Goal: Information Seeking & Learning: Learn about a topic

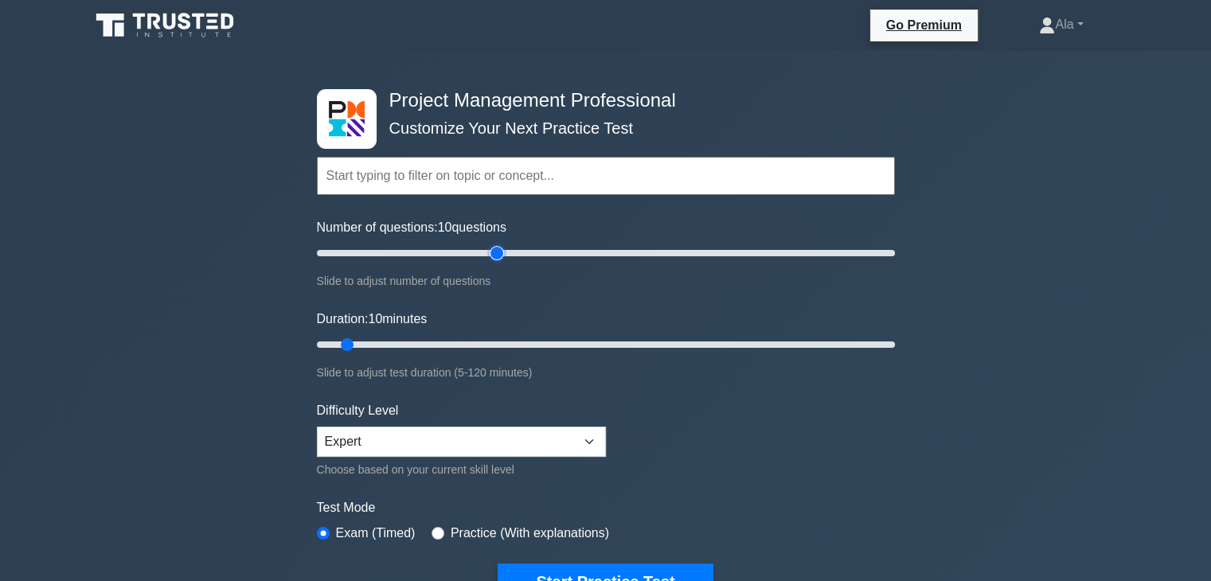
click at [491, 244] on input "Number of questions: 10 questions" at bounding box center [606, 253] width 578 height 19
type input "60"
click at [487, 250] on input "Number of questions: 65 questions" at bounding box center [606, 253] width 578 height 19
click at [517, 348] on input "Duration: 10 minutes" at bounding box center [606, 344] width 578 height 19
click at [548, 347] on input "Duration: 45 minutes" at bounding box center [606, 344] width 578 height 19
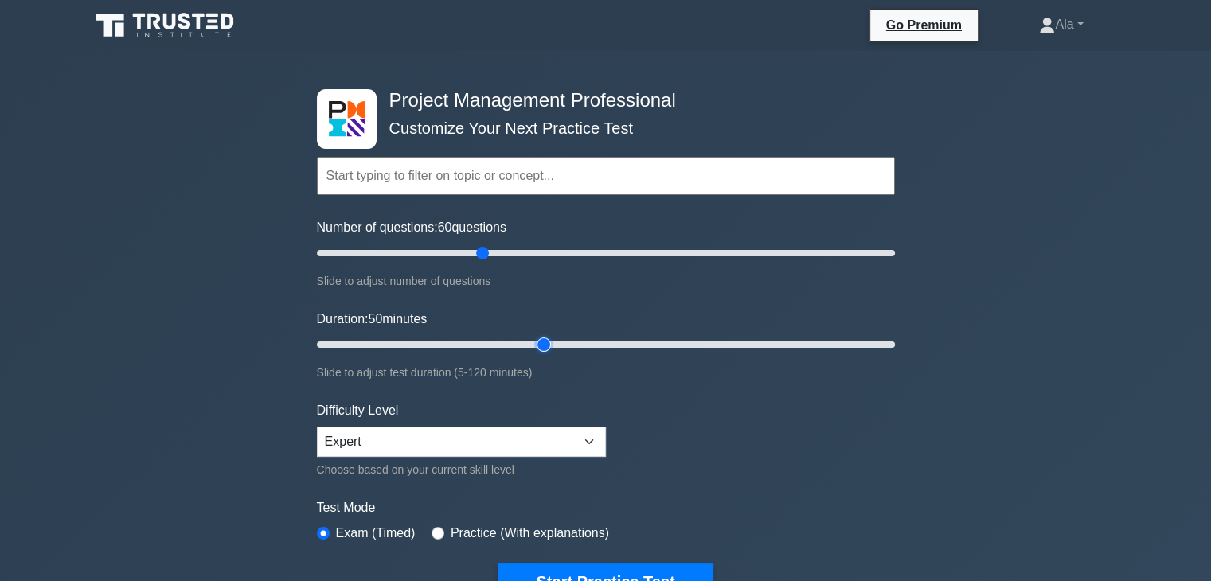
click at [554, 343] on input "Duration: 50 minutes" at bounding box center [606, 344] width 578 height 19
click at [574, 342] on input "Duration: 50 minutes" at bounding box center [606, 344] width 578 height 19
click at [585, 342] on input "Duration: 55 minutes" at bounding box center [606, 344] width 578 height 19
type input "65"
click at [616, 341] on input "Duration: 60 minutes" at bounding box center [606, 344] width 578 height 19
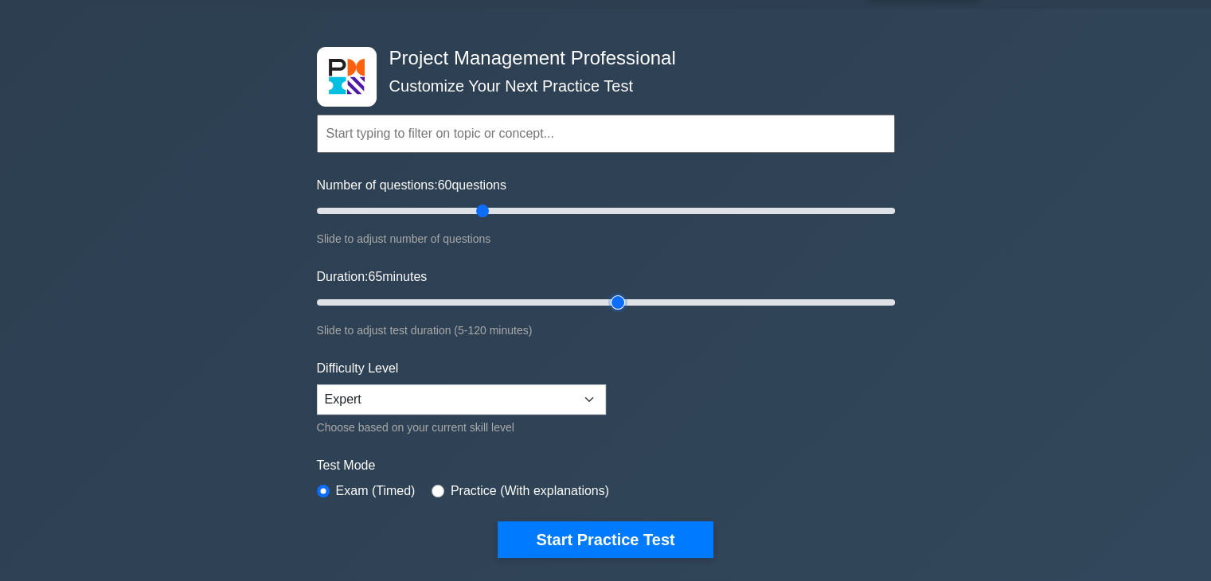
scroll to position [80, 0]
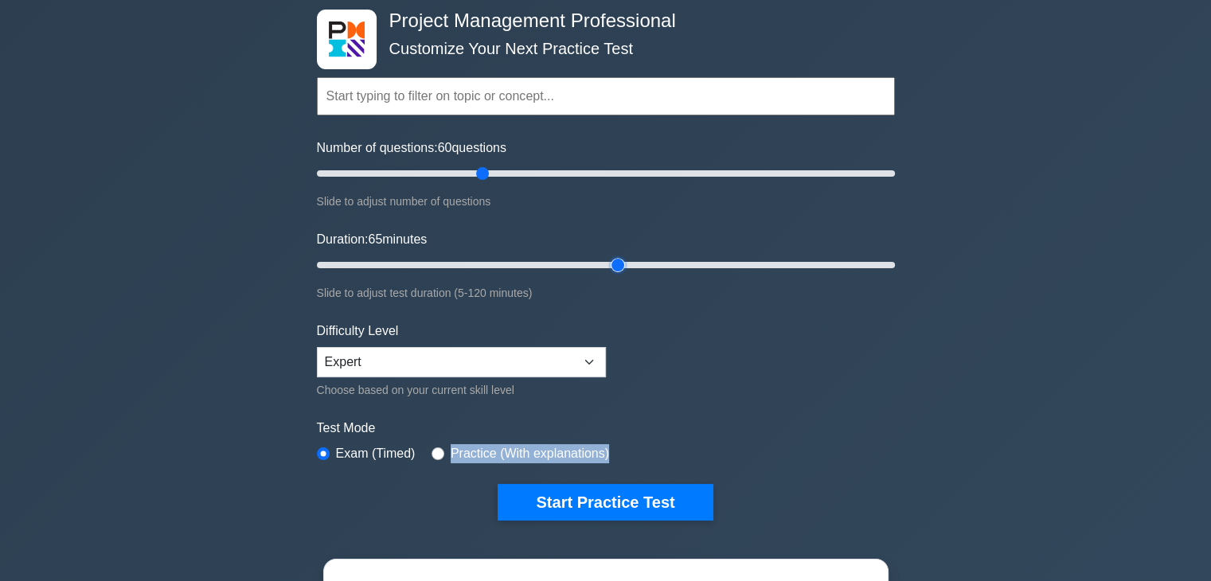
drag, startPoint x: 601, startPoint y: 448, endPoint x: 446, endPoint y: 452, distance: 155.3
click at [451, 452] on label "Practice (With explanations)" at bounding box center [530, 453] width 158 height 19
click at [422, 475] on form "Topics Scope Management Time Management Cost Management Quality Management Risk…" at bounding box center [606, 275] width 578 height 492
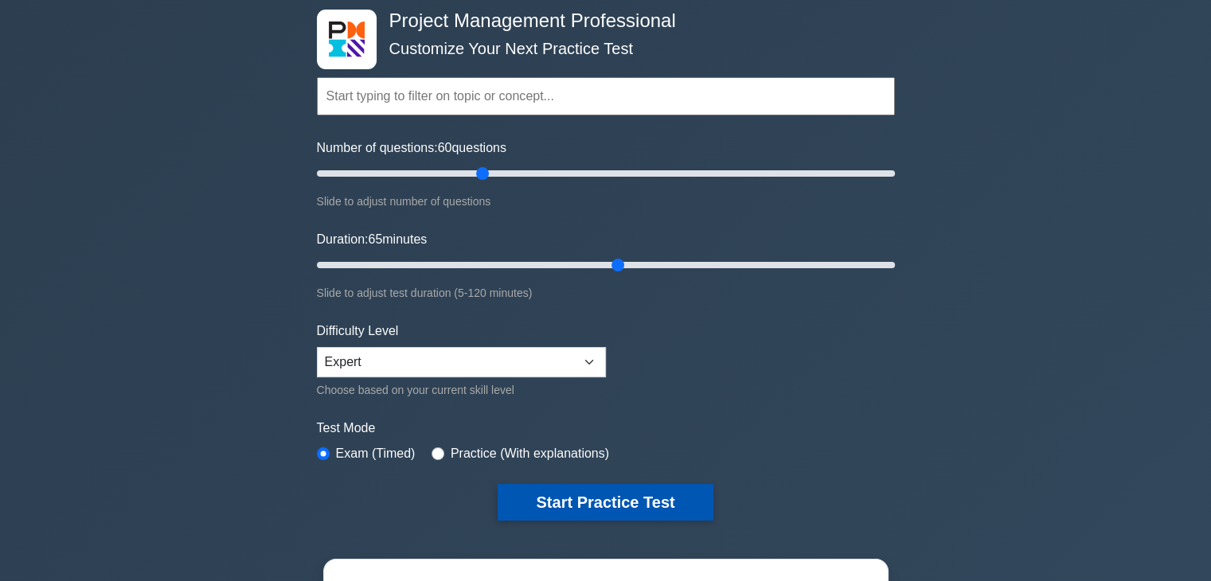
click at [571, 493] on button "Start Practice Test" at bounding box center [605, 502] width 215 height 37
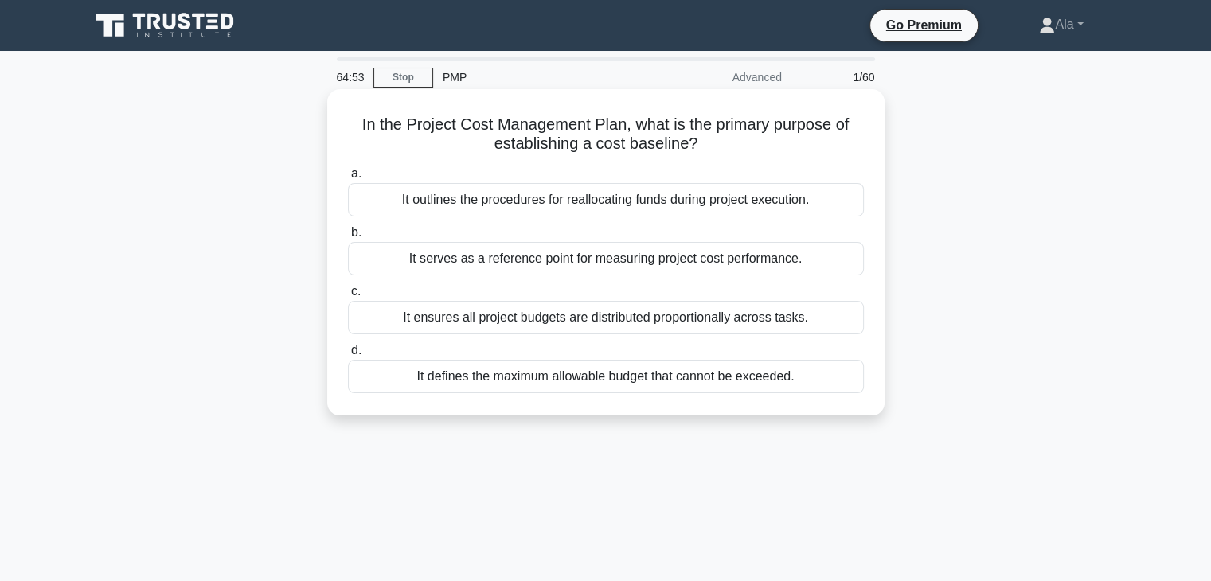
drag, startPoint x: 841, startPoint y: 431, endPoint x: 352, endPoint y: 119, distance: 580.1
click at [352, 119] on div "In the Project Cost Management Plan, what is the primary purpose of establishin…" at bounding box center [605, 266] width 1051 height 346
copy div "In the Project Cost Management Plan, what is the primary purpose of establishin…"
click at [503, 377] on div "It defines the maximum allowable budget that cannot be exceeded." at bounding box center [606, 376] width 516 height 33
click at [348, 356] on input "d. It defines the maximum allowable budget that cannot be exceeded." at bounding box center [348, 351] width 0 height 10
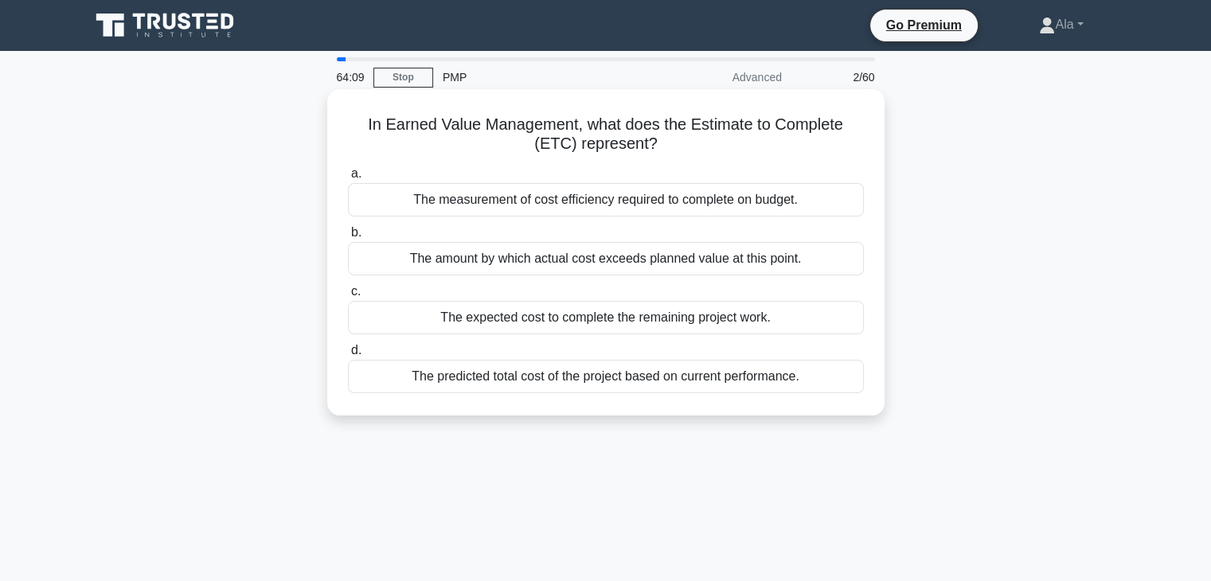
drag, startPoint x: 795, startPoint y: 441, endPoint x: 361, endPoint y: 114, distance: 543.6
click at [361, 114] on div "64:09 Stop PMP Advanced 2/60 In Earned Value Management, what does the Estimate…" at bounding box center [605, 455] width 1051 height 796
copy div "In Earned Value Management, what does the Estimate to Complete (ETC) represent?…"
click at [437, 318] on div "The expected cost to complete the remaining project work." at bounding box center [606, 317] width 516 height 33
click at [348, 297] on input "c. The expected cost to complete the remaining project work." at bounding box center [348, 292] width 0 height 10
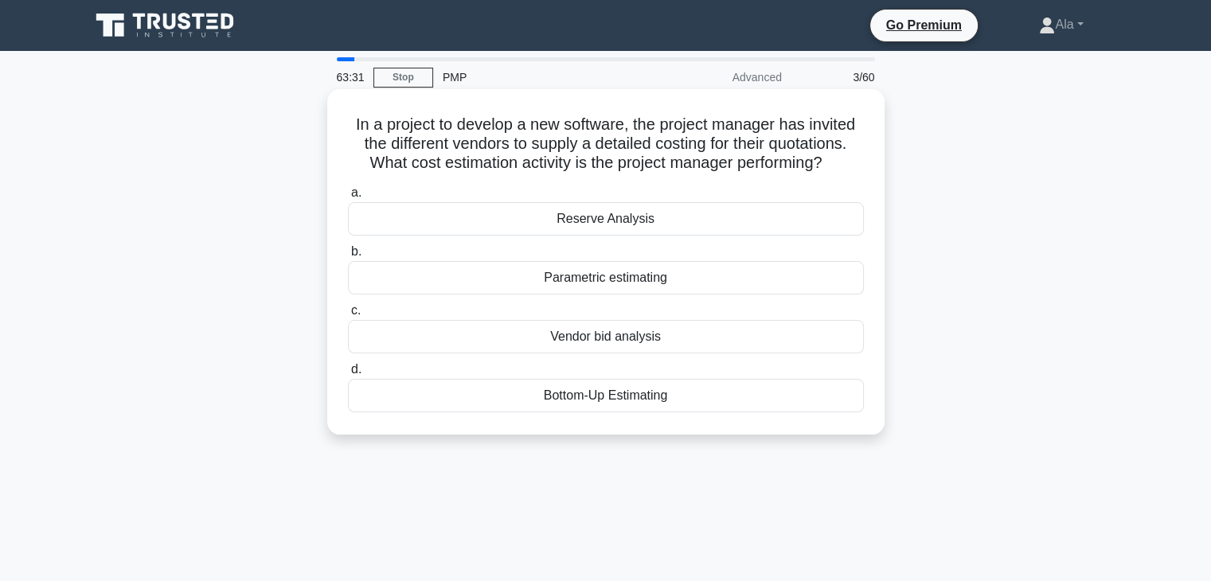
drag, startPoint x: 699, startPoint y: 434, endPoint x: 362, endPoint y: 128, distance: 455.5
click at [331, 128] on div "In a project to develop a new software, the project manager has invited the dif…" at bounding box center [605, 262] width 557 height 346
copy div "In a project to develop a new software, the project manager has invited the dif…"
click at [503, 335] on div "Vendor bid analysis" at bounding box center [606, 336] width 516 height 33
click at [348, 316] on input "c. Vendor bid analysis" at bounding box center [348, 311] width 0 height 10
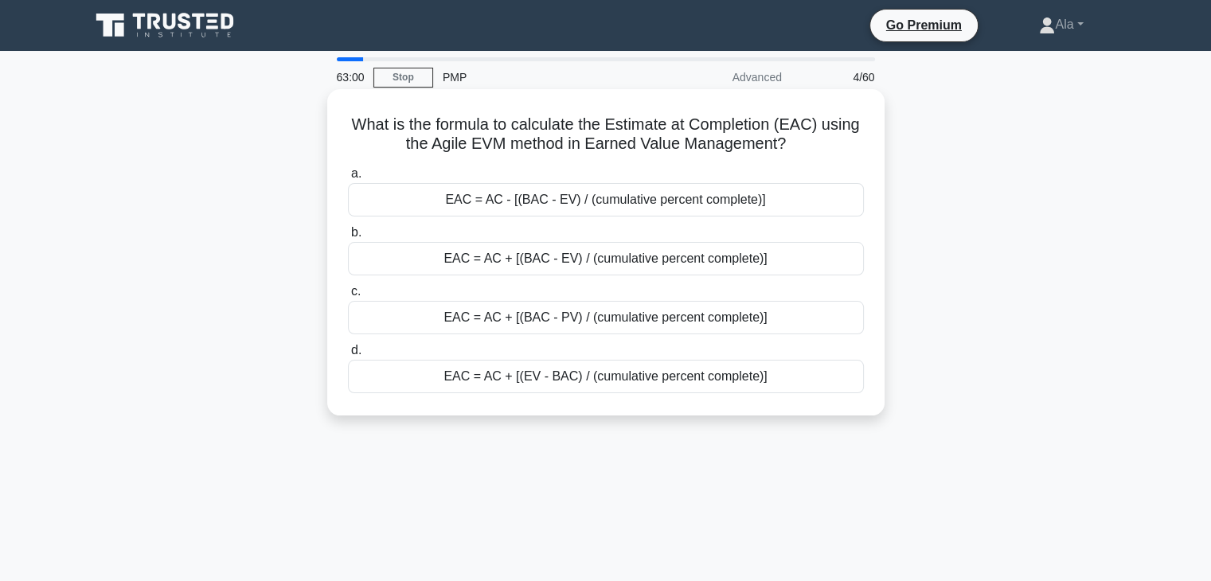
drag, startPoint x: 803, startPoint y: 423, endPoint x: 349, endPoint y: 120, distance: 545.5
click at [349, 120] on div "What is the formula to calculate the Estimate at Completion (EAC) using the Agi…" at bounding box center [605, 266] width 1051 height 346
copy div "What is the formula to calculate the Estimate at Completion (EAC) using the Agi…"
click at [484, 368] on div "EAC = AC + [(EV - BAC) / (cumulative percent complete)]" at bounding box center [606, 376] width 516 height 33
click at [348, 356] on input "d. EAC = AC + [(EV - BAC) / (cumulative percent complete)]" at bounding box center [348, 351] width 0 height 10
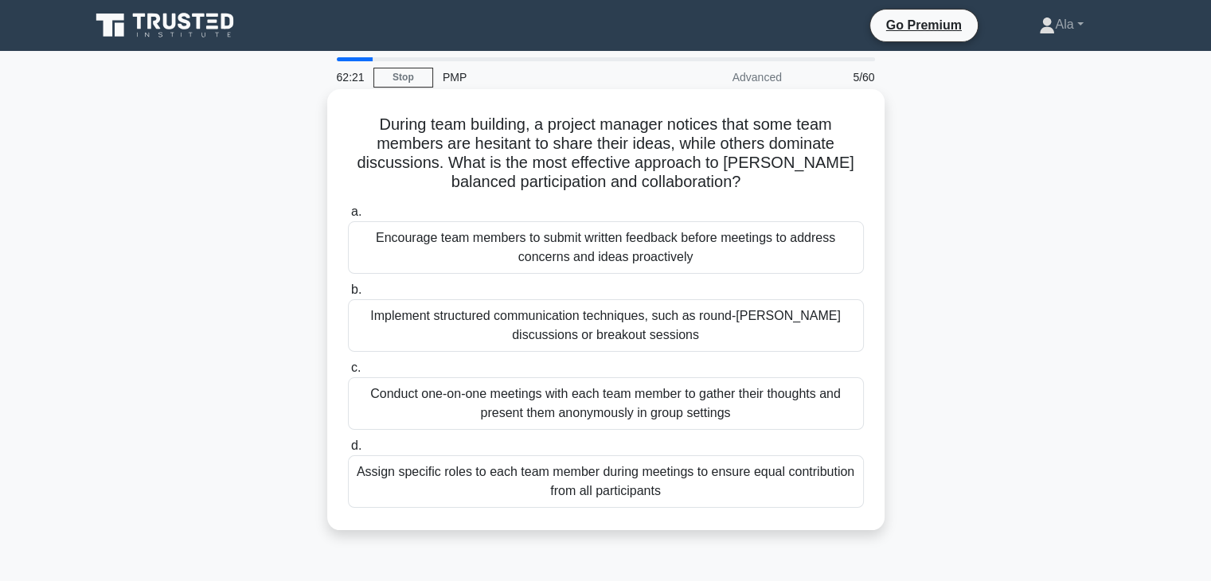
drag, startPoint x: 781, startPoint y: 536, endPoint x: 350, endPoint y: 103, distance: 610.9
click at [350, 103] on div "During team building, a project manager notices that some team members are hesi…" at bounding box center [605, 323] width 1051 height 460
copy div "During team building, a project manager notices that some team members are hesi…"
click at [389, 315] on div "Implement structured communication techniques, such as round-robin discussions …" at bounding box center [606, 325] width 516 height 53
click at [348, 295] on input "b. Implement structured communication techniques, such as round-robin discussio…" at bounding box center [348, 290] width 0 height 10
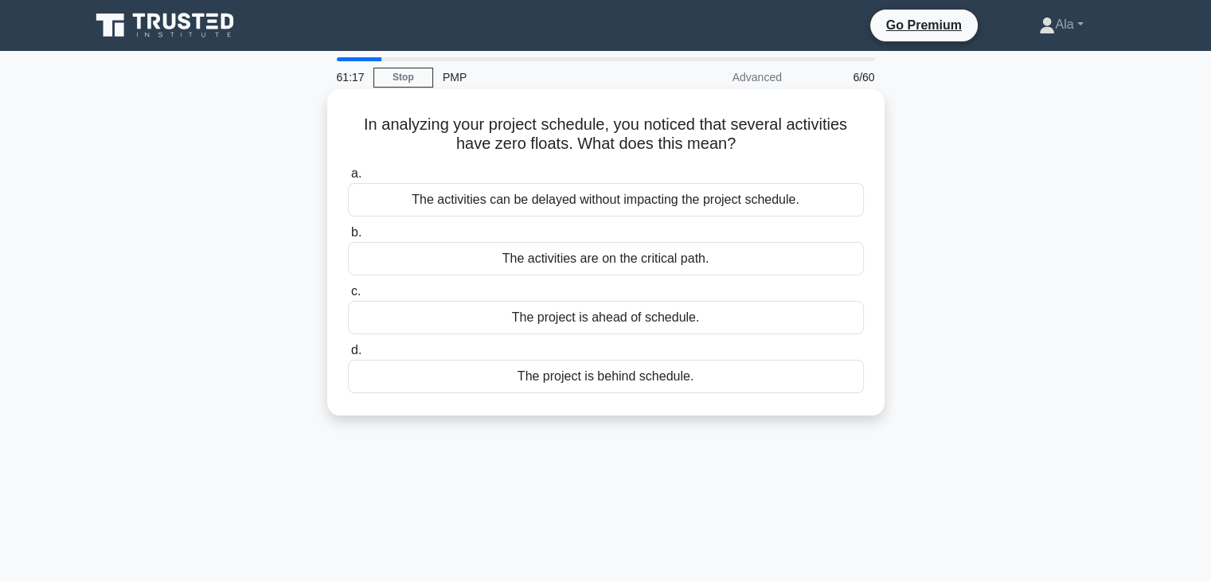
drag, startPoint x: 666, startPoint y: 393, endPoint x: 357, endPoint y: 119, distance: 412.4
click at [357, 119] on div "In analyzing your project schedule, you noticed that several activities have ze…" at bounding box center [605, 266] width 1051 height 346
copy div "In analyzing your project schedule, you noticed that several activities have ze…"
click at [478, 196] on div "The activities can be delayed without impacting the project schedule." at bounding box center [606, 199] width 516 height 33
click at [348, 179] on input "a. The activities can be delayed without impacting the project schedule." at bounding box center [348, 174] width 0 height 10
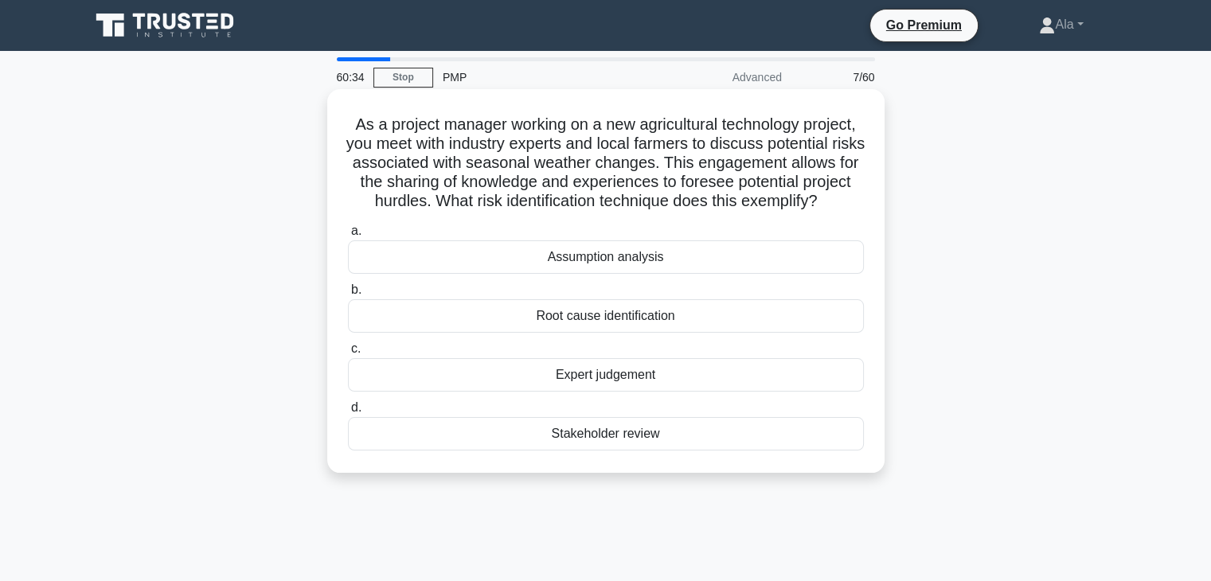
drag, startPoint x: 742, startPoint y: 505, endPoint x: 334, endPoint y: 127, distance: 556.1
click at [334, 127] on div "As a project manager working on a new agricultural technology project, you meet…" at bounding box center [605, 294] width 1051 height 403
copy div "As a project manager working on a new agricultural technology project, you meet…"
click at [432, 392] on div "Expert judgement" at bounding box center [606, 374] width 516 height 33
click at [348, 354] on input "c. Expert judgement" at bounding box center [348, 349] width 0 height 10
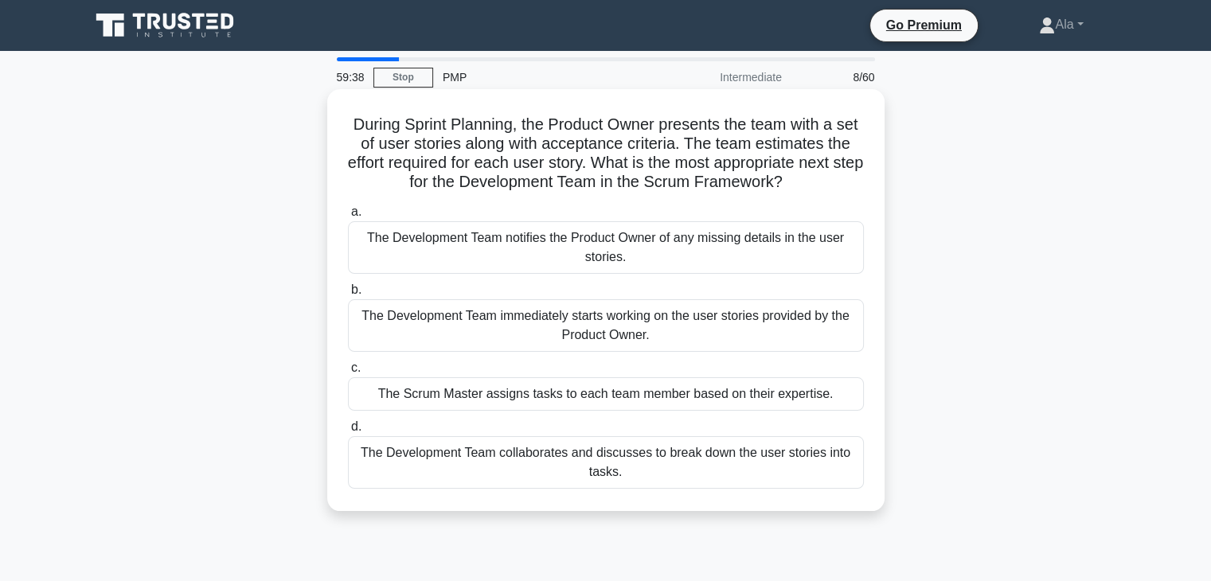
drag, startPoint x: 729, startPoint y: 507, endPoint x: 337, endPoint y: 104, distance: 562.6
click at [337, 104] on div "During Sprint Planning, the Product Owner presents the team with a set of user …" at bounding box center [605, 300] width 557 height 422
copy div "During Sprint Planning, the Product Owner presents the team with a set of user …"
click at [574, 473] on div "The Development Team collaborates and discusses to break down the user stories …" at bounding box center [606, 462] width 516 height 53
click at [348, 432] on input "d. The Development Team collaborates and discusses to break down the user stori…" at bounding box center [348, 427] width 0 height 10
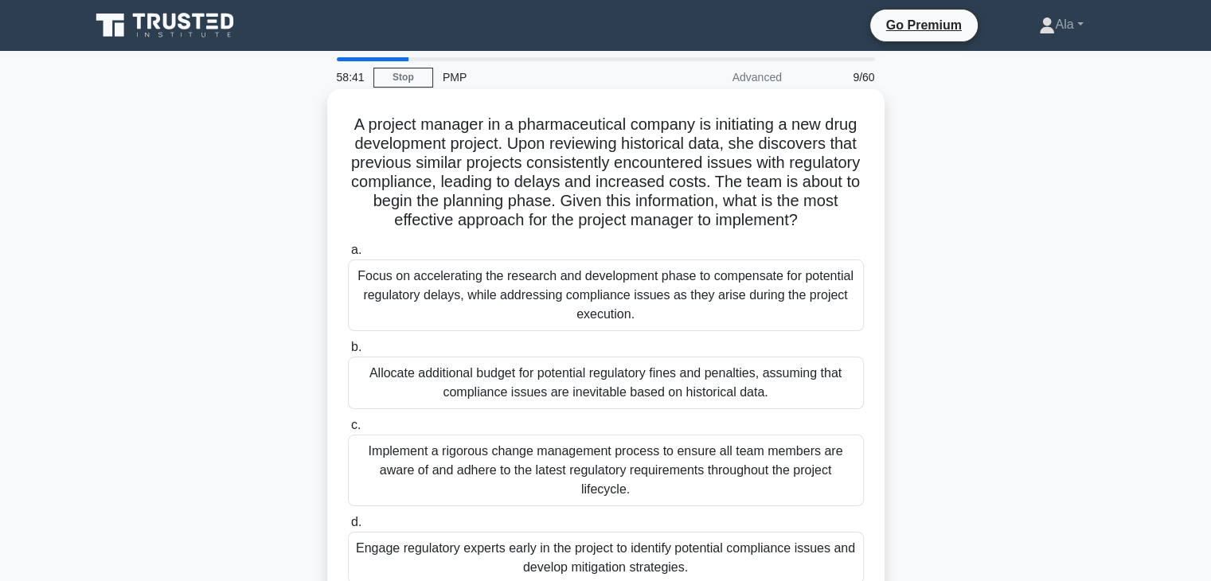
drag, startPoint x: 639, startPoint y: 424, endPoint x: 362, endPoint y: 117, distance: 414.4
click at [362, 117] on div "A project manager in a pharmaceutical company is initiating a new drug developm…" at bounding box center [605, 361] width 1051 height 537
copy div "A project manager in a pharmaceutical company is initiating a new drug developm…"
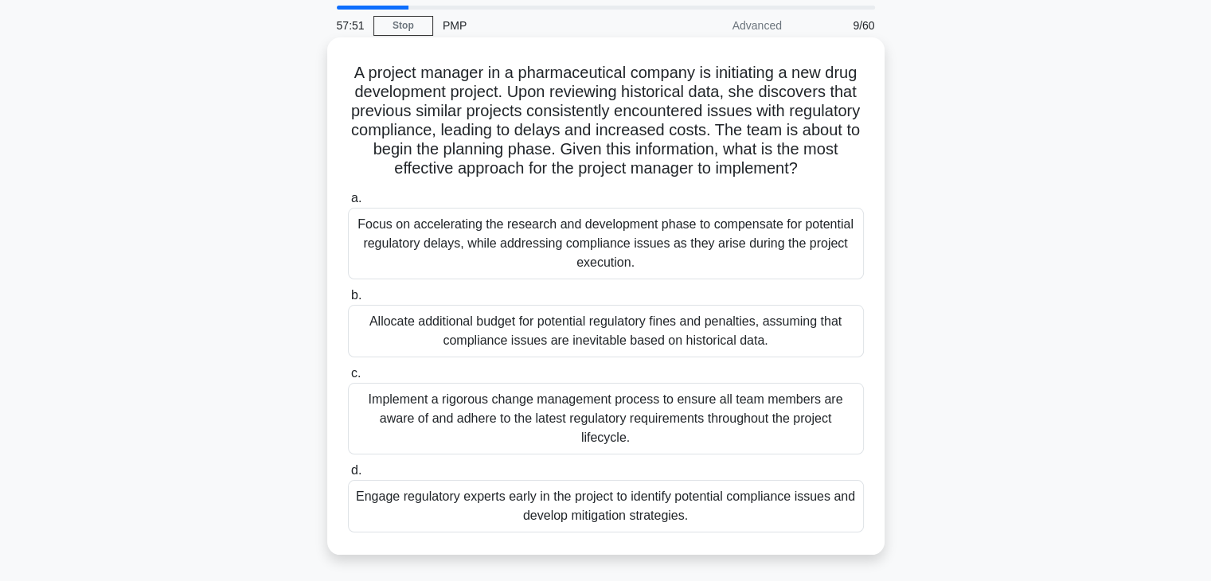
scroll to position [80, 0]
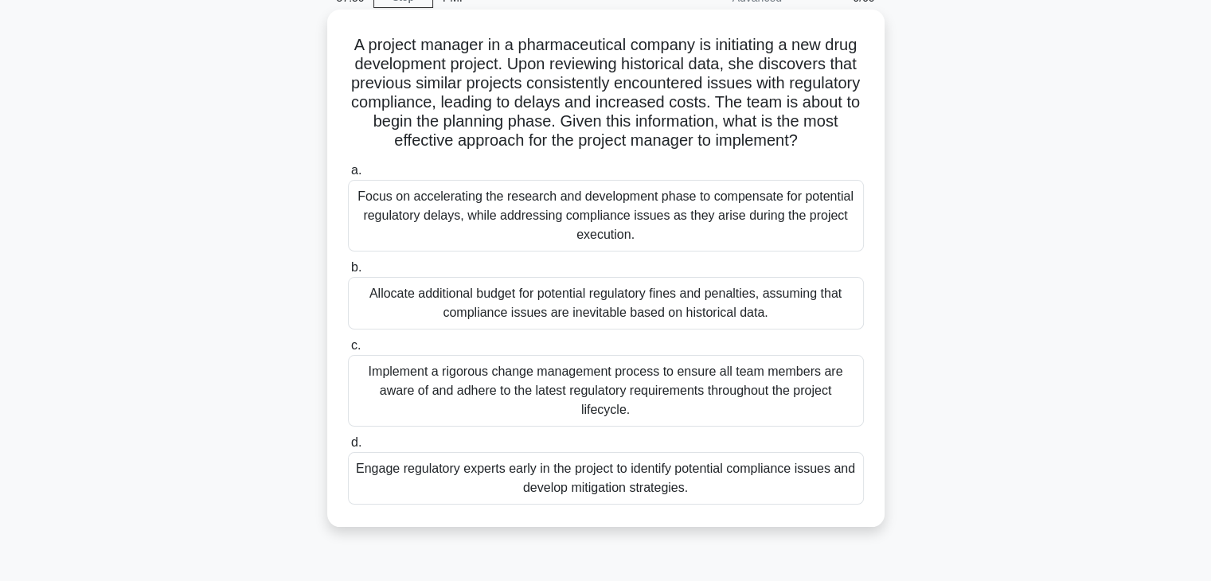
click at [546, 491] on div "Engage regulatory experts early in the project to identify potential compliance…" at bounding box center [606, 478] width 516 height 53
click at [348, 448] on input "d. Engage regulatory experts early in the project to identify potential complia…" at bounding box center [348, 443] width 0 height 10
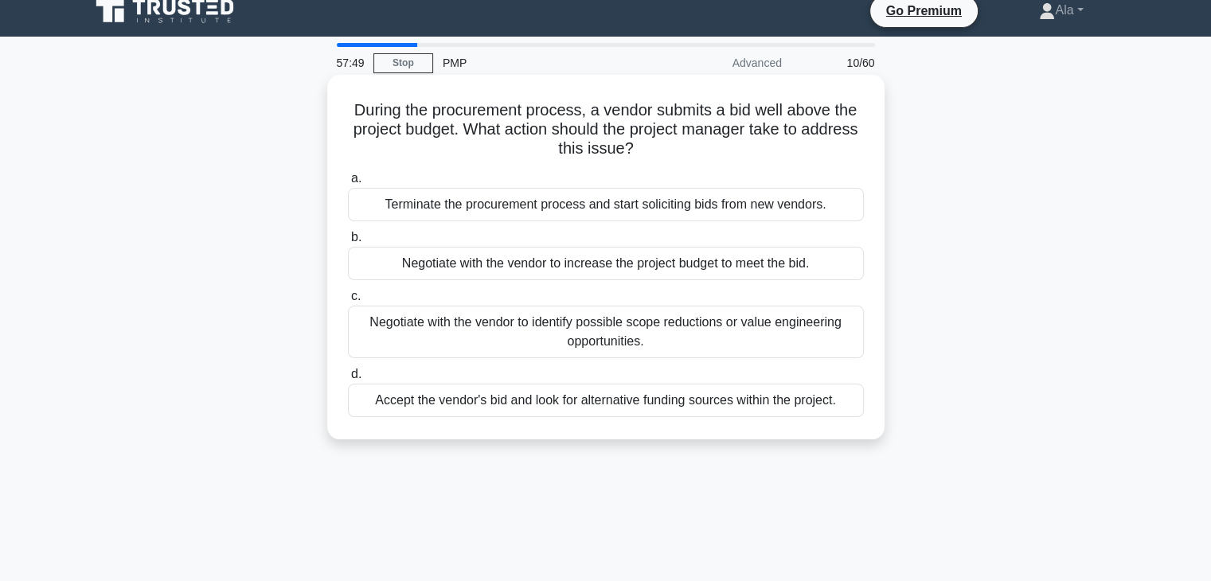
scroll to position [0, 0]
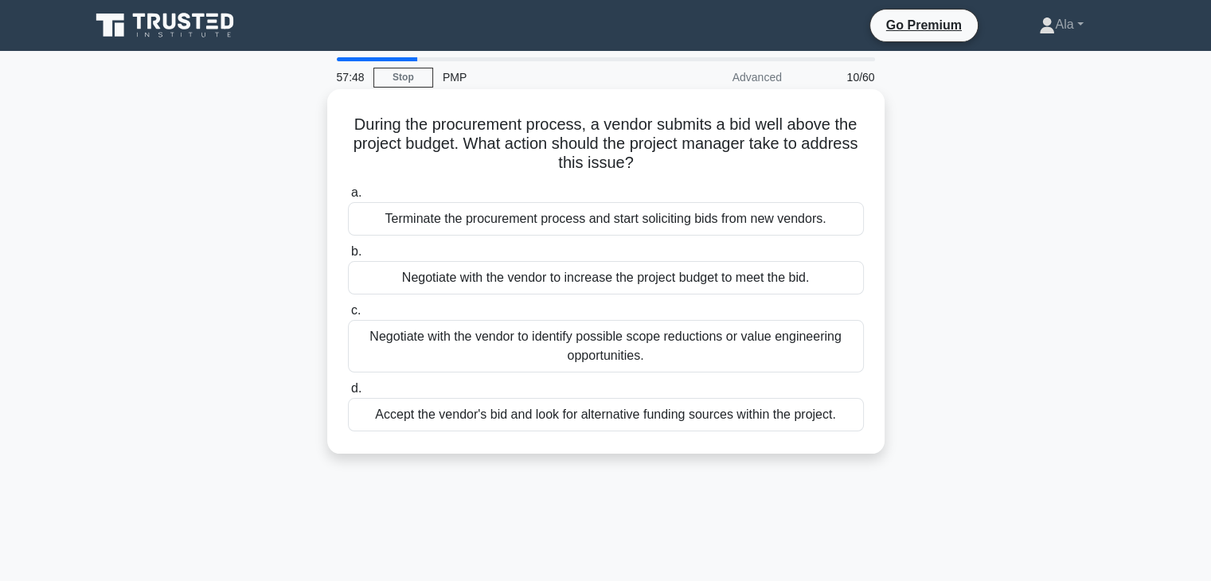
drag, startPoint x: 848, startPoint y: 392, endPoint x: 364, endPoint y: 128, distance: 551.2
click at [339, 124] on div "During the procurement process, a vendor submits a bid well above the project b…" at bounding box center [605, 285] width 1051 height 384
copy div "During the procurement process, a vendor submits a bid well above the project b…"
click at [542, 209] on div "Terminate the procurement process and start soliciting bids from new vendors." at bounding box center [606, 218] width 516 height 33
click at [348, 198] on input "a. Terminate the procurement process and start soliciting bids from new vendors." at bounding box center [348, 193] width 0 height 10
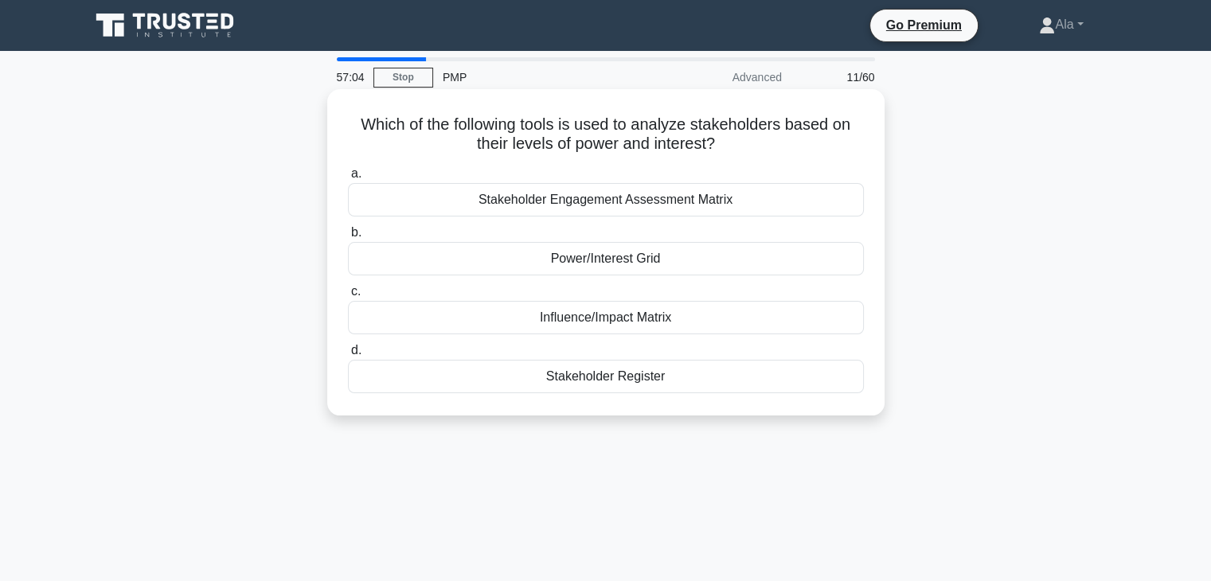
drag, startPoint x: 774, startPoint y: 396, endPoint x: 344, endPoint y: 112, distance: 515.0
click at [344, 112] on div "Which of the following tools is used to analyze stakeholders based on their lev…" at bounding box center [606, 253] width 545 height 314
click at [513, 256] on div "Power/Interest Grid" at bounding box center [606, 258] width 516 height 33
click at [348, 238] on input "b. Power/Interest Grid" at bounding box center [348, 233] width 0 height 10
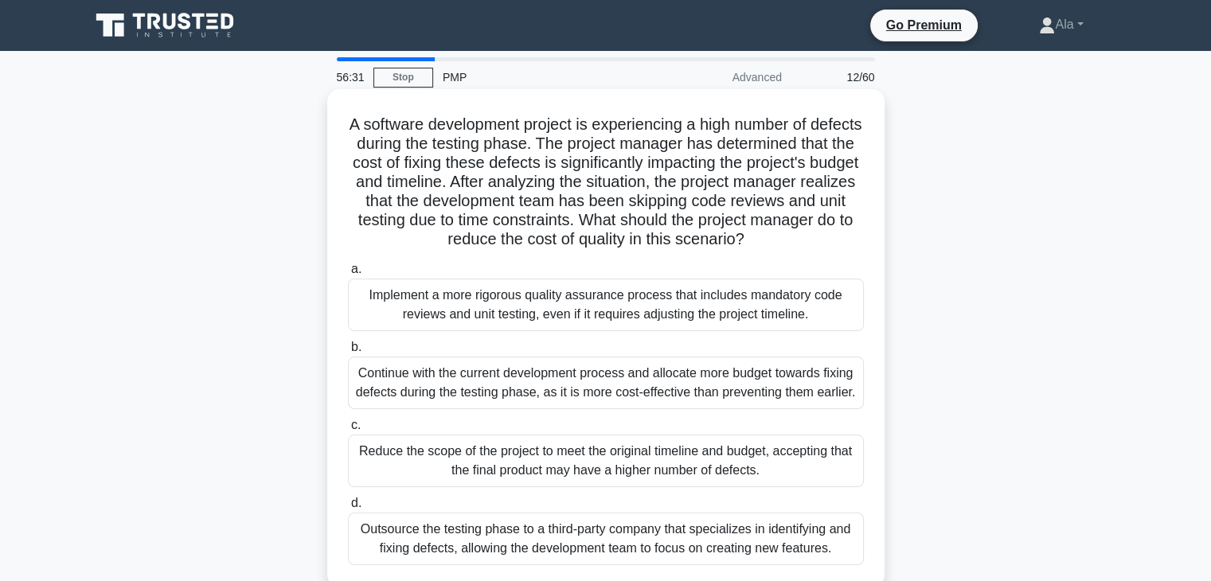
drag, startPoint x: 858, startPoint y: 440, endPoint x: 373, endPoint y: 121, distance: 580.2
click at [373, 121] on div "A software development project is experiencing a high number of defects during …" at bounding box center [605, 352] width 1051 height 518
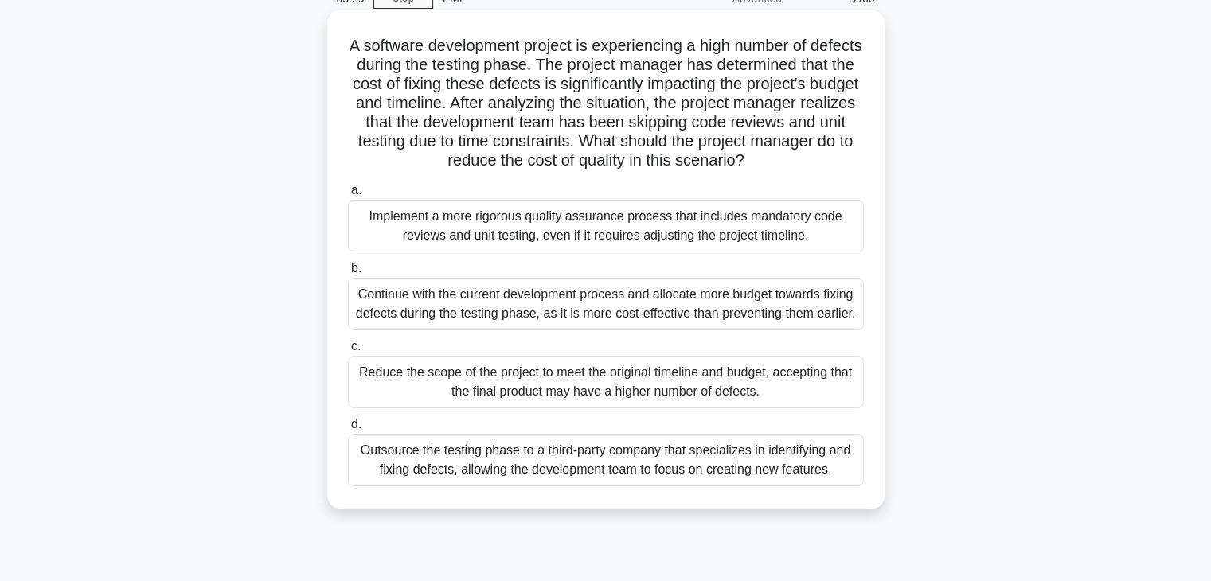
scroll to position [80, 0]
click at [463, 464] on div "Outsource the testing phase to a third-party company that specializes in identi…" at bounding box center [606, 459] width 516 height 53
click at [348, 429] on input "d. Outsource the testing phase to a third-party company that specializes in ide…" at bounding box center [348, 424] width 0 height 10
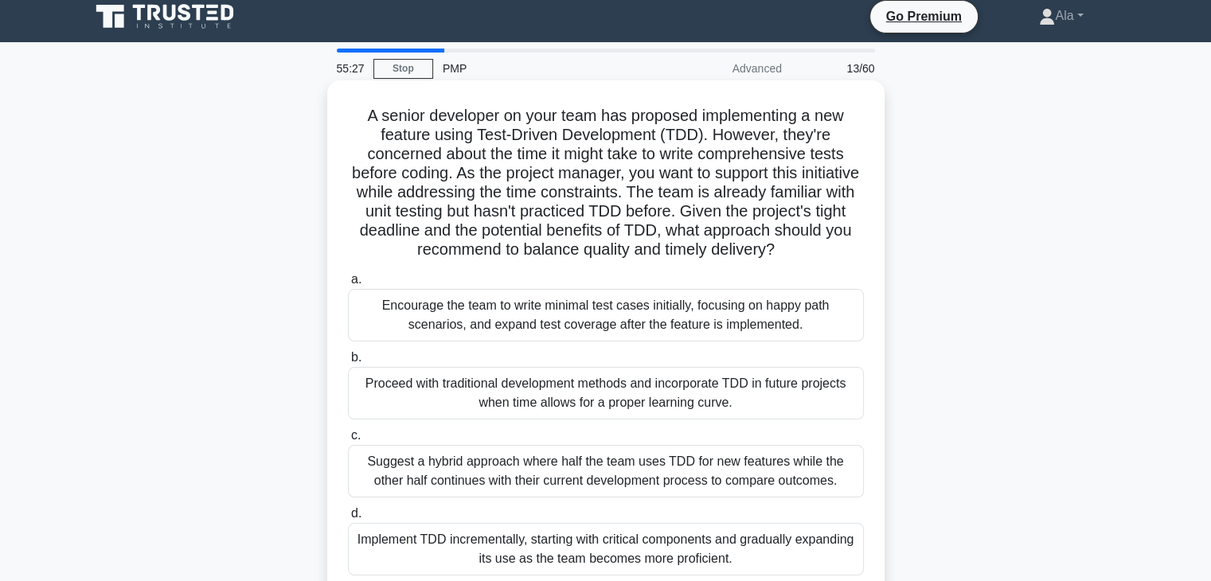
scroll to position [0, 0]
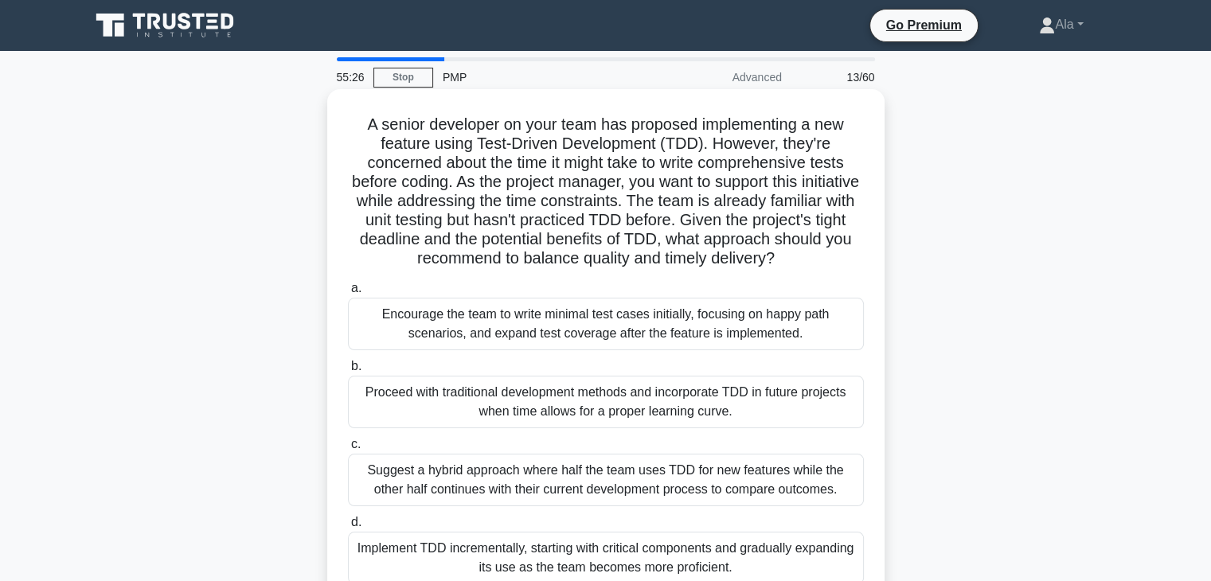
drag, startPoint x: 835, startPoint y: 573, endPoint x: 342, endPoint y: 127, distance: 664.7
click at [342, 127] on div "55:26 Stop PMP Advanced 13/60 A senior developer on your team has proposed impl…" at bounding box center [605, 455] width 1051 height 796
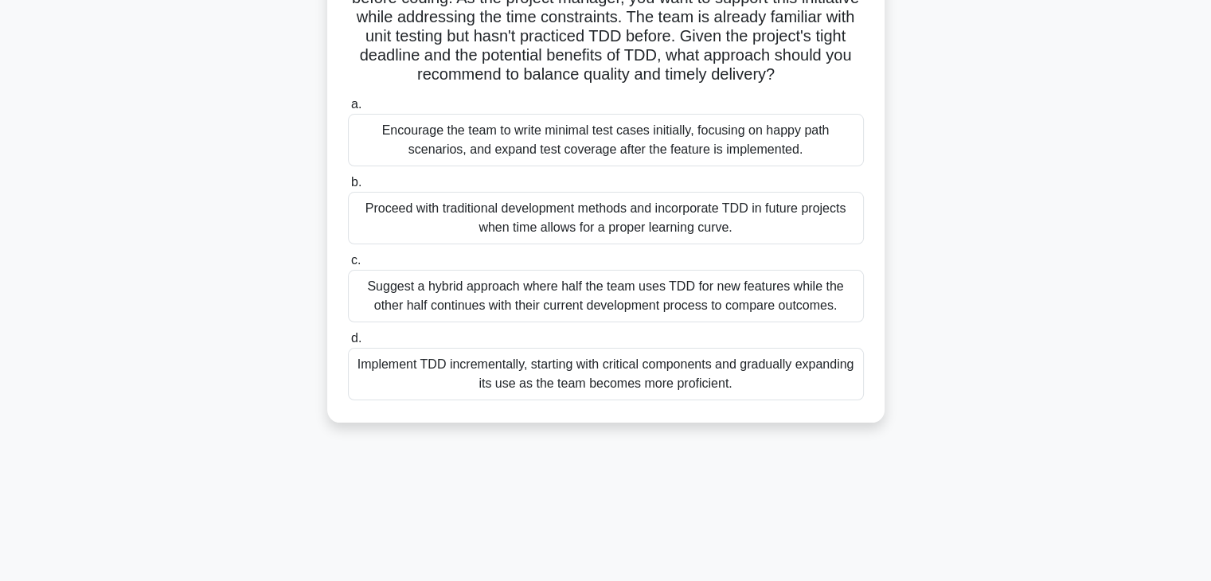
scroll to position [239, 0]
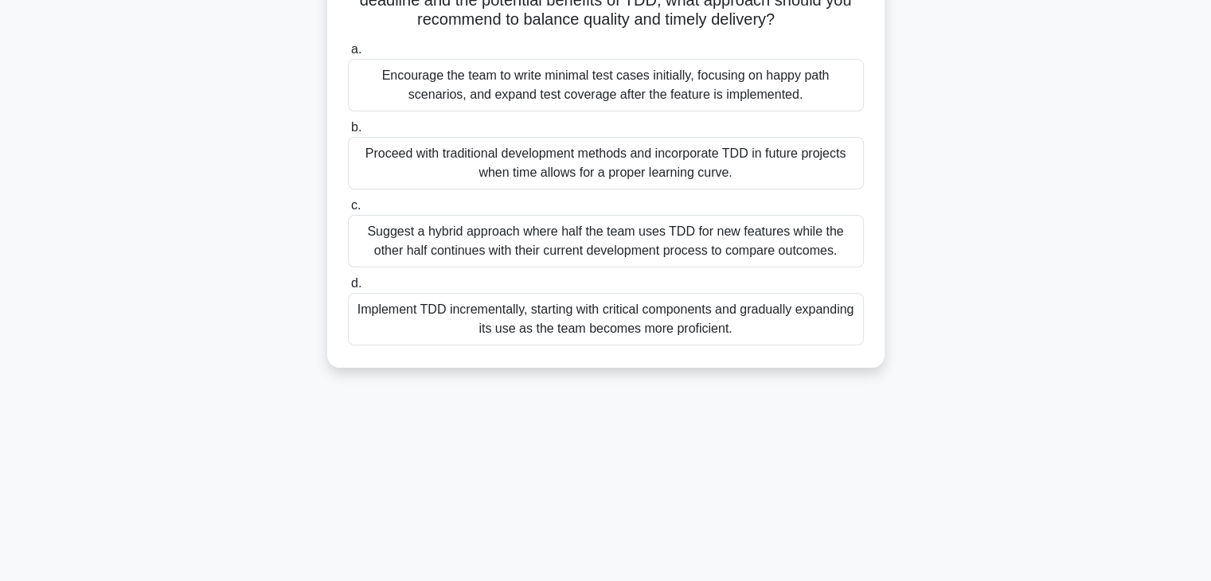
click at [551, 342] on div "Implement TDD incrementally, starting with critical components and gradually ex…" at bounding box center [606, 319] width 516 height 53
click at [348, 289] on input "d. Implement TDD incrementally, starting with critical components and gradually…" at bounding box center [348, 284] width 0 height 10
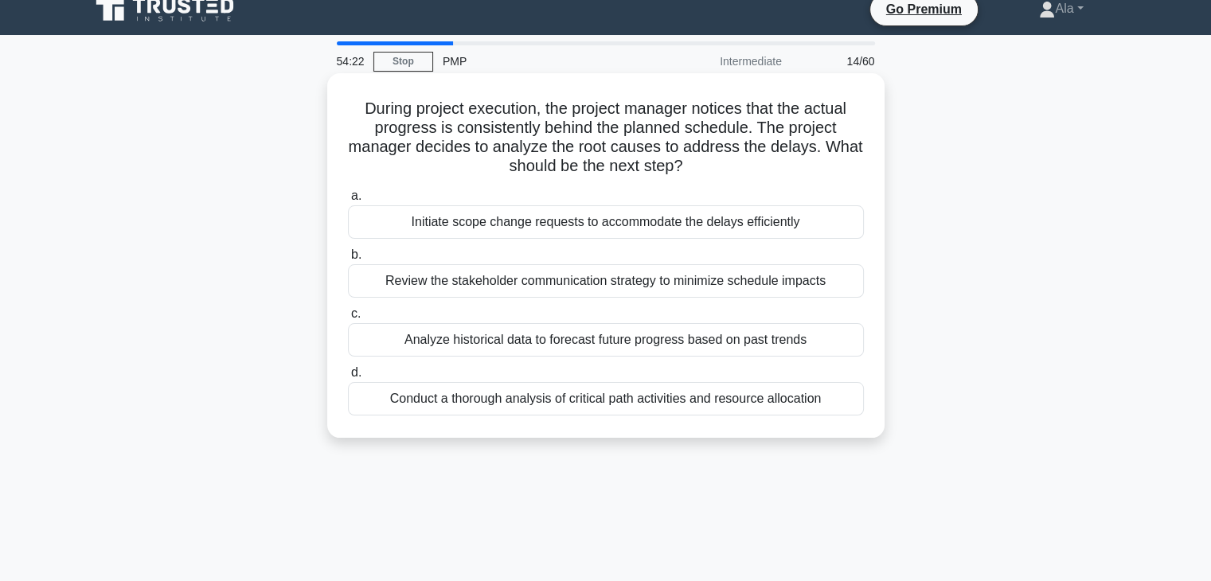
scroll to position [0, 0]
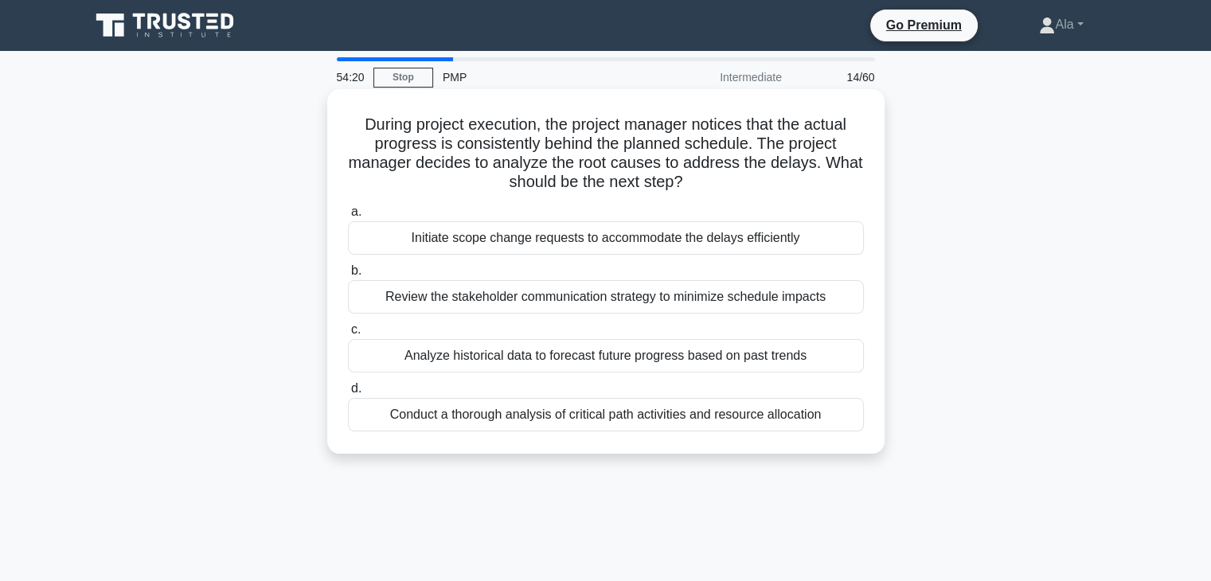
drag, startPoint x: 847, startPoint y: 434, endPoint x: 355, endPoint y: 124, distance: 581.5
click at [355, 124] on div "During project execution, the project manager notices that the actual progress …" at bounding box center [606, 272] width 545 height 352
click at [449, 406] on div "Conduct a thorough analysis of critical path activities and resource allocation" at bounding box center [606, 414] width 516 height 33
click at [348, 394] on input "d. Conduct a thorough analysis of critical path activities and resource allocat…" at bounding box center [348, 389] width 0 height 10
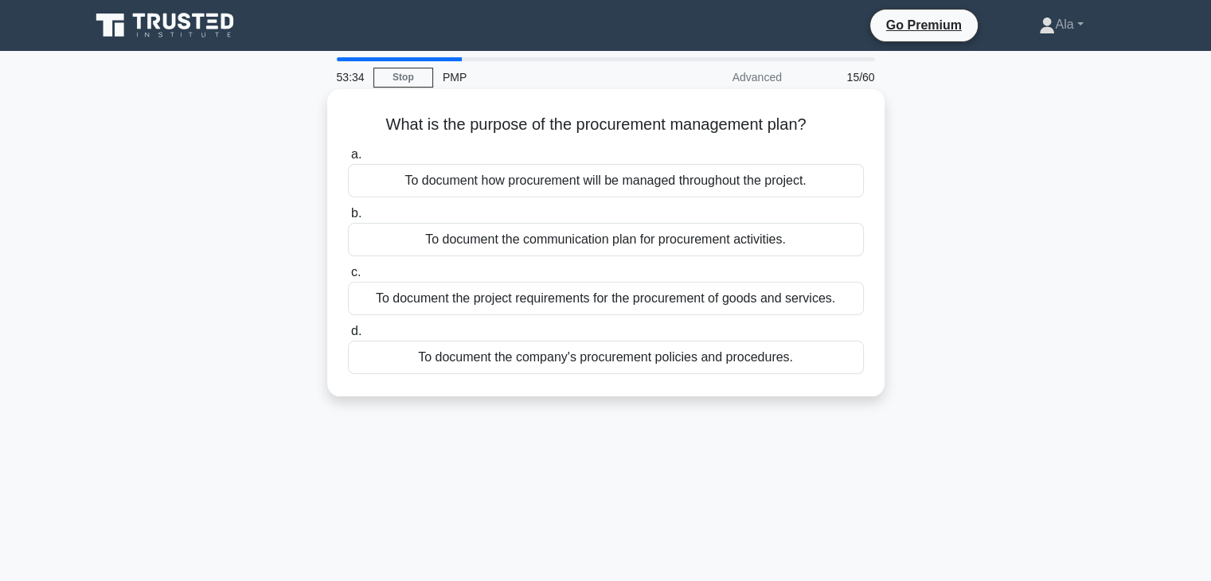
drag, startPoint x: 841, startPoint y: 406, endPoint x: 348, endPoint y: 133, distance: 563.5
click at [348, 134] on div "What is the purpose of the procurement management plan? .spinner_0XTQ{transform…" at bounding box center [605, 256] width 1051 height 326
click at [364, 291] on div "To document the project requirements for the procurement of goods and services." at bounding box center [606, 298] width 516 height 33
click at [348, 278] on input "c. To document the project requirements for the procurement of goods and servic…" at bounding box center [348, 273] width 0 height 10
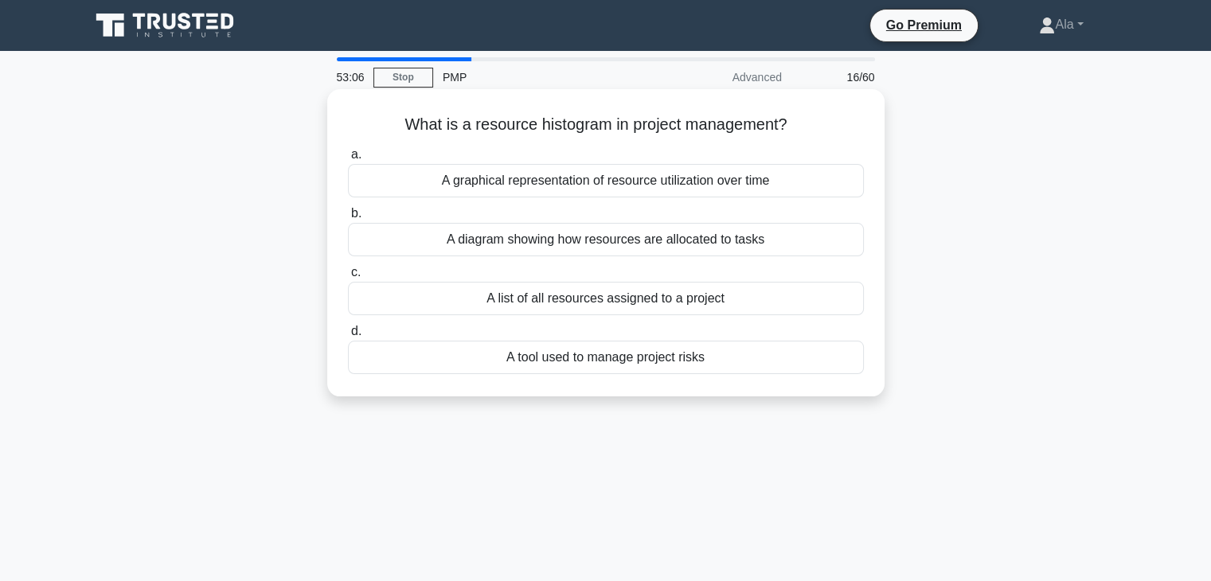
drag, startPoint x: 507, startPoint y: 331, endPoint x: 339, endPoint y: 120, distance: 269.7
click at [339, 120] on div "53:06 Stop PMP Advanced 16/60 What is a resource histogram in project managemen…" at bounding box center [605, 455] width 1051 height 796
click at [466, 297] on div "A list of all resources assigned to a project" at bounding box center [606, 298] width 516 height 33
click at [348, 278] on input "c. A list of all resources assigned to a project" at bounding box center [348, 273] width 0 height 10
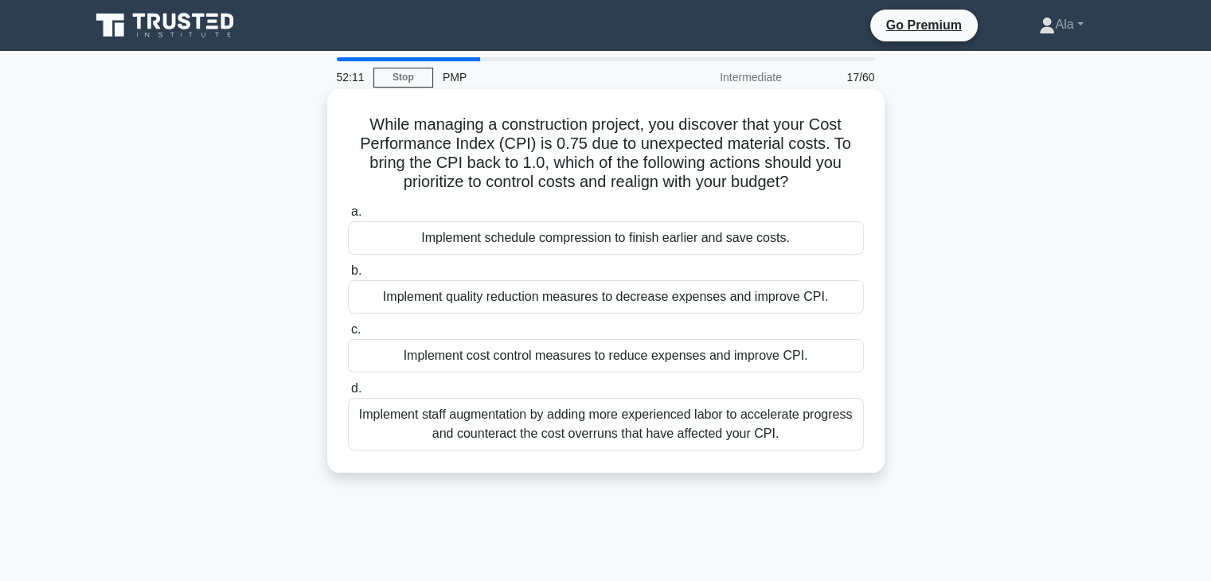
drag, startPoint x: 847, startPoint y: 464, endPoint x: 347, endPoint y: 112, distance: 611.5
click at [347, 112] on div "While managing a construction project, you discover that your Cost Performance …" at bounding box center [606, 281] width 545 height 371
click at [446, 357] on div "Implement cost control measures to reduce expenses and improve CPI." at bounding box center [606, 355] width 516 height 33
click at [348, 335] on input "c. Implement cost control measures to reduce expenses and improve CPI." at bounding box center [348, 330] width 0 height 10
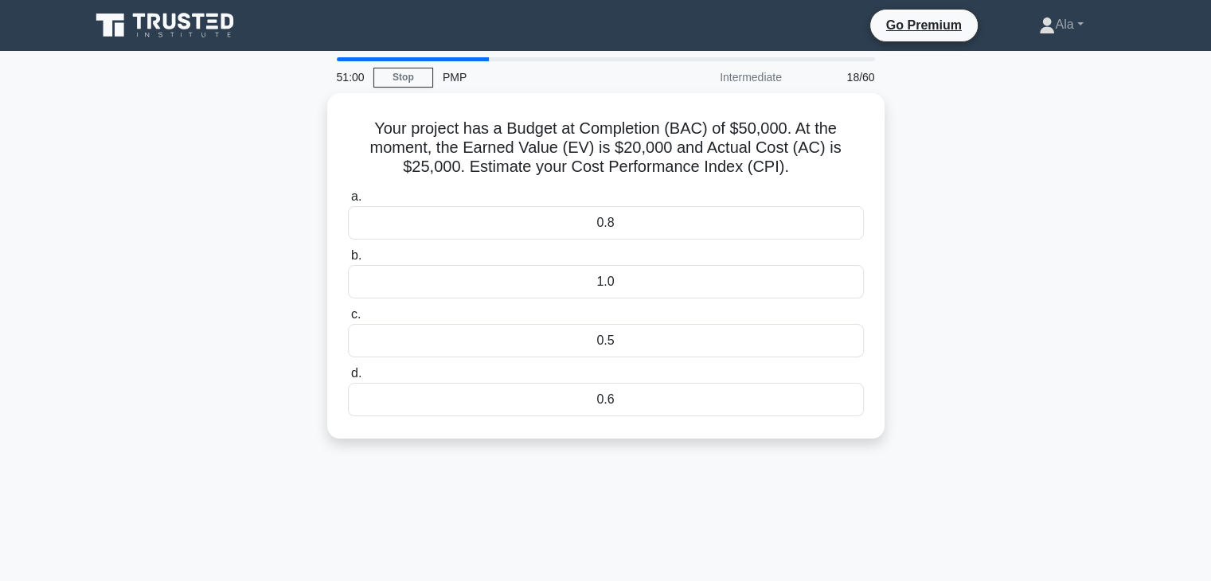
drag, startPoint x: 617, startPoint y: 444, endPoint x: 304, endPoint y: 122, distance: 448.8
click at [304, 122] on div "51:00 Stop PMP Intermediate 18/60 Your project has a Budget at Completion (BAC)…" at bounding box center [605, 455] width 1051 height 796
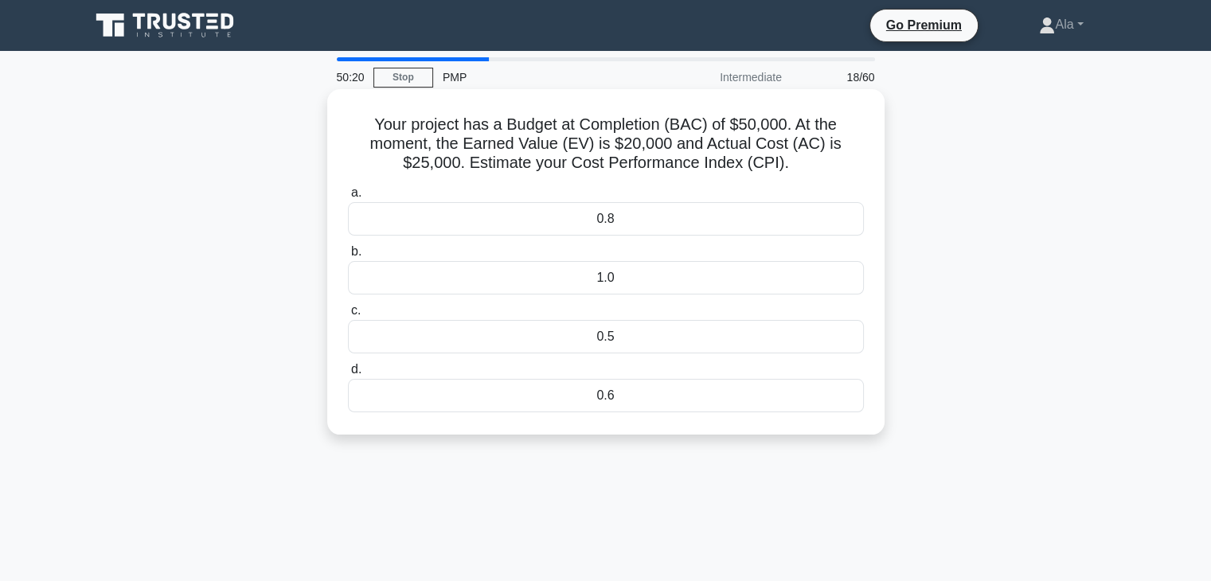
click at [557, 222] on div "0.8" at bounding box center [606, 218] width 516 height 33
click at [348, 198] on input "a. 0.8" at bounding box center [348, 193] width 0 height 10
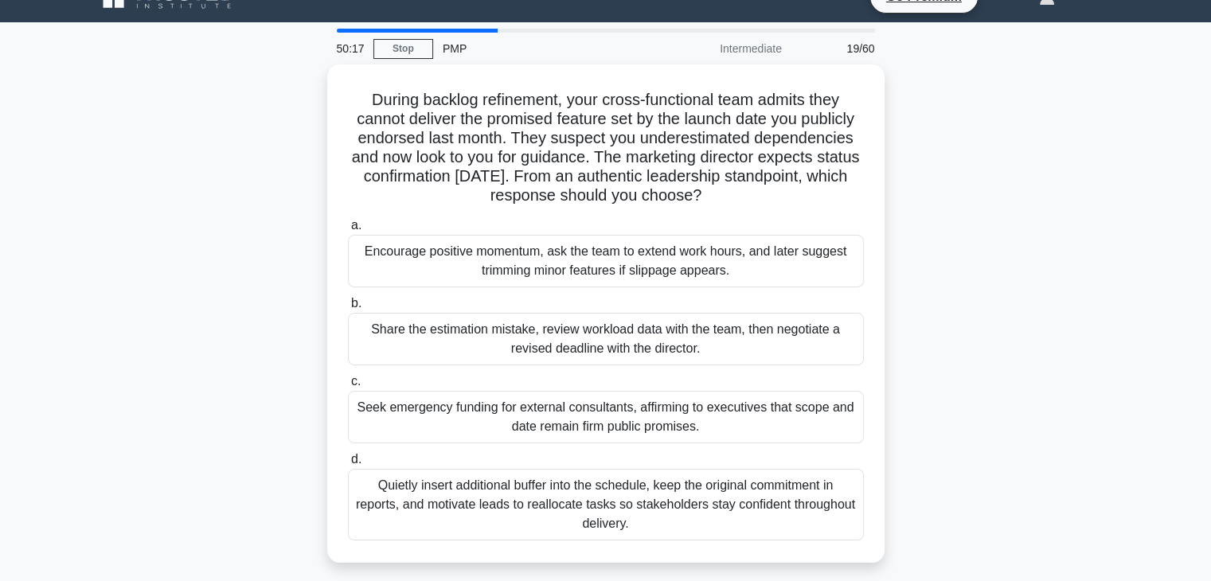
scroll to position [23, 0]
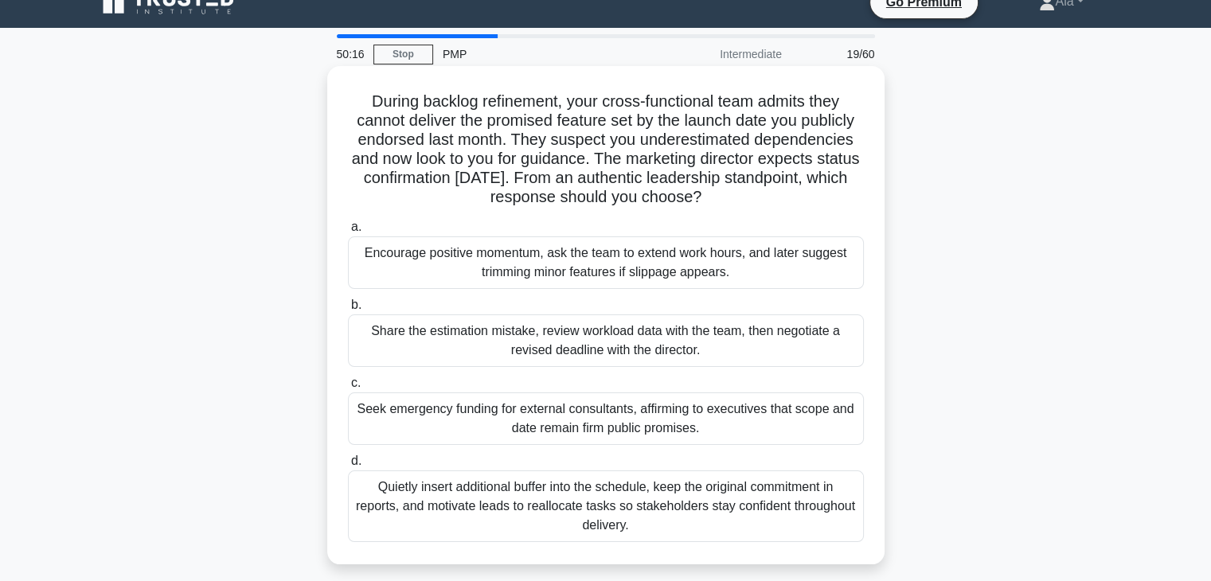
drag, startPoint x: 749, startPoint y: 431, endPoint x: 347, endPoint y: 92, distance: 525.0
click at [347, 92] on div "During backlog refinement, your cross-functional team admits they cannot delive…" at bounding box center [605, 315] width 557 height 498
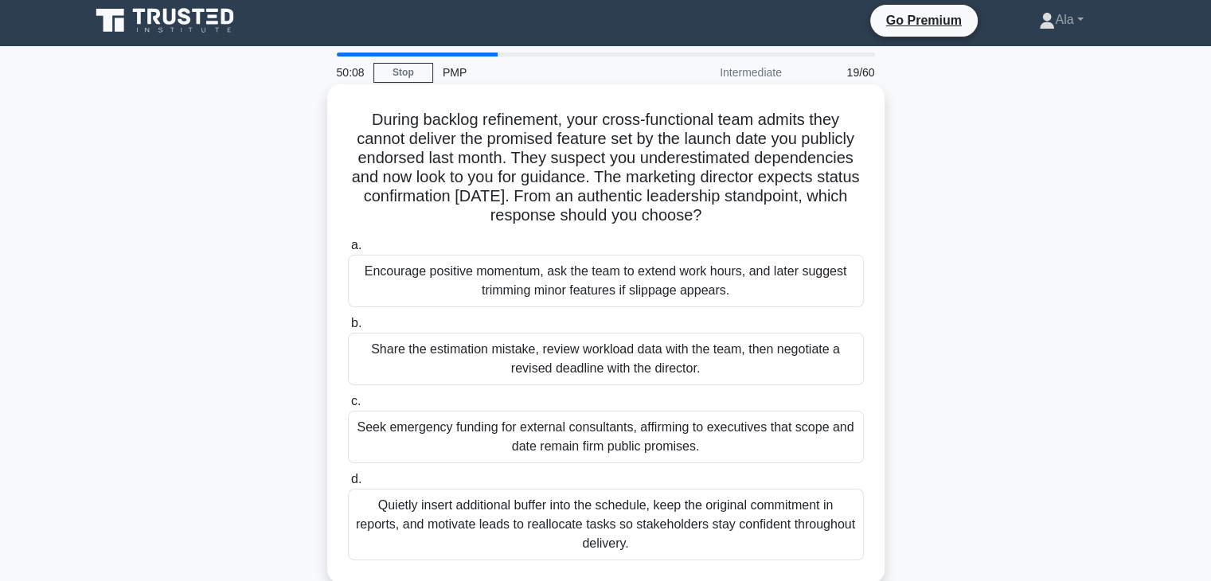
scroll to position [0, 0]
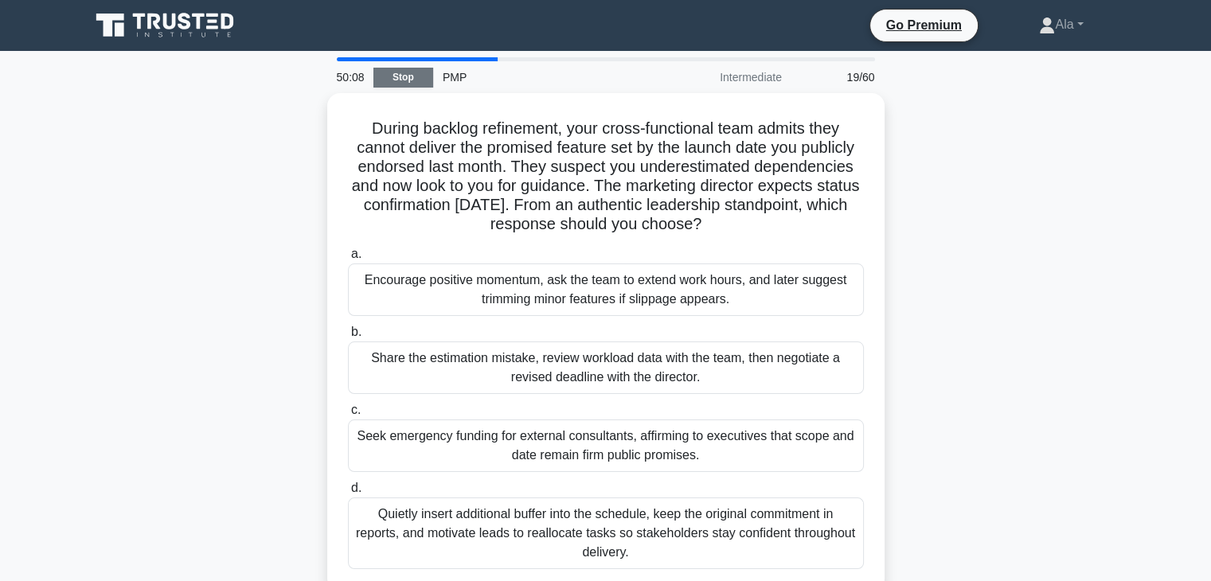
click at [402, 72] on link "Stop" at bounding box center [403, 78] width 60 height 20
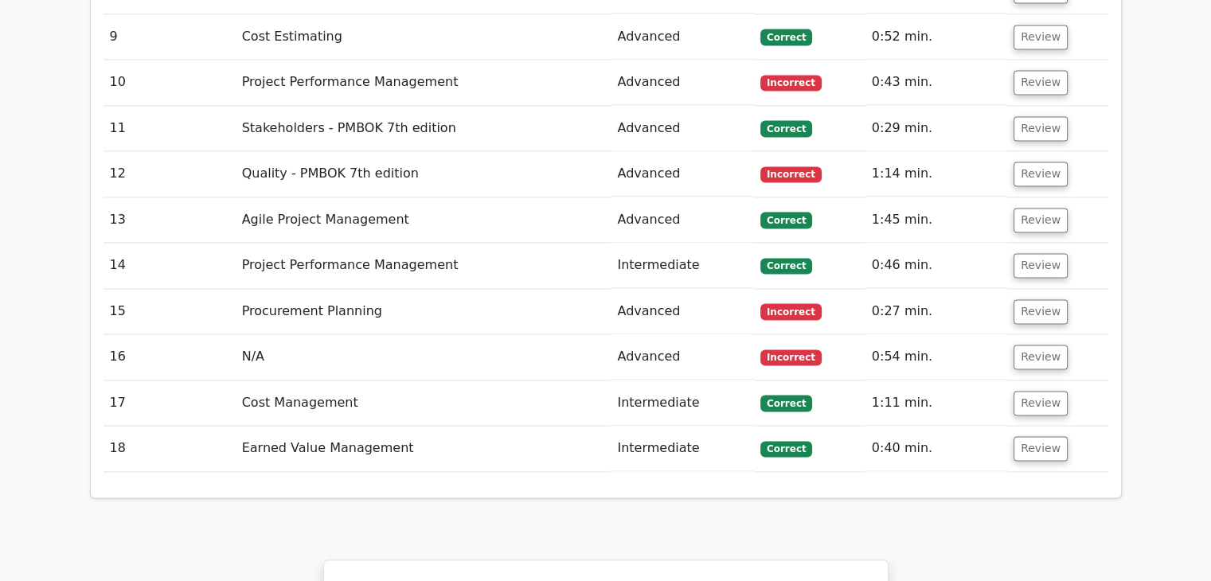
scroll to position [2469, 0]
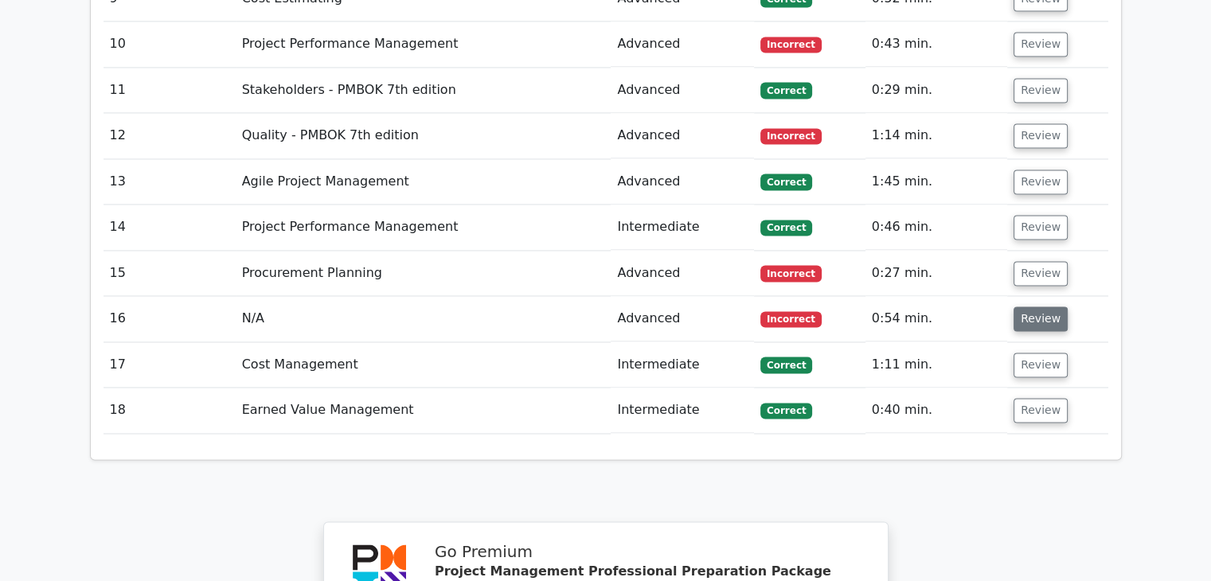
click at [1028, 307] on button "Review" at bounding box center [1041, 319] width 54 height 25
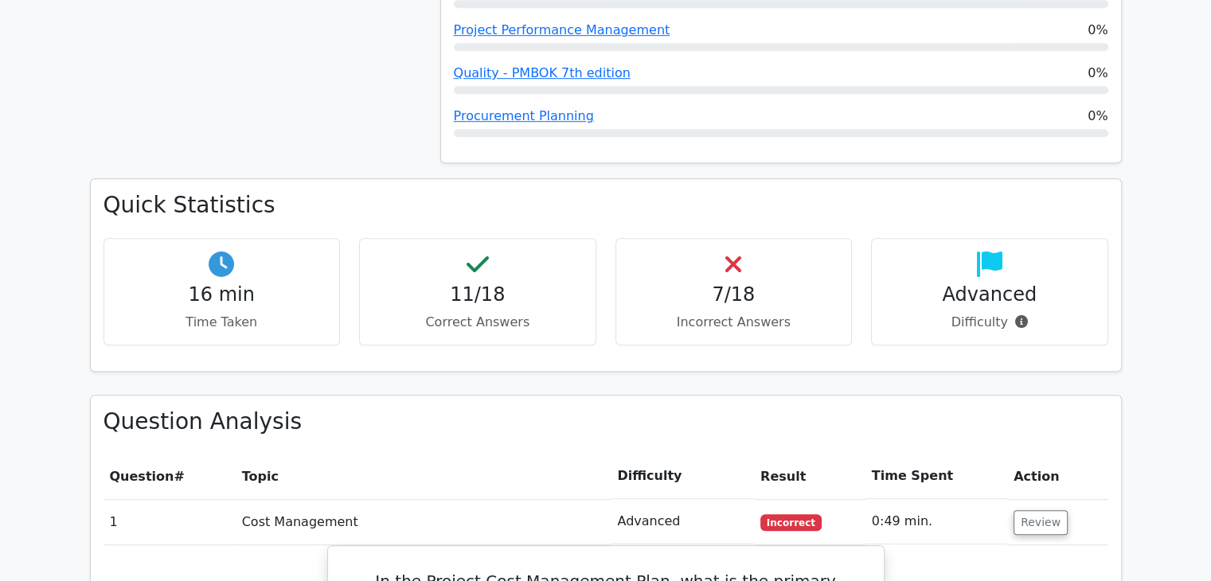
scroll to position [1053, 0]
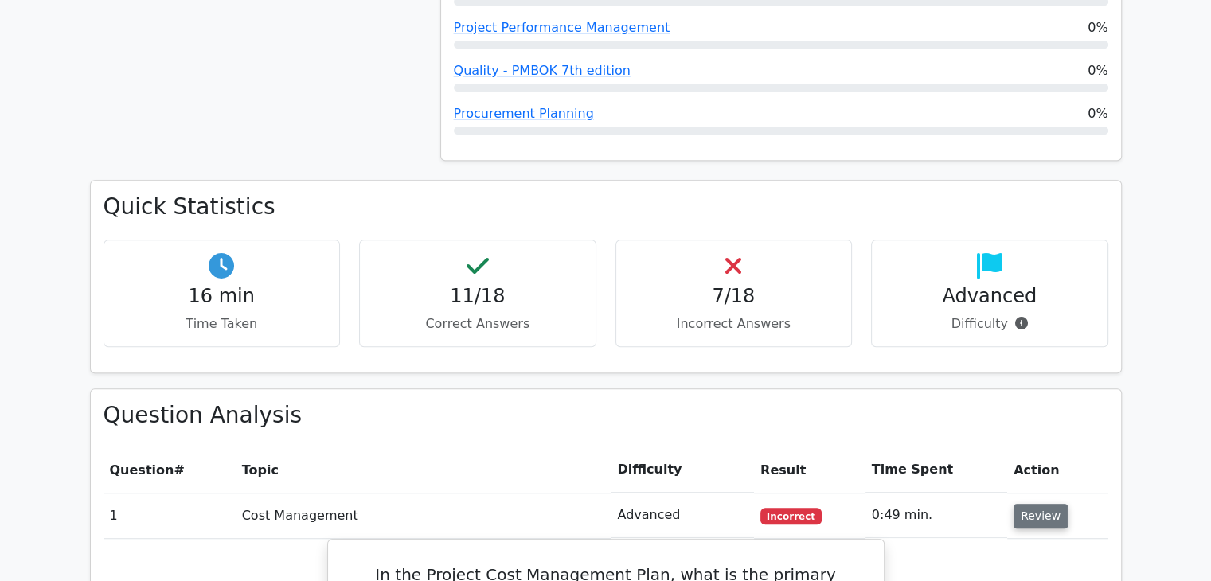
click at [1030, 504] on button "Review" at bounding box center [1041, 516] width 54 height 25
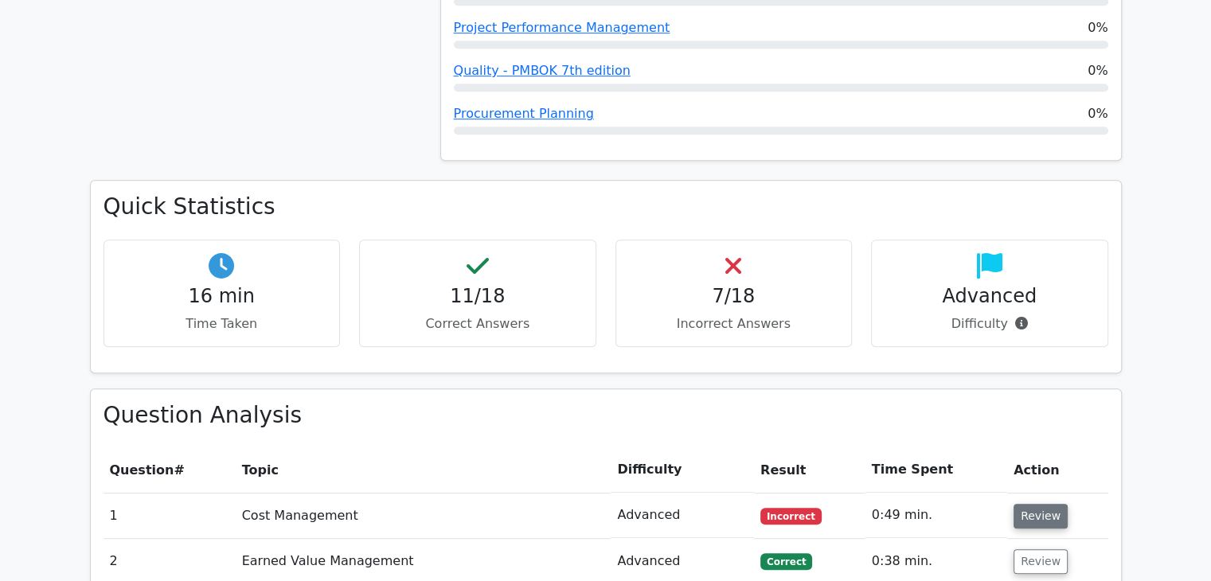
click at [1030, 504] on button "Review" at bounding box center [1041, 516] width 54 height 25
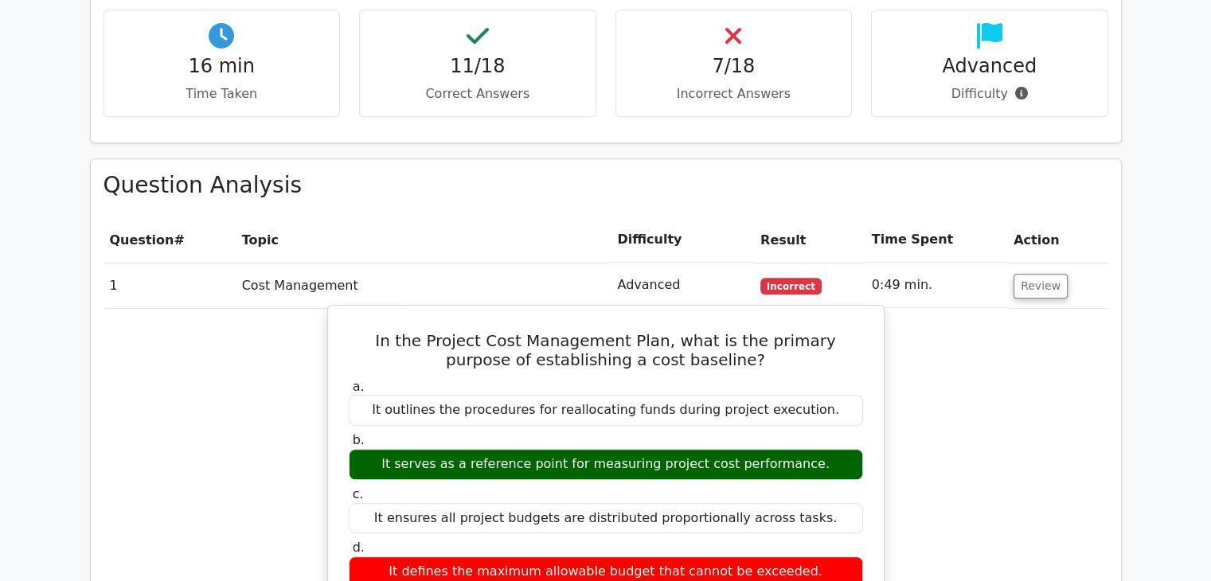
scroll to position [1287, 0]
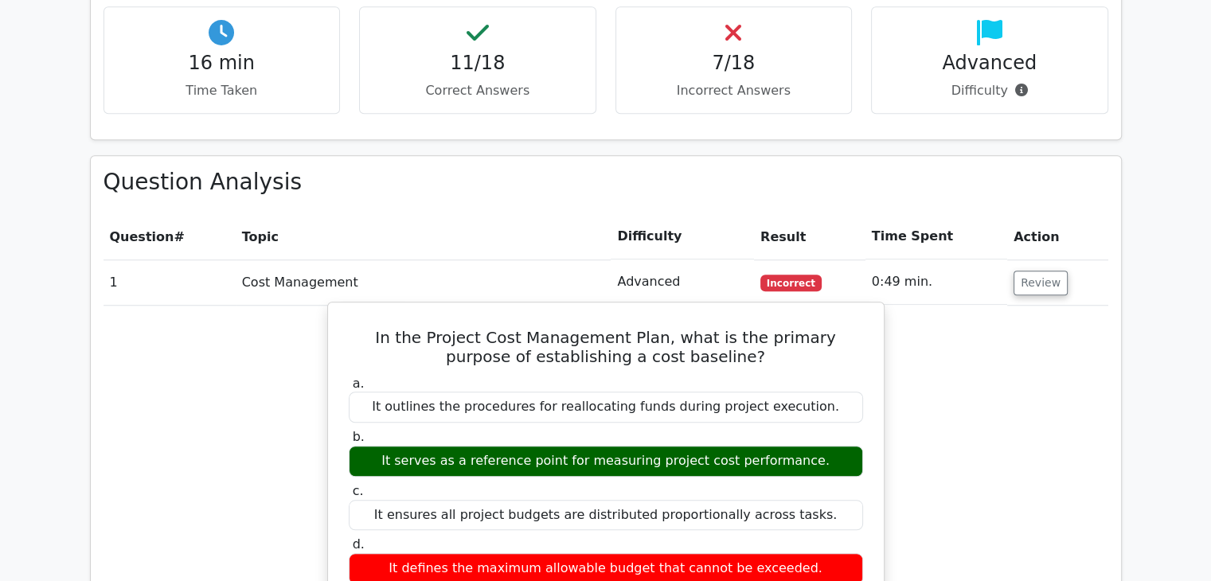
drag, startPoint x: 811, startPoint y: 514, endPoint x: 350, endPoint y: 276, distance: 519.2
click at [350, 309] on div "In the Project Cost Management Plan, what is the primary purpose of establishin…" at bounding box center [605, 540] width 543 height 463
copy div "In the Project Cost Management Plan, what is the primary purpose of establishin…"
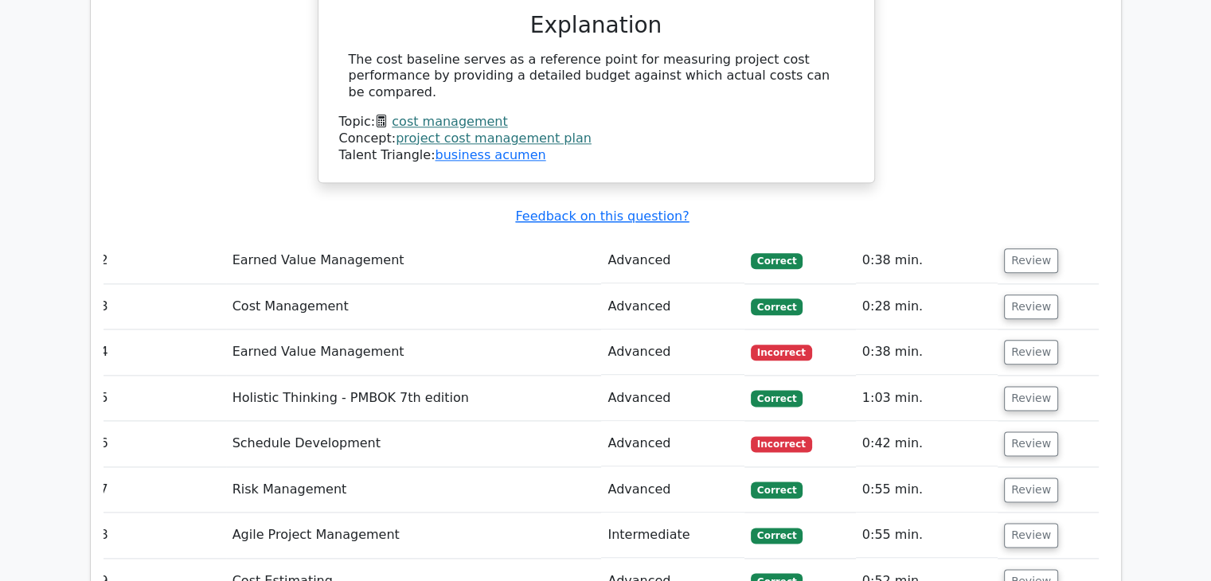
scroll to position [1895, 0]
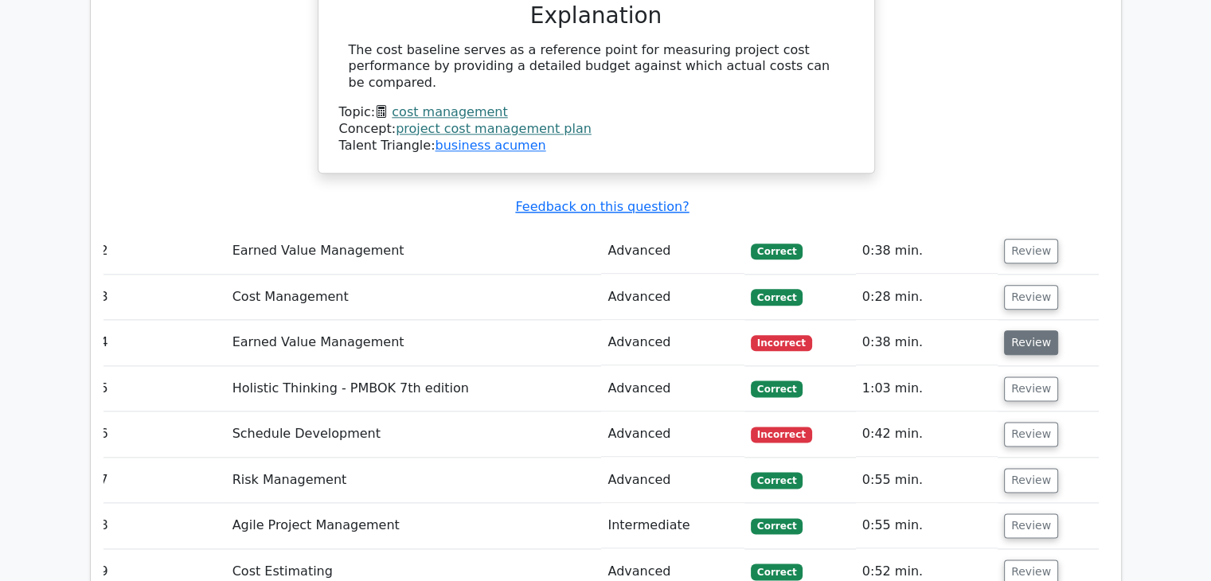
click at [1026, 330] on button "Review" at bounding box center [1031, 342] width 54 height 25
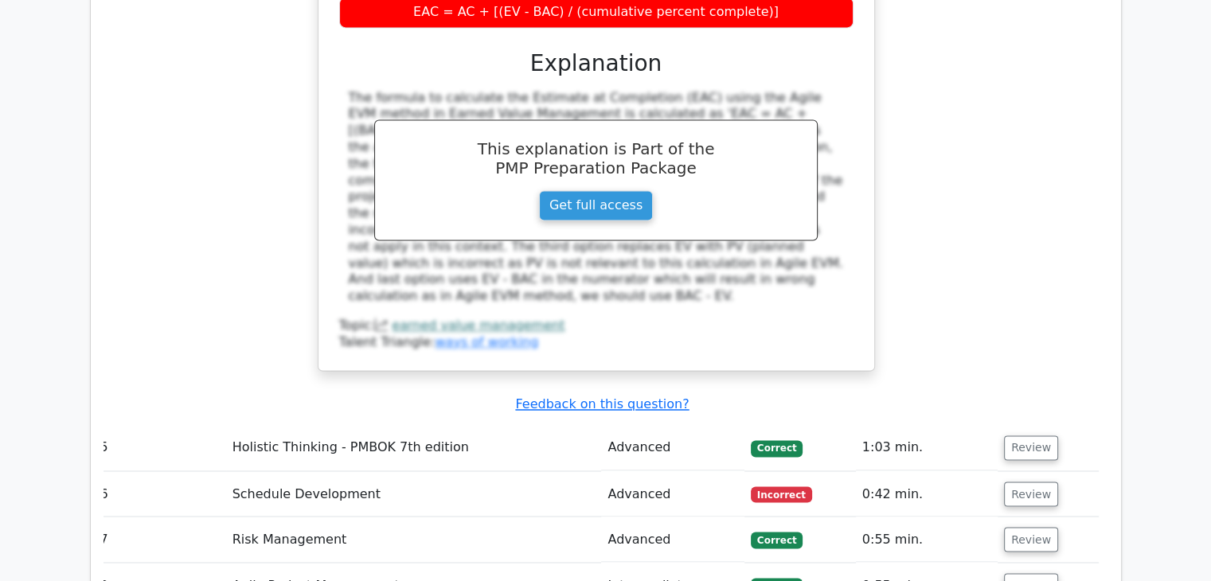
scroll to position [2545, 0]
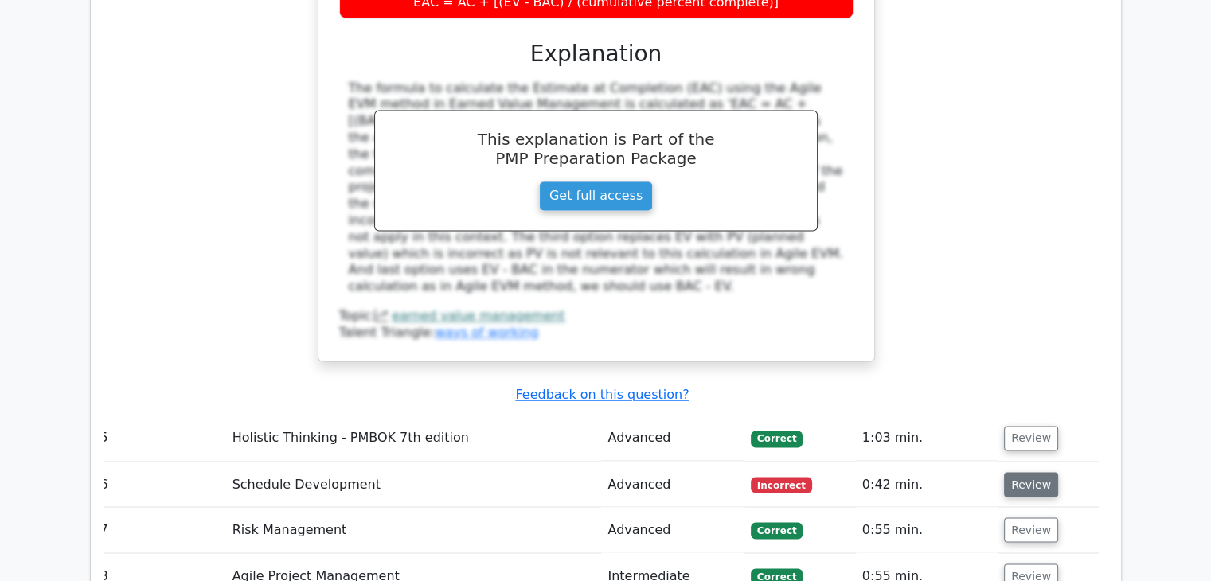
click at [1022, 472] on button "Review" at bounding box center [1031, 484] width 54 height 25
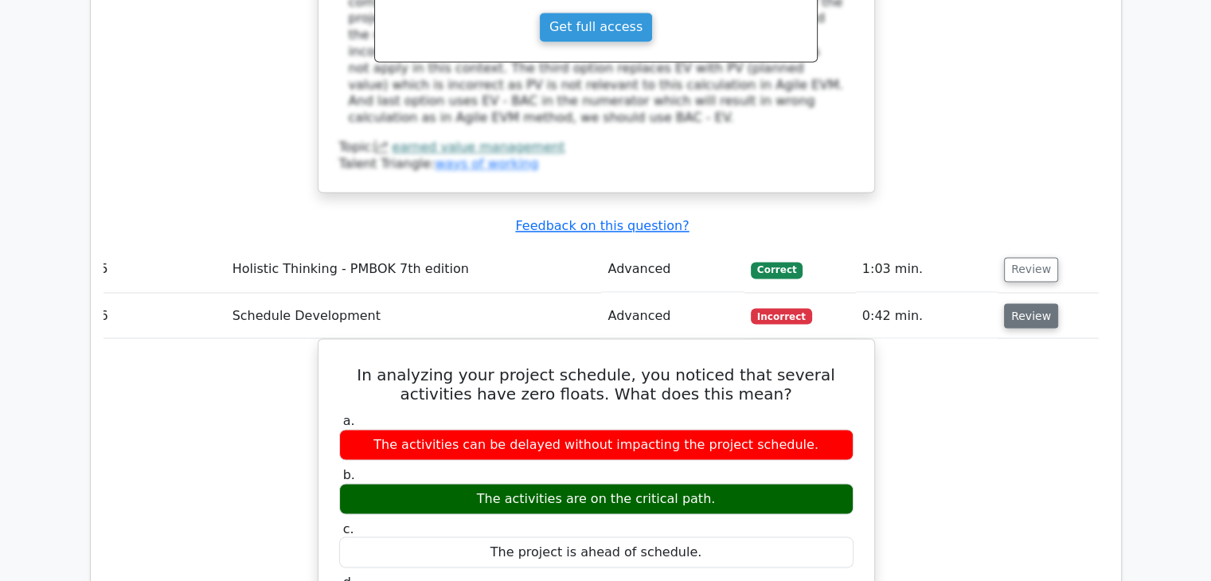
scroll to position [2723, 0]
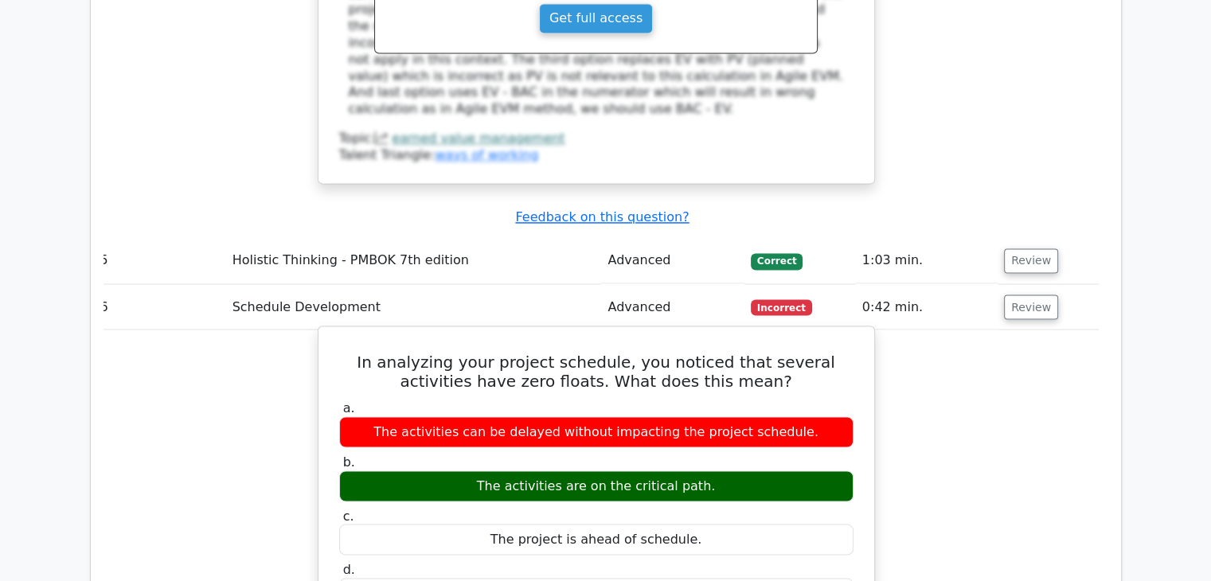
drag, startPoint x: 739, startPoint y: 358, endPoint x: 343, endPoint y: 230, distance: 416.0
copy div "In analyzing your project schedule, you noticed that several activities have ze…"
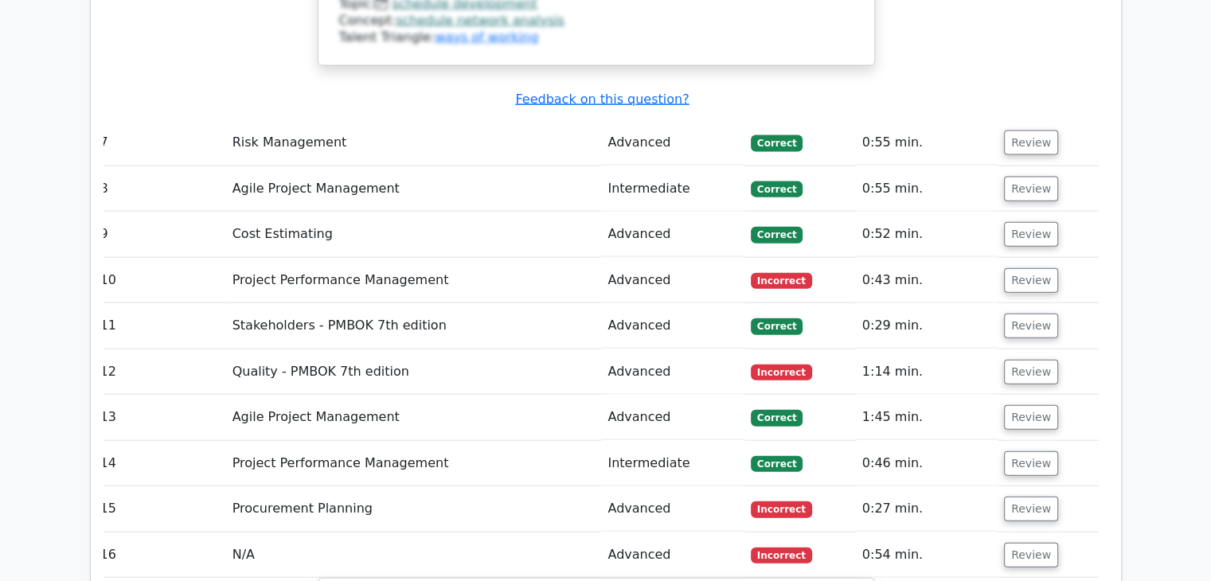
scroll to position [3595, 0]
click at [1035, 269] on button "Review" at bounding box center [1031, 281] width 54 height 25
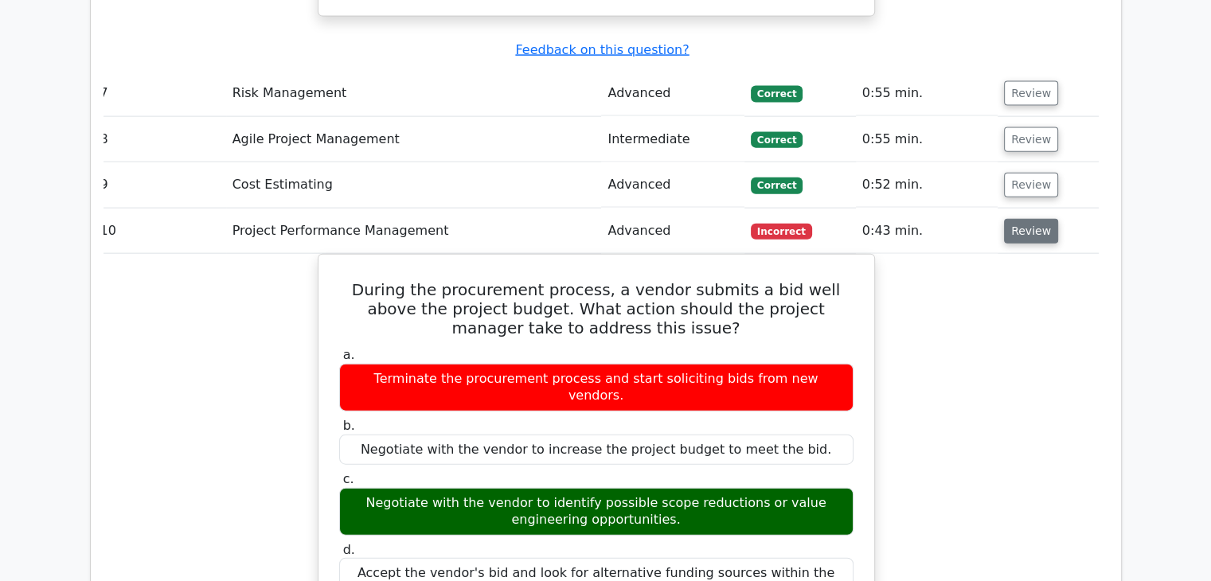
scroll to position [3646, 0]
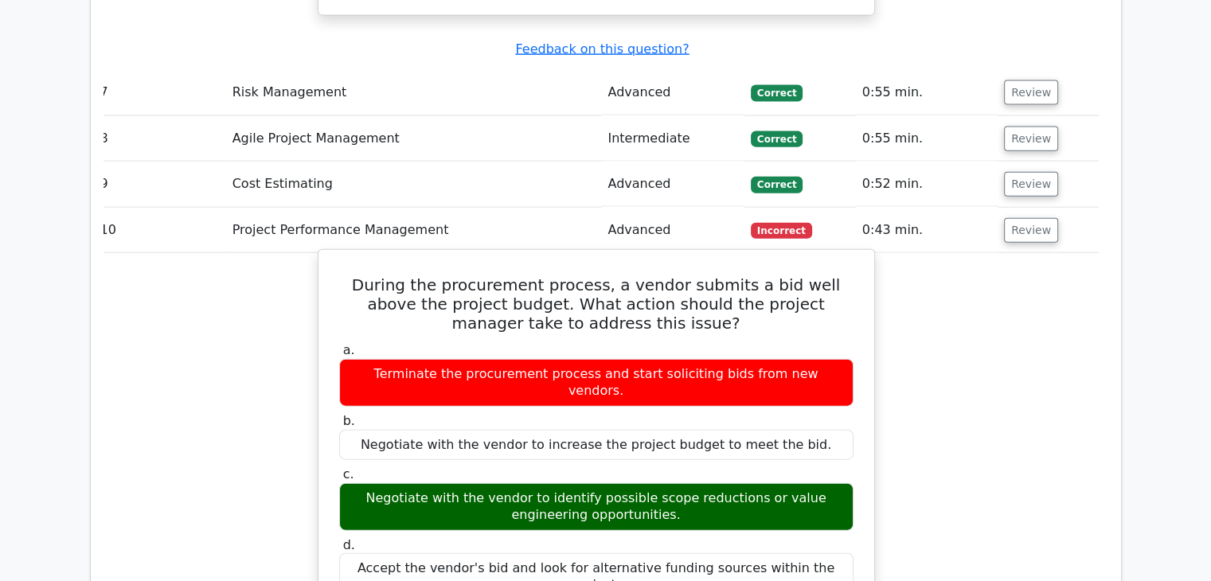
drag, startPoint x: 647, startPoint y: 345, endPoint x: 334, endPoint y: 134, distance: 376.8
click at [334, 256] on div "During the procurement process, a vendor submits a bid well above the project b…" at bounding box center [596, 577] width 543 height 642
copy div "During the procurement process, a vendor submits a bid well above the project b…"
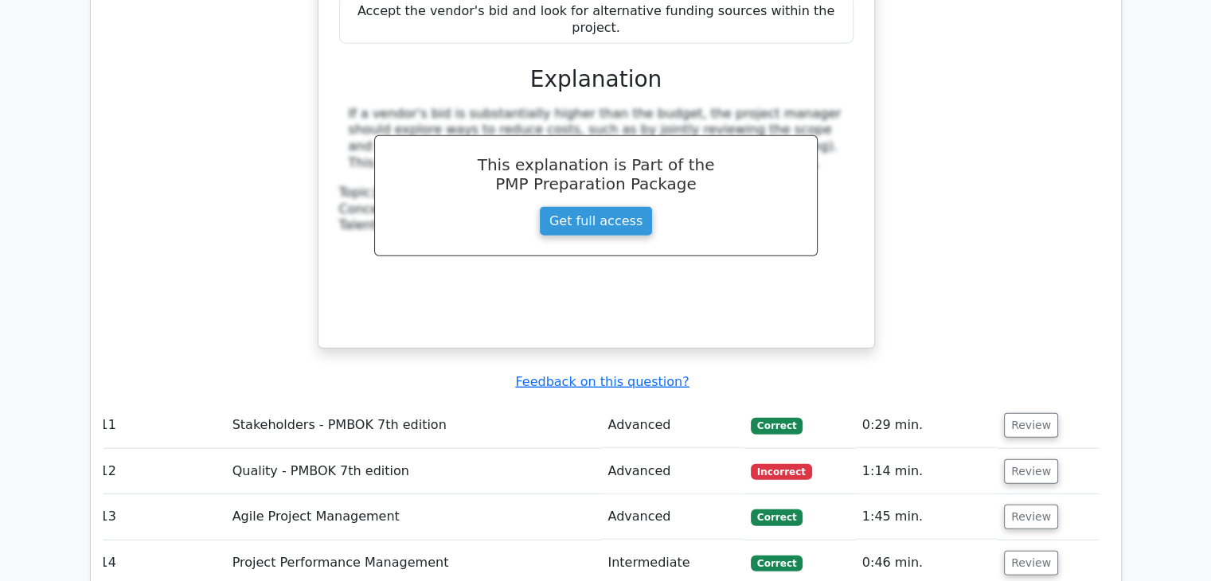
scroll to position [4208, 0]
click at [1029, 459] on button "Review" at bounding box center [1031, 471] width 54 height 25
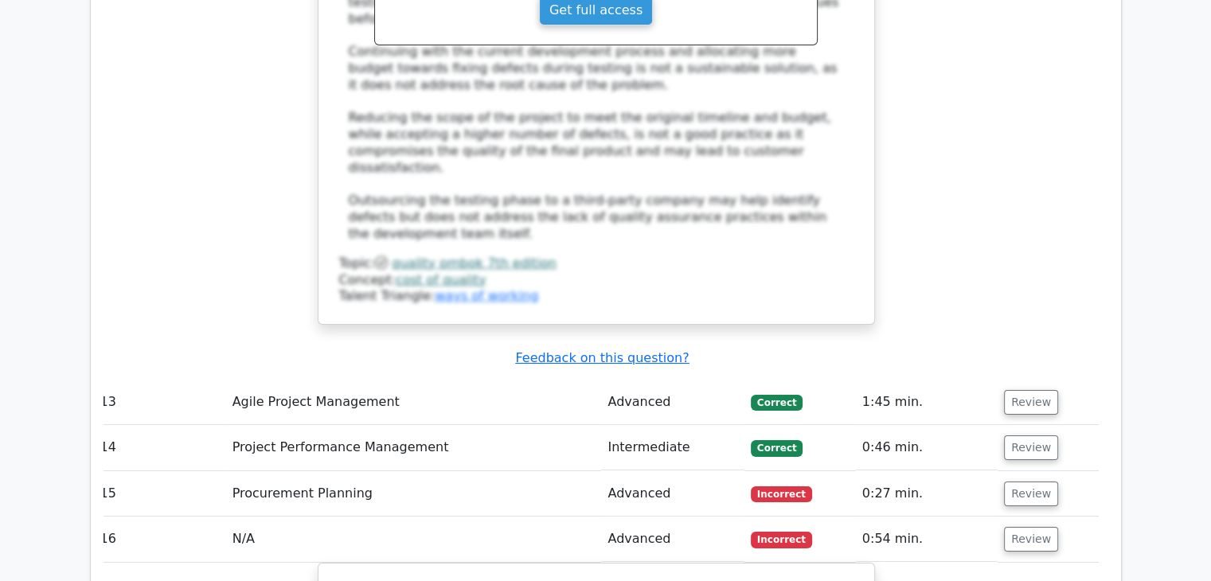
scroll to position [5384, 0]
drag, startPoint x: 816, startPoint y: 475, endPoint x: 331, endPoint y: 283, distance: 521.5
copy div "What is a resource histogram in project management? a. A graphical representati…"
click at [1026, 481] on button "Review" at bounding box center [1031, 493] width 54 height 25
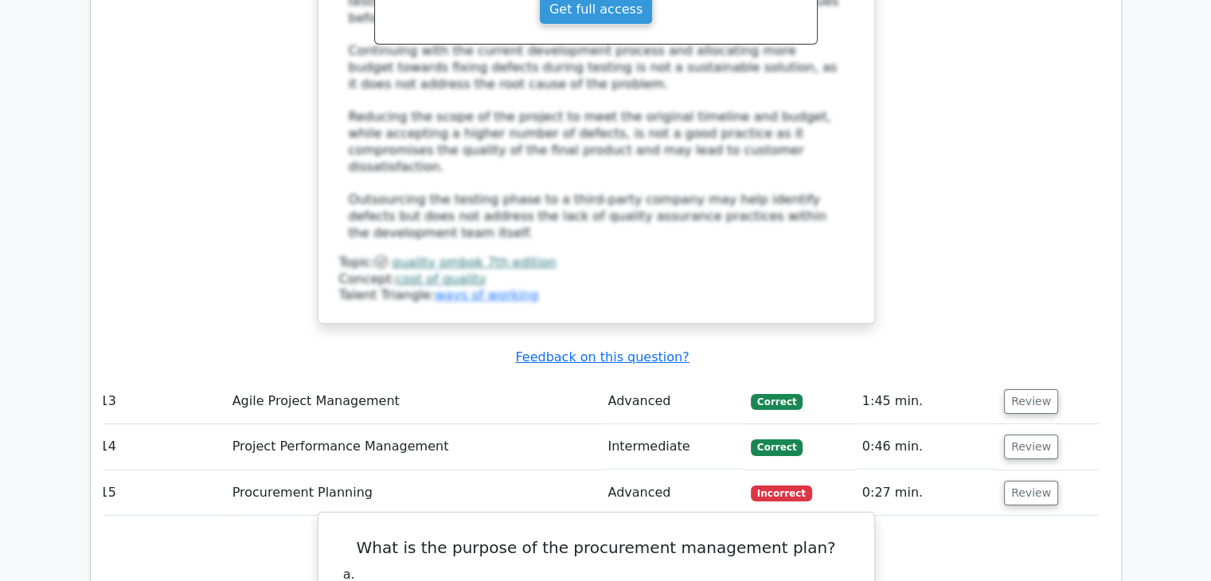
drag, startPoint x: 839, startPoint y: 426, endPoint x: 373, endPoint y: 264, distance: 494.1
copy div "What is the purpose of the procurement management plan? a. To document how proc…"
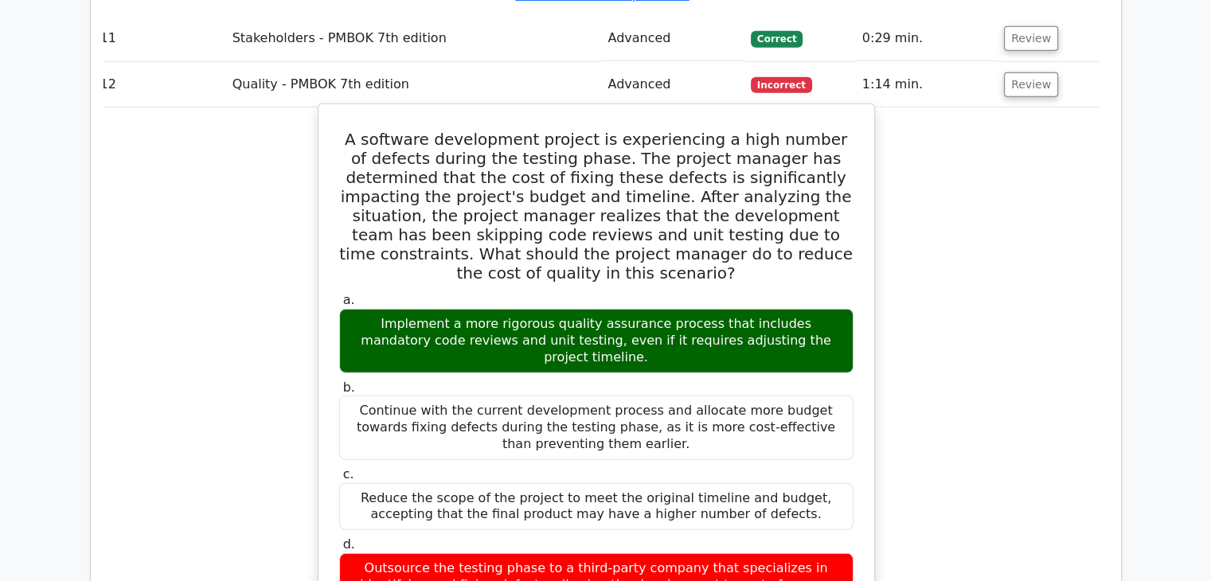
scroll to position [4596, 0]
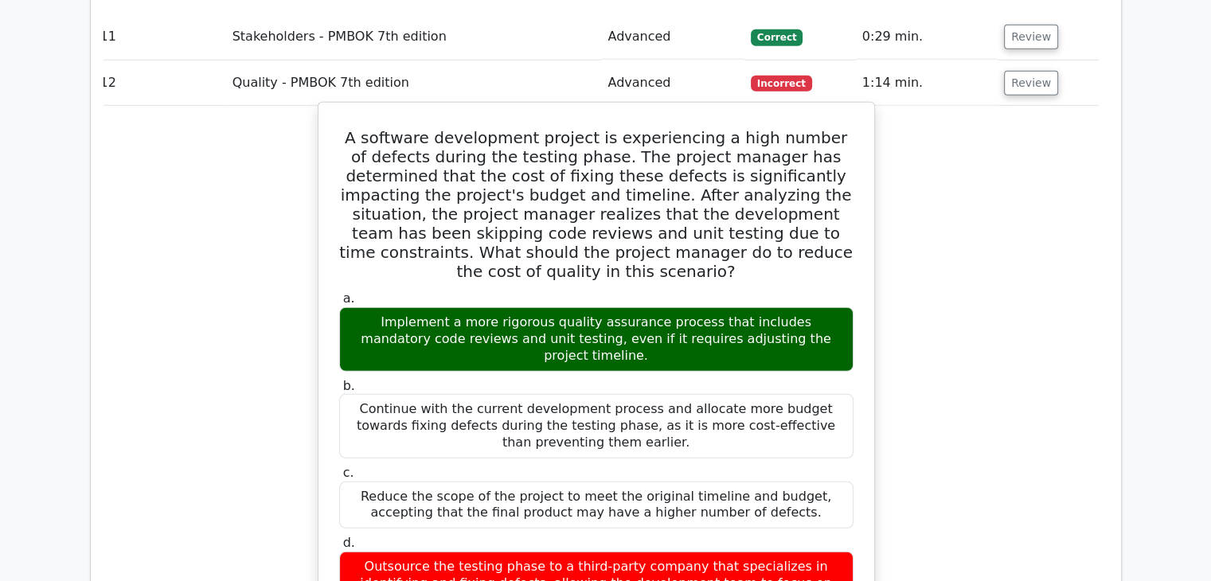
drag, startPoint x: 838, startPoint y: 356, endPoint x: 334, endPoint y: 7, distance: 612.3
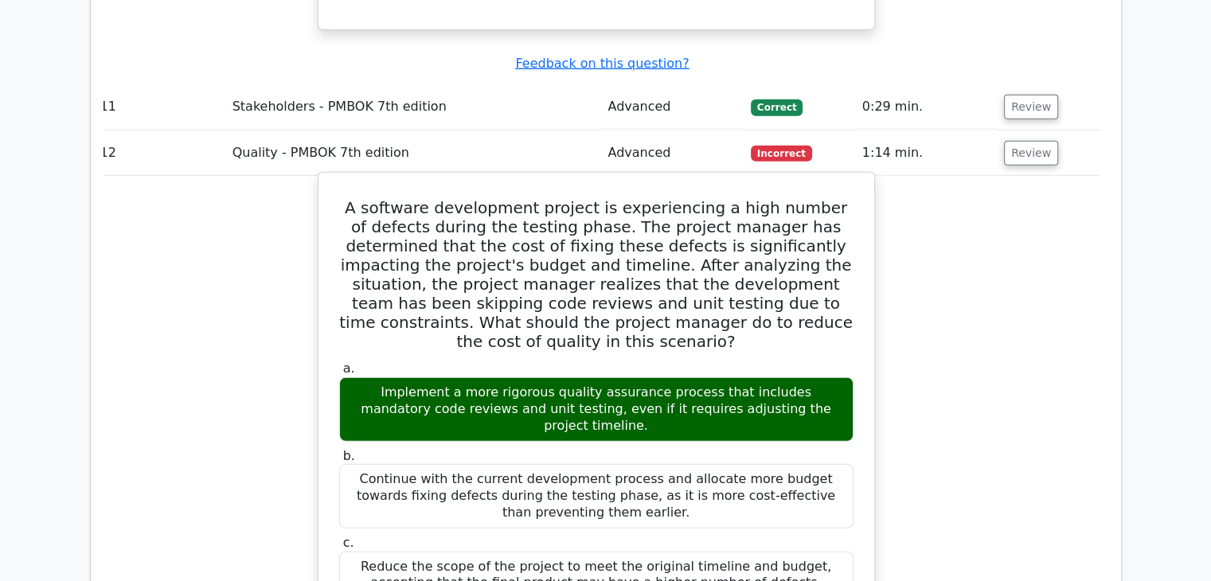
scroll to position [4526, 0]
drag, startPoint x: 340, startPoint y: 23, endPoint x: 850, endPoint y: 437, distance: 656.6
copy div "A software development project is experiencing a high number of defects during …"
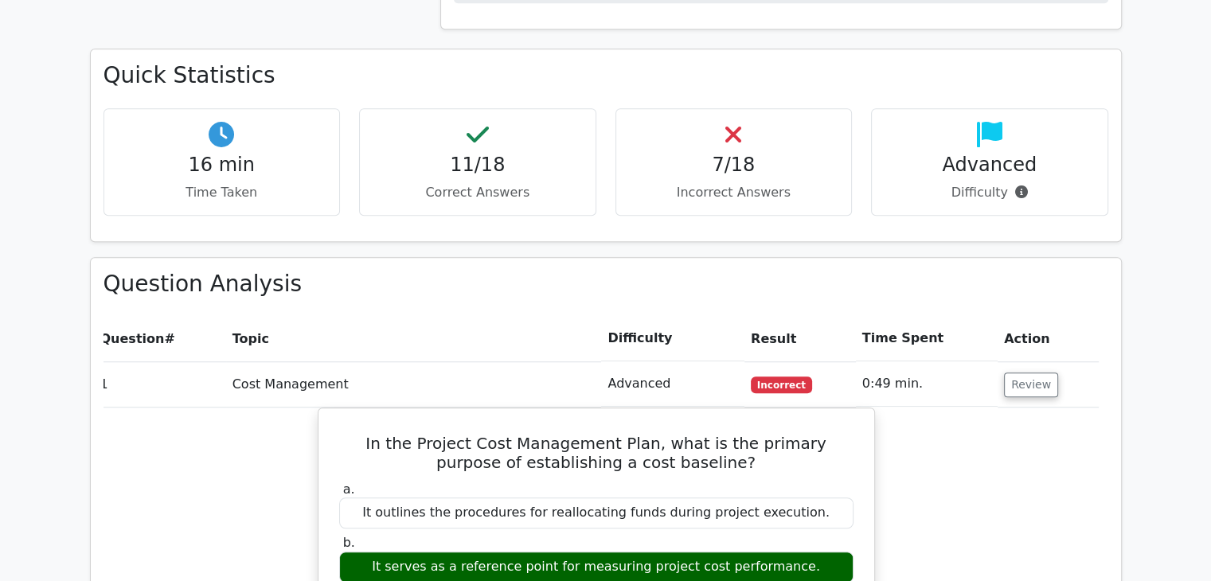
scroll to position [1022, 0]
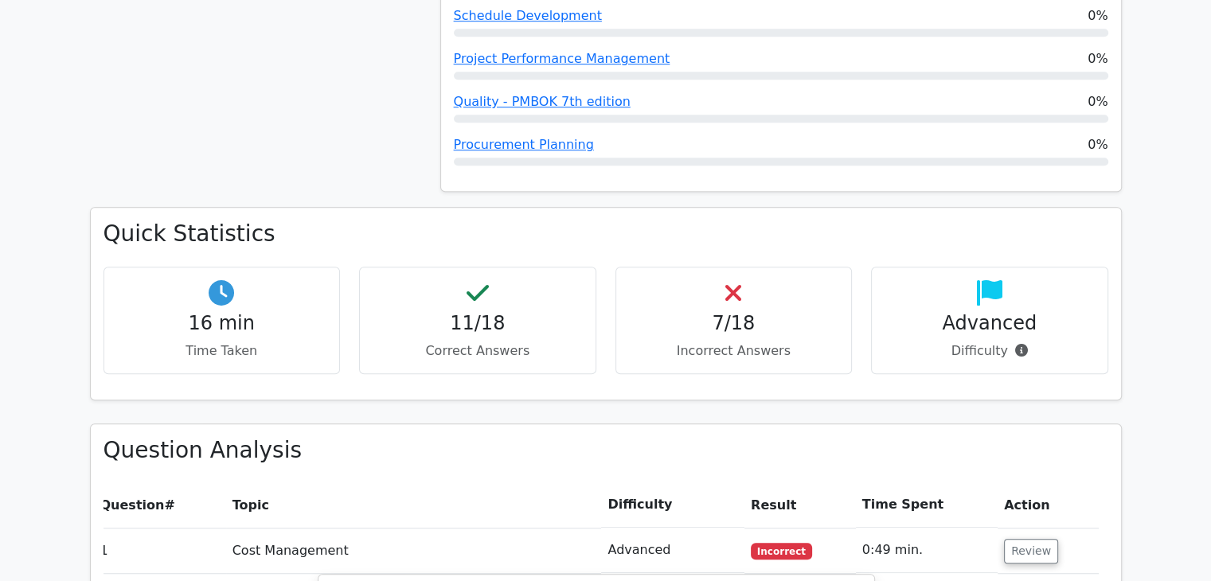
click at [952, 312] on h4 "Advanced" at bounding box center [990, 323] width 210 height 23
click at [755, 312] on h4 "7/18" at bounding box center [734, 323] width 210 height 23
click at [519, 312] on h4 "11/18" at bounding box center [478, 323] width 210 height 23
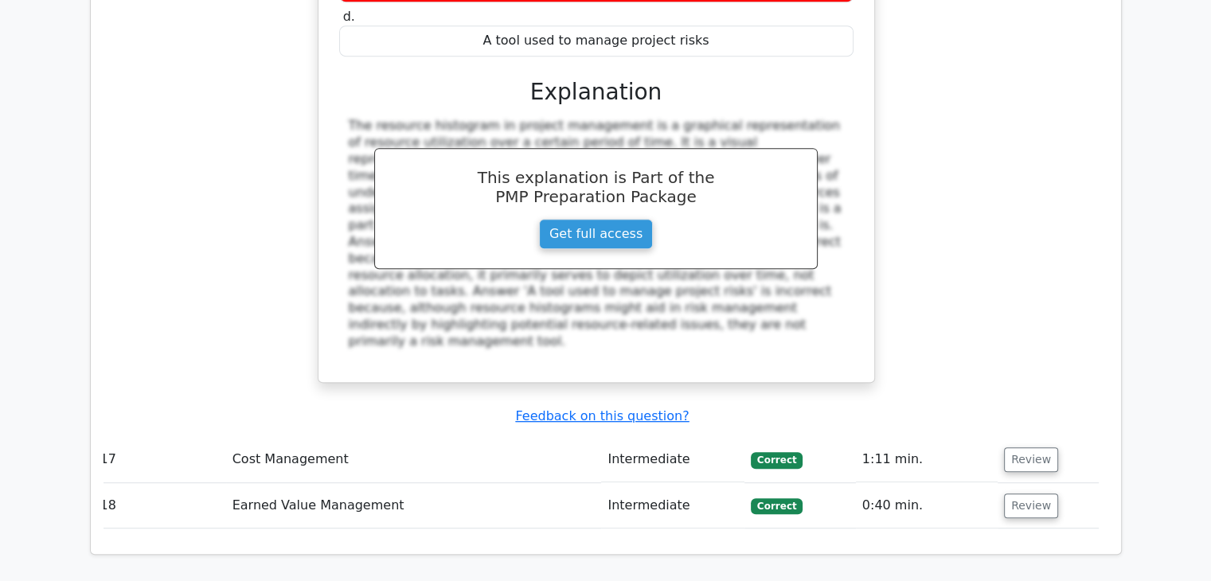
scroll to position [7198, 0]
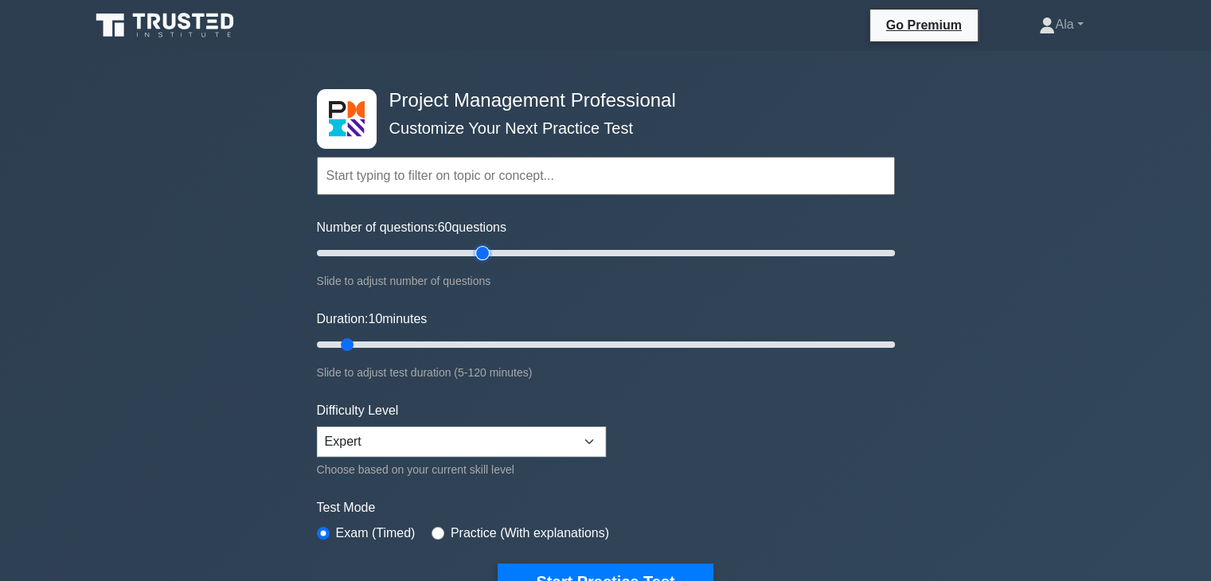
type input "60"
click at [478, 246] on input "Number of questions: 60 questions" at bounding box center [606, 253] width 578 height 19
click at [535, 346] on input "Duration: 10 minutes" at bounding box center [606, 344] width 578 height 19
click at [580, 340] on input "Duration: 50 minutes" at bounding box center [606, 344] width 578 height 19
click at [600, 338] on input "Duration: 60 minutes" at bounding box center [606, 344] width 578 height 19
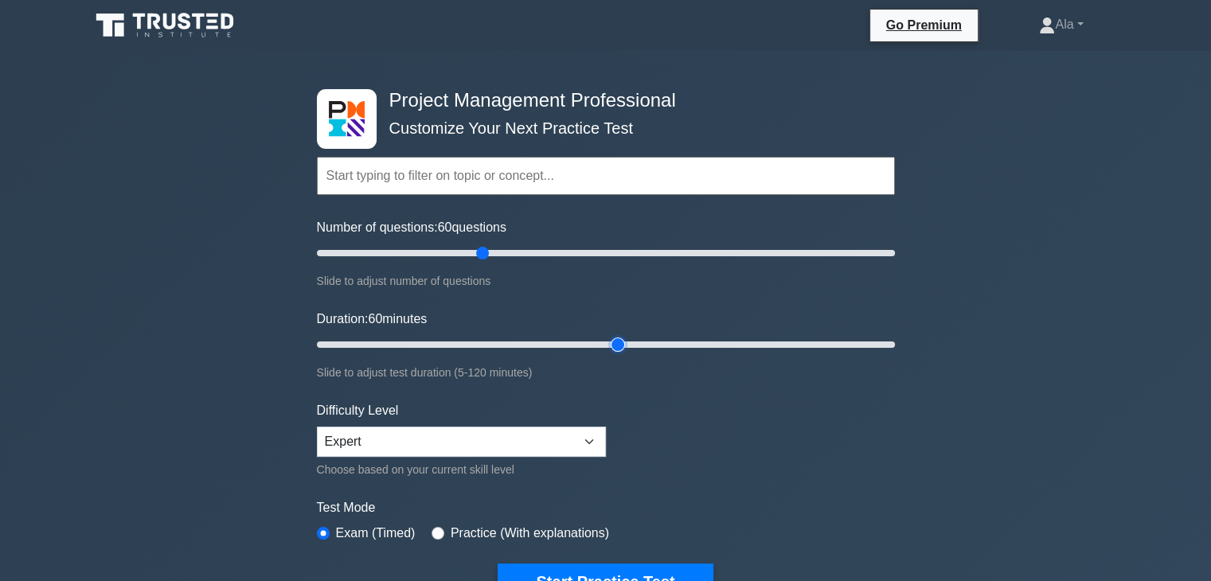
click at [616, 338] on input "Duration: 60 minutes" at bounding box center [606, 344] width 578 height 19
click at [638, 344] on input "Duration: 70 minutes" at bounding box center [606, 344] width 578 height 19
type input "65"
click at [627, 345] on input "Duration: 65 minutes" at bounding box center [606, 344] width 578 height 19
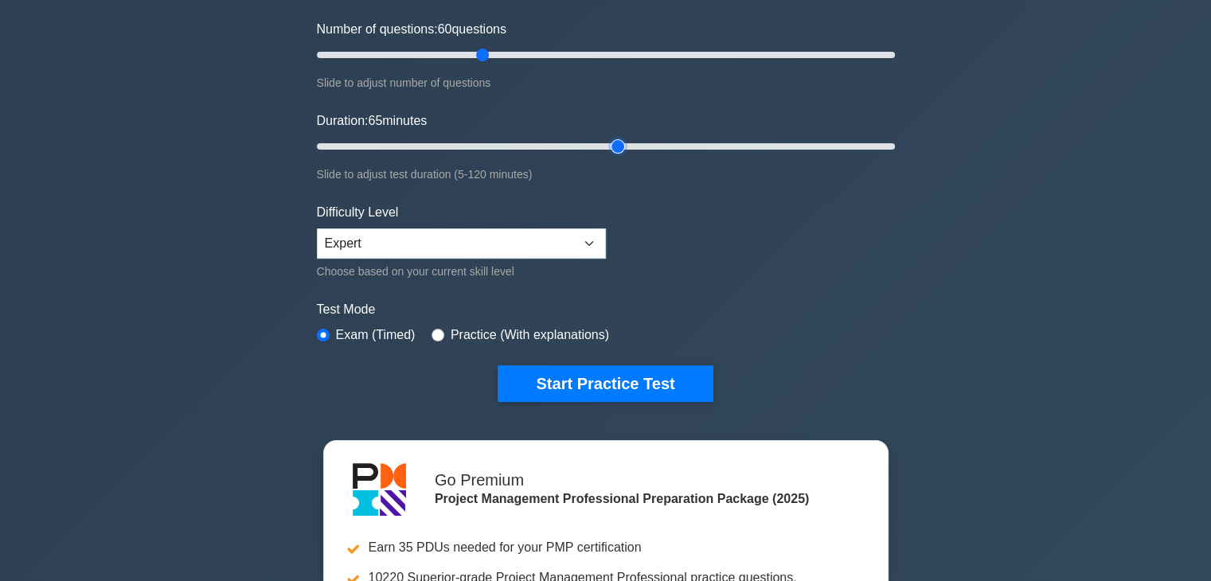
scroll to position [239, 0]
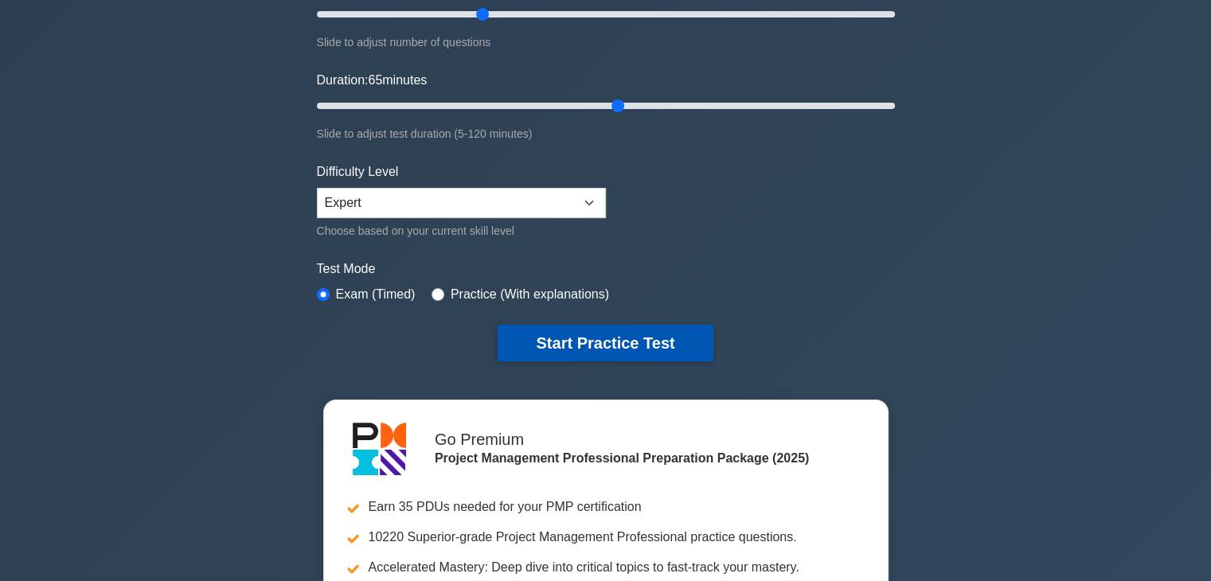
click at [621, 342] on button "Start Practice Test" at bounding box center [605, 343] width 215 height 37
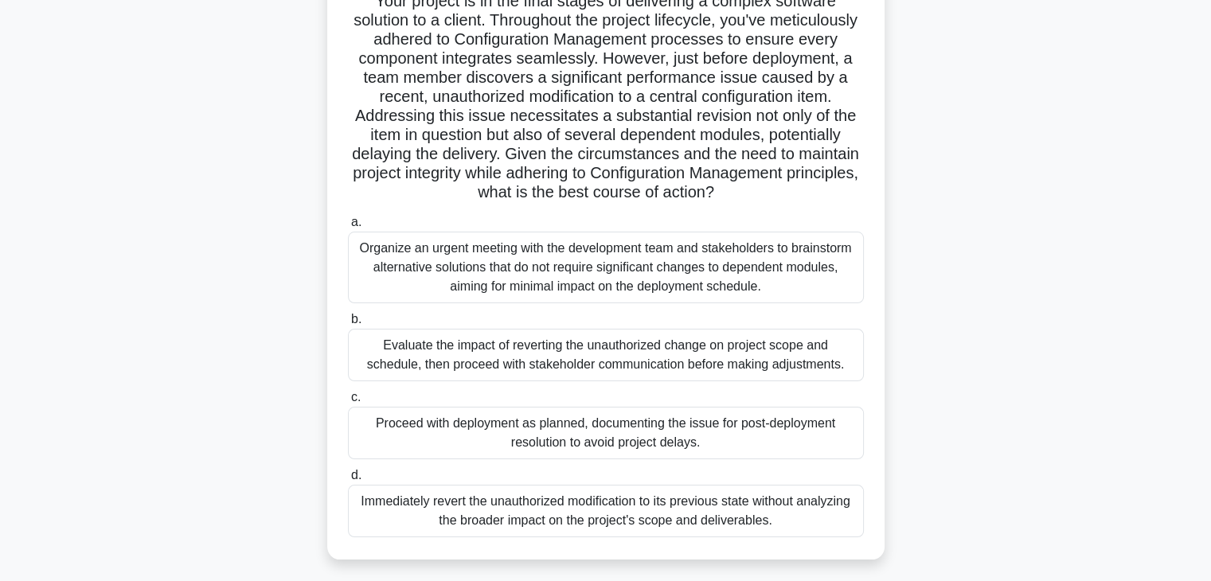
scroll to position [38, 0]
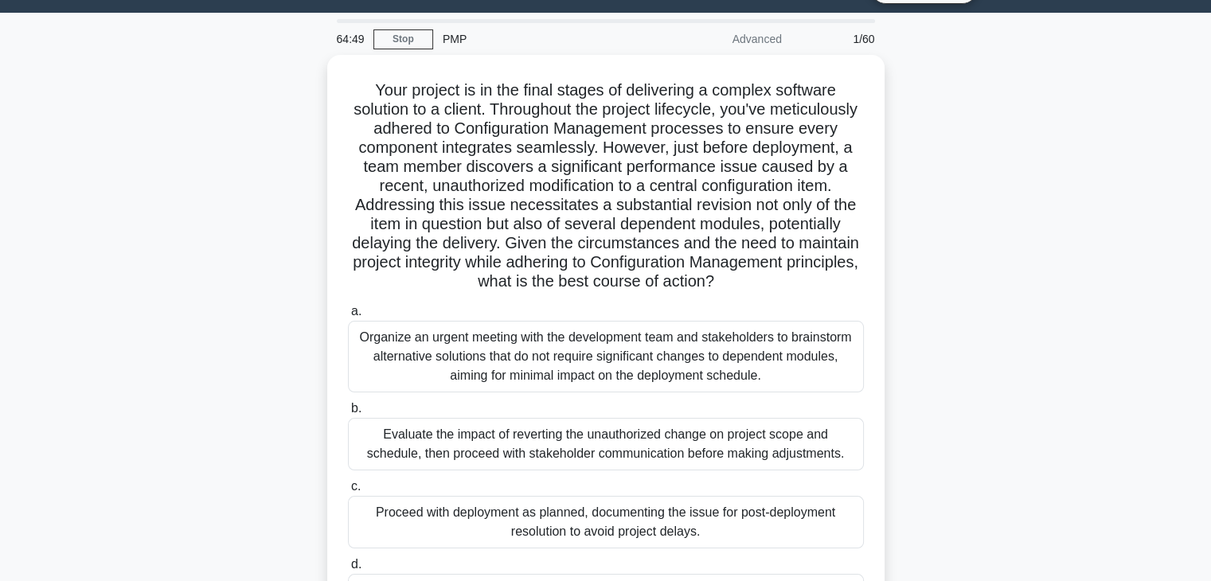
drag, startPoint x: 845, startPoint y: 424, endPoint x: 309, endPoint y: 84, distance: 635.1
click at [309, 84] on div "Your project is in the final stages of delivering a complex software solution t…" at bounding box center [605, 361] width 1051 height 613
copy div "Your project is in the final stages of delivering a complex software solution t…"
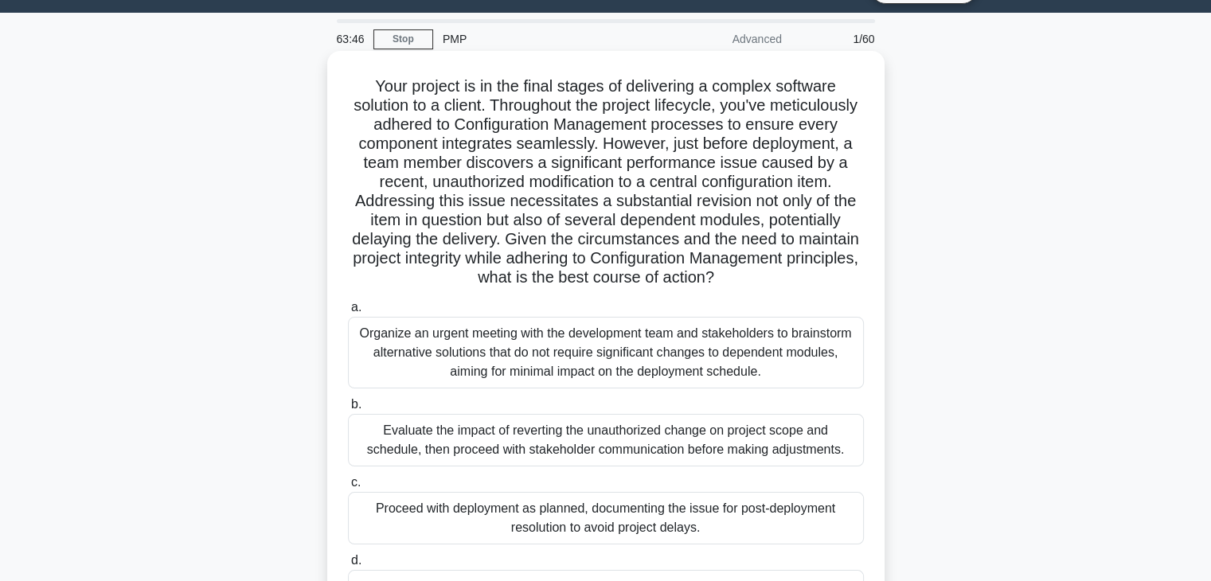
click at [434, 440] on div "Evaluate the impact of reverting the unauthorized change on project scope and s…" at bounding box center [606, 440] width 516 height 53
click at [348, 410] on input "b. Evaluate the impact of reverting the unauthorized change on project scope an…" at bounding box center [348, 405] width 0 height 10
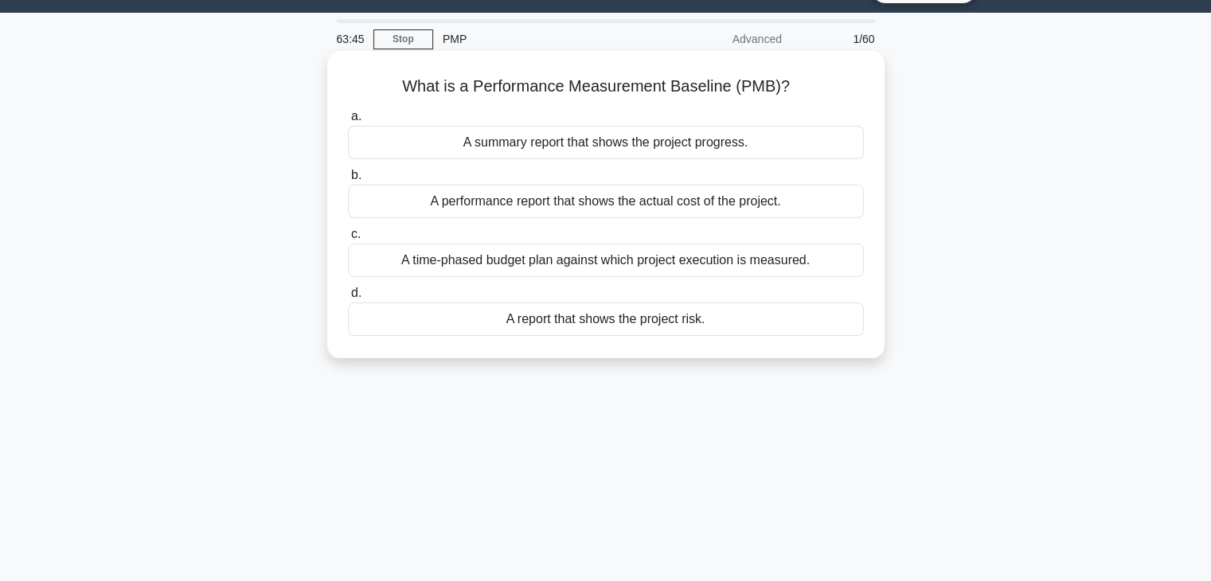
scroll to position [0, 0]
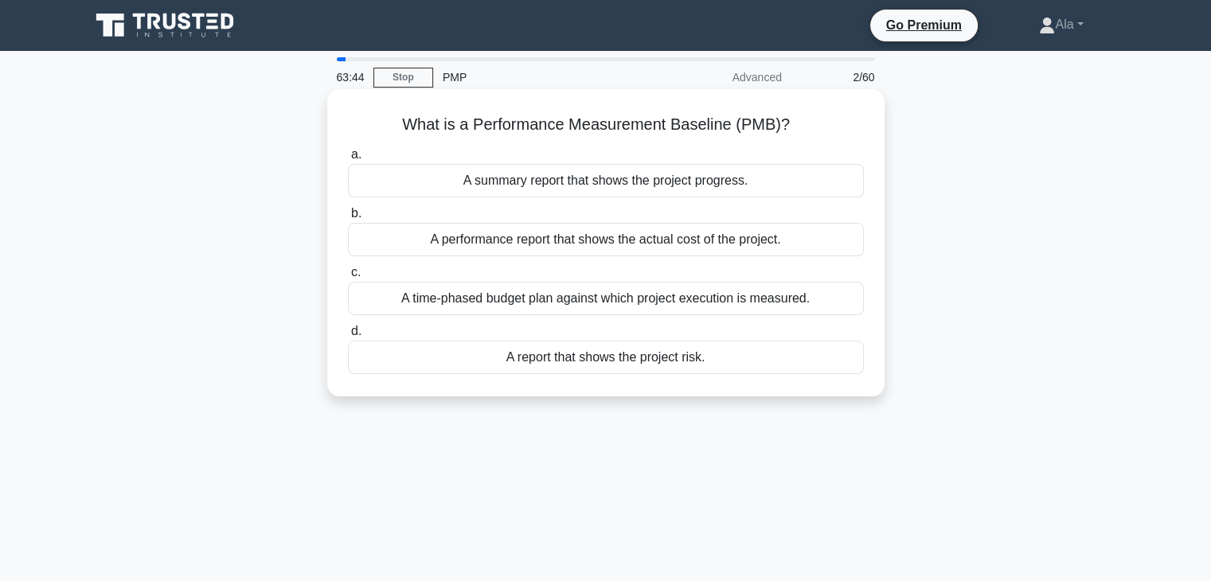
drag, startPoint x: 767, startPoint y: 372, endPoint x: 389, endPoint y: 109, distance: 459.9
click at [389, 109] on div "What is a Performance Measurement Baseline (PMB)? .spinner_0XTQ{transform-origi…" at bounding box center [605, 256] width 1051 height 326
copy div "What is a Performance Measurement Baseline (PMB)? .spinner_0XTQ{transform-origi…"
click at [451, 307] on div "A time-phased budget plan against which project execution is measured." at bounding box center [606, 298] width 516 height 33
click at [348, 278] on input "c. A time-phased budget plan against which project execution is measured." at bounding box center [348, 273] width 0 height 10
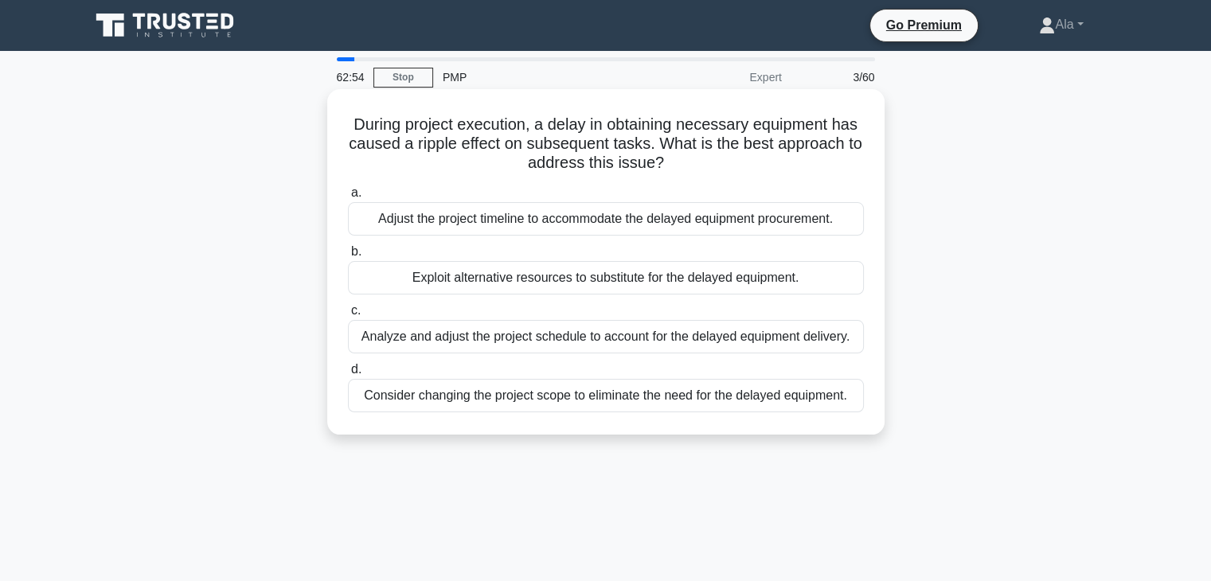
drag, startPoint x: 868, startPoint y: 447, endPoint x: 346, endPoint y: 121, distance: 614.9
click at [346, 121] on div "During project execution, a delay in obtaining necessary equipment has caused a…" at bounding box center [605, 275] width 1051 height 365
copy div "During project execution, a delay in obtaining necessary equipment has caused a…"
click at [458, 272] on div "Exploit alternative resources to substitute for the delayed equipment." at bounding box center [606, 277] width 516 height 33
click at [348, 257] on input "b. Exploit alternative resources to substitute for the delayed equipment." at bounding box center [348, 252] width 0 height 10
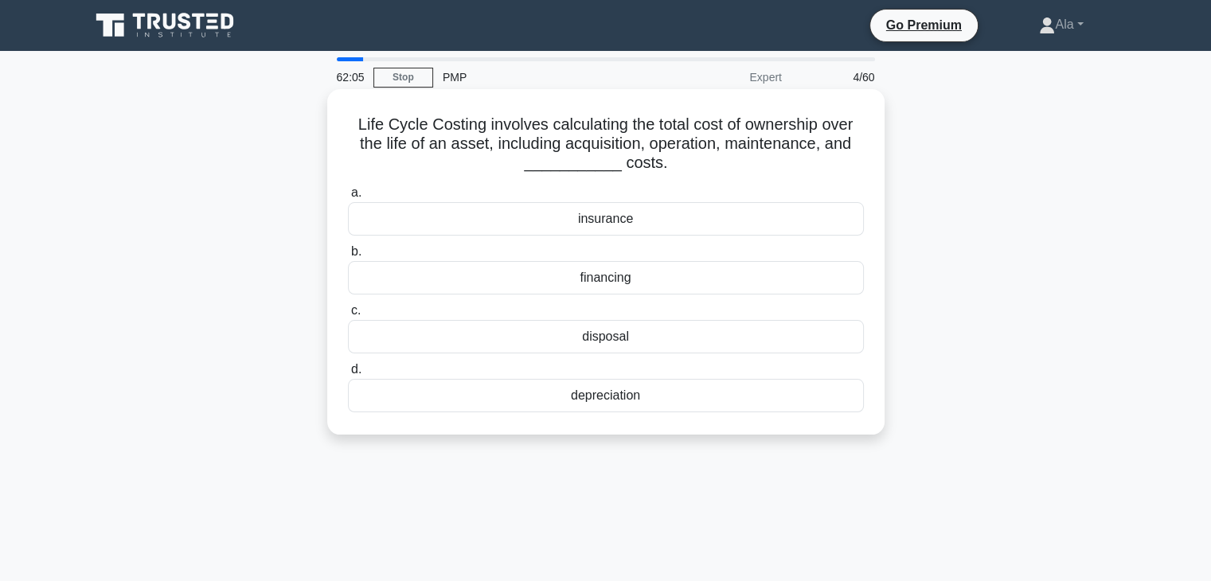
drag, startPoint x: 624, startPoint y: 398, endPoint x: 333, endPoint y: 96, distance: 419.5
click at [334, 96] on div "Life Cycle Costing involves calculating the total cost of ownership over the li…" at bounding box center [606, 262] width 545 height 333
copy div "Life Cycle Costing involves calculating the total cost of ownership over the li…"
click at [554, 399] on div "depreciation" at bounding box center [606, 395] width 516 height 33
click at [348, 375] on input "d. depreciation" at bounding box center [348, 370] width 0 height 10
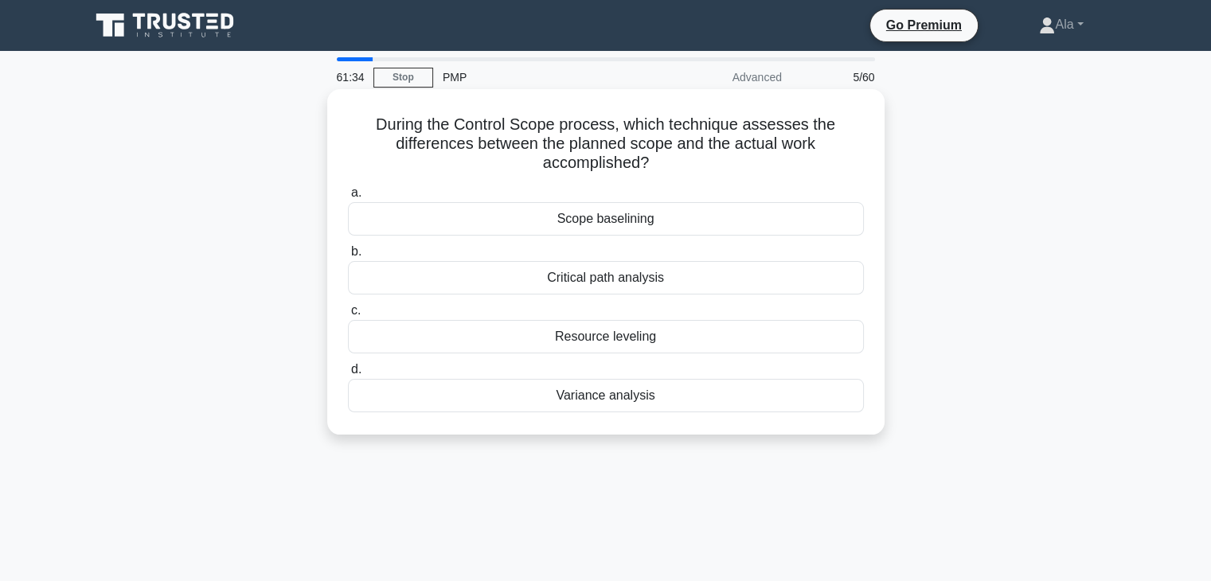
drag, startPoint x: 736, startPoint y: 426, endPoint x: 373, endPoint y: 119, distance: 475.7
click at [373, 119] on div "During the Control Scope process, which technique assesses the differences betw…" at bounding box center [606, 262] width 545 height 333
copy div "During the Control Scope process, which technique assesses the differences betw…"
click at [534, 393] on div "Variance analysis" at bounding box center [606, 395] width 516 height 33
click at [348, 375] on input "d. Variance analysis" at bounding box center [348, 370] width 0 height 10
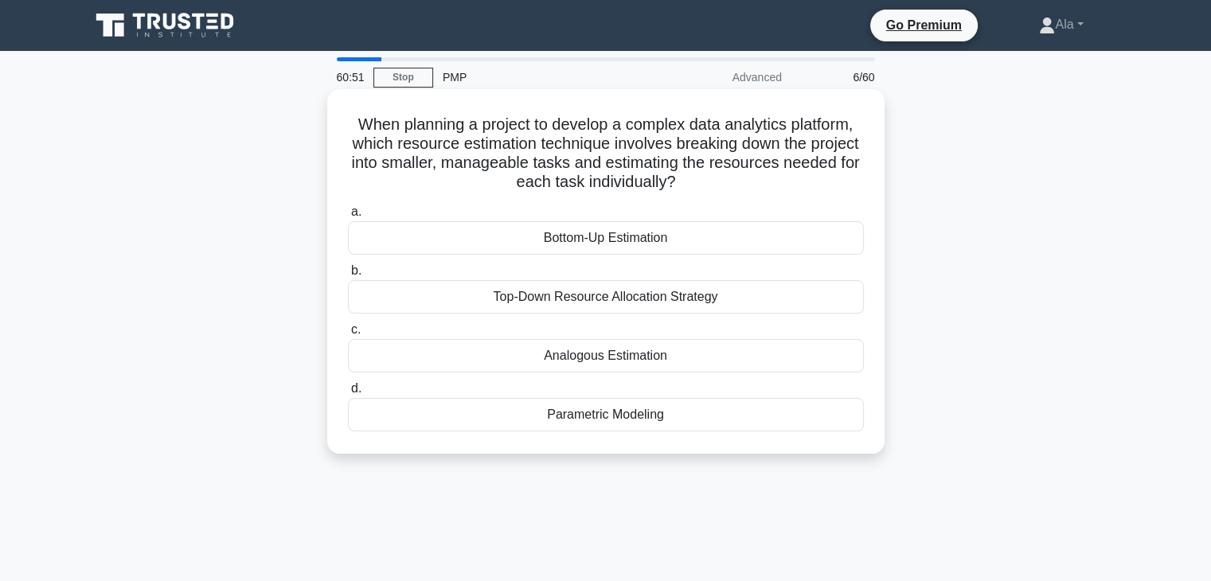
drag, startPoint x: 692, startPoint y: 438, endPoint x: 348, endPoint y: 125, distance: 465.0
click at [348, 125] on div "When planning a project to develop a complex data analytics platform, which res…" at bounding box center [606, 272] width 545 height 352
copy div "When planning a project to develop a complex data analytics platform, which res…"
click at [554, 303] on div "Top-Down Resource Allocation Strategy" at bounding box center [606, 296] width 516 height 33
click at [348, 276] on input "b. Top-Down Resource Allocation Strategy" at bounding box center [348, 271] width 0 height 10
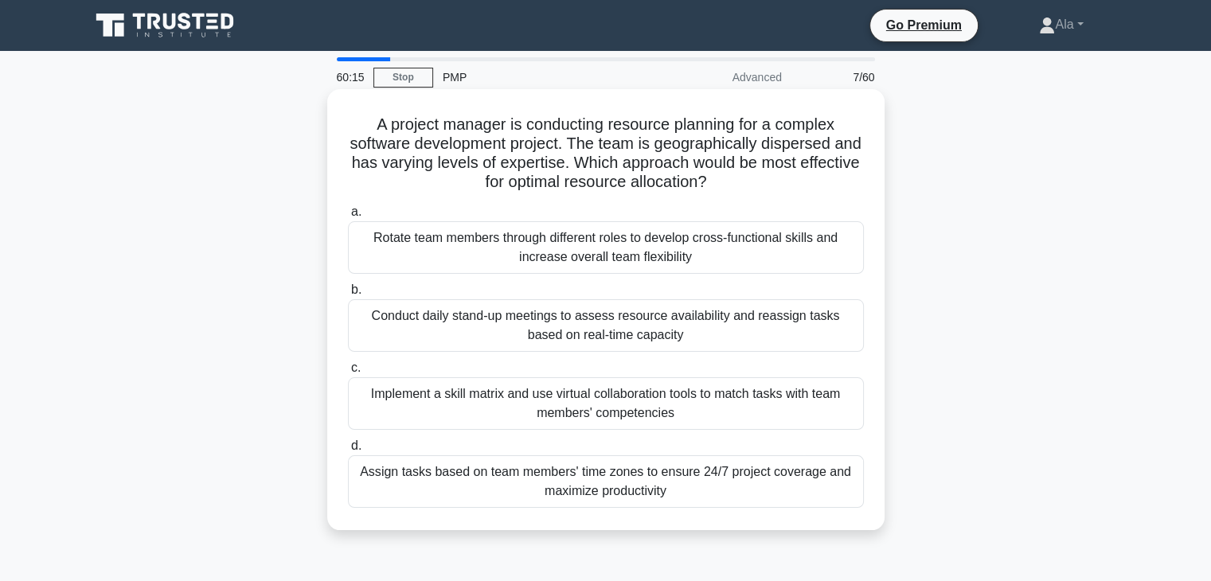
drag, startPoint x: 752, startPoint y: 518, endPoint x: 362, endPoint y: 123, distance: 554.6
click at [362, 123] on div "A project manager is conducting resource planning for a complex software develo…" at bounding box center [606, 310] width 545 height 428
copy div "A project manager is conducting resource planning for a complex software develo…"
click at [461, 391] on div "Implement a skill matrix and use virtual collaboration tools to match tasks wit…" at bounding box center [606, 403] width 516 height 53
click at [348, 373] on input "c. Implement a skill matrix and use virtual collaboration tools to match tasks …" at bounding box center [348, 368] width 0 height 10
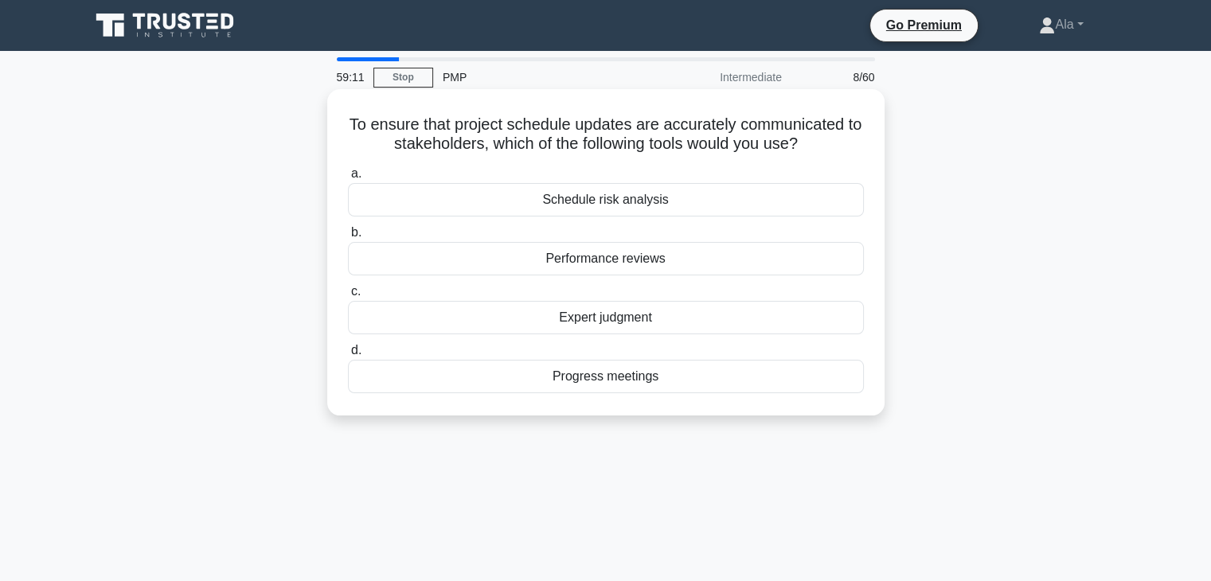
drag, startPoint x: 803, startPoint y: 466, endPoint x: 342, endPoint y: 129, distance: 570.3
click at [342, 129] on div "59:11 Stop PMP Intermediate 8/60 To ensure that project schedule updates are ac…" at bounding box center [605, 455] width 1051 height 796
copy div "To ensure that project schedule updates are accurately communicated to stakehol…"
click at [516, 373] on div "Progress meetings" at bounding box center [606, 376] width 516 height 33
click at [348, 356] on input "d. Progress meetings" at bounding box center [348, 351] width 0 height 10
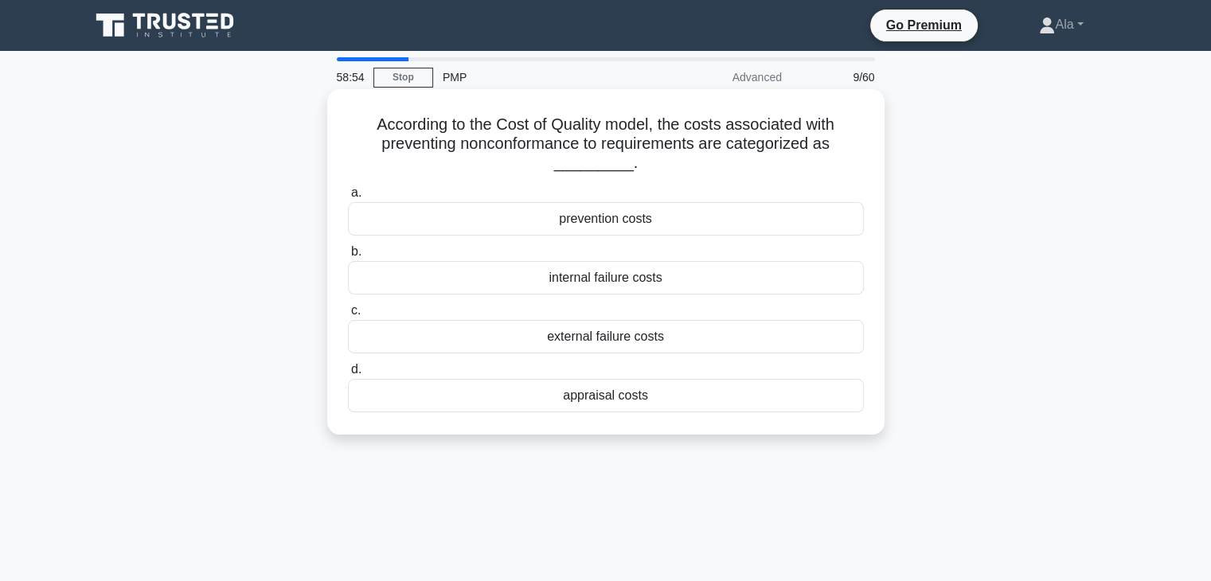
drag, startPoint x: 827, startPoint y: 450, endPoint x: 347, endPoint y: 109, distance: 588.8
click at [347, 109] on div "According to the Cost of Quality model, the costs associated with preventing no…" at bounding box center [605, 275] width 1051 height 365
copy div "According to the Cost of Quality model, the costs associated with preventing no…"
click at [545, 223] on div "prevention costs" at bounding box center [606, 218] width 516 height 33
click at [348, 198] on input "a. prevention costs" at bounding box center [348, 193] width 0 height 10
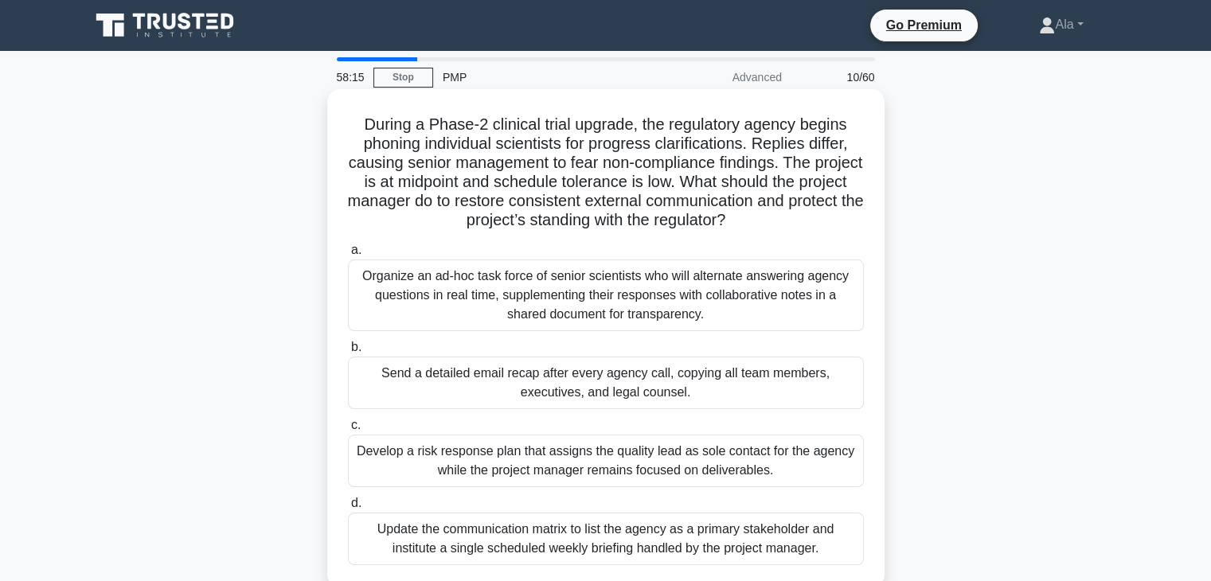
drag, startPoint x: 870, startPoint y: 440, endPoint x: 358, endPoint y: 121, distance: 603.4
click at [358, 121] on div "During a Phase-2 clinical trial upgrade, the regulatory agency begins phoning i…" at bounding box center [605, 352] width 1051 height 518
copy div "During a Phase-2 clinical trial upgrade, the regulatory agency begins phoning i…"
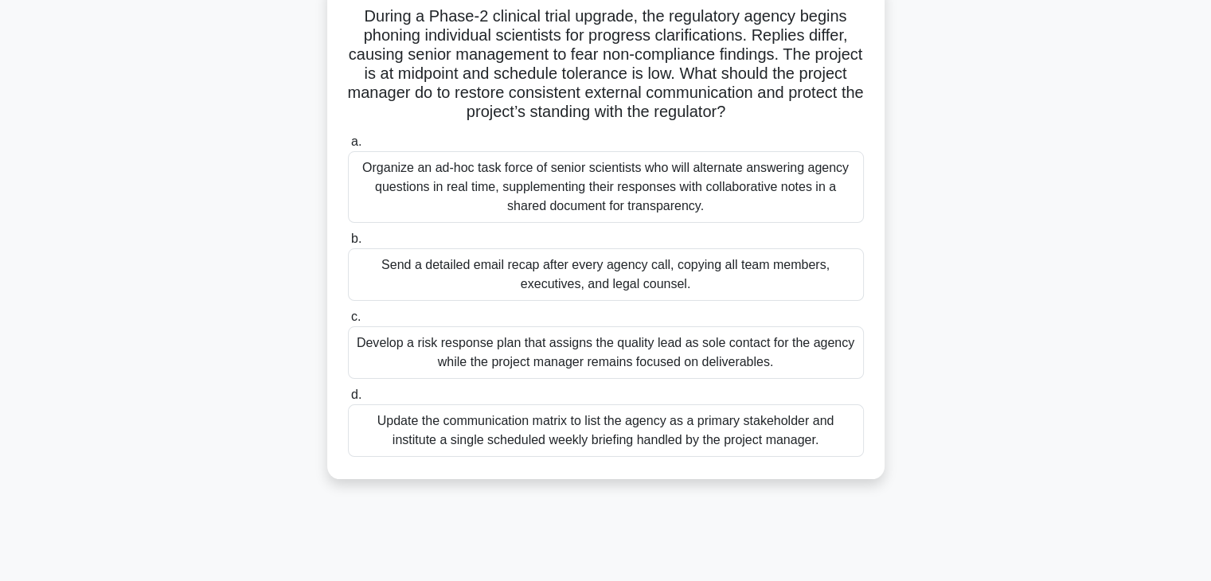
scroll to position [159, 0]
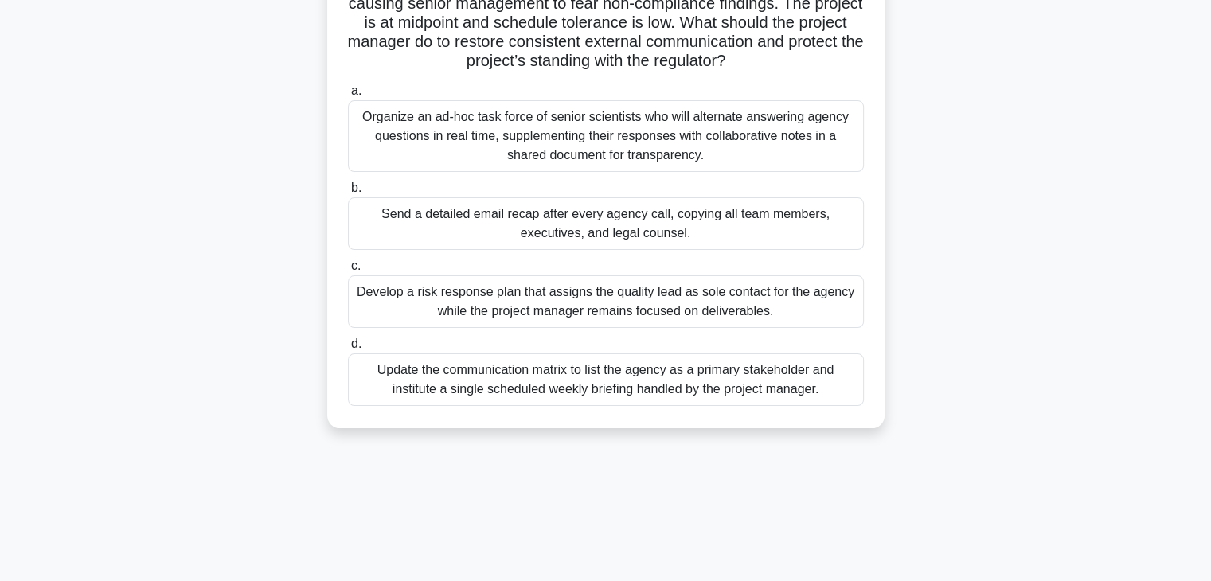
click at [458, 388] on div "Update the communication matrix to list the agency as a primary stakeholder and…" at bounding box center [606, 380] width 516 height 53
click at [348, 350] on input "d. Update the communication matrix to list the agency as a primary stakeholder …" at bounding box center [348, 344] width 0 height 10
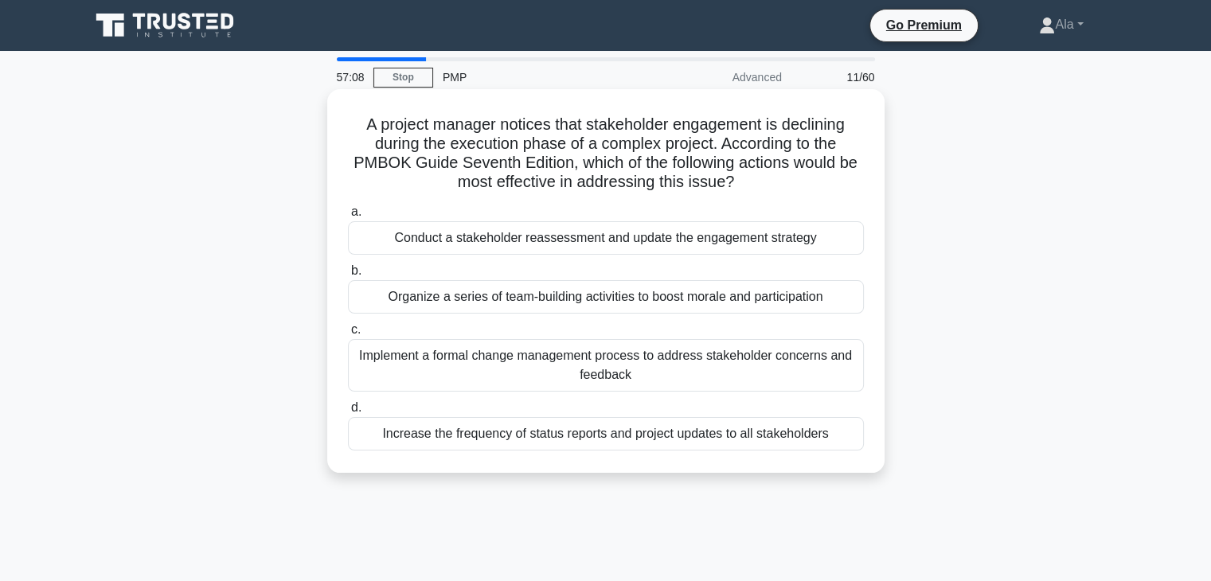
scroll to position [0, 0]
drag, startPoint x: 878, startPoint y: 329, endPoint x: 434, endPoint y: 194, distance: 464.3
click at [434, 194] on div "A project manager notices that stakeholder engagement is declining during the e…" at bounding box center [605, 294] width 1051 height 403
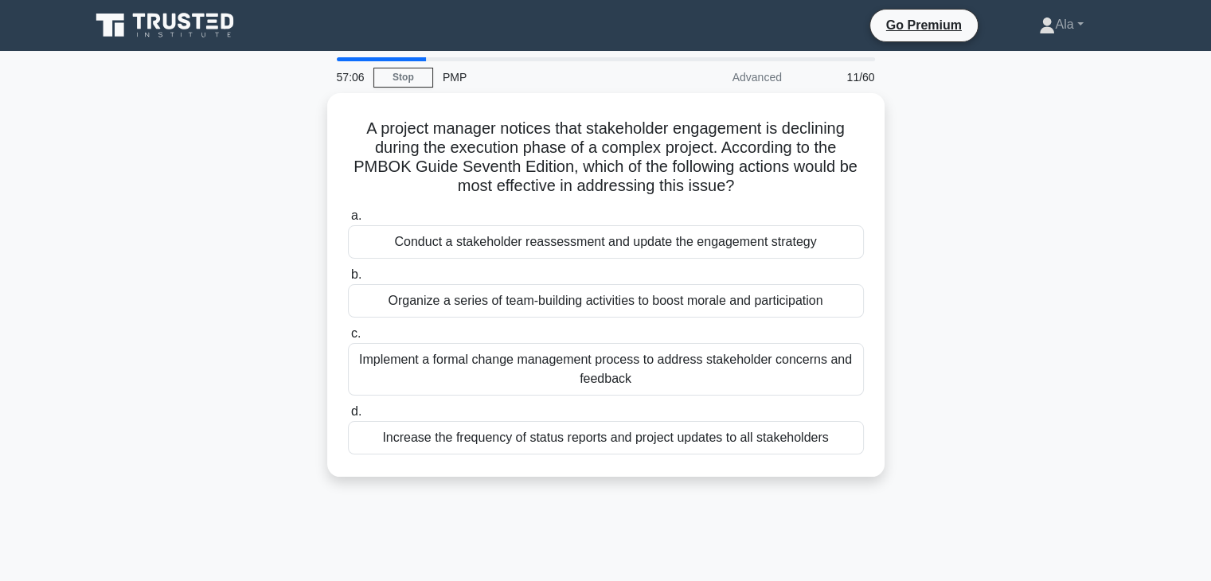
drag, startPoint x: 931, startPoint y: 472, endPoint x: 319, endPoint y: 121, distance: 705.9
click at [319, 121] on div "A project manager notices that stakeholder engagement is declining during the e…" at bounding box center [605, 294] width 1051 height 403
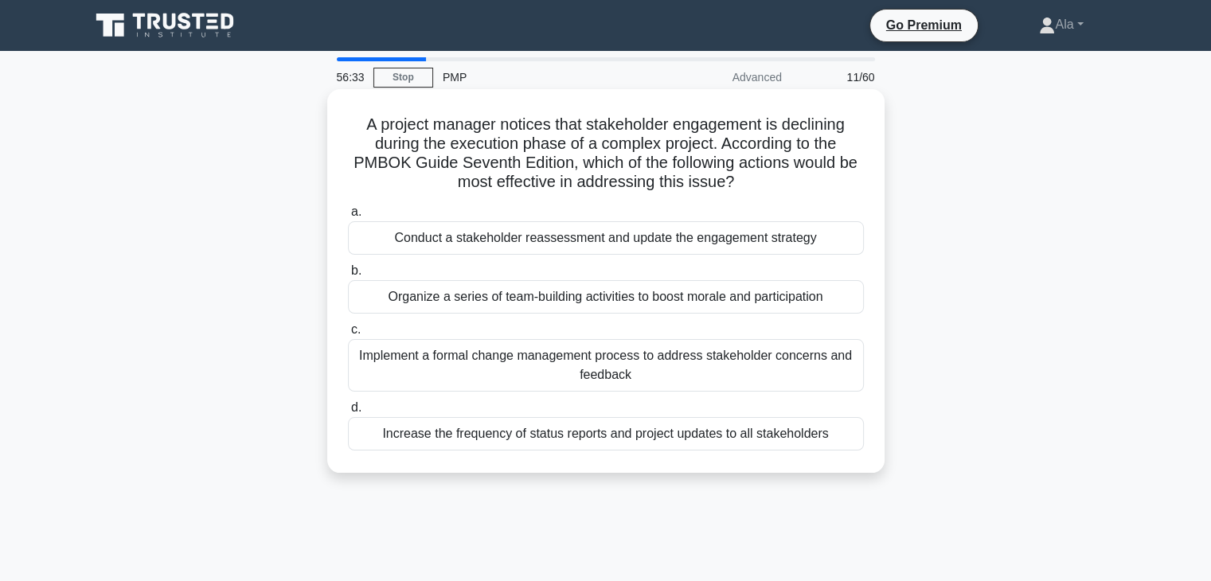
click at [475, 236] on div "Conduct a stakeholder reassessment and update the engagement strategy" at bounding box center [606, 237] width 516 height 33
click at [348, 217] on input "a. Conduct a stakeholder reassessment and update the engagement strategy" at bounding box center [348, 212] width 0 height 10
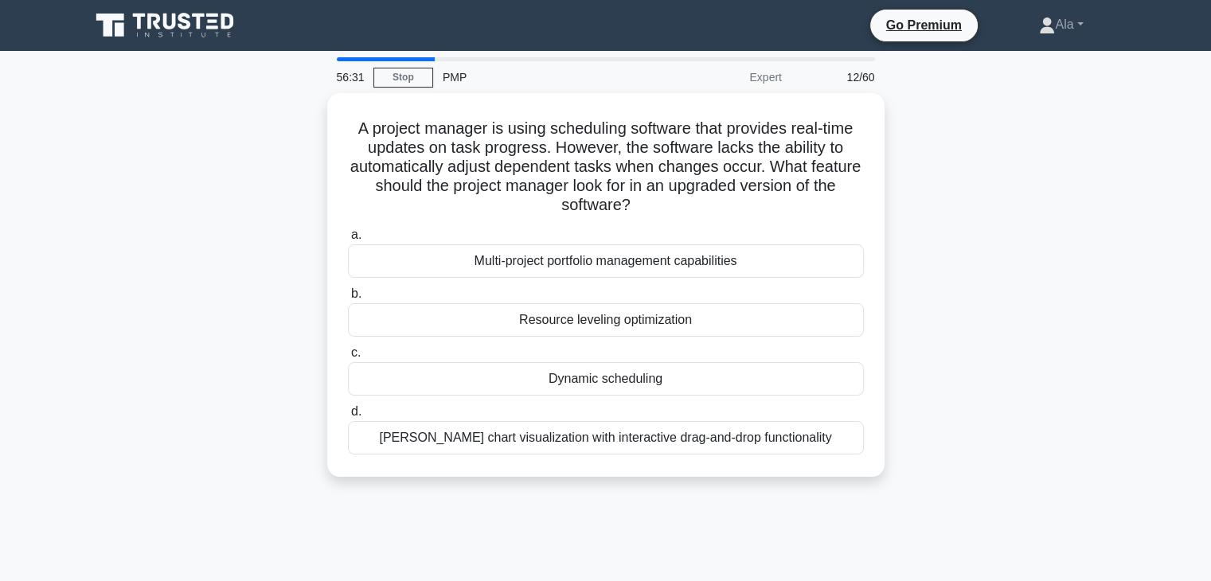
drag, startPoint x: 873, startPoint y: 471, endPoint x: 317, endPoint y: 124, distance: 654.9
click at [317, 124] on div "A project manager is using scheduling software that provides real-time updates …" at bounding box center [605, 294] width 1051 height 403
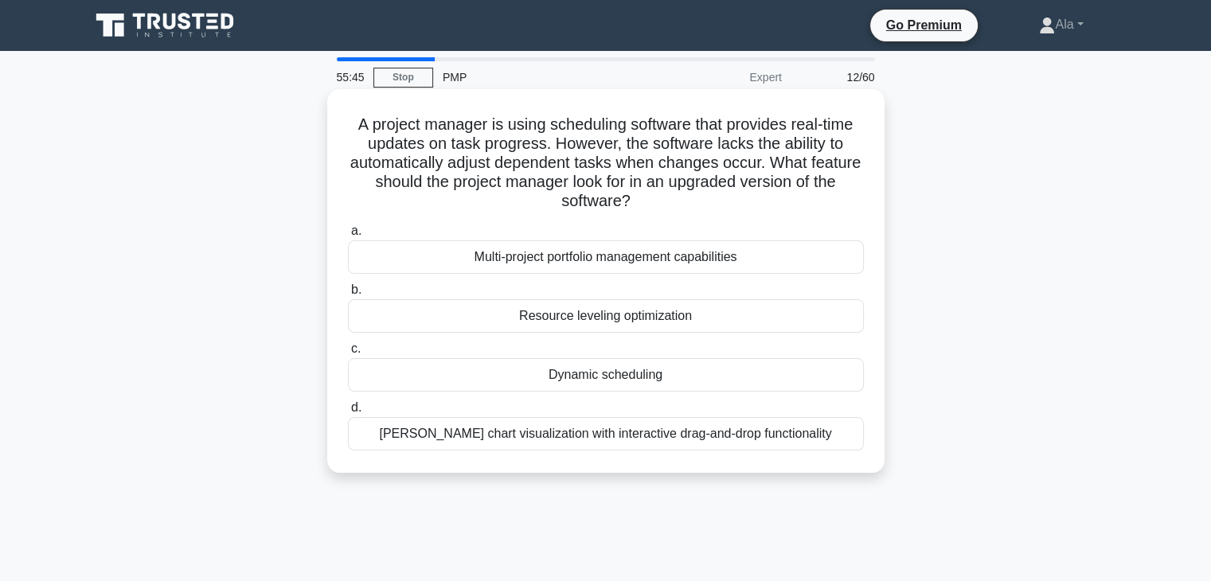
click at [498, 429] on div "[PERSON_NAME] chart visualization with interactive drag-and-drop functionality" at bounding box center [606, 433] width 516 height 33
click at [348, 413] on input "d. Gantt chart visualization with interactive drag-and-drop functionality" at bounding box center [348, 408] width 0 height 10
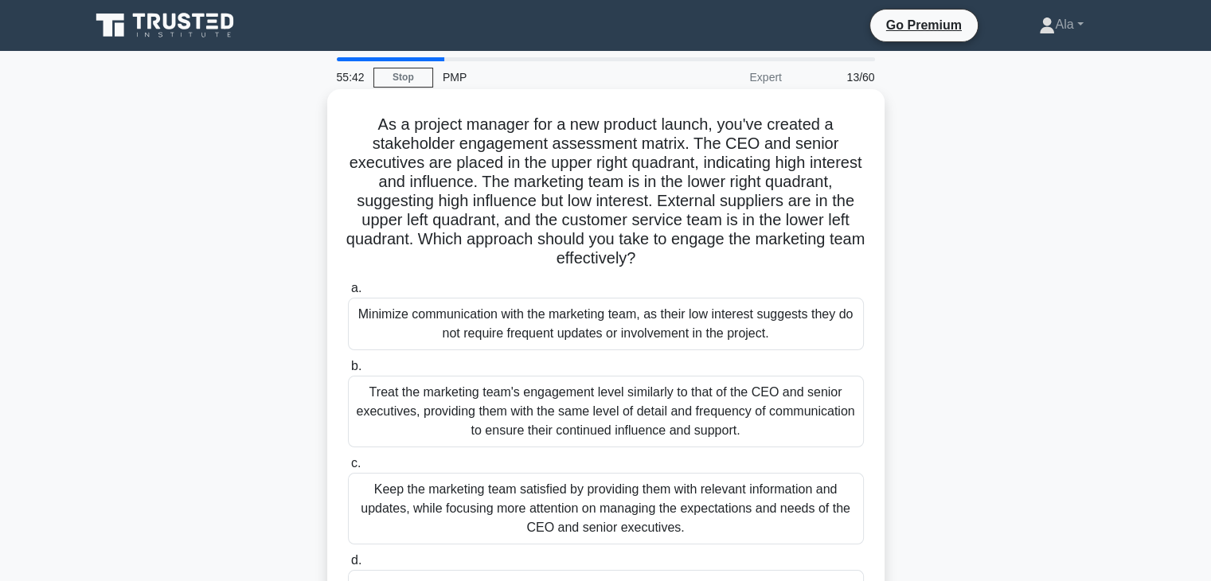
drag, startPoint x: 835, startPoint y: 482, endPoint x: 351, endPoint y: 115, distance: 607.1
click at [351, 115] on div "As a project manager for a new product launch, you've created a stakeholder eng…" at bounding box center [605, 367] width 557 height 556
click at [535, 507] on div "Keep the marketing team satisfied by providing them with relevant information a…" at bounding box center [606, 509] width 516 height 72
click at [348, 469] on input "c. Keep the marketing team satisfied by providing them with relevant informatio…" at bounding box center [348, 464] width 0 height 10
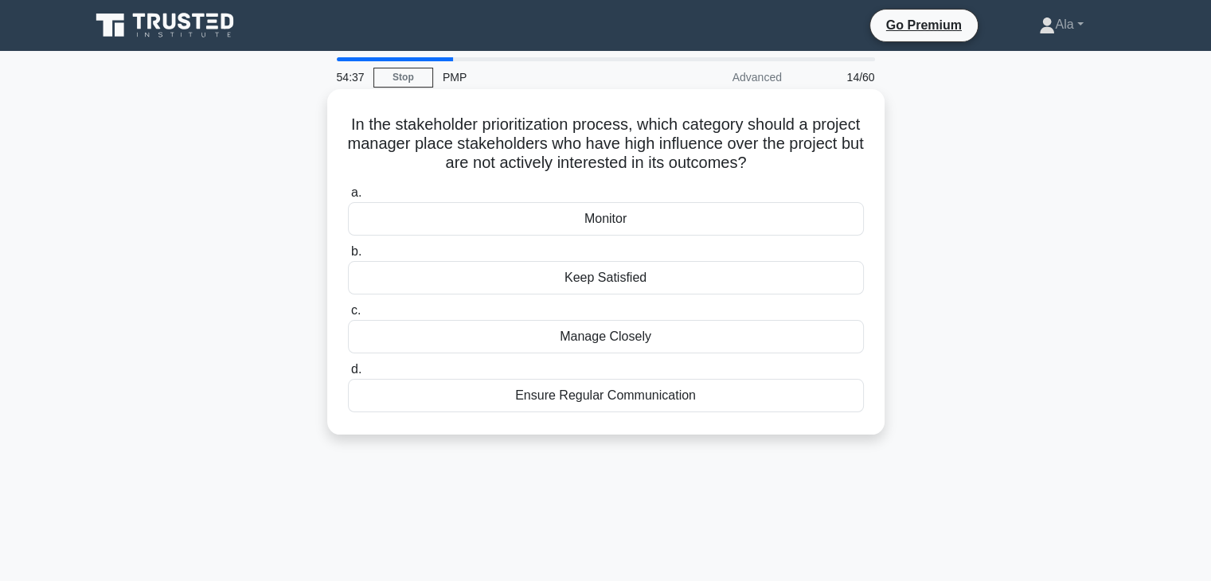
drag, startPoint x: 799, startPoint y: 444, endPoint x: 327, endPoint y: 125, distance: 569.6
click at [327, 125] on div "In the stakeholder prioritization process, which category should a project mana…" at bounding box center [605, 275] width 1051 height 365
click at [475, 279] on div "Keep Satisfied" at bounding box center [606, 277] width 516 height 33
click at [348, 257] on input "b. Keep Satisfied" at bounding box center [348, 252] width 0 height 10
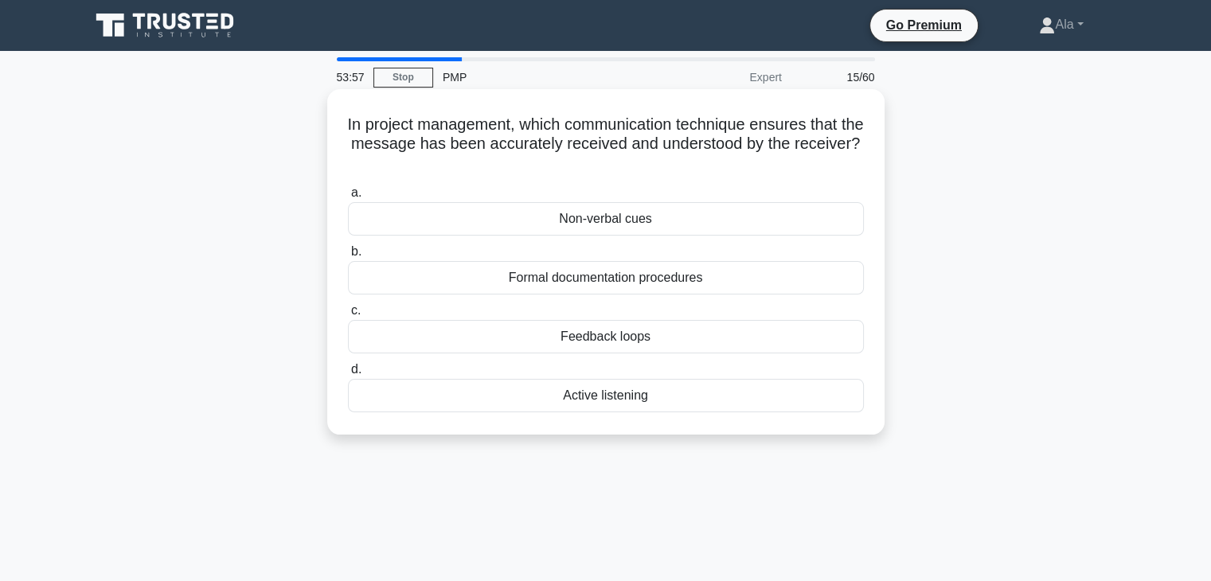
drag, startPoint x: 727, startPoint y: 460, endPoint x: 346, endPoint y: 97, distance: 526.6
click at [346, 97] on div "53:57 Stop PMP Expert 15/60 In project management, which communication techniqu…" at bounding box center [605, 455] width 1051 height 796
click at [490, 337] on div "Feedback loops" at bounding box center [606, 336] width 516 height 33
click at [348, 316] on input "c. Feedback loops" at bounding box center [348, 311] width 0 height 10
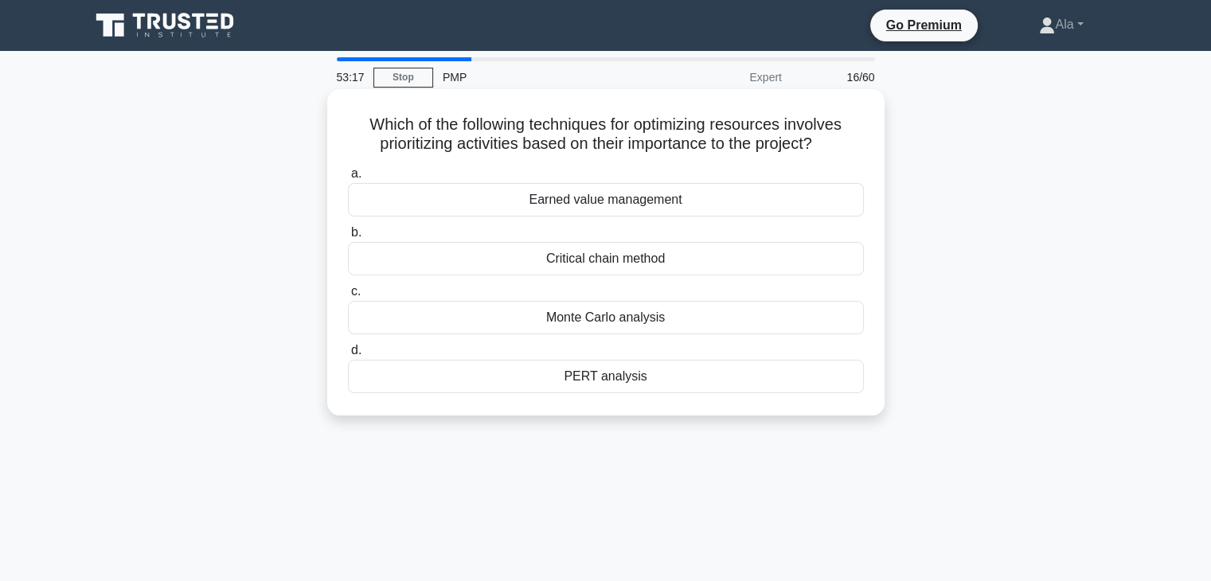
drag, startPoint x: 651, startPoint y: 408, endPoint x: 352, endPoint y: 117, distance: 417.3
click at [352, 117] on div "Which of the following techniques for optimizing resources involves prioritizin…" at bounding box center [606, 253] width 545 height 314
click at [478, 268] on div "Critical chain method" at bounding box center [606, 258] width 516 height 33
click at [348, 238] on input "b. Critical chain method" at bounding box center [348, 233] width 0 height 10
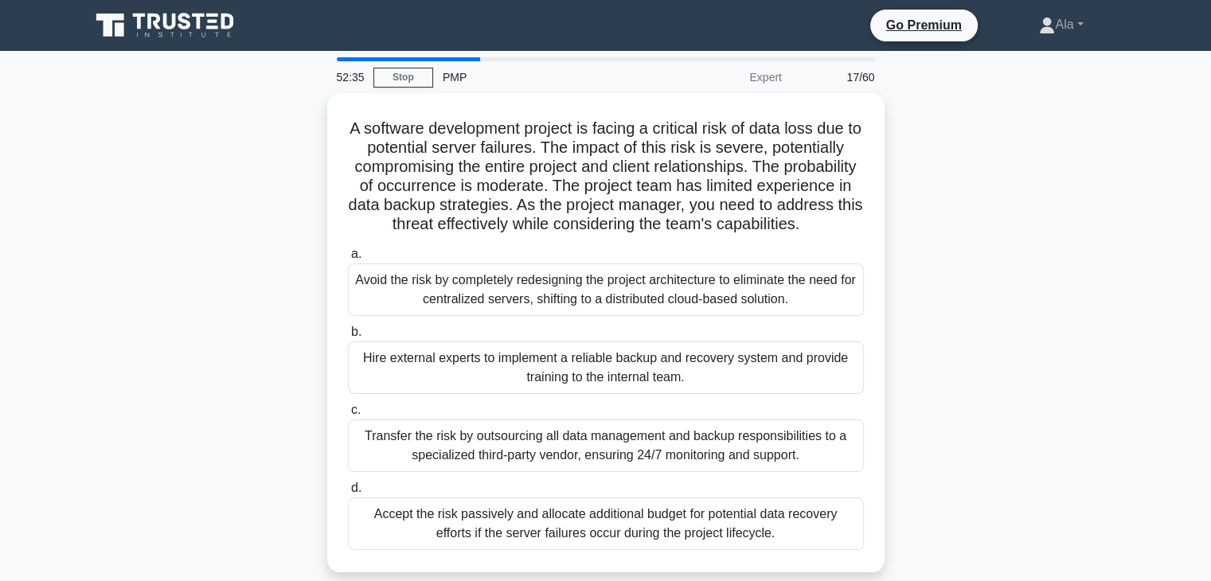
drag, startPoint x: 861, startPoint y: 484, endPoint x: 308, endPoint y: 106, distance: 669.7
click at [308, 106] on div "52:35 Stop PMP Expert 17/60 A software development project is facing a critical…" at bounding box center [605, 455] width 1051 height 796
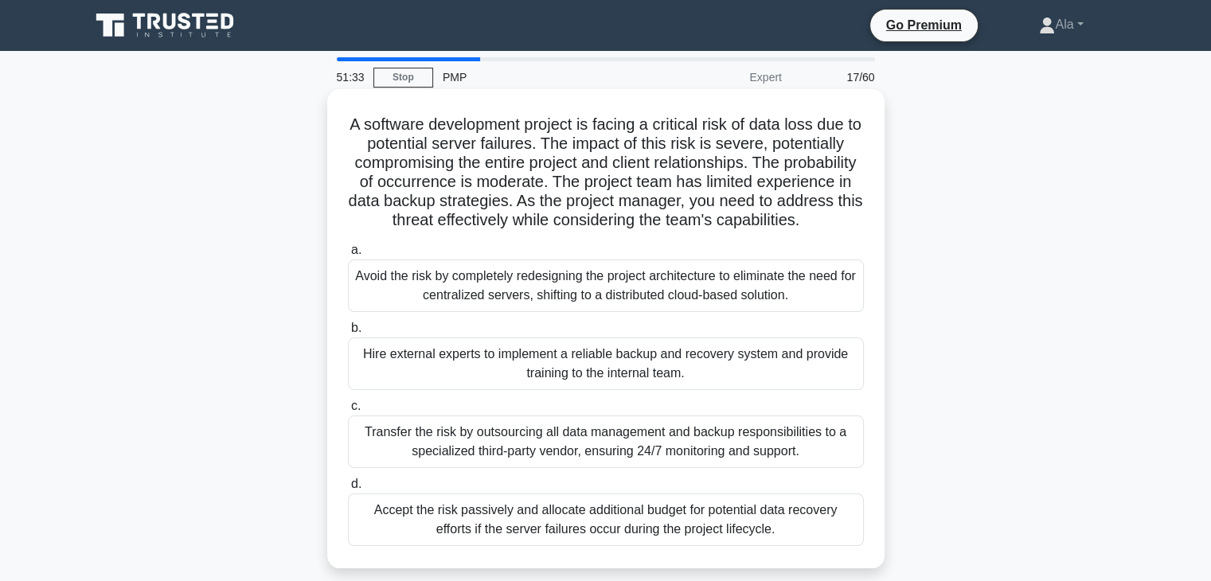
click at [401, 390] on div "Hire external experts to implement a reliable backup and recovery system and pr…" at bounding box center [606, 364] width 516 height 53
click at [348, 334] on input "b. Hire external experts to implement a reliable backup and recovery system and…" at bounding box center [348, 328] width 0 height 10
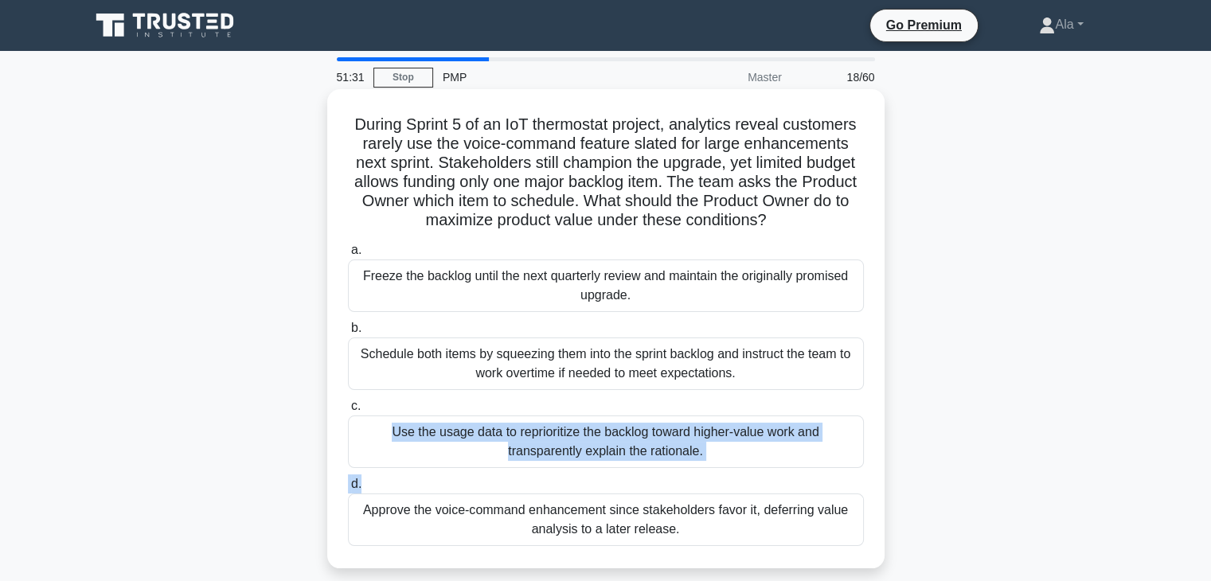
drag, startPoint x: 742, startPoint y: 478, endPoint x: 481, endPoint y: 402, distance: 271.9
click at [481, 402] on div "a. Freeze the backlog until the next quarterly review and maintain the original…" at bounding box center [605, 393] width 535 height 312
drag, startPoint x: 811, startPoint y: 565, endPoint x: 337, endPoint y: 123, distance: 647.9
click at [337, 123] on div "During Sprint 5 of an IoT thermostat project, analytics reveal customers rarely…" at bounding box center [605, 328] width 557 height 479
click at [473, 451] on div "Use the usage data to reprioritize the backlog toward higher-value work and tra…" at bounding box center [606, 442] width 516 height 53
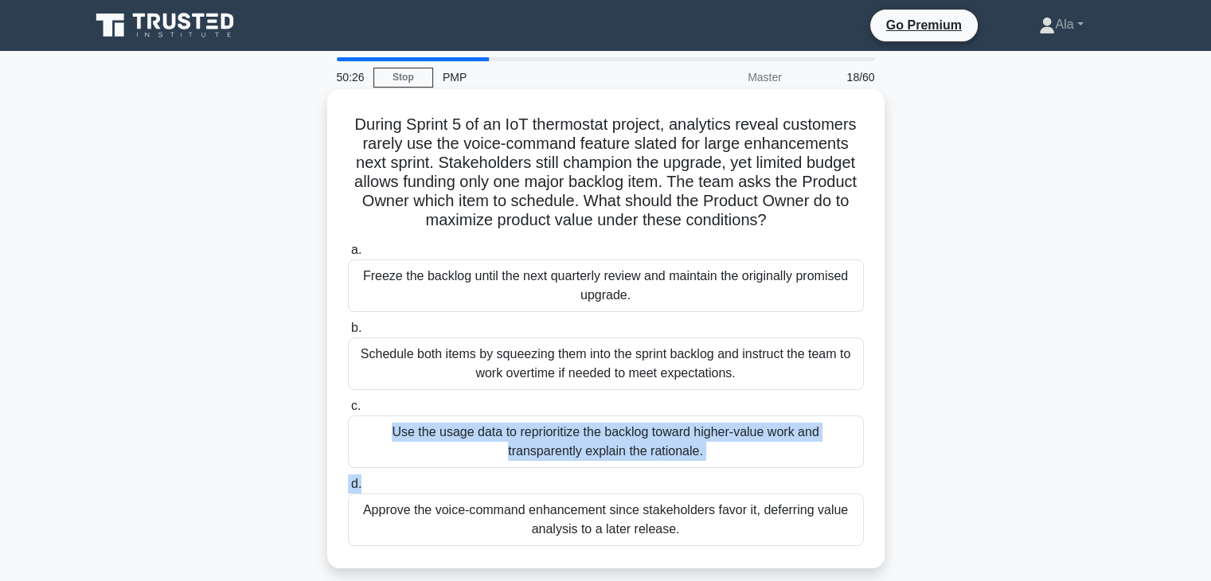
click at [348, 412] on input "c. Use the usage data to reprioritize the backlog toward higher-value work and …" at bounding box center [348, 406] width 0 height 10
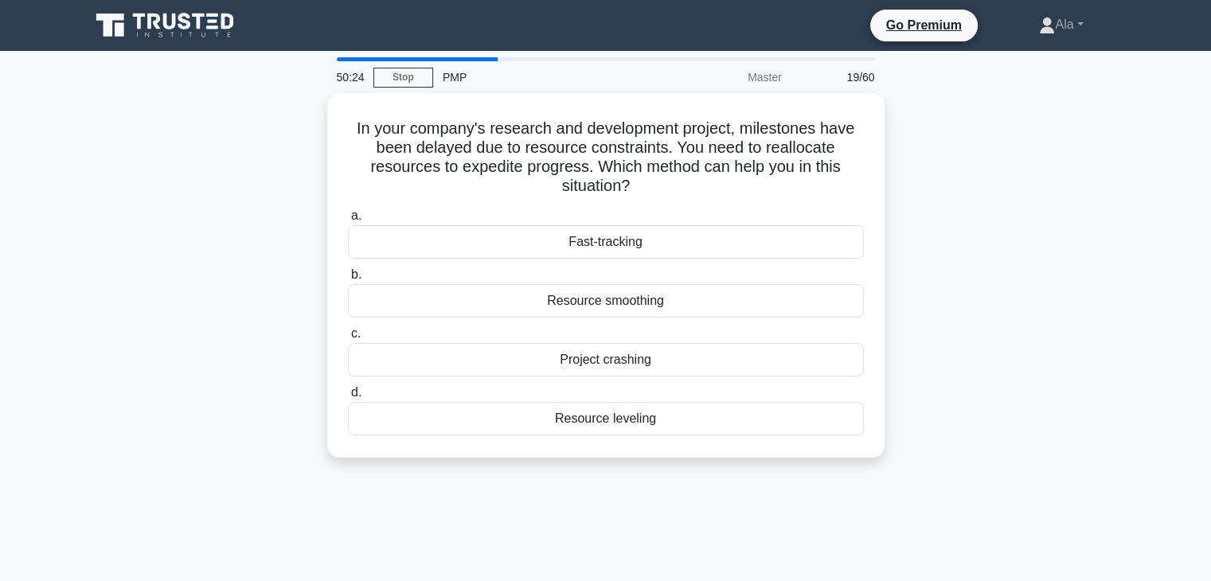
drag, startPoint x: 404, startPoint y: 361, endPoint x: 315, endPoint y: 122, distance: 255.0
click at [315, 122] on div "50:24 Stop PMP Master 19/60 In your company's research and development project,…" at bounding box center [605, 455] width 1051 height 796
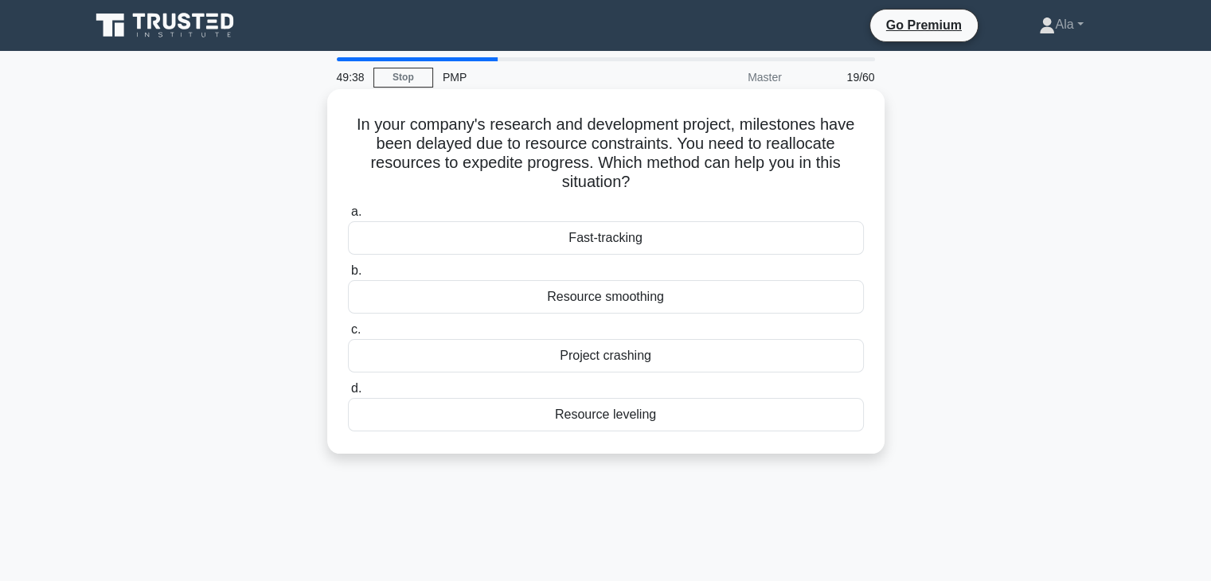
click at [530, 300] on div "Resource smoothing" at bounding box center [606, 296] width 516 height 33
click at [348, 276] on input "b. Resource smoothing" at bounding box center [348, 271] width 0 height 10
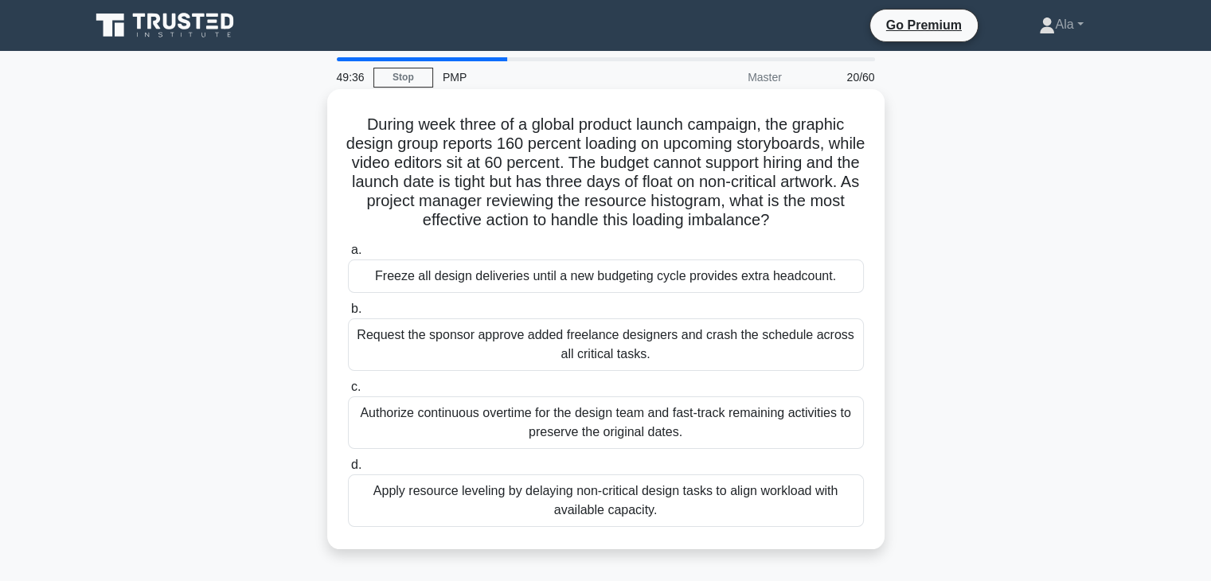
drag, startPoint x: 783, startPoint y: 527, endPoint x: 359, endPoint y: 112, distance: 592.9
click at [359, 112] on div "During week three of a global product launch campaign, the graphic design group…" at bounding box center [606, 320] width 545 height 448
click at [498, 482] on div "Apply resource leveling by delaying non-critical design tasks to align workload…" at bounding box center [606, 501] width 516 height 53
click at [348, 471] on input "d. Apply resource leveling by delaying non-critical design tasks to align workl…" at bounding box center [348, 465] width 0 height 10
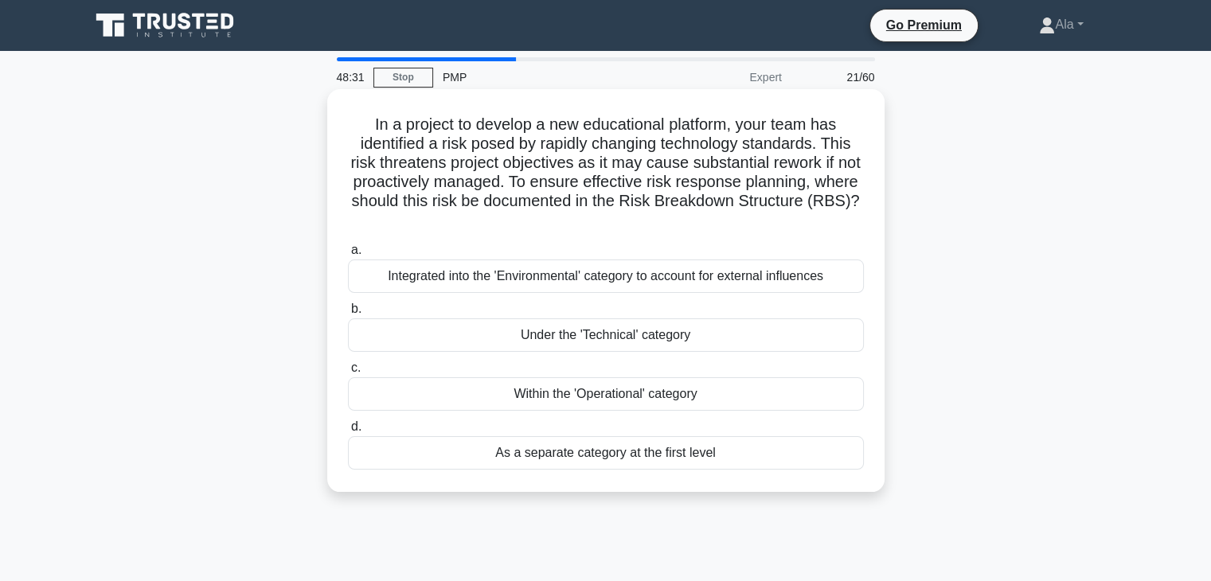
drag, startPoint x: 874, startPoint y: 513, endPoint x: 330, endPoint y: 101, distance: 681.5
click at [330, 101] on div "In a project to develop a new educational platform, your team has identified a …" at bounding box center [605, 304] width 1051 height 422
click at [479, 273] on div "Integrated into the 'Environmental' category to account for external influences" at bounding box center [606, 276] width 516 height 33
click at [348, 256] on input "a. Integrated into the 'Environmental' category to account for external influen…" at bounding box center [348, 250] width 0 height 10
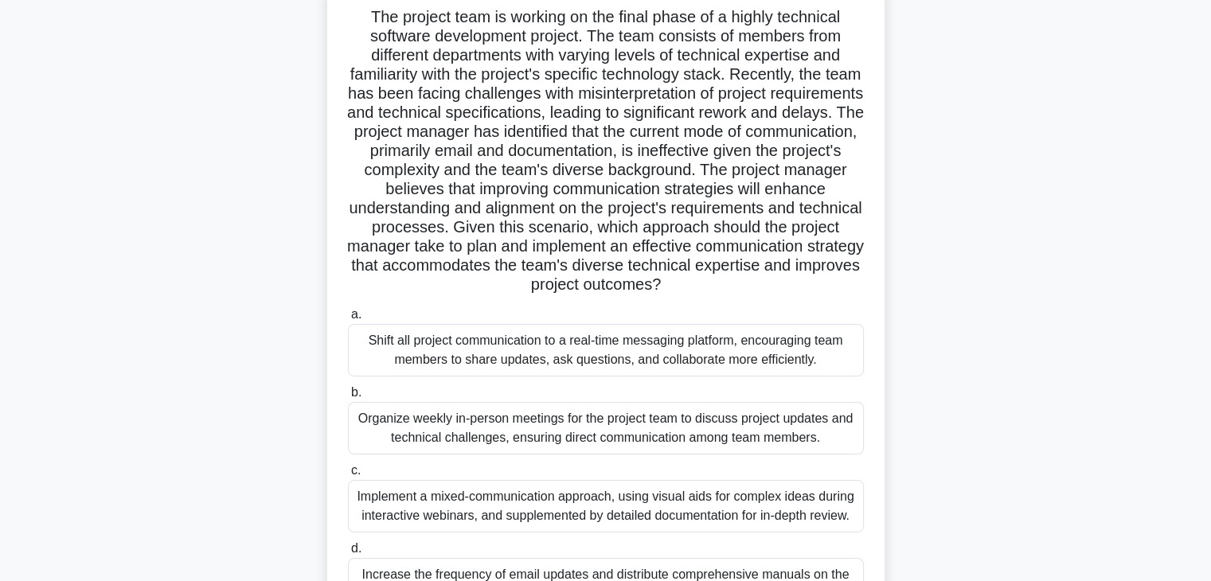
scroll to position [42, 0]
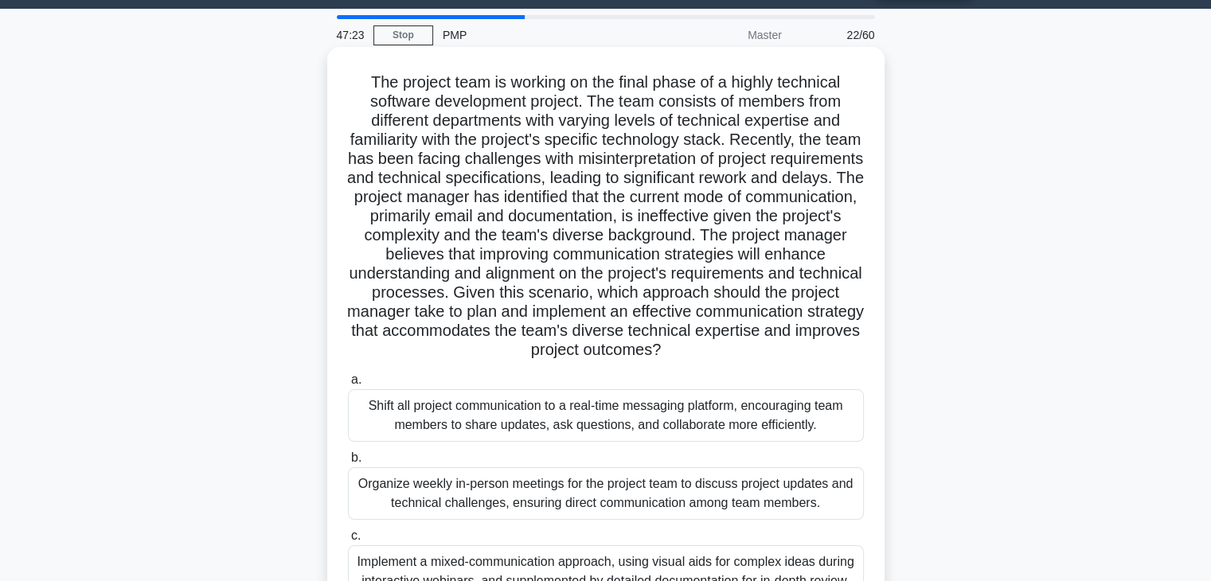
drag, startPoint x: 910, startPoint y: 498, endPoint x: 361, endPoint y: 67, distance: 698.2
click at [361, 67] on div ".spinner_0XTQ{transform-origin:center;animation:spinner_y6GP .75s linear infini…" at bounding box center [605, 396] width 1051 height 690
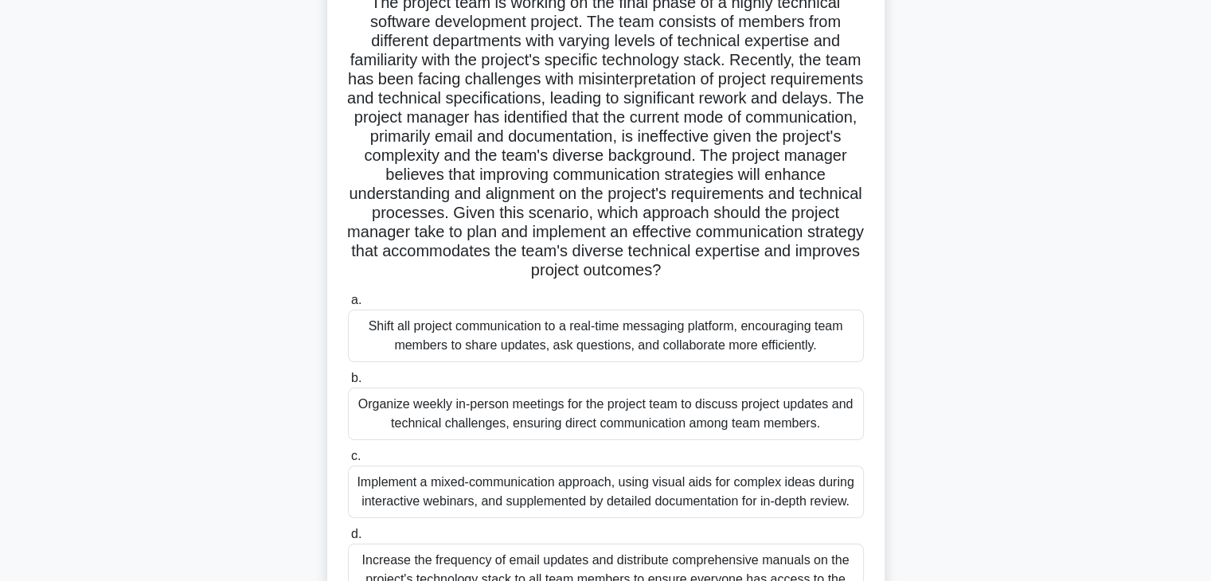
click at [443, 498] on div "Implement a mixed-communication approach, using visual aids for complex ideas d…" at bounding box center [606, 492] width 516 height 53
click at [348, 462] on input "c. Implement a mixed-communication approach, using visual aids for complex idea…" at bounding box center [348, 456] width 0 height 10
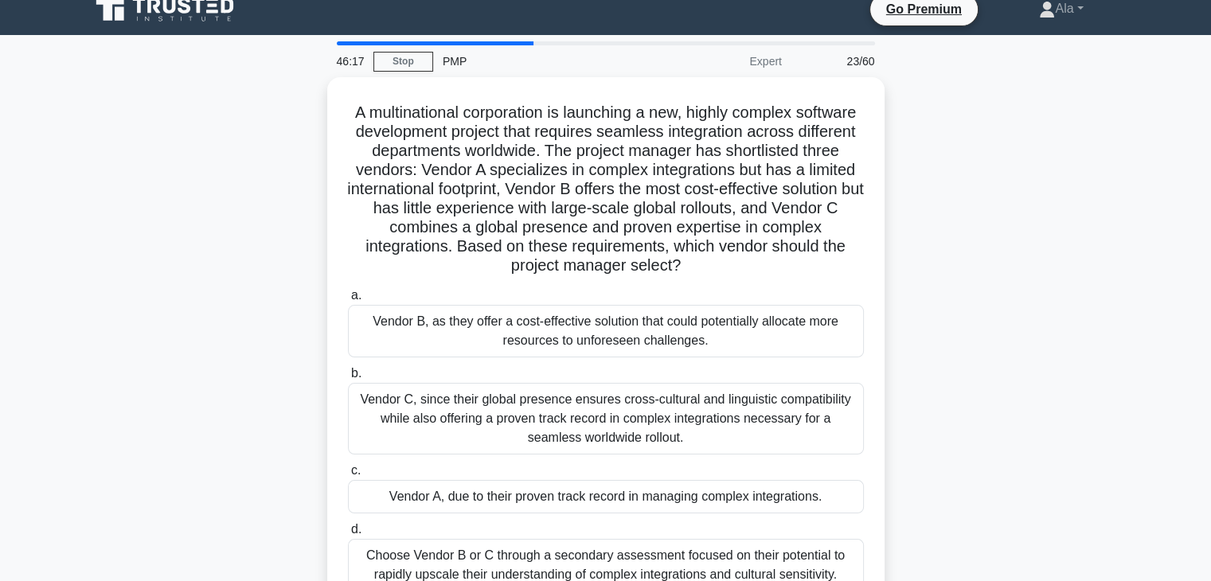
scroll to position [0, 0]
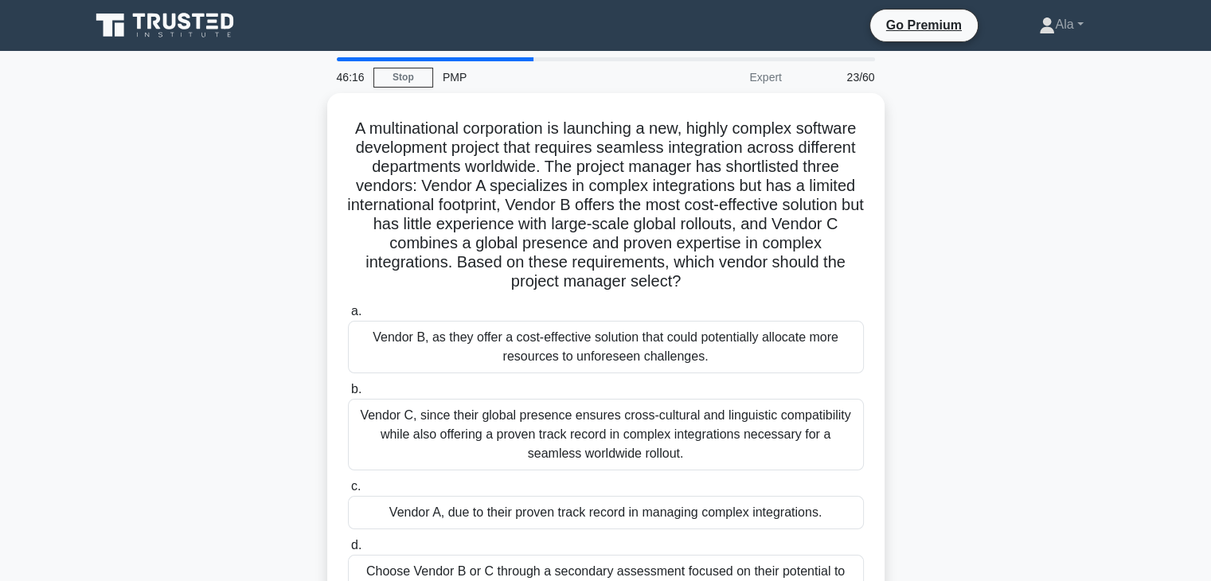
click at [905, 491] on div "A multinational corporation is launching a new, highly complex software develop…" at bounding box center [605, 371] width 1051 height 556
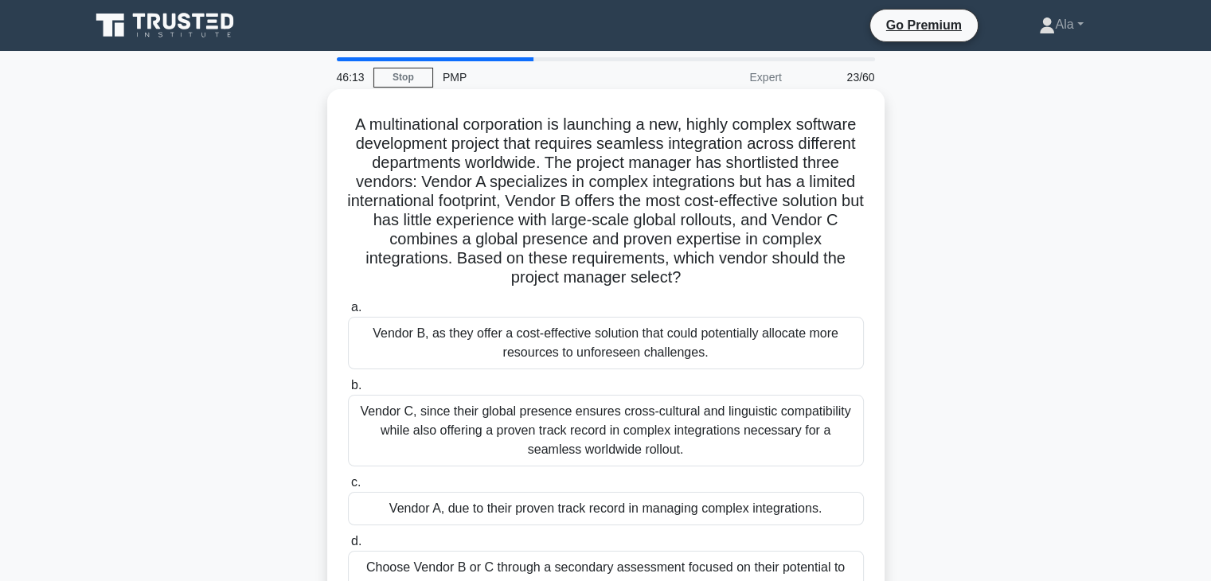
drag, startPoint x: 870, startPoint y: 475, endPoint x: 350, endPoint y: 122, distance: 628.1
click at [350, 122] on div "46:13 Stop PMP Expert 23/60 A multinational corporation is launching a new, hig…" at bounding box center [605, 455] width 1051 height 796
click at [379, 434] on div "Vendor C, since their global presence ensures cross-cultural and linguistic com…" at bounding box center [606, 431] width 516 height 72
click at [348, 391] on input "b. Vendor C, since their global presence ensures cross-cultural and linguistic …" at bounding box center [348, 386] width 0 height 10
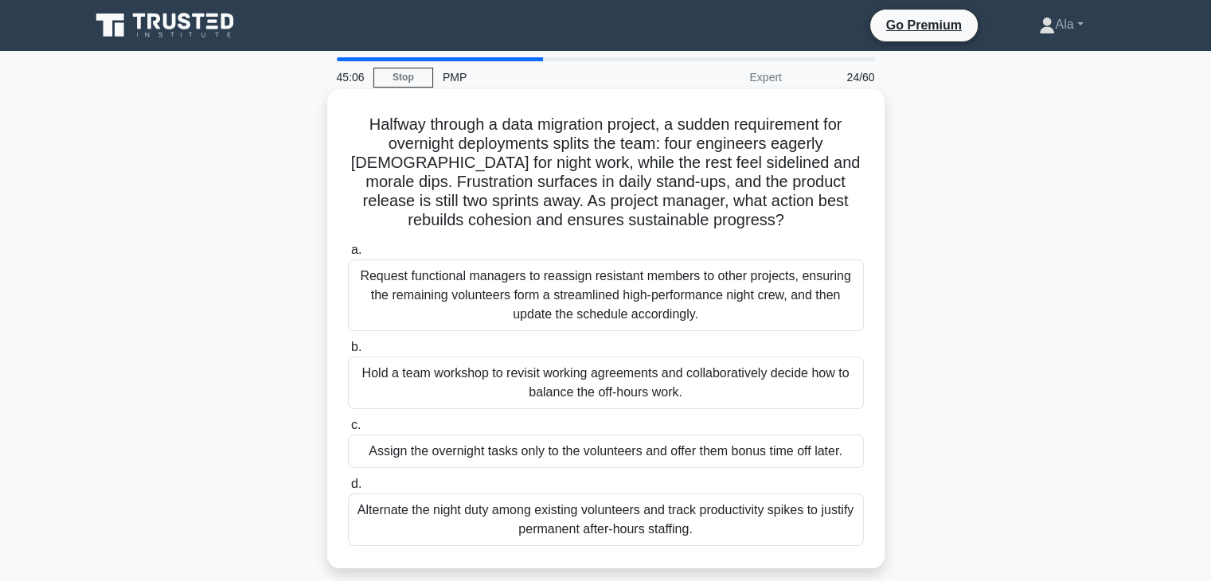
drag, startPoint x: 792, startPoint y: 538, endPoint x: 357, endPoint y: 112, distance: 608.7
click at [357, 112] on div "Halfway through a data migration project, a sudden requirement for overnight de…" at bounding box center [606, 329] width 545 height 467
click at [459, 379] on div "Hold a team workshop to revisit working agreements and collaboratively decide h…" at bounding box center [606, 383] width 516 height 53
click at [348, 353] on input "b. Hold a team workshop to revisit working agreements and collaboratively decid…" at bounding box center [348, 347] width 0 height 10
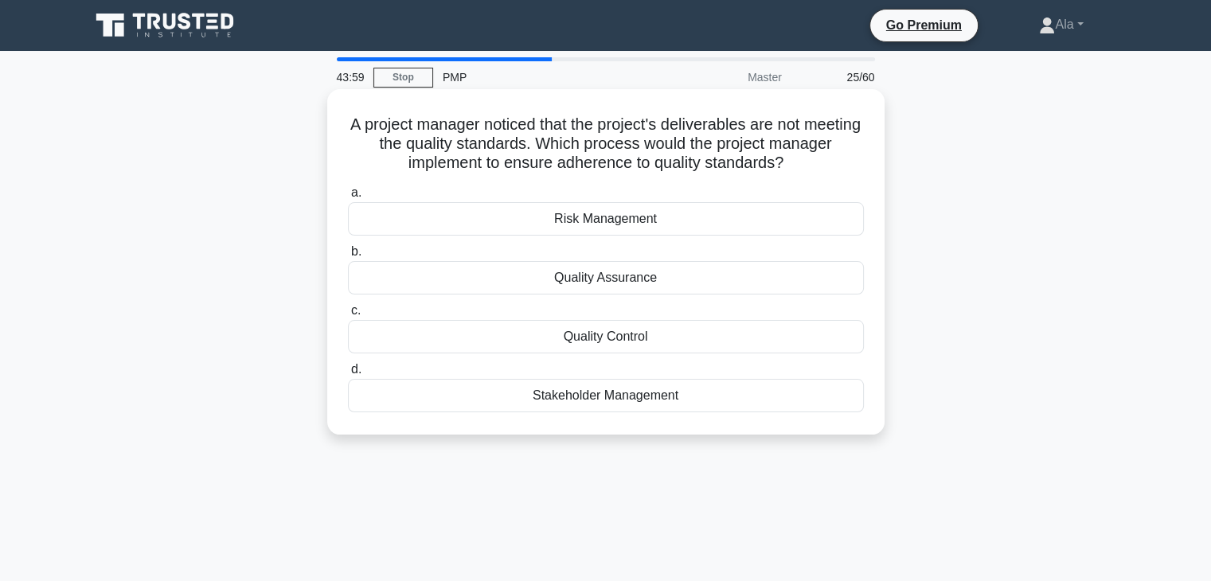
drag, startPoint x: 701, startPoint y: 426, endPoint x: 405, endPoint y: 123, distance: 422.9
click at [361, 130] on div "A project manager noticed that the project's deliverables are not meeting the q…" at bounding box center [606, 262] width 545 height 333
click at [532, 338] on div "Quality Control" at bounding box center [606, 336] width 516 height 33
click at [348, 316] on input "c. Quality Control" at bounding box center [348, 311] width 0 height 10
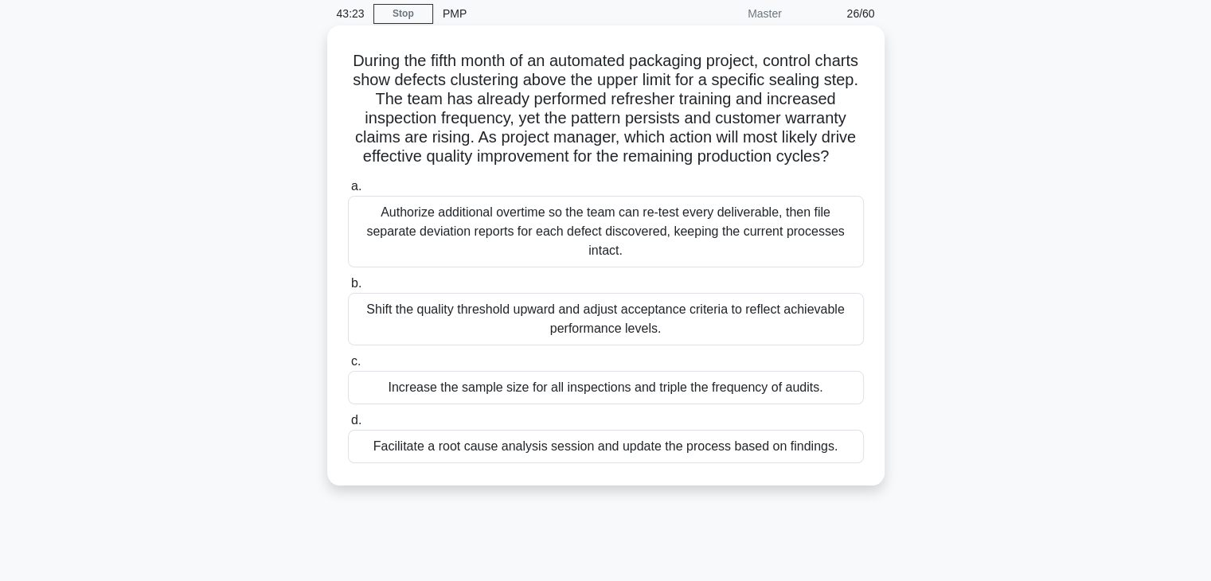
scroll to position [80, 0]
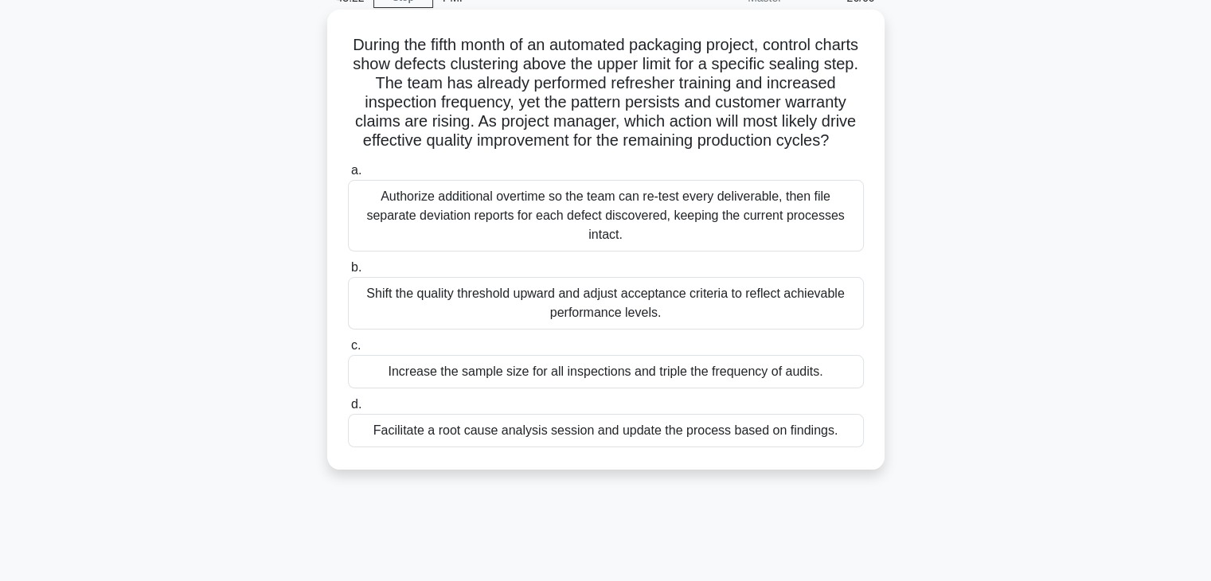
drag, startPoint x: 892, startPoint y: 478, endPoint x: 362, endPoint y: 29, distance: 694.4
click at [362, 29] on div "During the fifth month of an automated packaging project, control charts show d…" at bounding box center [605, 253] width 1051 height 479
click at [503, 448] on div "Facilitate a root cause analysis session and update the process based on findin…" at bounding box center [606, 430] width 516 height 33
click at [348, 410] on input "d. Facilitate a root cause analysis session and update the process based on fin…" at bounding box center [348, 405] width 0 height 10
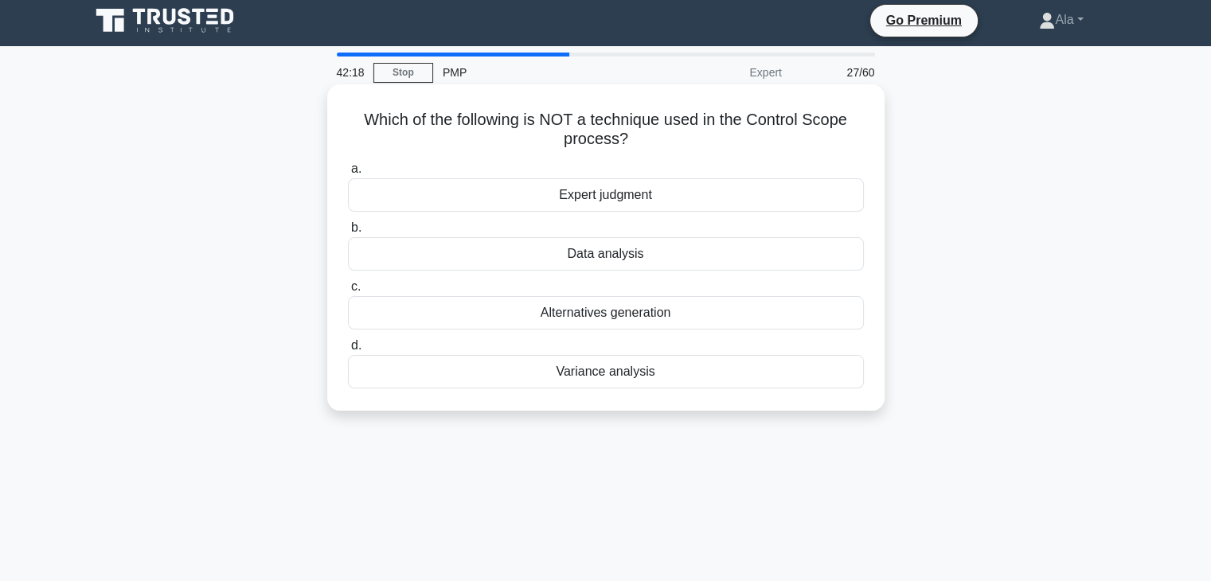
scroll to position [0, 0]
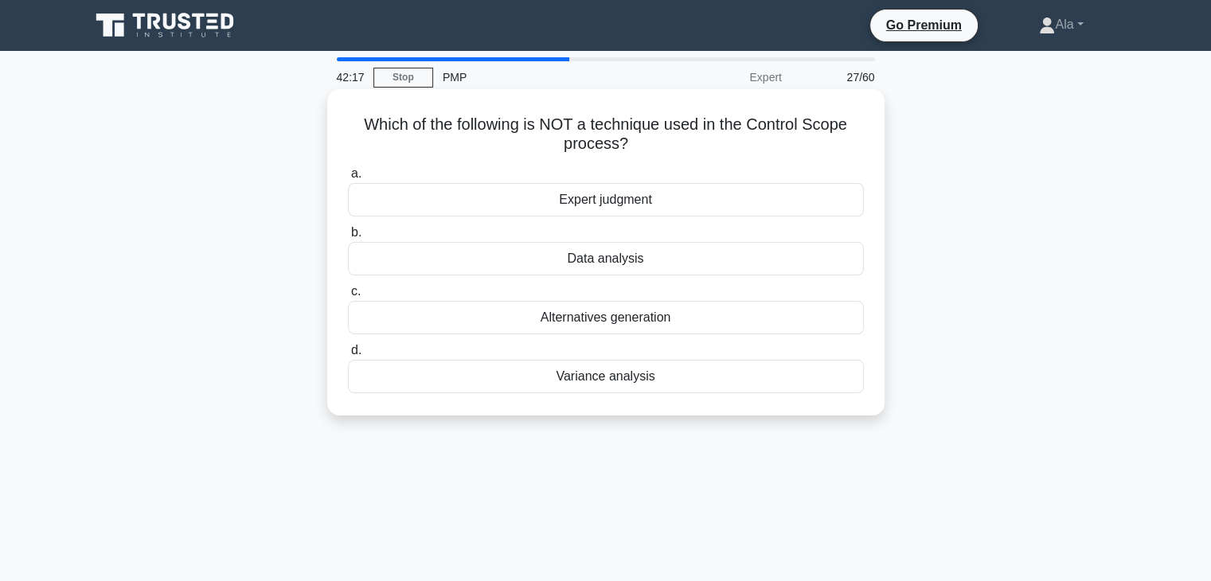
drag, startPoint x: 852, startPoint y: 350, endPoint x: 336, endPoint y: 122, distance: 564.0
click at [336, 122] on div "Which of the following is NOT a technique used in the Control Scope process? .s…" at bounding box center [605, 266] width 1051 height 346
click at [540, 196] on div "Expert judgment" at bounding box center [606, 199] width 516 height 33
click at [348, 179] on input "a. Expert judgment" at bounding box center [348, 174] width 0 height 10
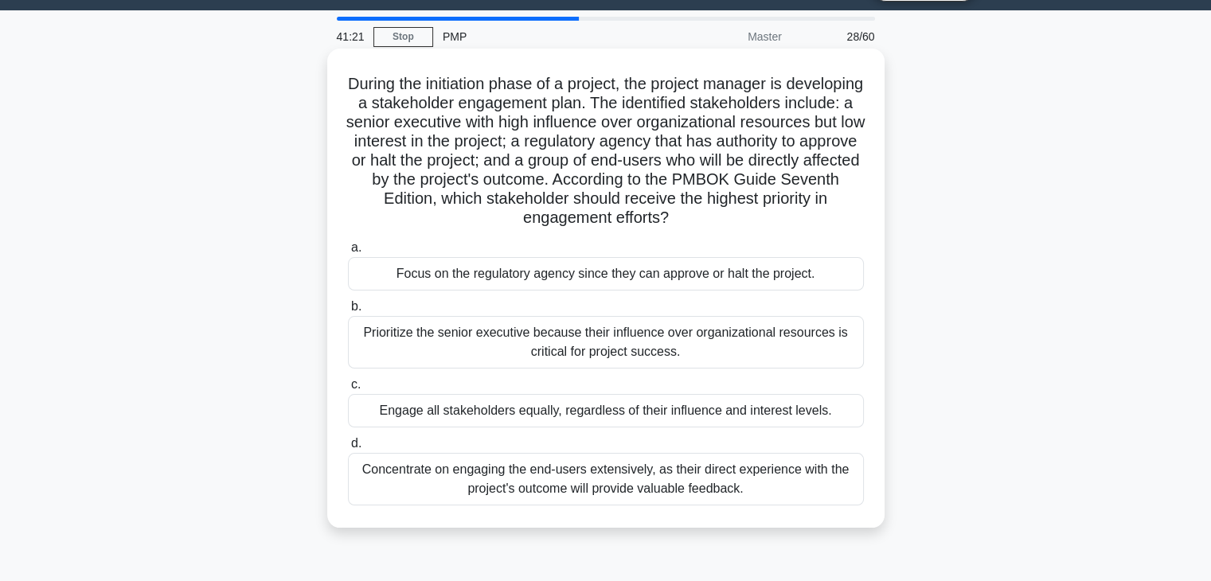
scroll to position [80, 0]
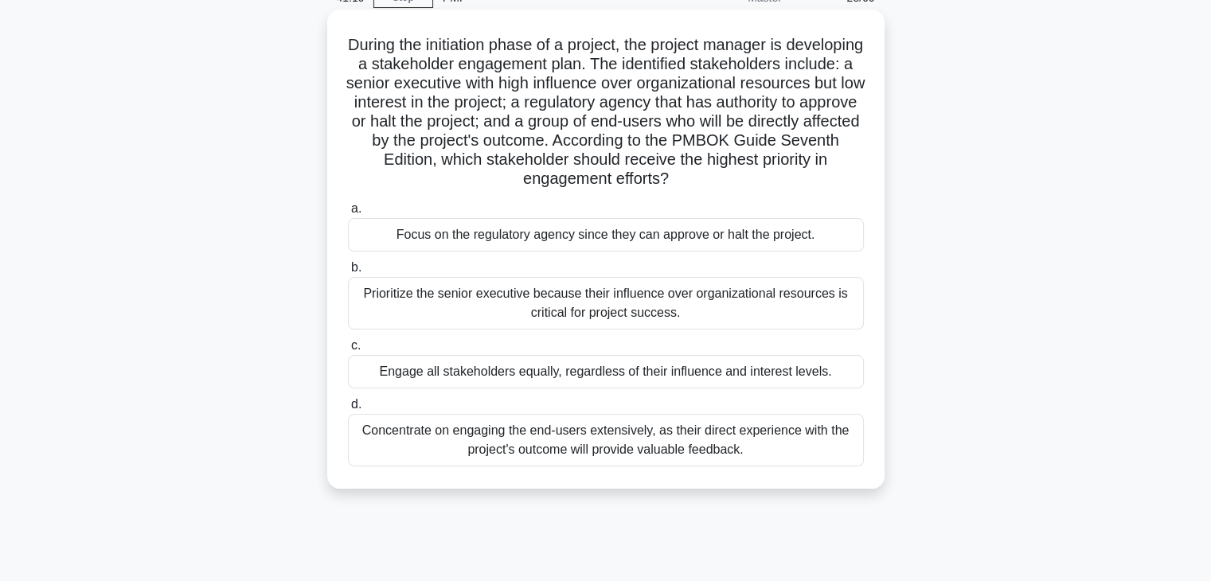
drag, startPoint x: 567, startPoint y: 421, endPoint x: 340, endPoint y: 33, distance: 450.0
click at [340, 33] on div "During the initiation phase of a project, the project manager is developing a s…" at bounding box center [606, 249] width 545 height 467
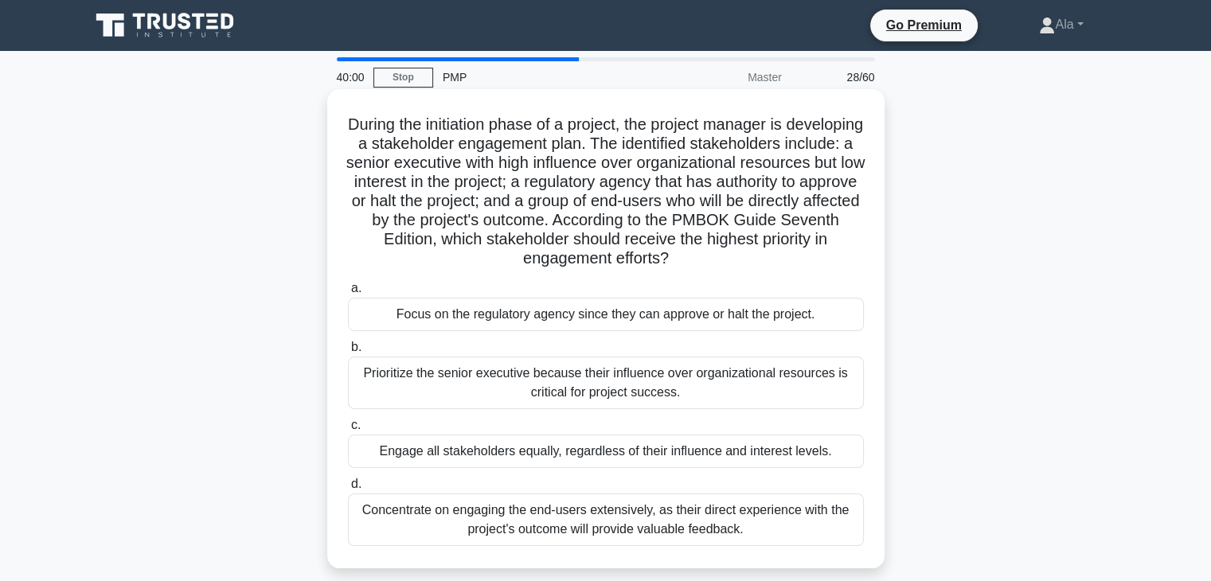
click at [551, 309] on div "Focus on the regulatory agency since they can approve or halt the project." at bounding box center [606, 314] width 516 height 33
click at [348, 294] on input "a. Focus on the regulatory agency since they can approve or halt the project." at bounding box center [348, 288] width 0 height 10
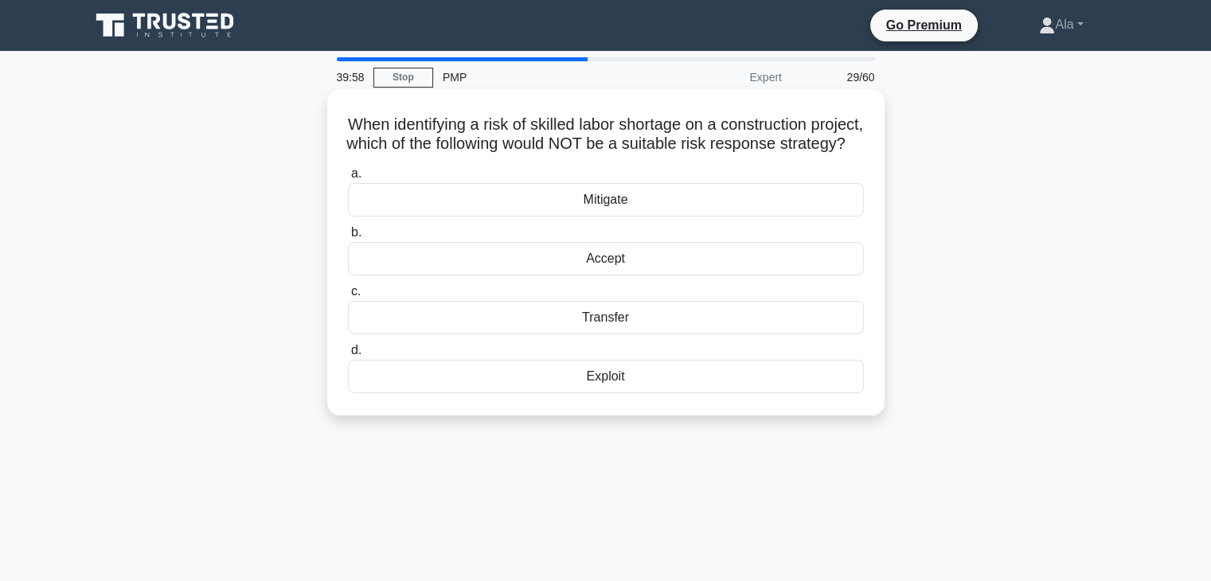
drag, startPoint x: 742, startPoint y: 431, endPoint x: 357, endPoint y: 100, distance: 508.2
click at [357, 100] on div "When identifying a risk of skilled labor shortage on a construction project, wh…" at bounding box center [605, 252] width 557 height 326
click at [554, 217] on div "Mitigate" at bounding box center [606, 199] width 516 height 33
click at [348, 179] on input "a. Mitigate" at bounding box center [348, 174] width 0 height 10
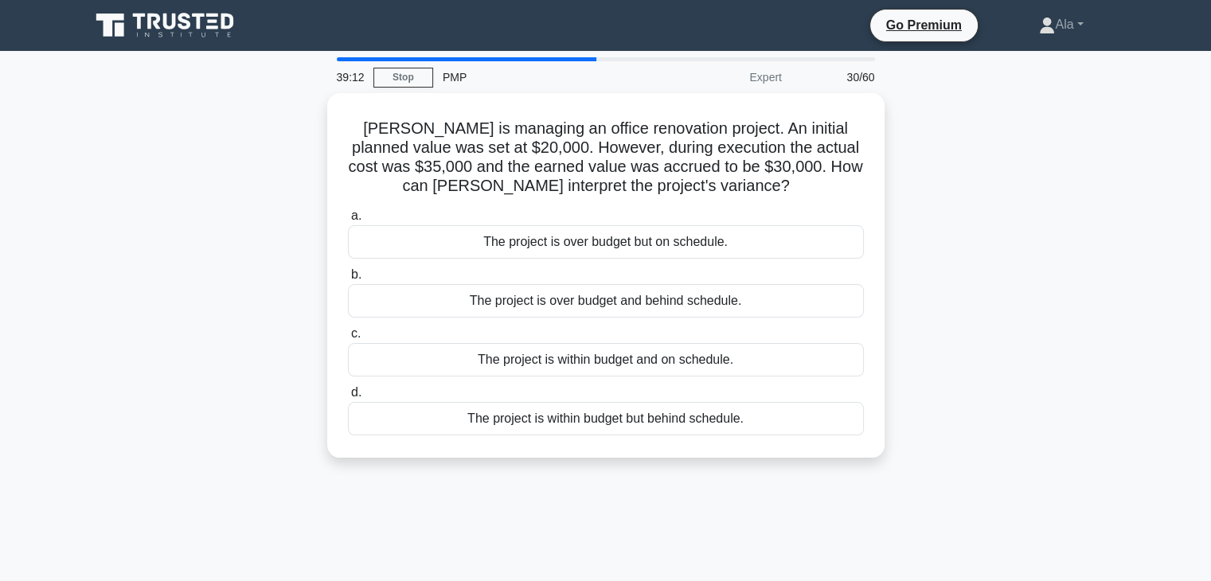
drag, startPoint x: 788, startPoint y: 424, endPoint x: 322, endPoint y: 106, distance: 563.9
click at [322, 106] on div "John is managing an office renovation project. An initial planned value was set…" at bounding box center [605, 285] width 1051 height 384
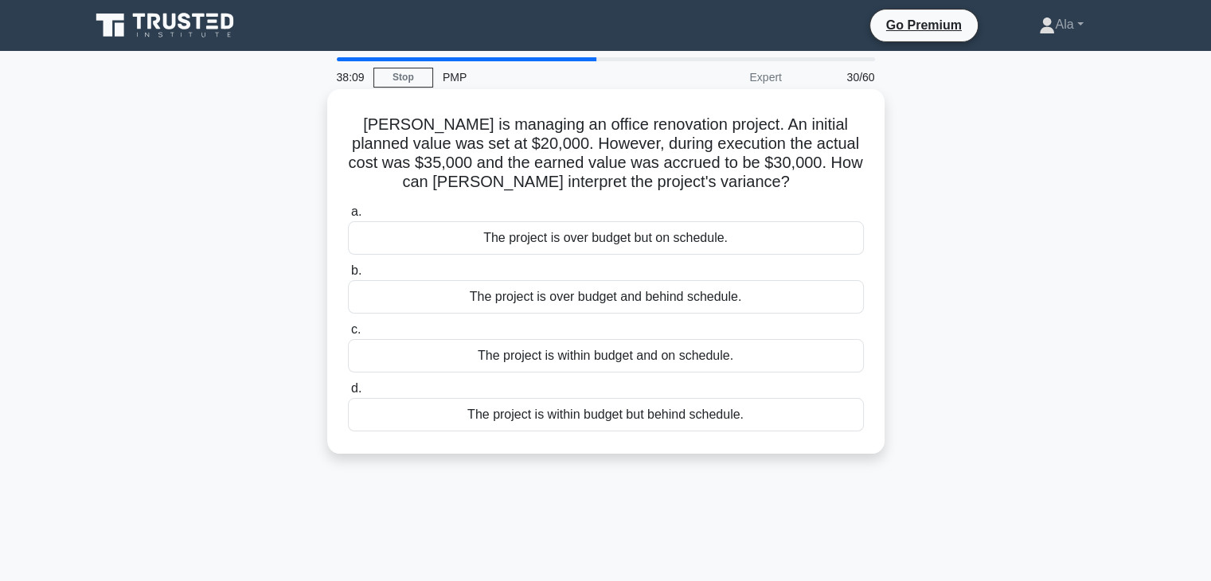
click at [422, 297] on div "The project is over budget and behind schedule." at bounding box center [606, 296] width 516 height 33
click at [348, 276] on input "b. The project is over budget and behind schedule." at bounding box center [348, 271] width 0 height 10
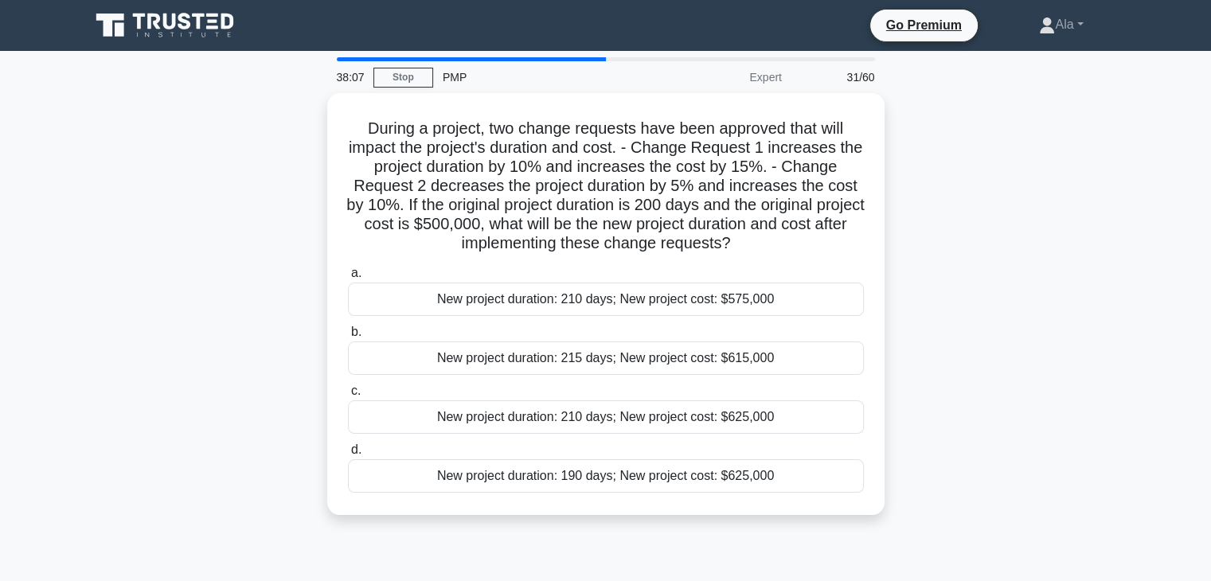
drag, startPoint x: 851, startPoint y: 488, endPoint x: 295, endPoint y: 96, distance: 680.7
click at [295, 96] on div "During a project, two change requests have been approved that will impact the p…" at bounding box center [605, 313] width 1051 height 441
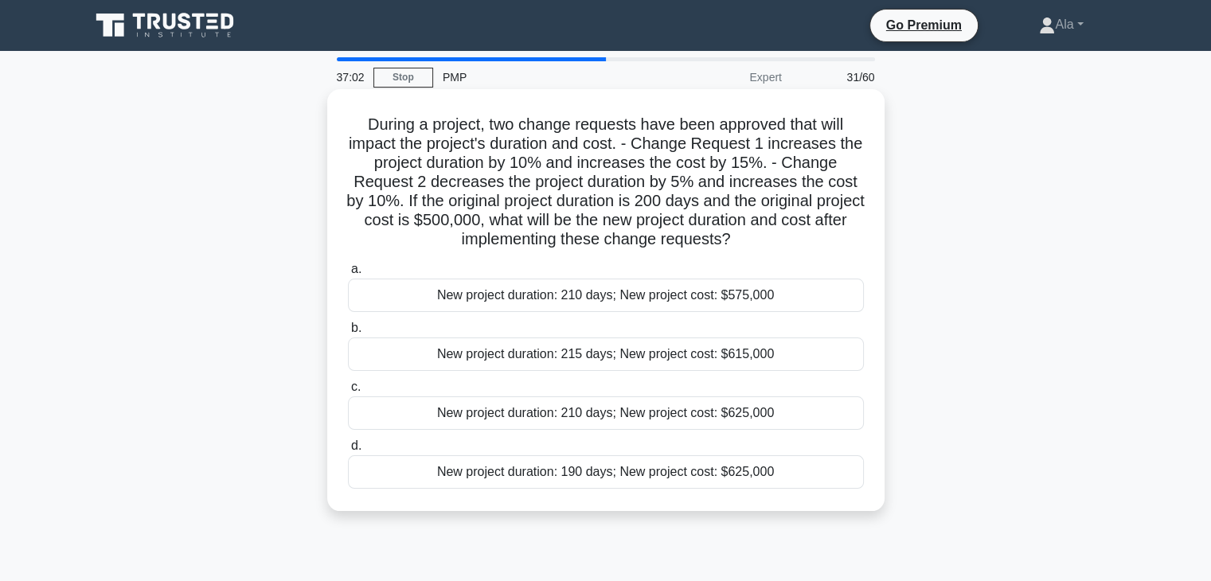
click at [522, 300] on div "New project duration: 210 days; New project cost: $575,000" at bounding box center [606, 295] width 516 height 33
click at [348, 275] on input "a. New project duration: 210 days; New project cost: $575,000" at bounding box center [348, 269] width 0 height 10
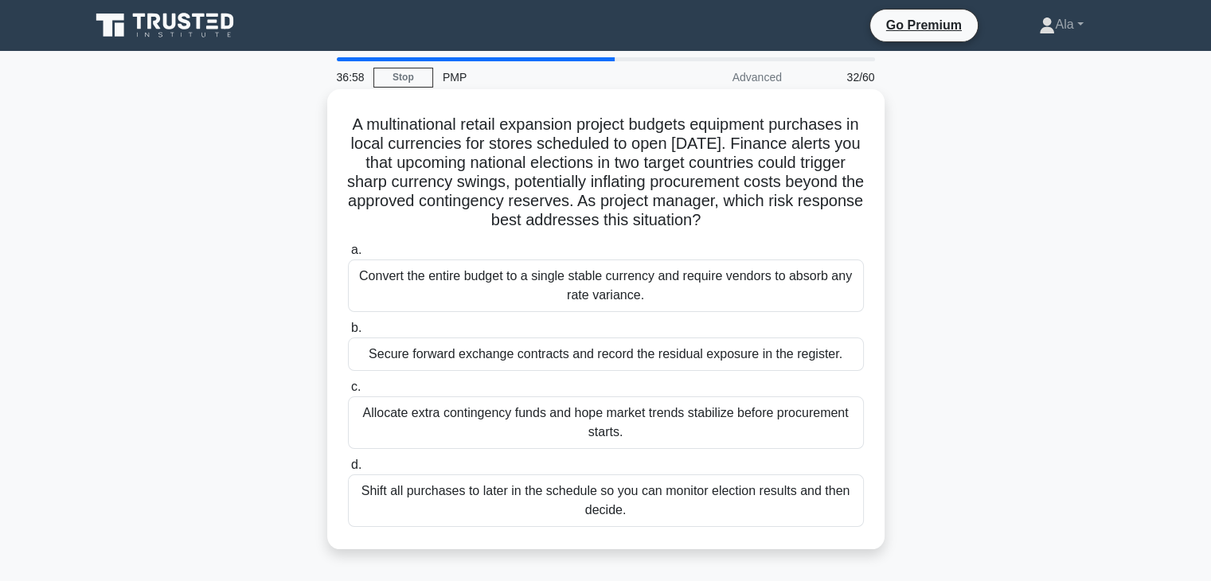
drag, startPoint x: 742, startPoint y: 524, endPoint x: 341, endPoint y: 128, distance: 563.6
click at [341, 128] on div "A multinational retail expansion project budgets equipment purchases in local c…" at bounding box center [606, 320] width 545 height 448
click at [405, 349] on div "Secure forward exchange contracts and record the residual exposure in the regis…" at bounding box center [606, 354] width 516 height 33
click at [348, 334] on input "b. Secure forward exchange contracts and record the residual exposure in the re…" at bounding box center [348, 328] width 0 height 10
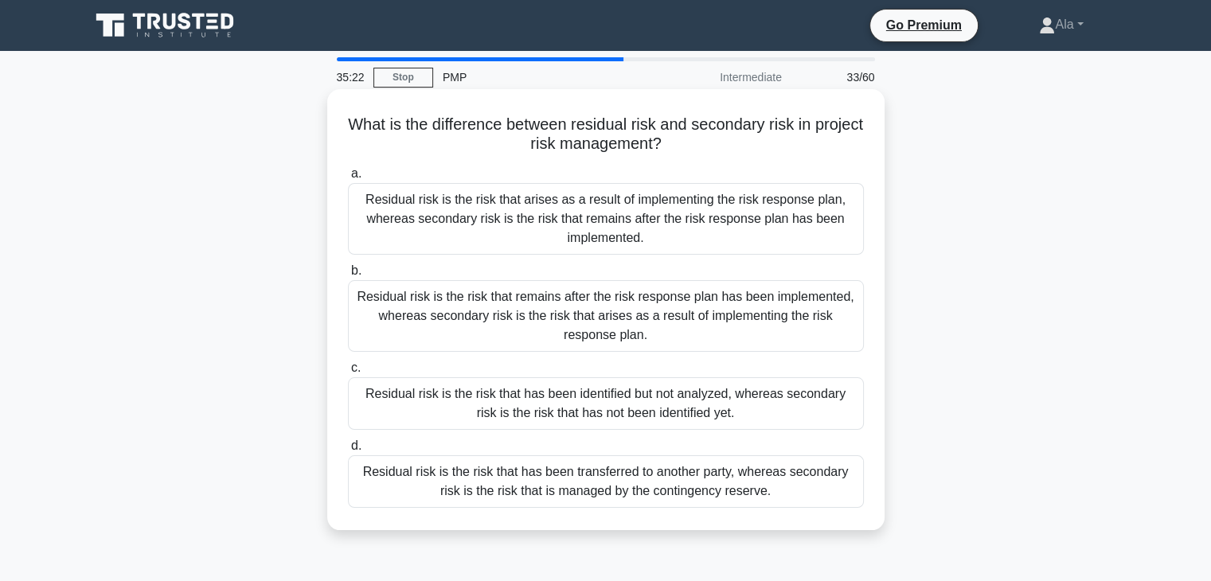
drag, startPoint x: 841, startPoint y: 528, endPoint x: 345, endPoint y: 115, distance: 645.2
click at [345, 115] on div "What is the difference between residual risk and secondary risk in project risk…" at bounding box center [605, 309] width 557 height 441
click at [543, 316] on div "Residual risk is the risk that remains after the risk response plan has been im…" at bounding box center [606, 316] width 516 height 72
click at [348, 276] on input "b. Residual risk is the risk that remains after the risk response plan has been…" at bounding box center [348, 271] width 0 height 10
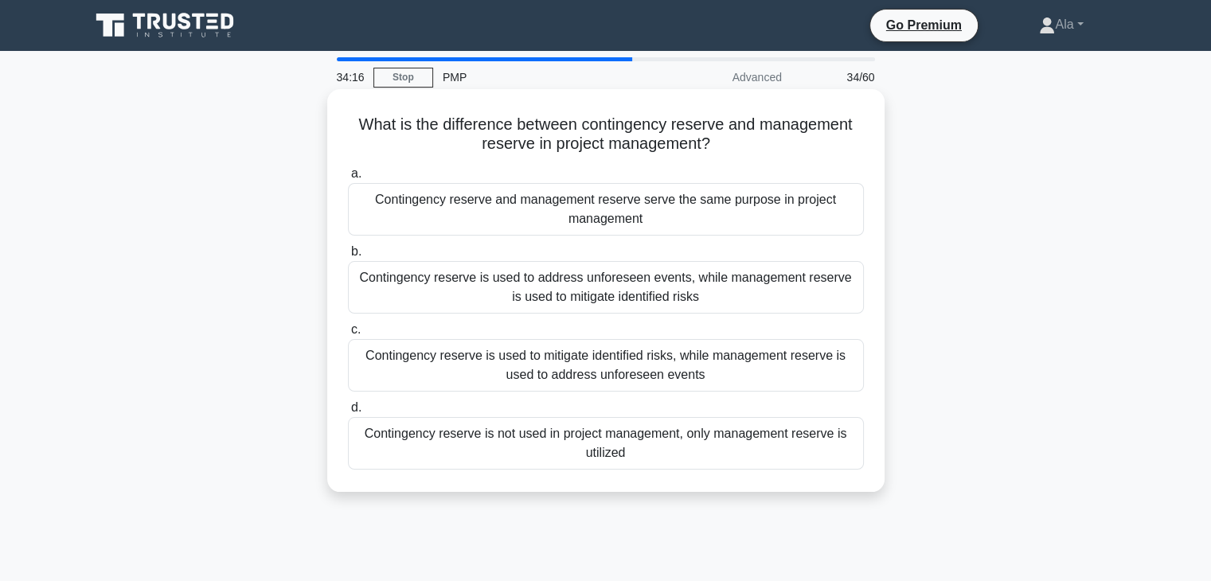
drag, startPoint x: 793, startPoint y: 486, endPoint x: 344, endPoint y: 115, distance: 582.6
click at [344, 115] on div "What is the difference between contingency reserve and management reserve in pr…" at bounding box center [606, 291] width 545 height 390
click at [452, 354] on div "Contingency reserve is used to mitigate identified risks, while management rese…" at bounding box center [606, 365] width 516 height 53
click at [348, 335] on input "c. Contingency reserve is used to mitigate identified risks, while management r…" at bounding box center [348, 330] width 0 height 10
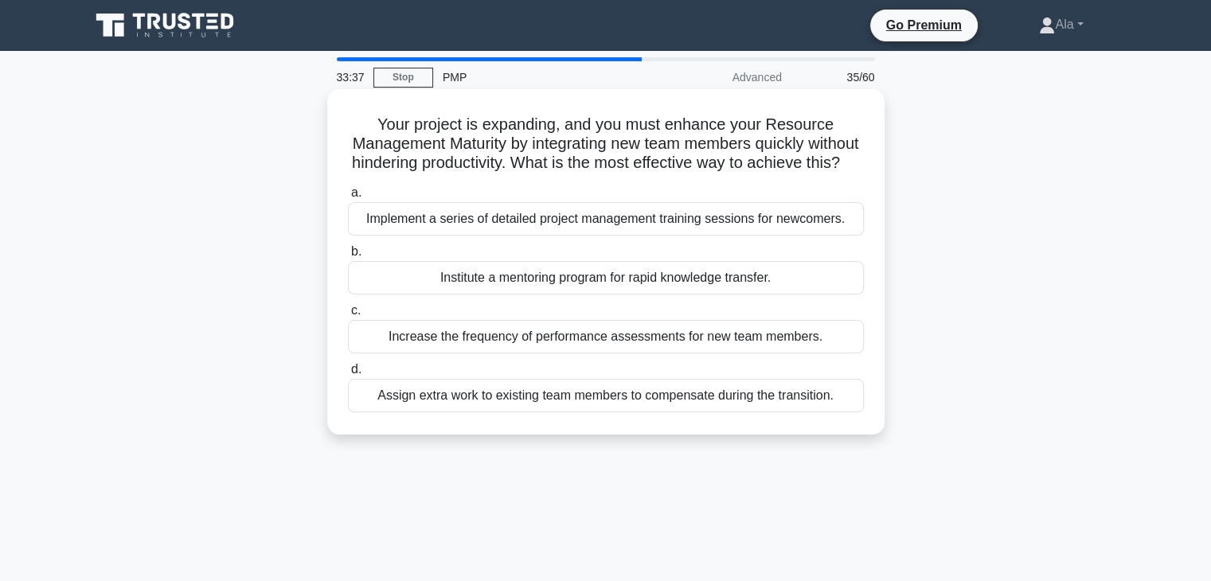
drag, startPoint x: 853, startPoint y: 446, endPoint x: 360, endPoint y: 116, distance: 593.0
click at [360, 116] on div "Your project is expanding, and you must enhance your Resource Management Maturi…" at bounding box center [606, 262] width 545 height 333
click at [502, 236] on div "Implement a series of detailed project management training sessions for newcome…" at bounding box center [606, 218] width 516 height 33
click at [348, 198] on input "a. Implement a series of detailed project management training sessions for newc…" at bounding box center [348, 193] width 0 height 10
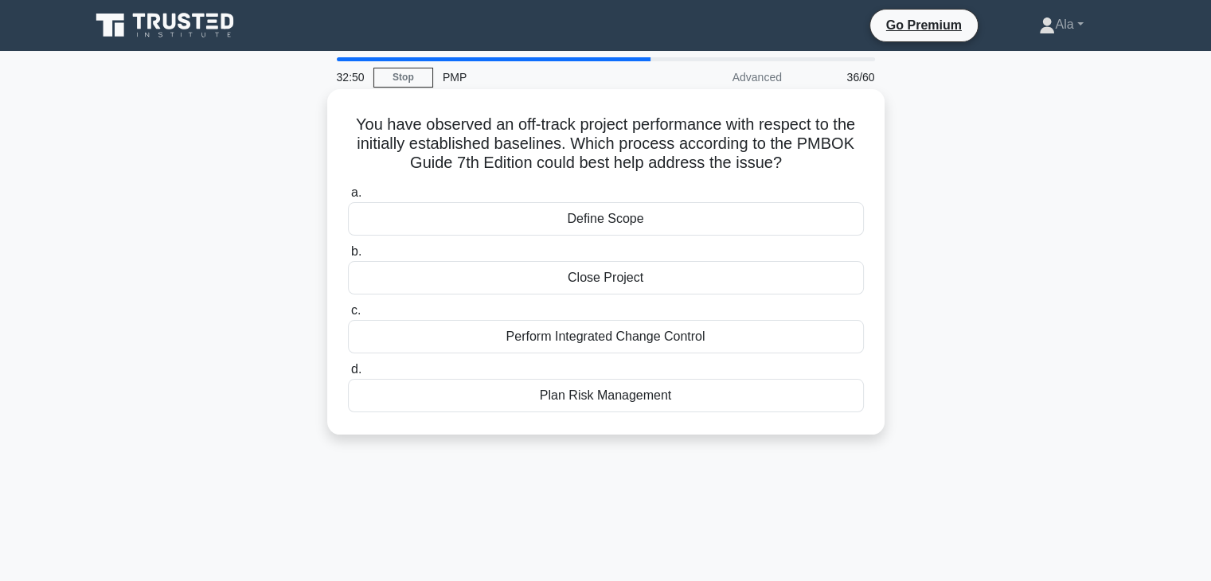
drag, startPoint x: 787, startPoint y: 421, endPoint x: 333, endPoint y: 115, distance: 547.3
click at [334, 115] on div "You have observed an off-track project performance with respect to the initiall…" at bounding box center [606, 262] width 545 height 333
click at [504, 217] on div "Define Scope" at bounding box center [606, 218] width 516 height 33
click at [348, 198] on input "a. Define Scope" at bounding box center [348, 193] width 0 height 10
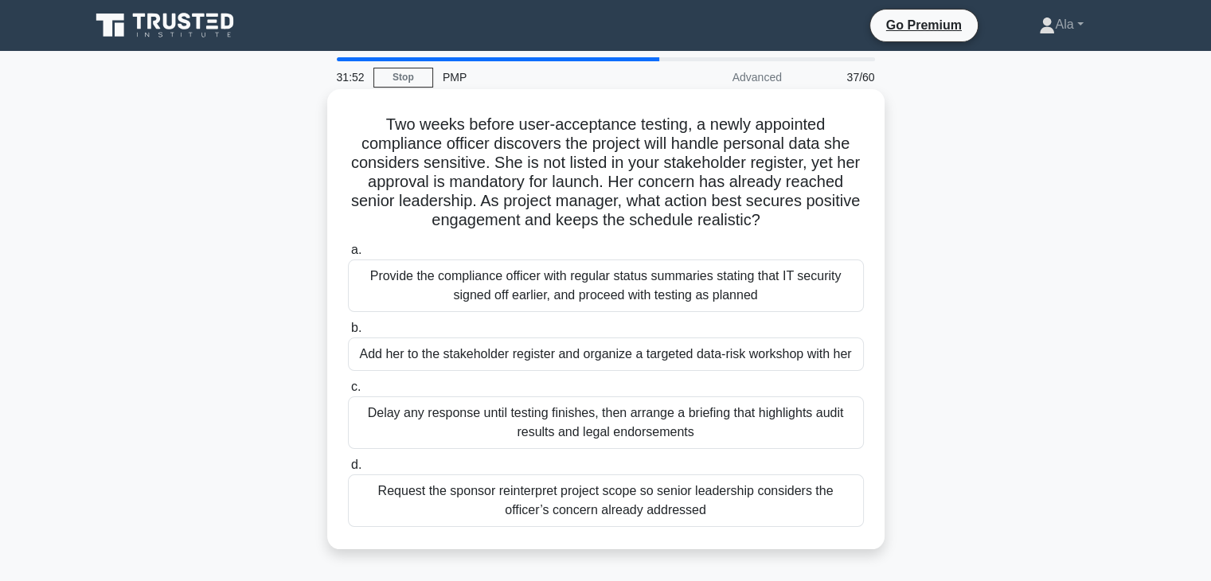
drag, startPoint x: 762, startPoint y: 565, endPoint x: 378, endPoint y: 121, distance: 586.5
click at [378, 121] on div "Two weeks before user-acceptance testing, a newly appointed compliance officer …" at bounding box center [605, 332] width 1051 height 479
click at [452, 360] on div "Add her to the stakeholder register and organize a targeted data-risk workshop …" at bounding box center [606, 354] width 516 height 33
click at [348, 334] on input "b. Add her to the stakeholder register and organize a targeted data-risk worksh…" at bounding box center [348, 328] width 0 height 10
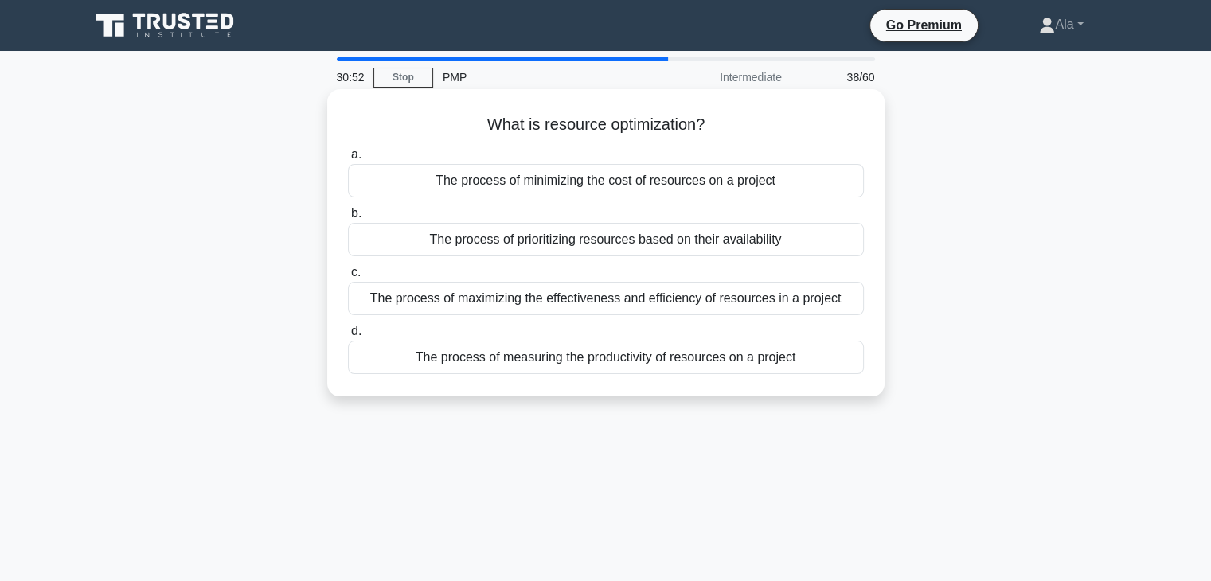
drag, startPoint x: 866, startPoint y: 447, endPoint x: 412, endPoint y: 127, distance: 556.1
click at [412, 127] on div "30:52 Stop PMP Intermediate 38/60 What is resource optimization? .spinner_0XTQ{…" at bounding box center [605, 455] width 1051 height 796
click at [425, 295] on div "The process of maximizing the effectiveness and efficiency of resources in a pr…" at bounding box center [606, 298] width 516 height 33
click at [348, 278] on input "c. The process of maximizing the effectiveness and efficiency of resources in a…" at bounding box center [348, 273] width 0 height 10
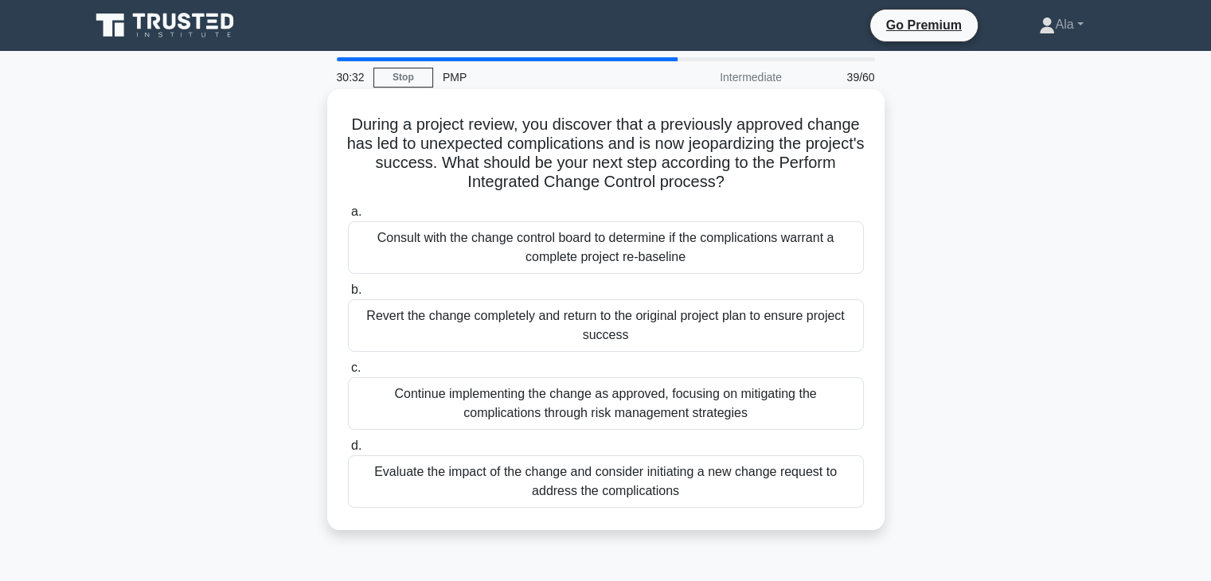
drag, startPoint x: 766, startPoint y: 511, endPoint x: 365, endPoint y: 123, distance: 557.5
click at [365, 123] on div "During a project review, you discover that a previously approved change has led…" at bounding box center [606, 310] width 545 height 428
click at [647, 473] on div "Evaluate the impact of the change and consider initiating a new change request …" at bounding box center [606, 481] width 516 height 53
click at [348, 451] on input "d. Evaluate the impact of the change and consider initiating a new change reque…" at bounding box center [348, 446] width 0 height 10
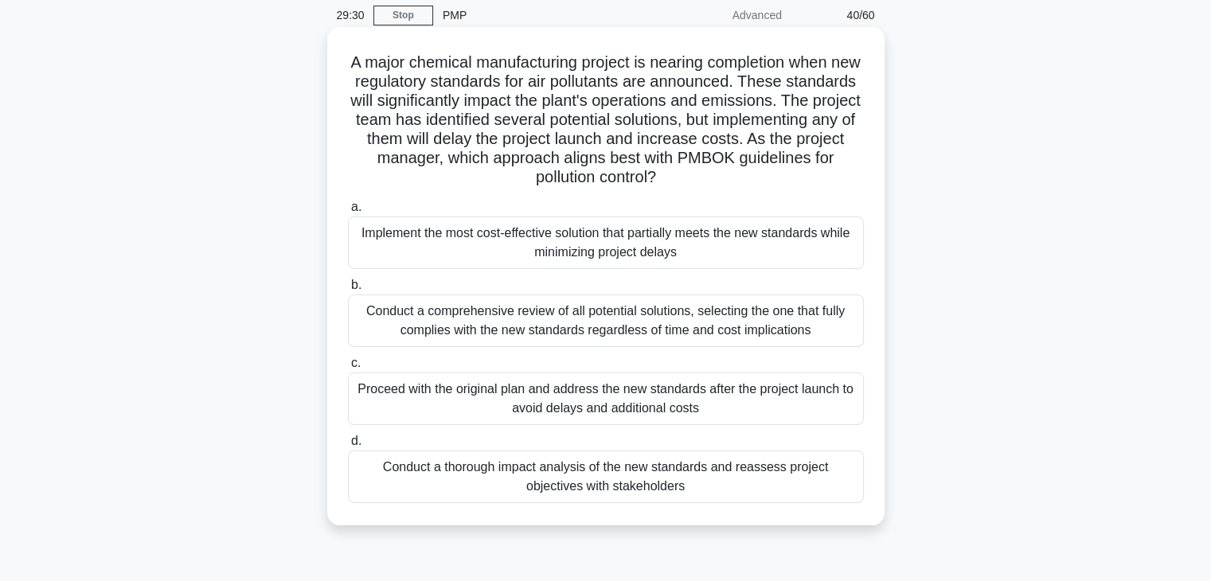
scroll to position [80, 0]
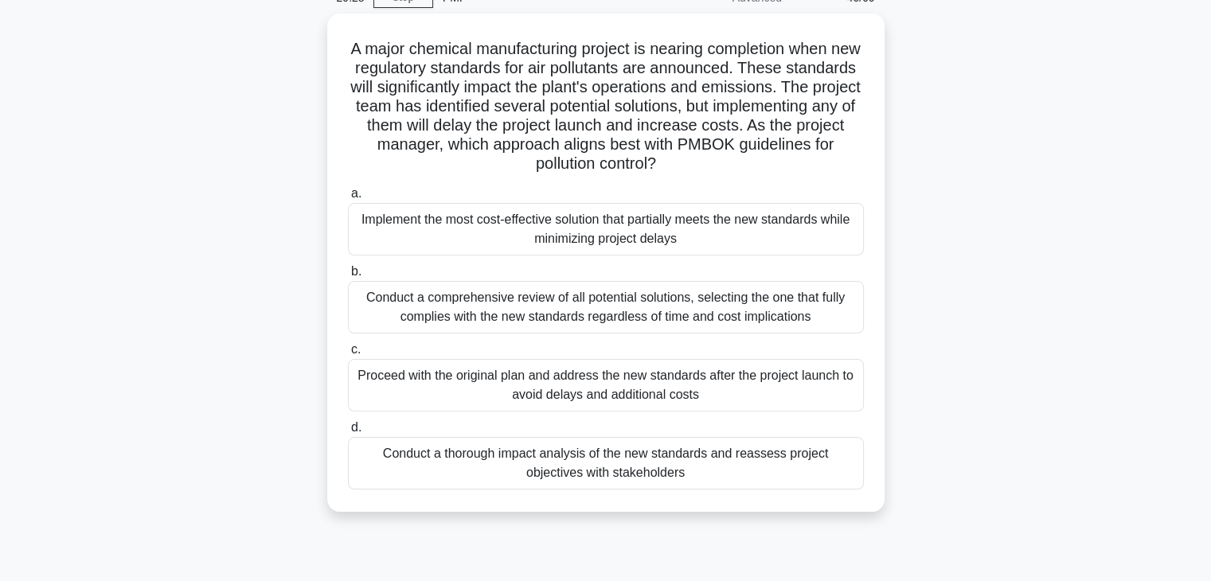
drag, startPoint x: 564, startPoint y: 448, endPoint x: 299, endPoint y: 55, distance: 474.0
click at [299, 55] on div "A major chemical manufacturing project is nearing completion when new regulator…" at bounding box center [605, 273] width 1051 height 518
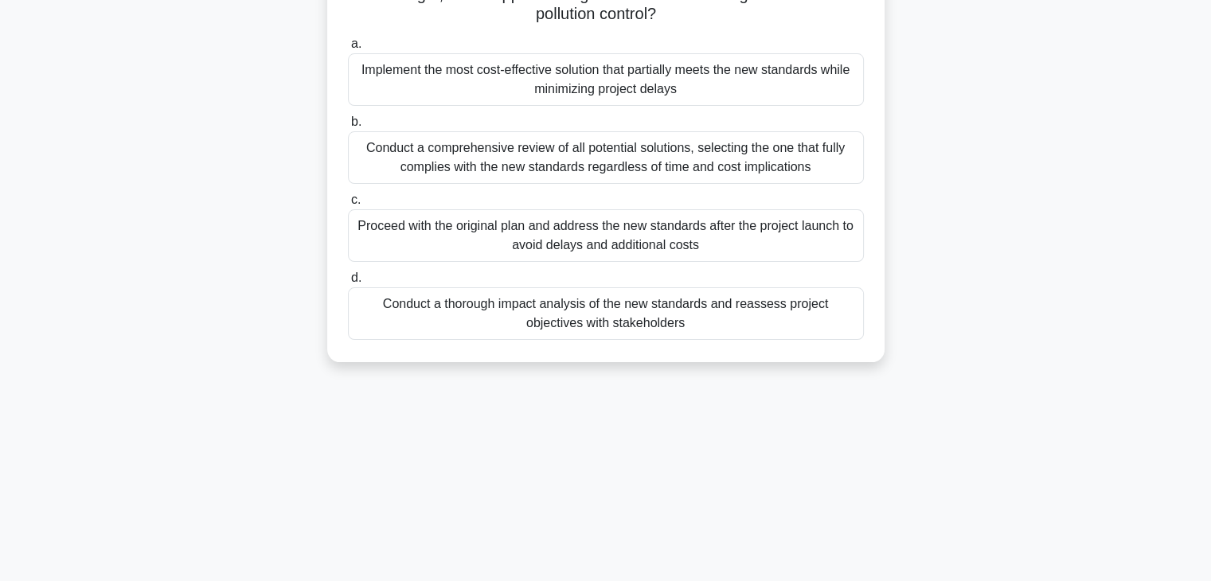
scroll to position [239, 0]
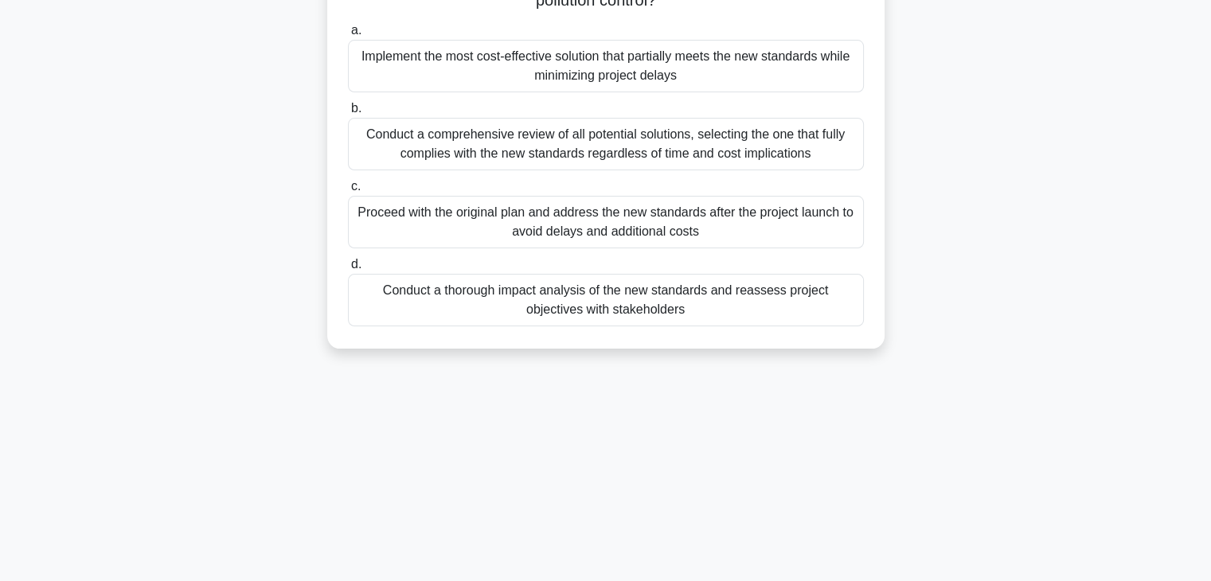
click at [476, 303] on div "Conduct a thorough impact analysis of the new standards and reassess project ob…" at bounding box center [606, 300] width 516 height 53
click at [348, 270] on input "d. Conduct a thorough impact analysis of the new standards and reassess project…" at bounding box center [348, 265] width 0 height 10
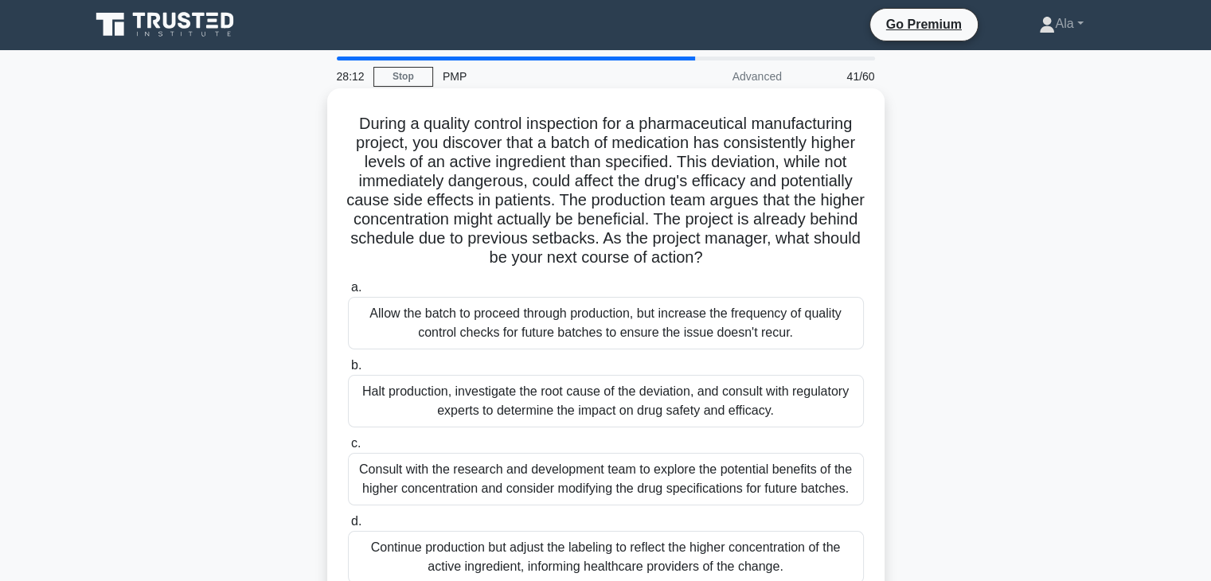
scroll to position [0, 0]
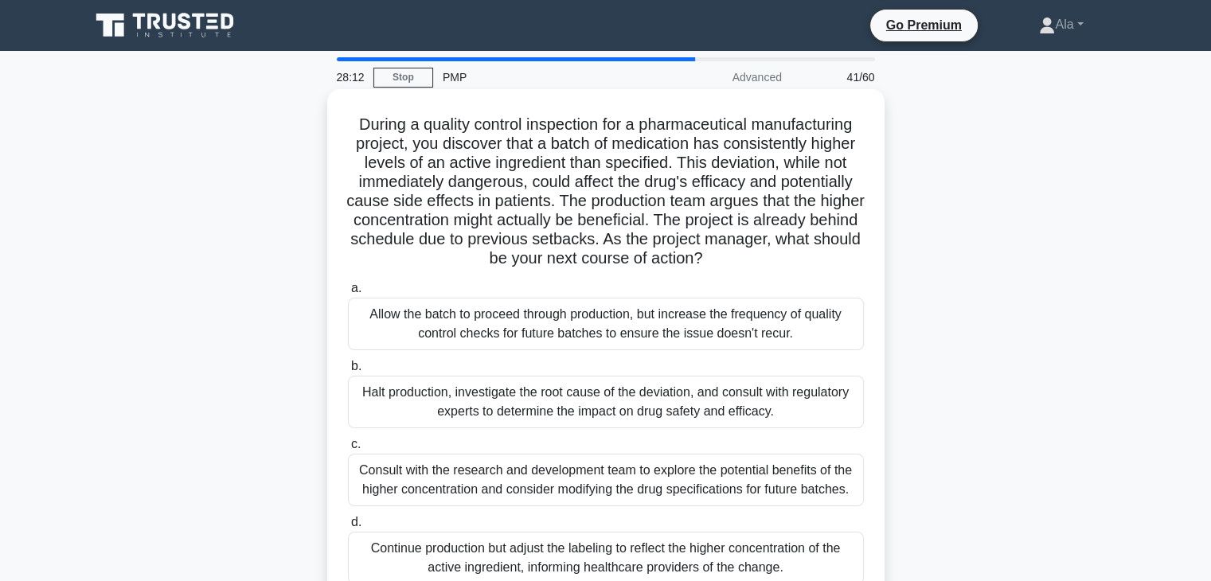
drag, startPoint x: 877, startPoint y: 408, endPoint x: 338, endPoint y: 123, distance: 608.7
click at [338, 123] on div "28:12 Stop PMP Advanced 41/60 During a quality control inspection for a pharmac…" at bounding box center [605, 455] width 1051 height 796
click at [446, 414] on div "Halt production, investigate the root cause of the deviation, and consult with …" at bounding box center [606, 402] width 516 height 53
click at [348, 372] on input "b. Halt production, investigate the root cause of the deviation, and consult wi…" at bounding box center [348, 367] width 0 height 10
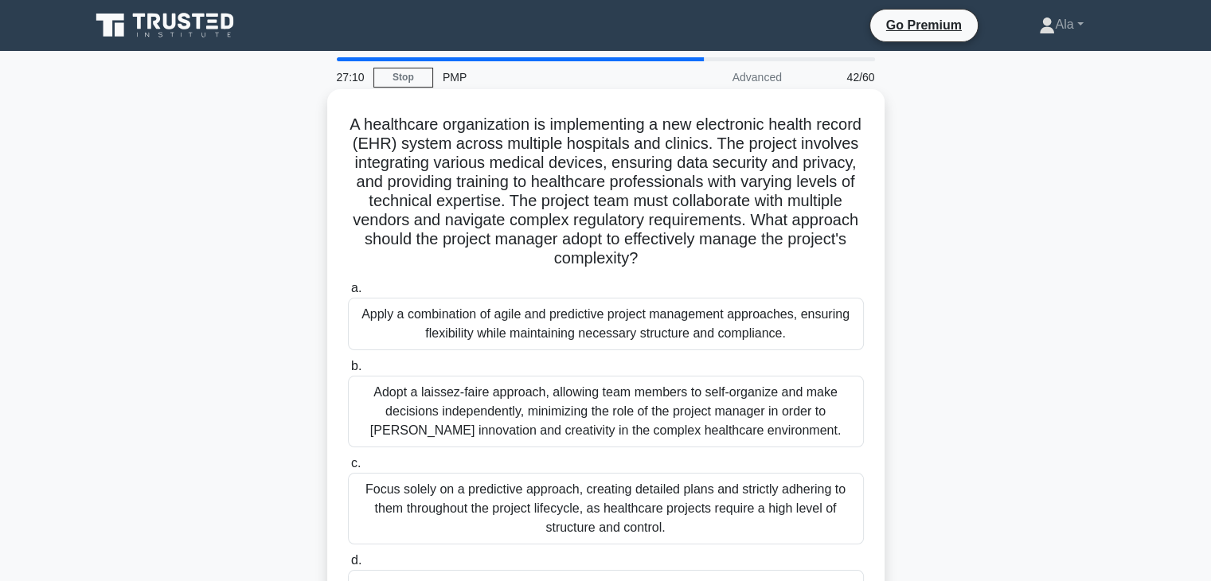
drag, startPoint x: 850, startPoint y: 498, endPoint x: 359, endPoint y: 103, distance: 630.4
click at [359, 103] on div "A healthcare organization is implementing a new electronic health record (EHR) …" at bounding box center [606, 377] width 545 height 562
click at [405, 331] on div "Apply a combination of agile and predictive project management approaches, ensu…" at bounding box center [606, 324] width 516 height 53
click at [348, 294] on input "a. Apply a combination of agile and predictive project management approaches, e…" at bounding box center [348, 288] width 0 height 10
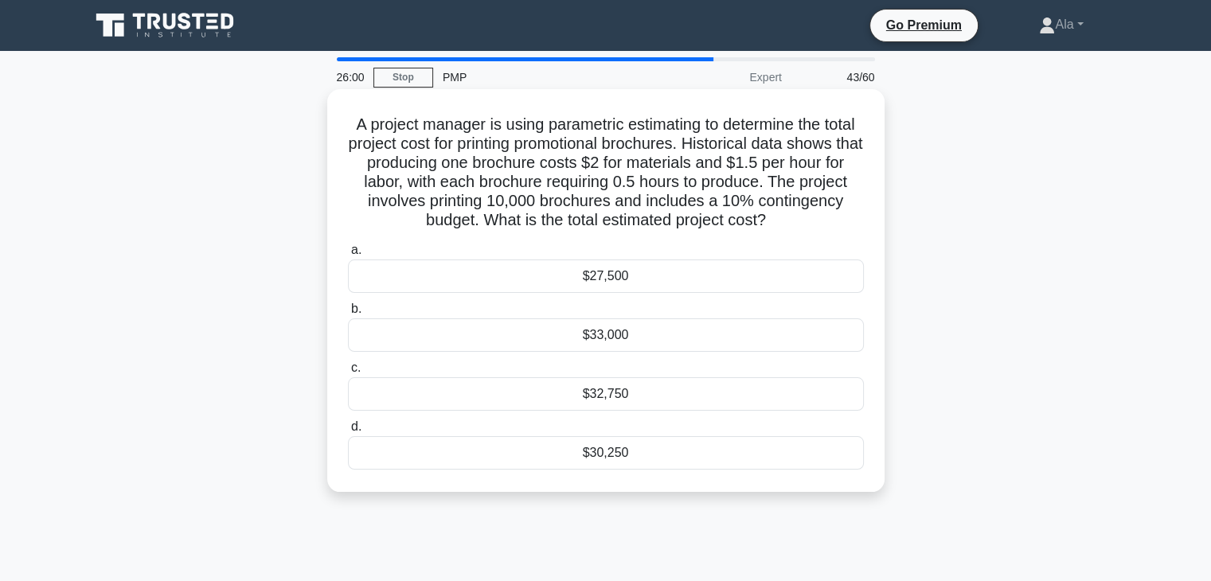
drag, startPoint x: 535, startPoint y: 423, endPoint x: 344, endPoint y: 128, distance: 351.2
click at [344, 128] on div "A project manager is using parametric estimating to determine the total project…" at bounding box center [606, 291] width 545 height 390
click at [552, 451] on div "$30,250" at bounding box center [606, 452] width 516 height 33
click at [348, 432] on input "d. $30,250" at bounding box center [348, 427] width 0 height 10
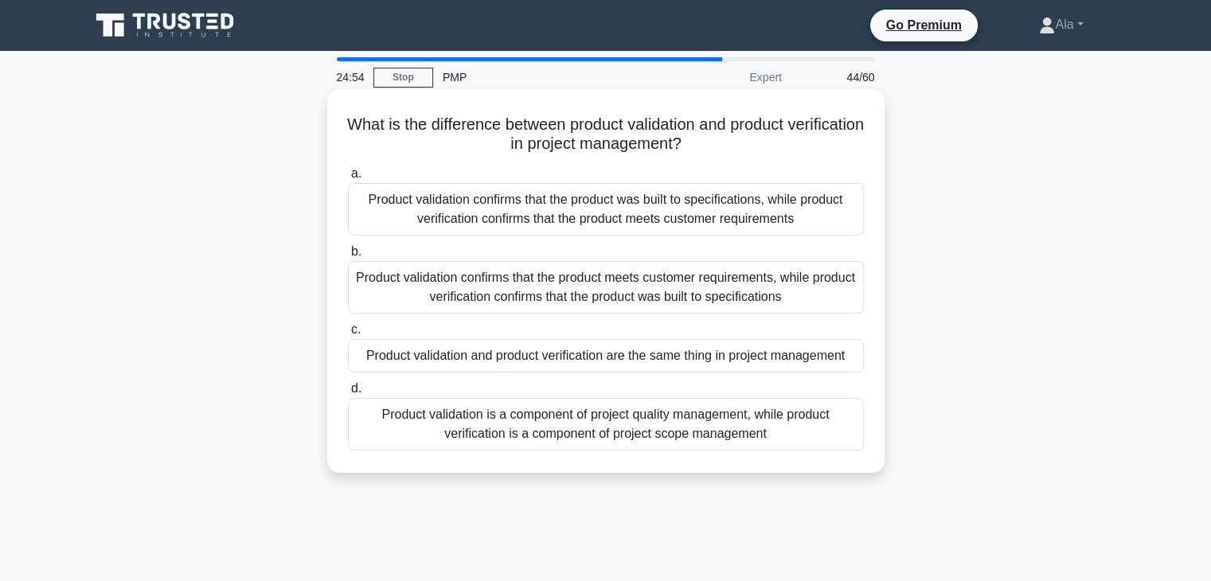
drag, startPoint x: 824, startPoint y: 459, endPoint x: 381, endPoint y: 128, distance: 553.6
click at [381, 128] on div "What is the difference between product validation and product verification in p…" at bounding box center [606, 281] width 545 height 371
click at [424, 192] on div "Product validation confirms that the product was built to specifications, while…" at bounding box center [606, 209] width 516 height 53
click at [348, 179] on input "a. Product validation confirms that the product was built to specifications, wh…" at bounding box center [348, 174] width 0 height 10
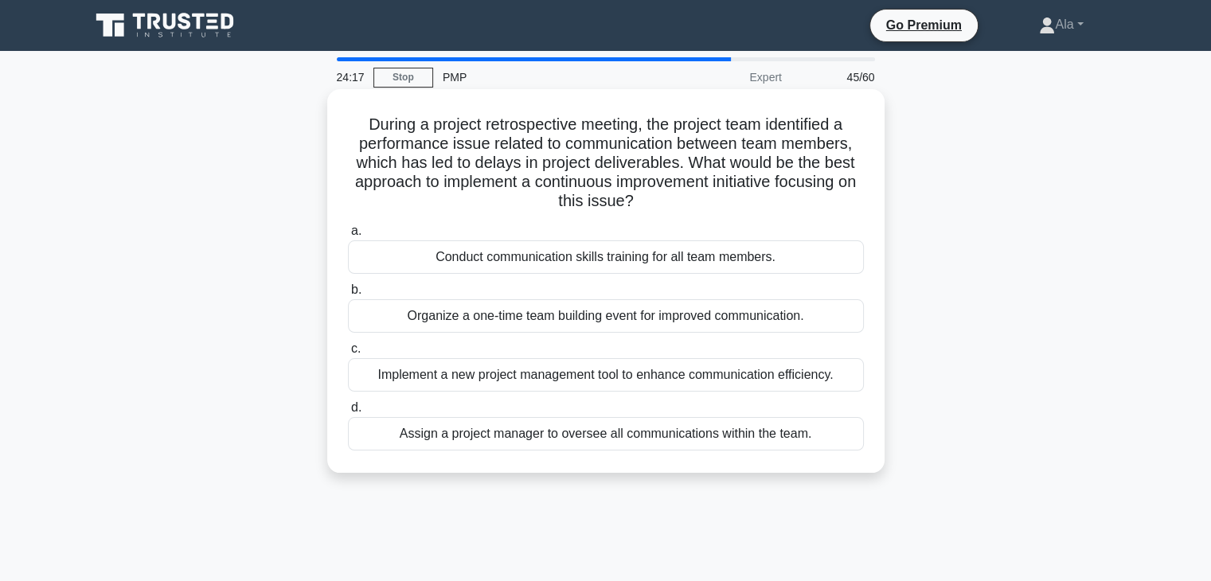
drag, startPoint x: 822, startPoint y: 455, endPoint x: 335, endPoint y: 122, distance: 589.5
click at [335, 122] on div "During a project retrospective meeting, the project team identified a performan…" at bounding box center [606, 281] width 545 height 371
click at [433, 257] on div "Conduct communication skills training for all team members." at bounding box center [606, 256] width 516 height 33
click at [348, 236] on input "a. Conduct communication skills training for all team members." at bounding box center [348, 231] width 0 height 10
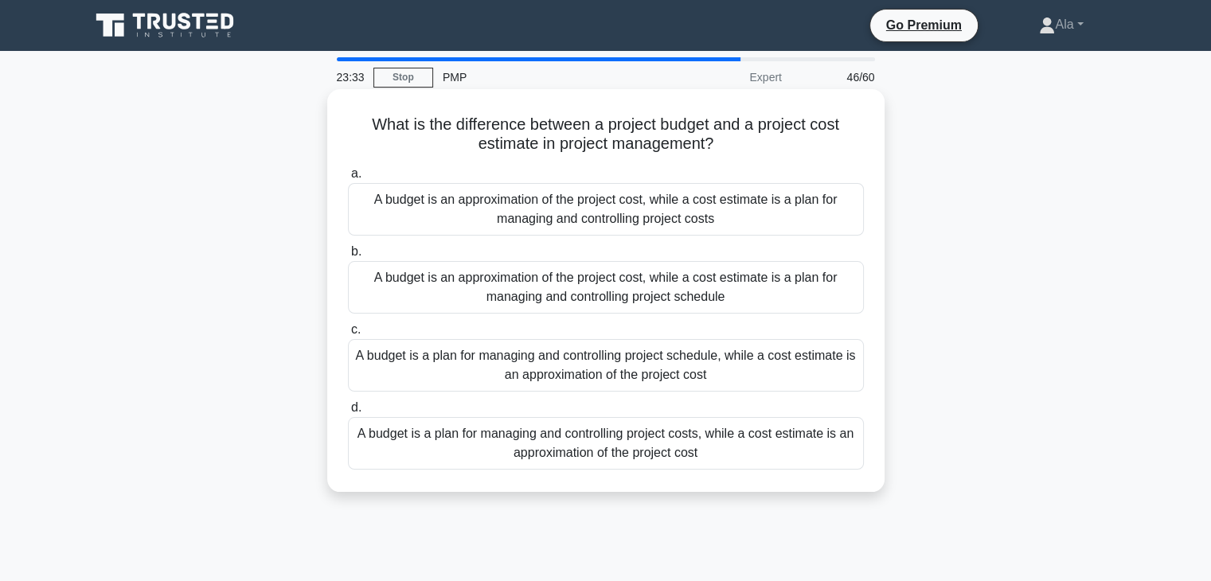
drag, startPoint x: 789, startPoint y: 463, endPoint x: 347, endPoint y: 106, distance: 568.5
click at [347, 106] on div "What is the difference between a project budget and a project cost estimate in …" at bounding box center [606, 291] width 545 height 390
click at [581, 453] on div "A budget is a plan for managing and controlling project costs, while a cost est…" at bounding box center [606, 443] width 516 height 53
click at [348, 413] on input "d. A budget is a plan for managing and controlling project costs, while a cost …" at bounding box center [348, 408] width 0 height 10
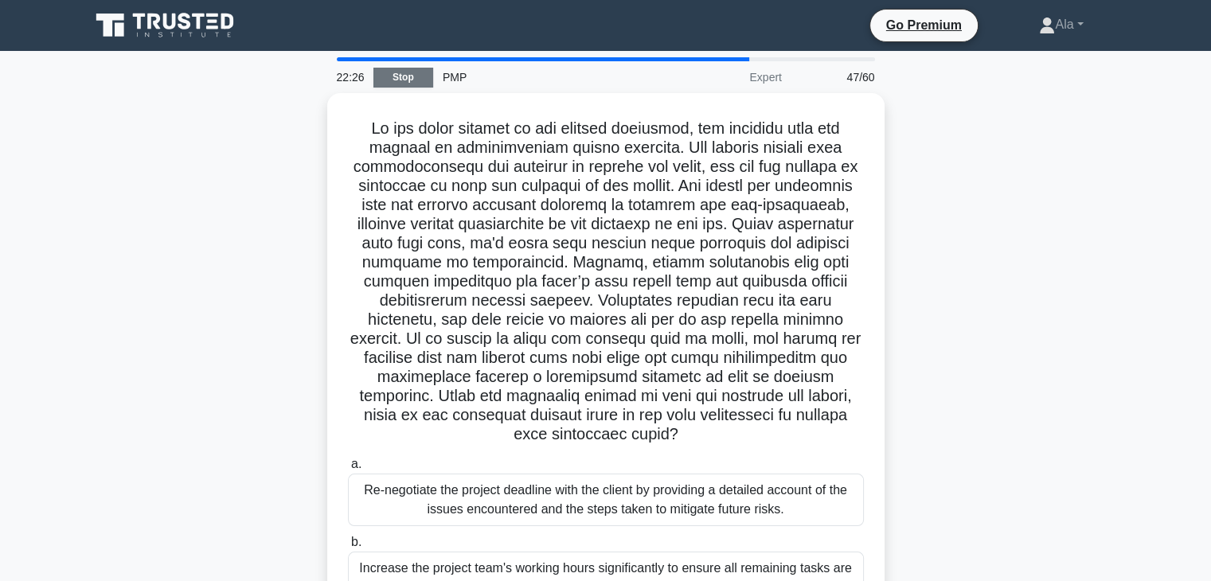
click at [389, 72] on link "Stop" at bounding box center [403, 78] width 60 height 20
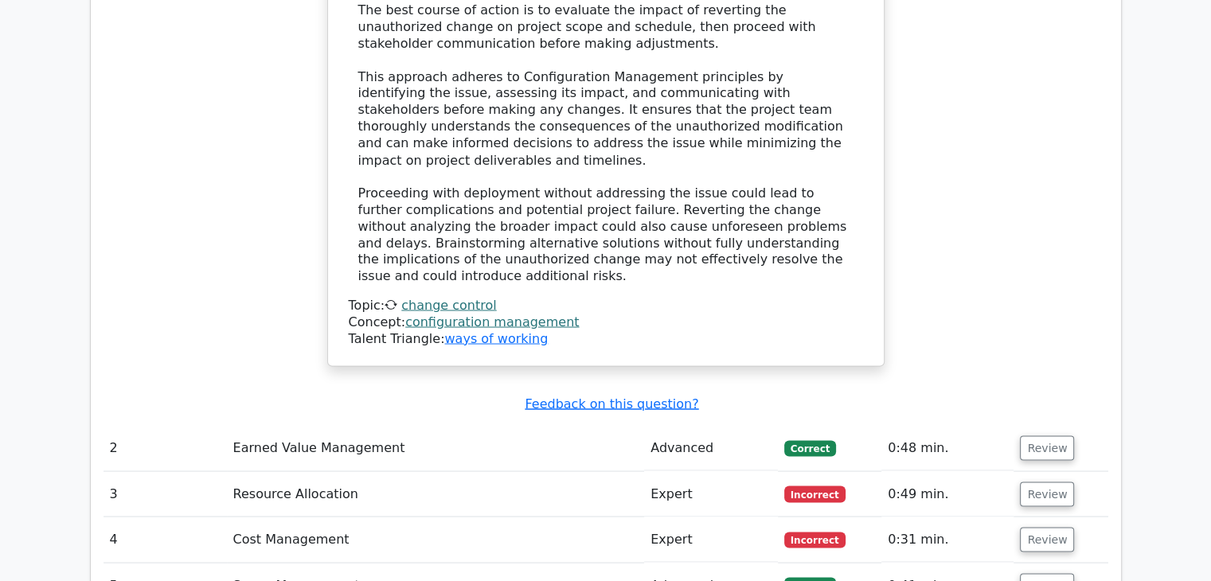
scroll to position [2867, 0]
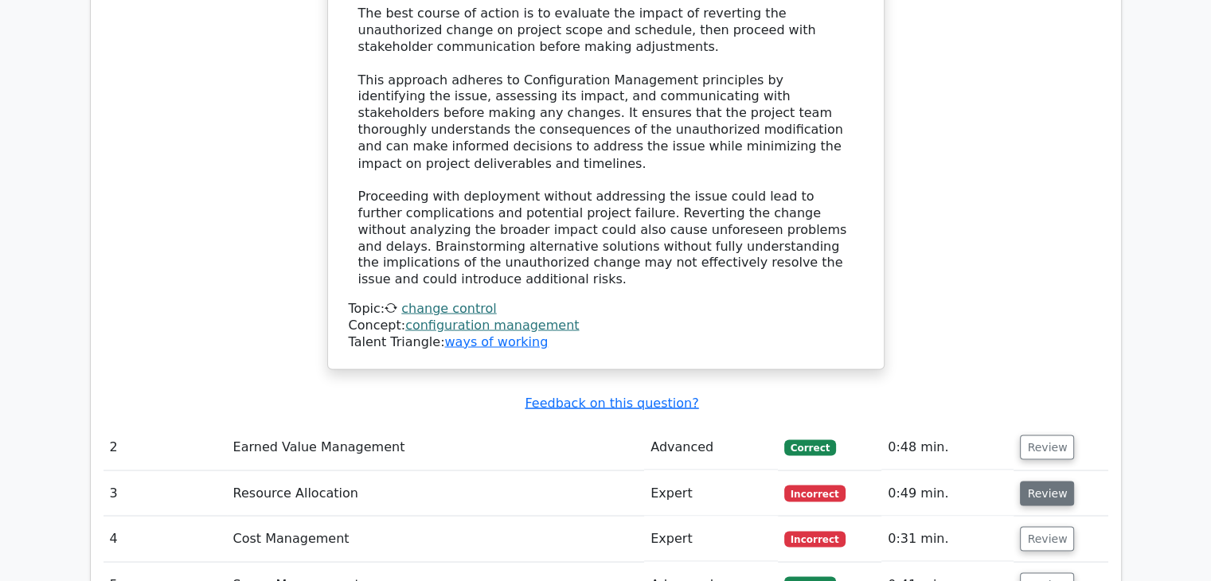
click at [1042, 481] on button "Review" at bounding box center [1047, 493] width 54 height 25
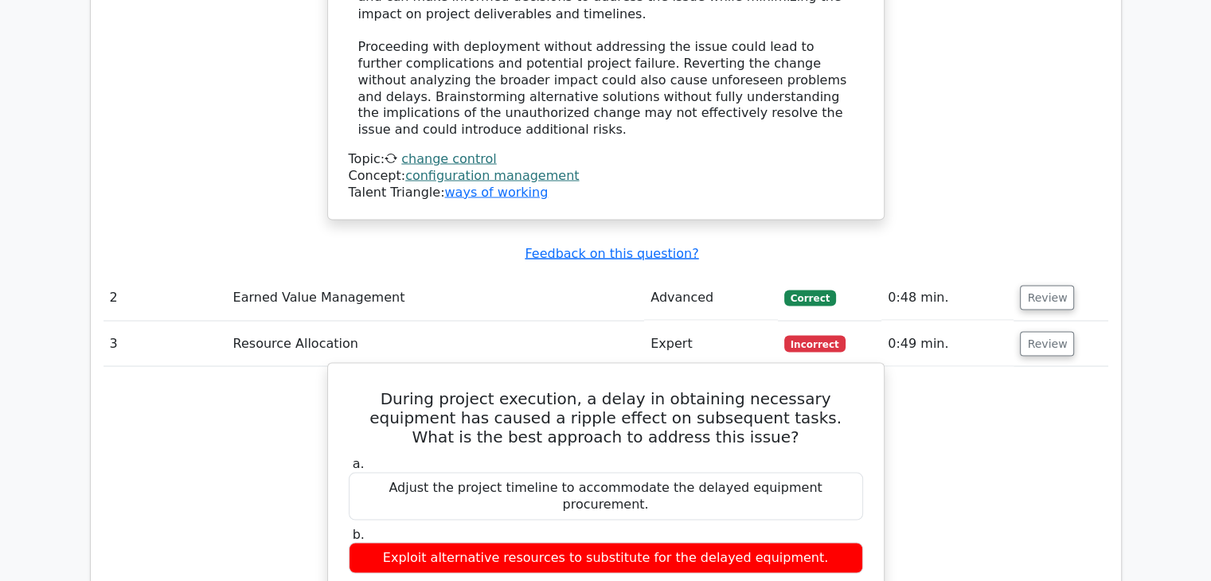
scroll to position [3026, 0]
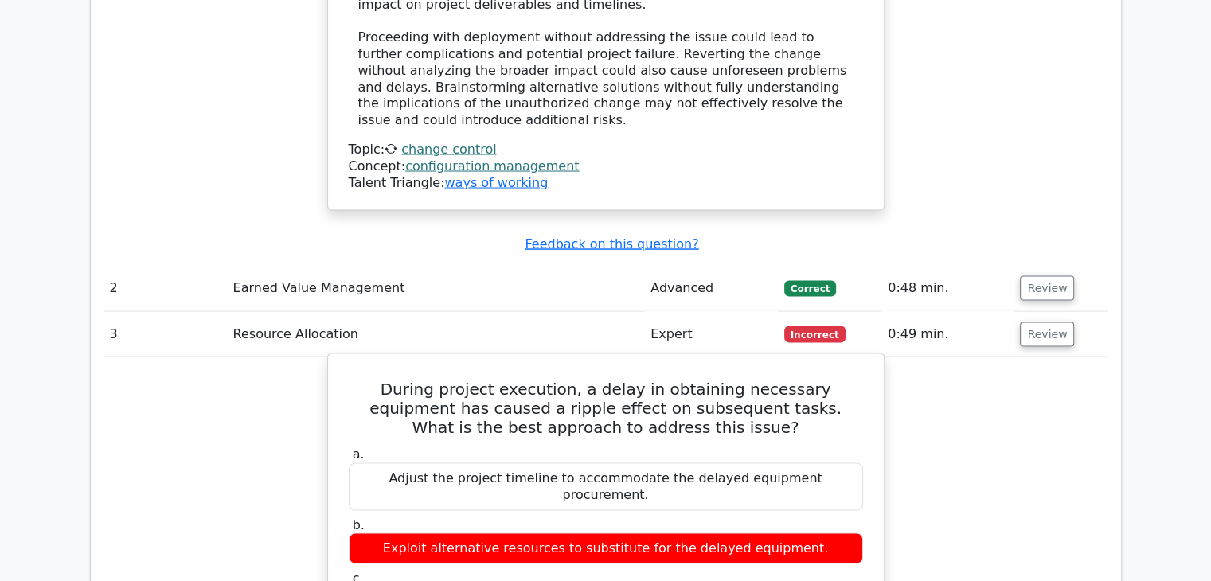
drag, startPoint x: 849, startPoint y: 462, endPoint x: 424, endPoint y: 311, distance: 450.6
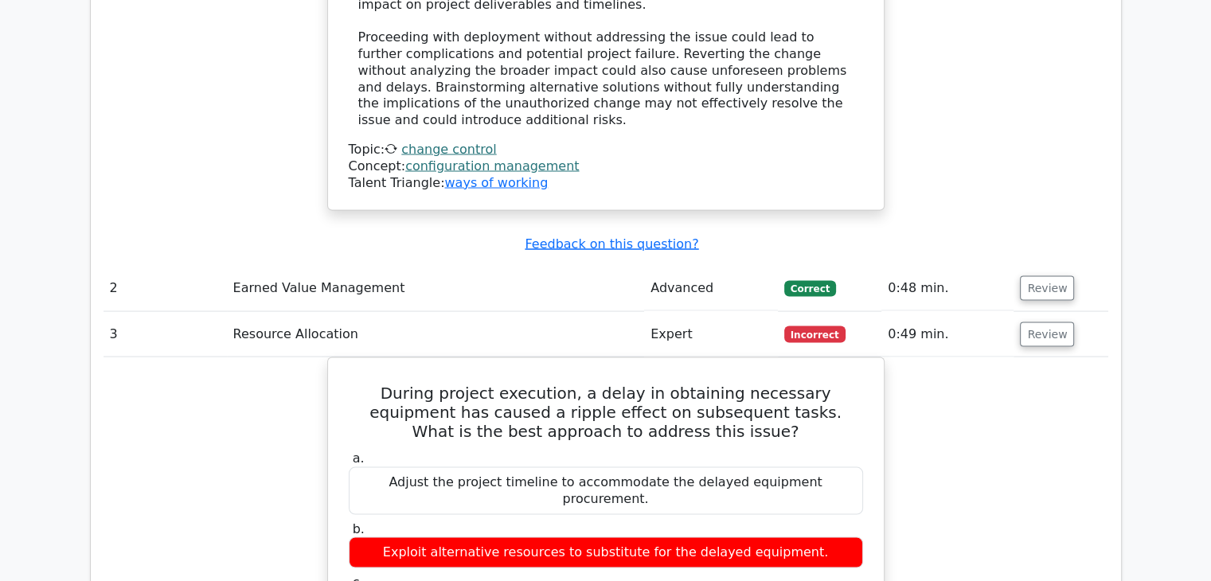
drag, startPoint x: 672, startPoint y: 475, endPoint x: 296, endPoint y: 256, distance: 435.0
copy div "During project execution, a delay in obtaining necessary equipment has caused a…"
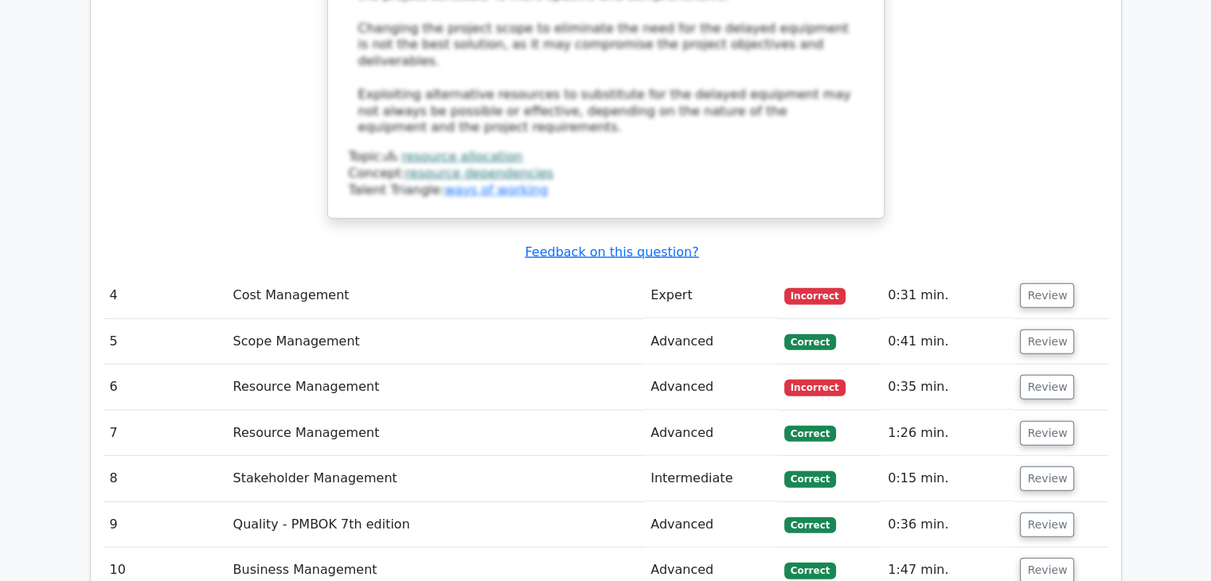
scroll to position [3981, 0]
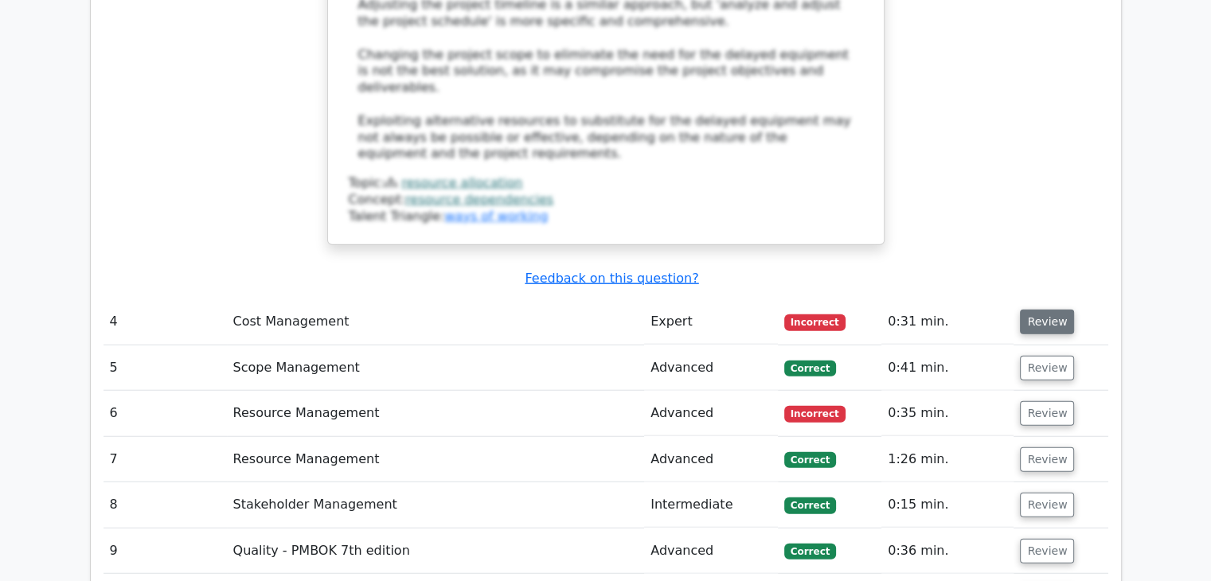
click at [1026, 310] on button "Review" at bounding box center [1047, 322] width 54 height 25
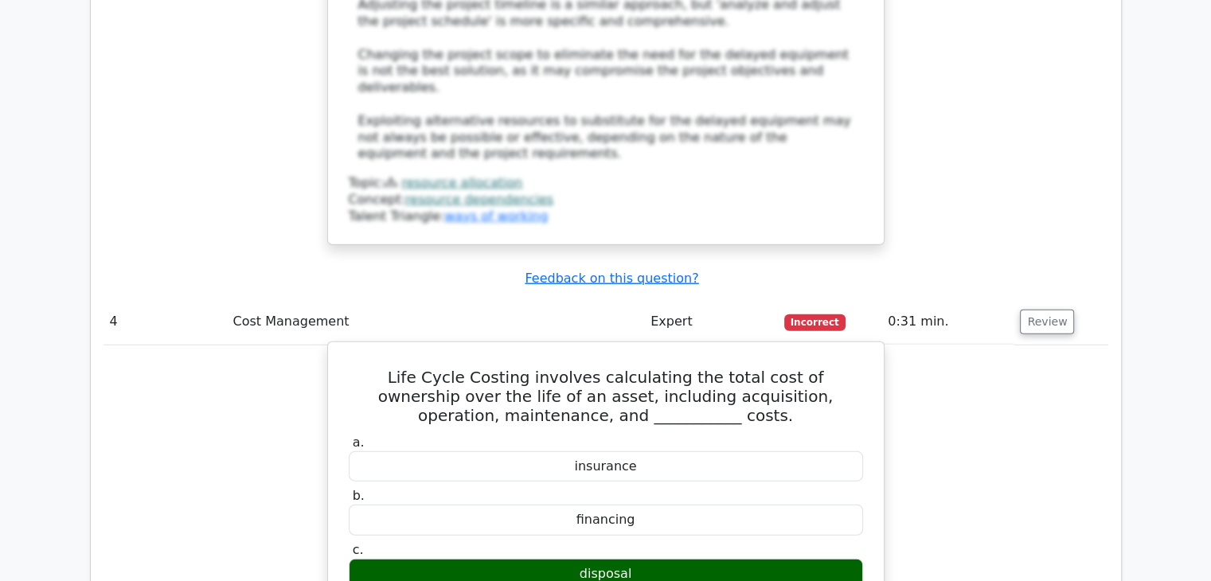
drag, startPoint x: 715, startPoint y: 453, endPoint x: 330, endPoint y: 189, distance: 466.7
copy div "Life Cycle Costing involves calculating the total cost of ownership over the li…"
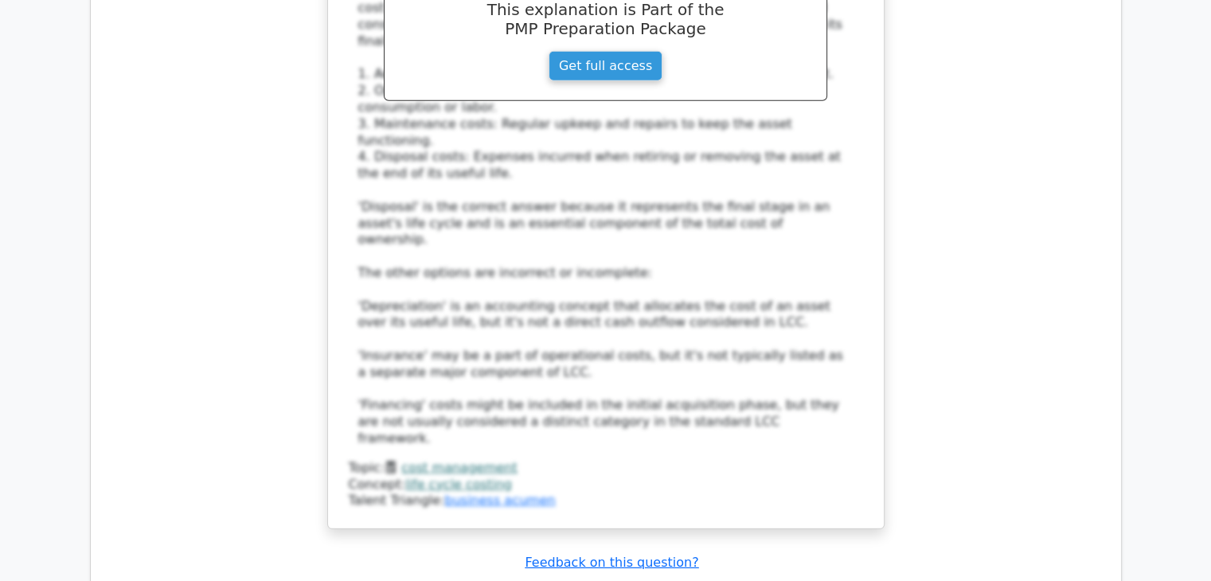
scroll to position [4937, 0]
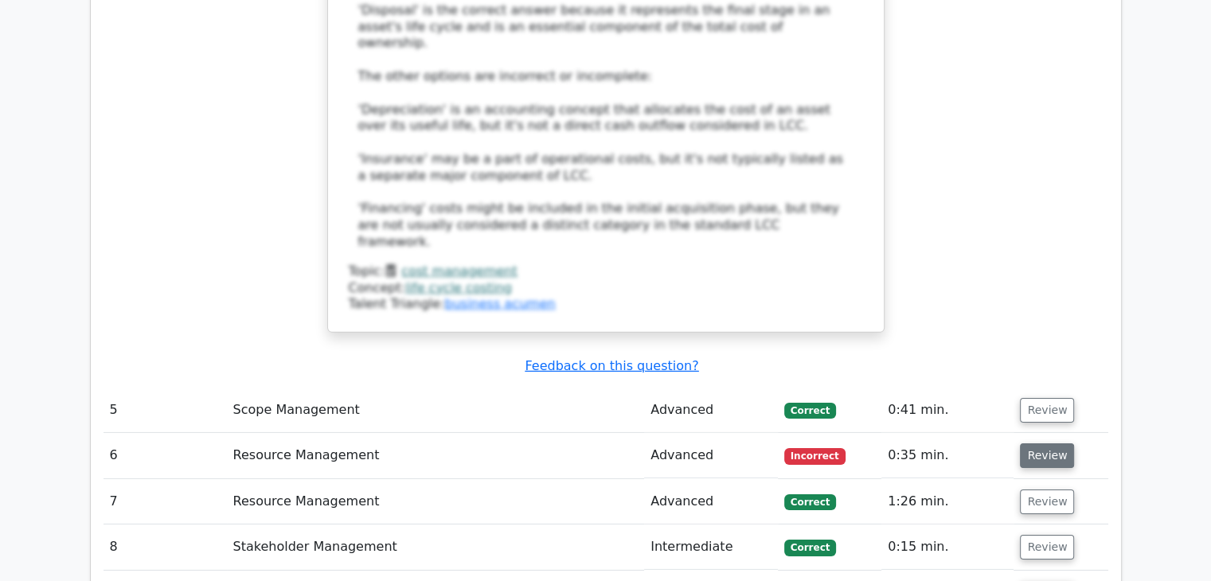
click at [1052, 444] on button "Review" at bounding box center [1047, 456] width 54 height 25
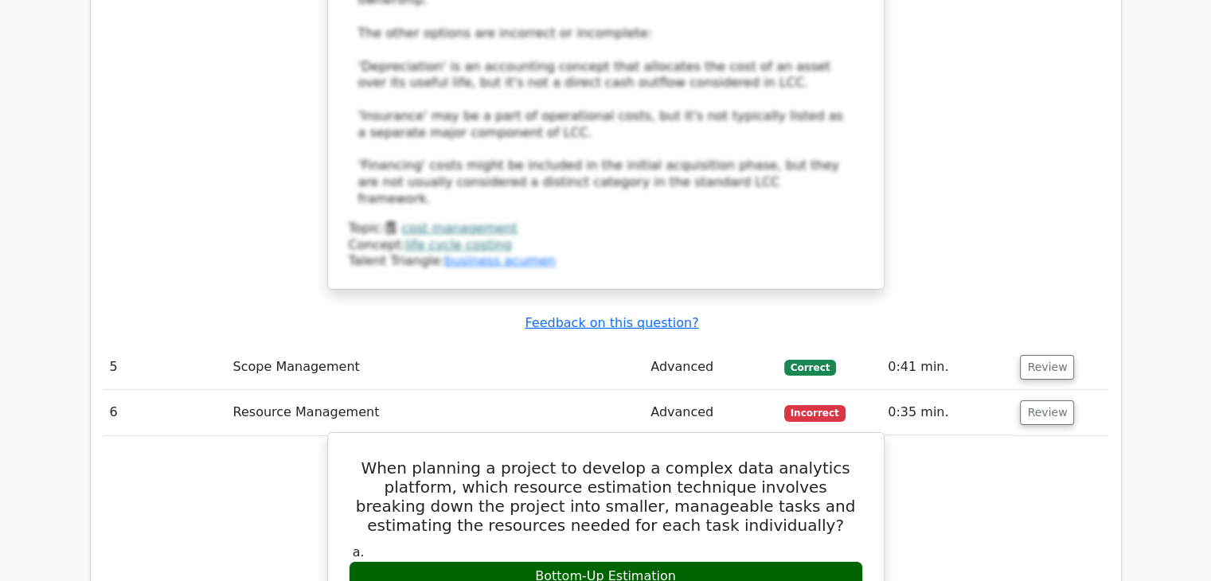
scroll to position [5017, 0]
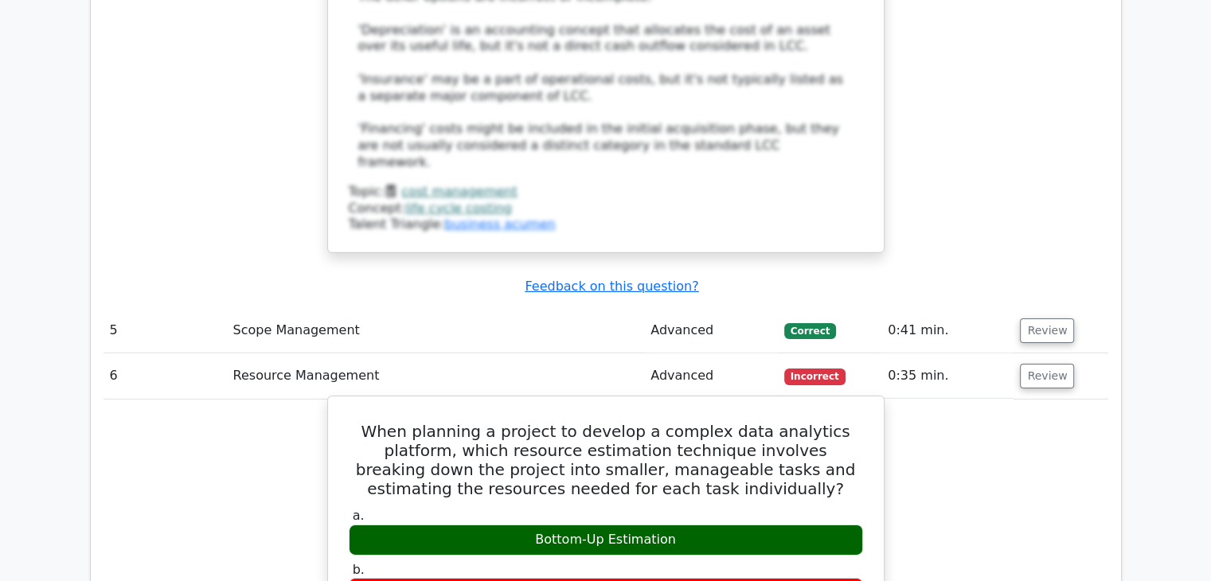
drag, startPoint x: 814, startPoint y: 397, endPoint x: 349, endPoint y: 195, distance: 507.1
copy div "When planning a project to develop a complex data analytics platform, which res…"
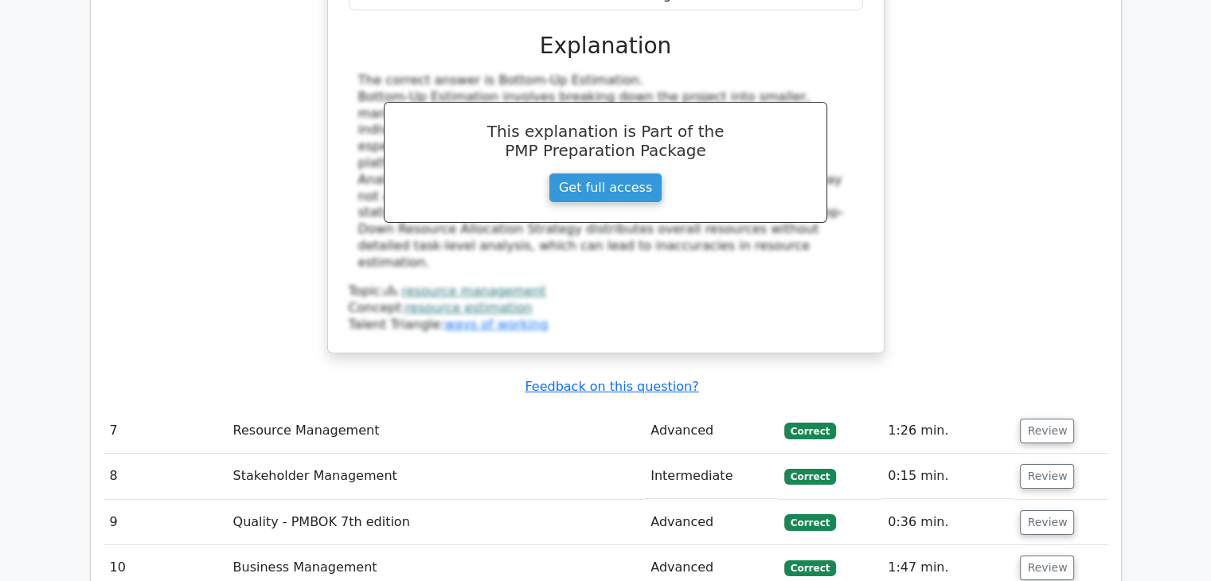
scroll to position [5813, 0]
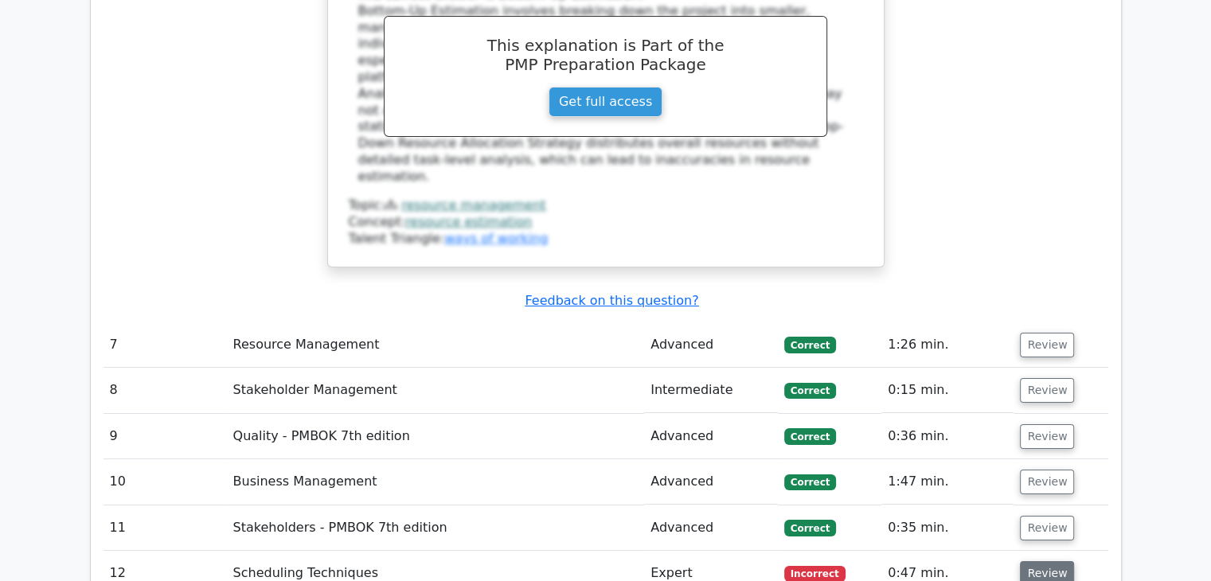
click at [1038, 561] on button "Review" at bounding box center [1047, 573] width 54 height 25
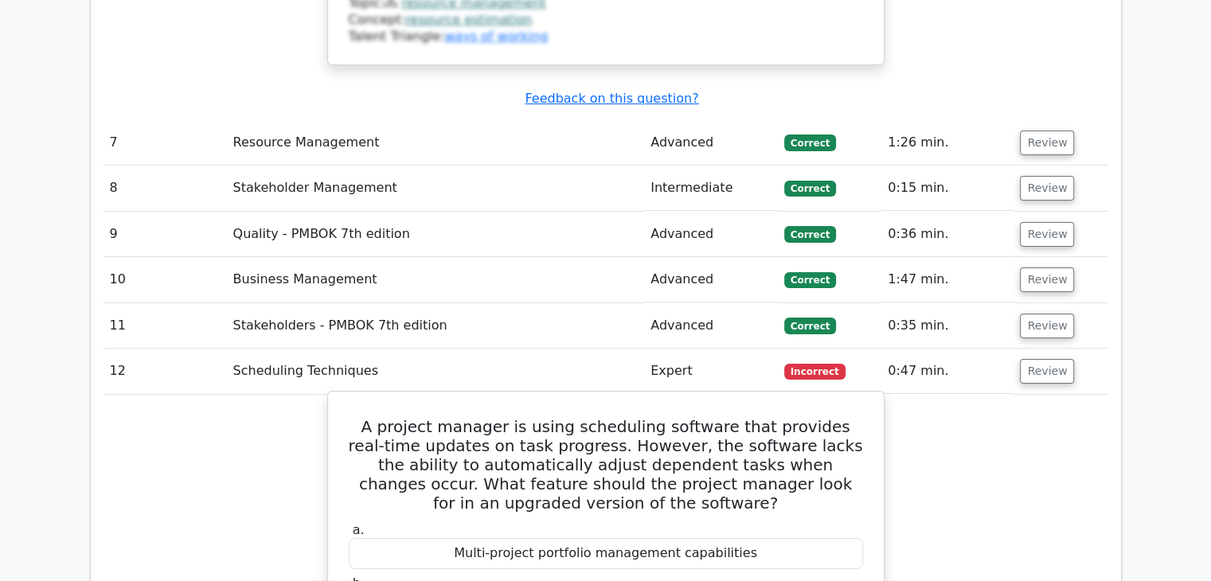
scroll to position [6052, 0]
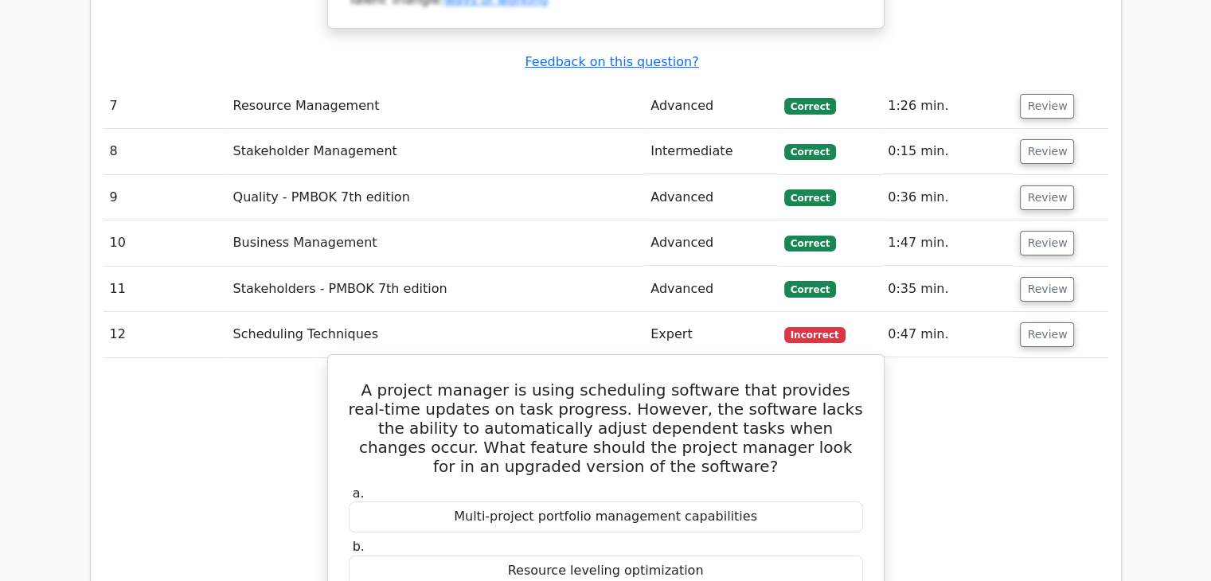
drag, startPoint x: 819, startPoint y: 419, endPoint x: 333, endPoint y: 119, distance: 571.3
copy div "A project manager is using scheduling software that provides real-time updates …"
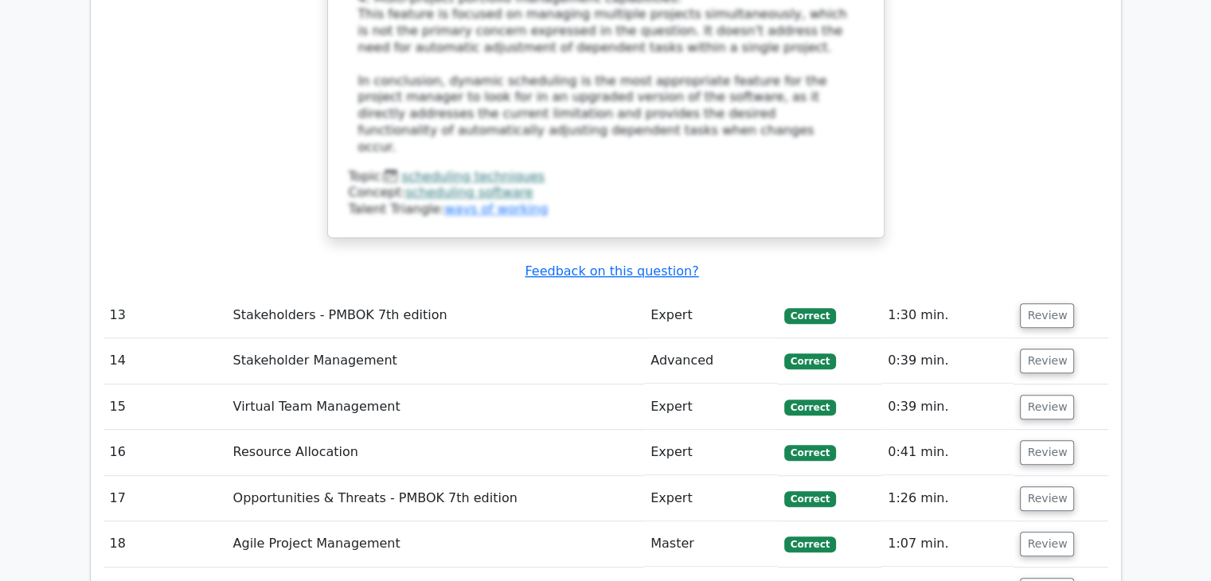
scroll to position [7246, 0]
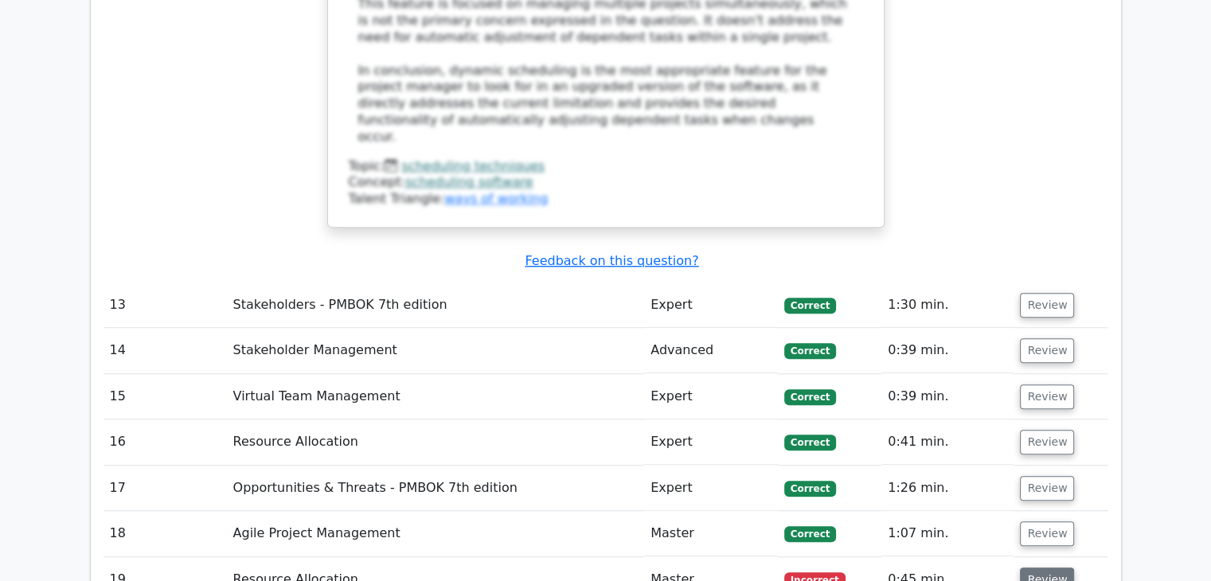
click at [1037, 568] on button "Review" at bounding box center [1047, 580] width 54 height 25
drag, startPoint x: 750, startPoint y: 454, endPoint x: 321, endPoint y: 287, distance: 460.3
copy div "In your company's research and development project, milestones have been delaye…"
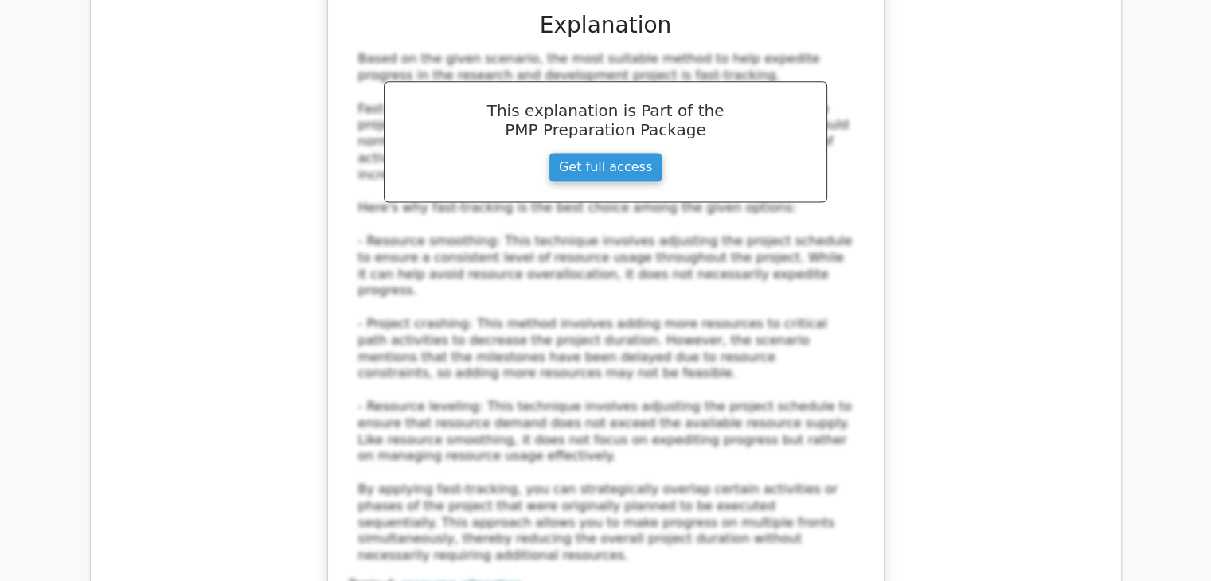
scroll to position [8202, 0]
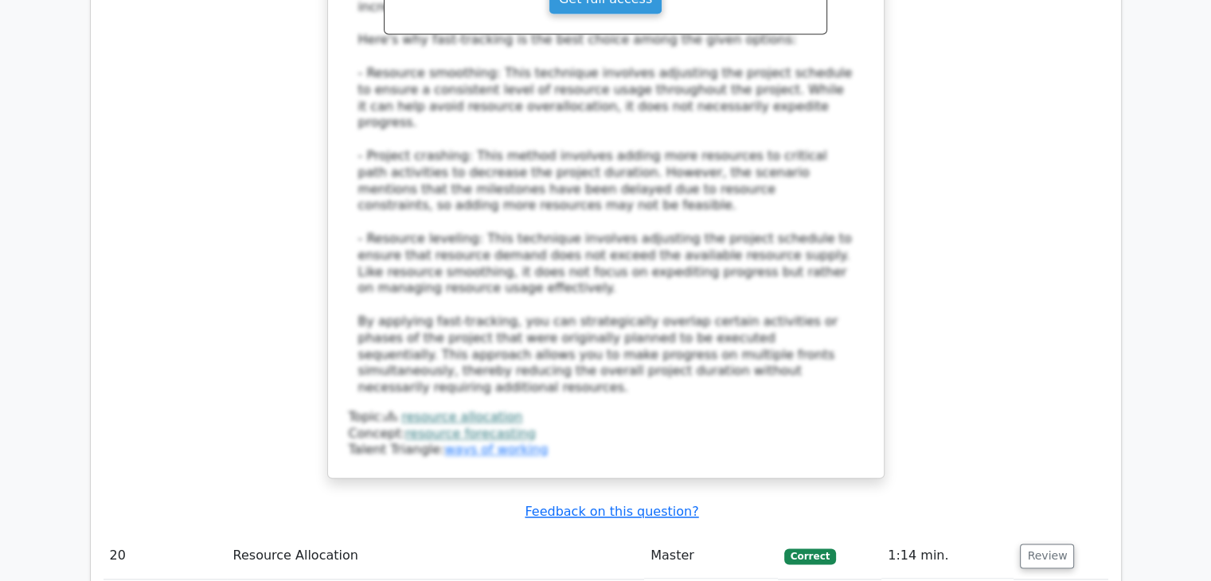
scroll to position [8441, 0]
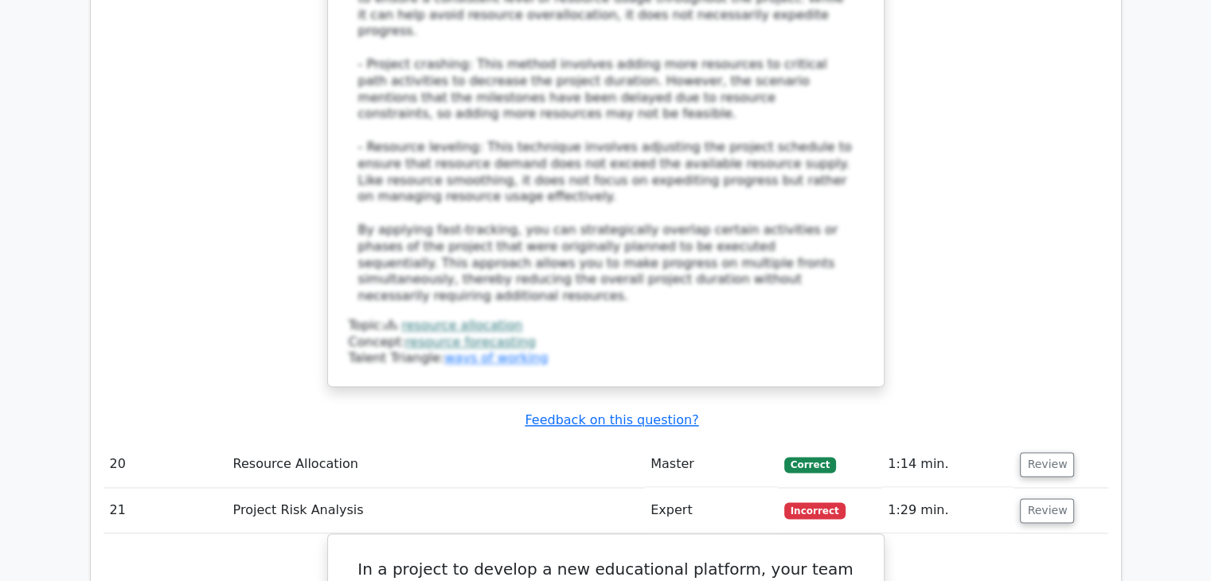
drag, startPoint x: 836, startPoint y: 379, endPoint x: 322, endPoint y: 163, distance: 557.1
copy div "In a project to develop a new educational platform, your team has identified a …"
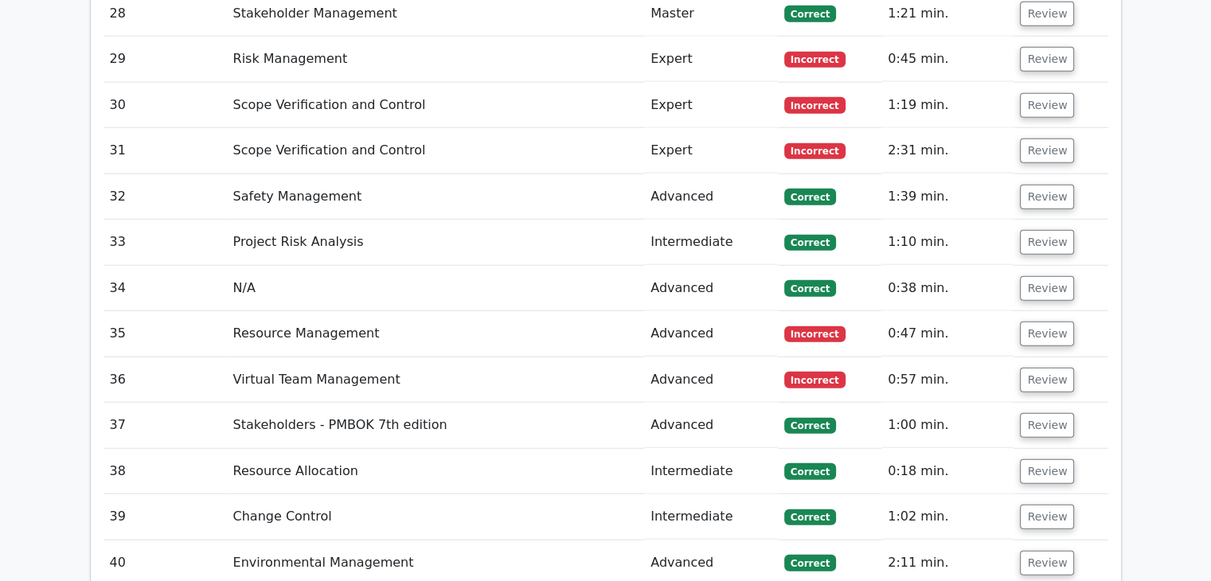
scroll to position [10193, 0]
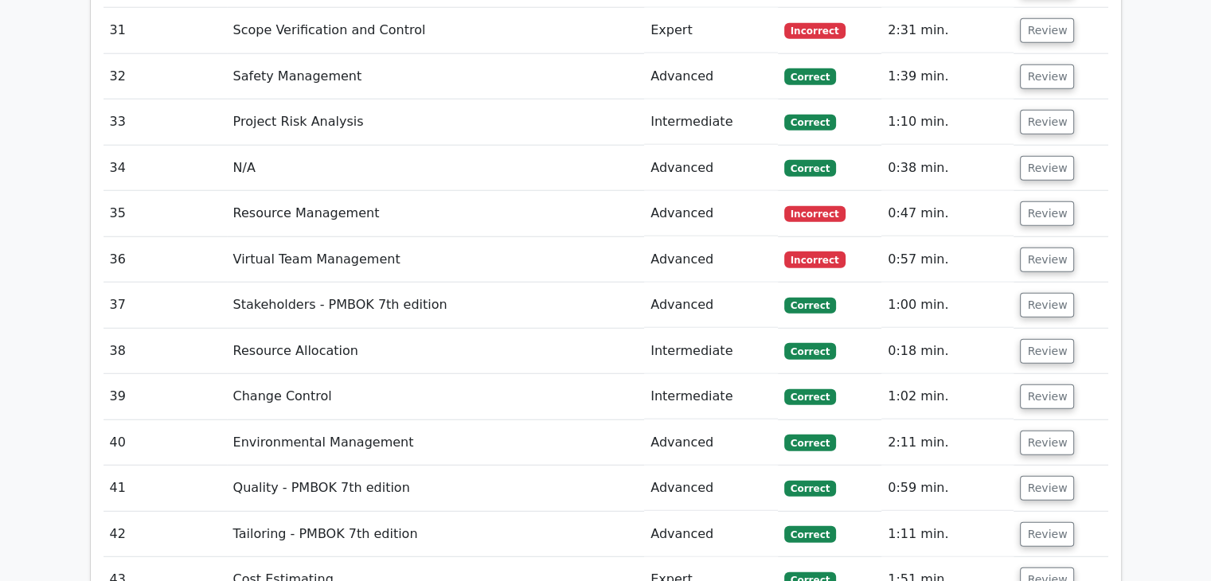
scroll to position [10272, 0]
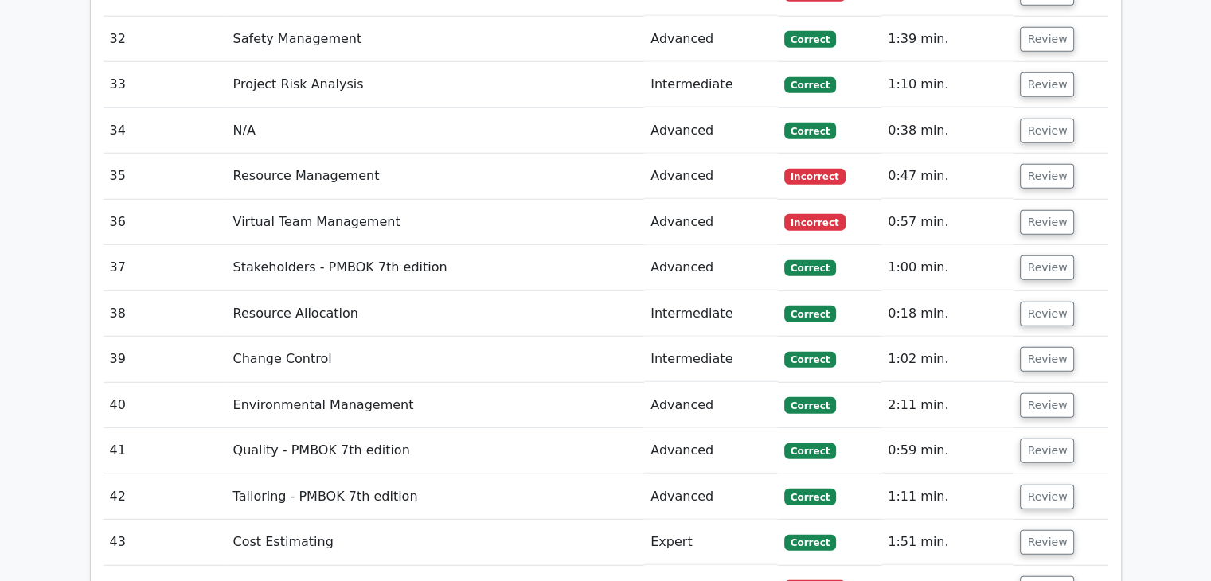
drag, startPoint x: 827, startPoint y: 361, endPoint x: 260, endPoint y: 195, distance: 590.7
copy div "What is the difference between product validation and product verification in p…"
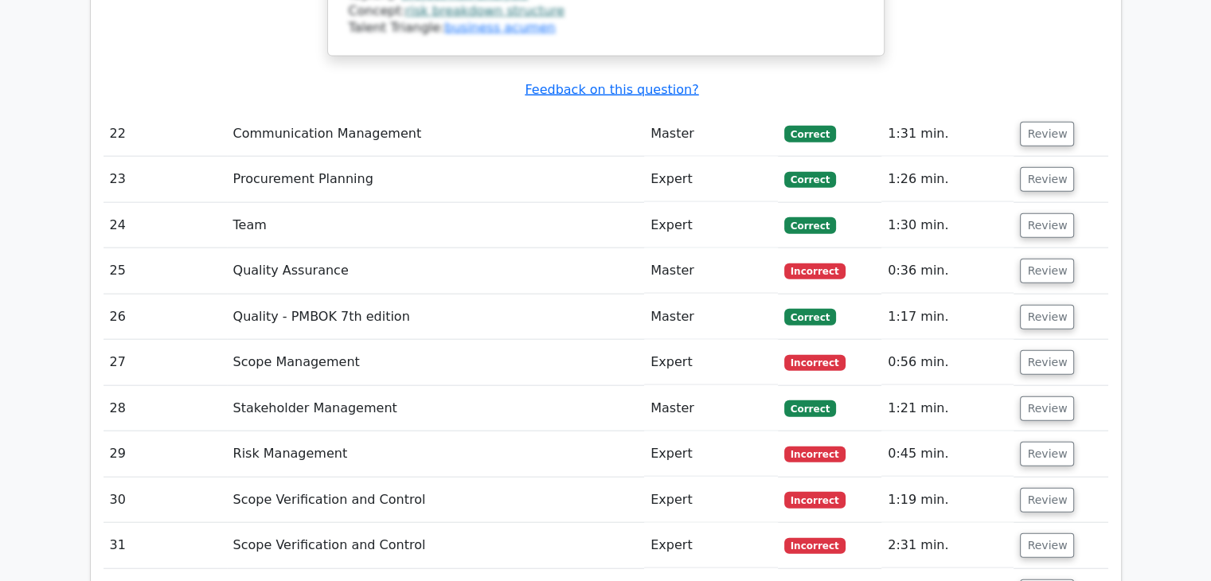
scroll to position [9715, 0]
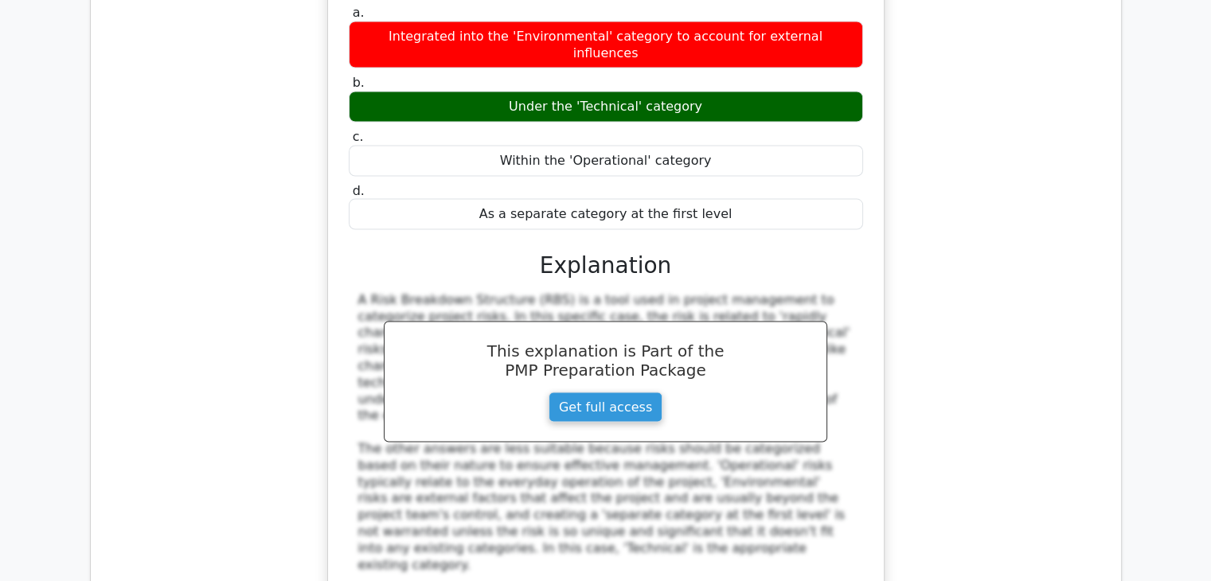
scroll to position [9317, 0]
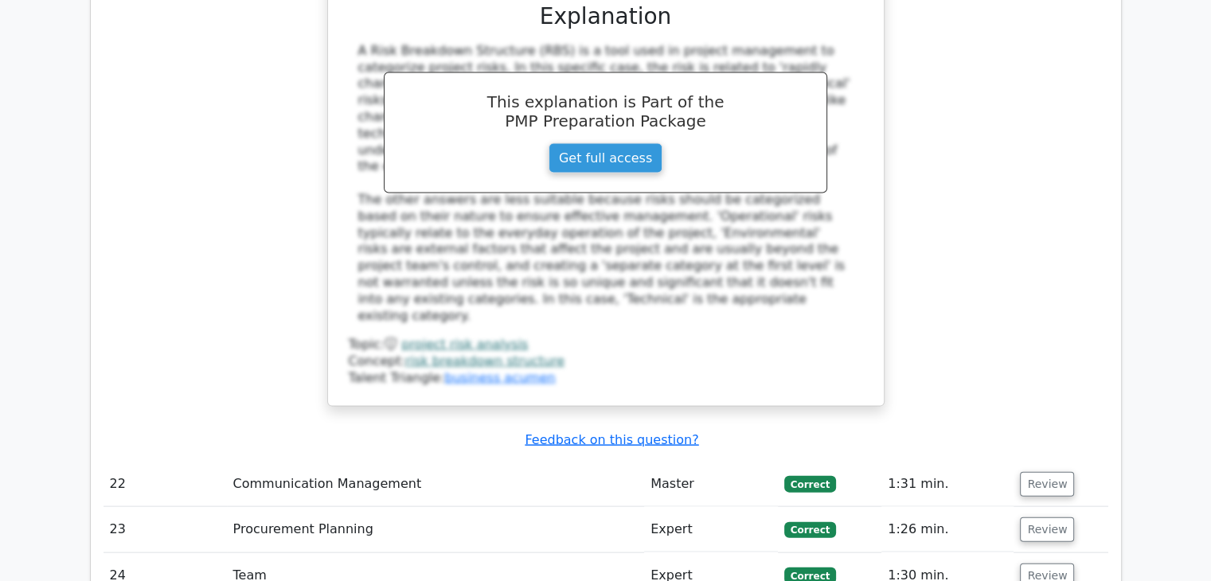
scroll to position [9396, 0]
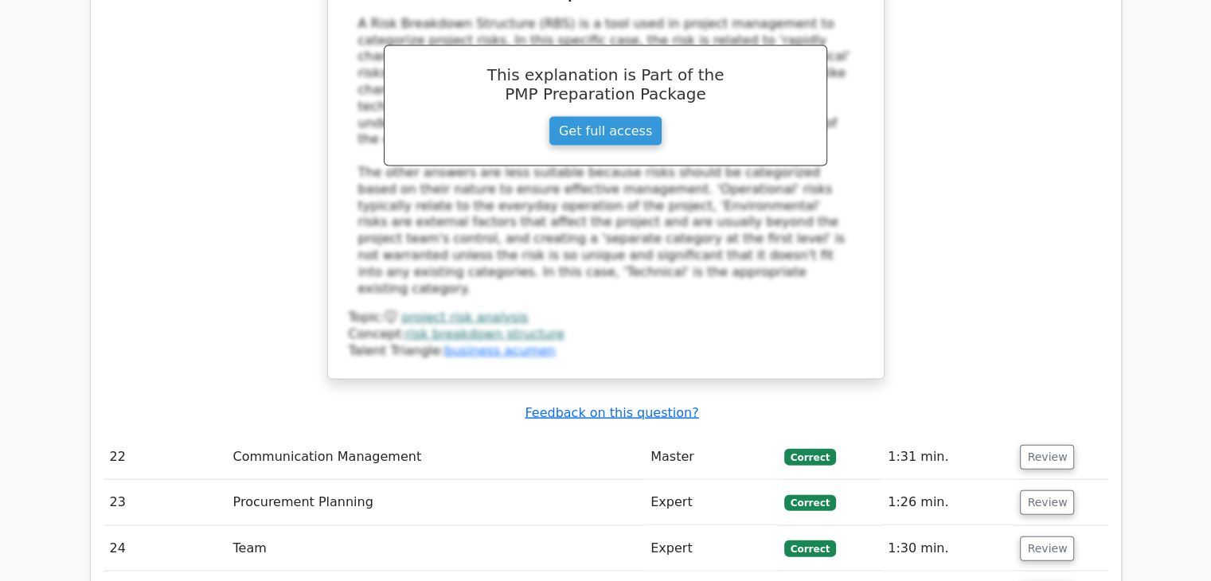
drag, startPoint x: 741, startPoint y: 401, endPoint x: 348, endPoint y: 206, distance: 438.4
copy div "A project manager noticed that the project's deliverables are not meeting the q…"
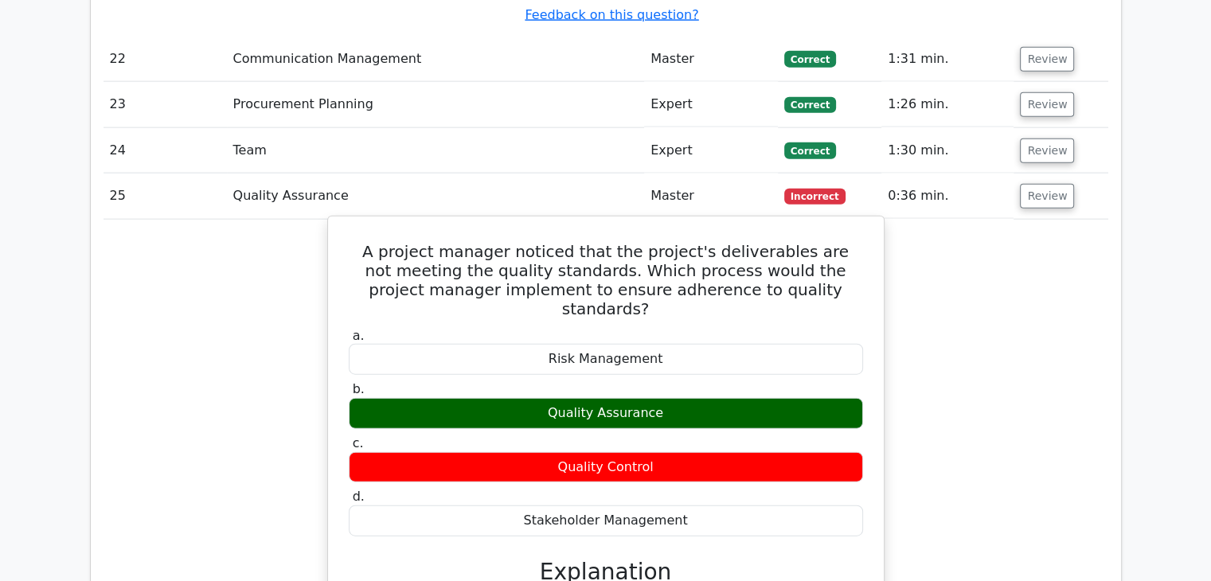
scroll to position [10033, 0]
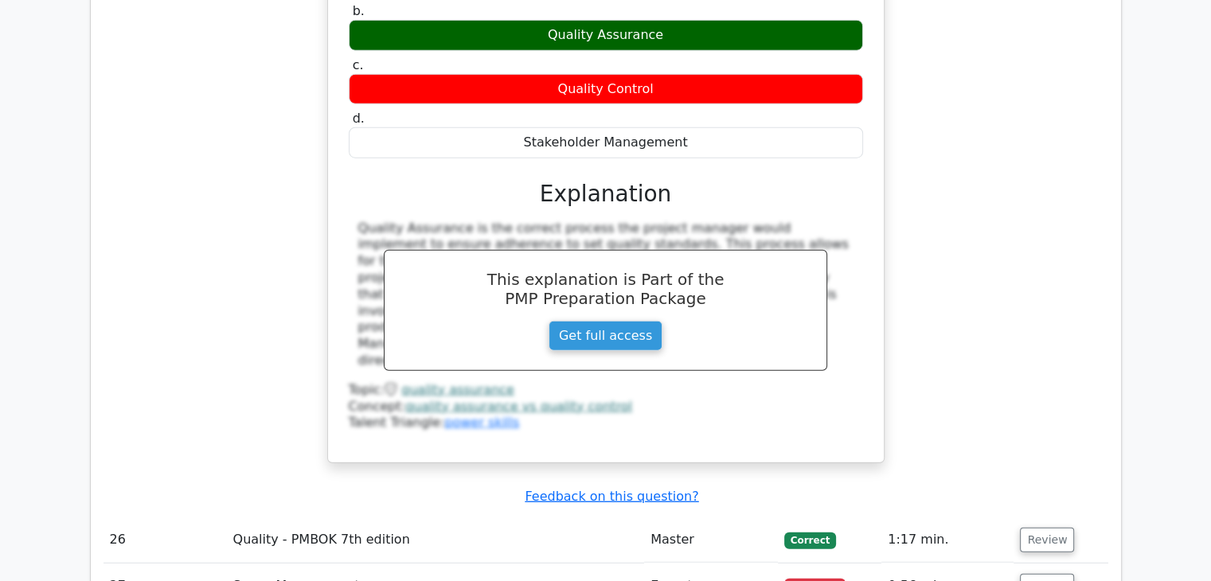
scroll to position [10193, 0]
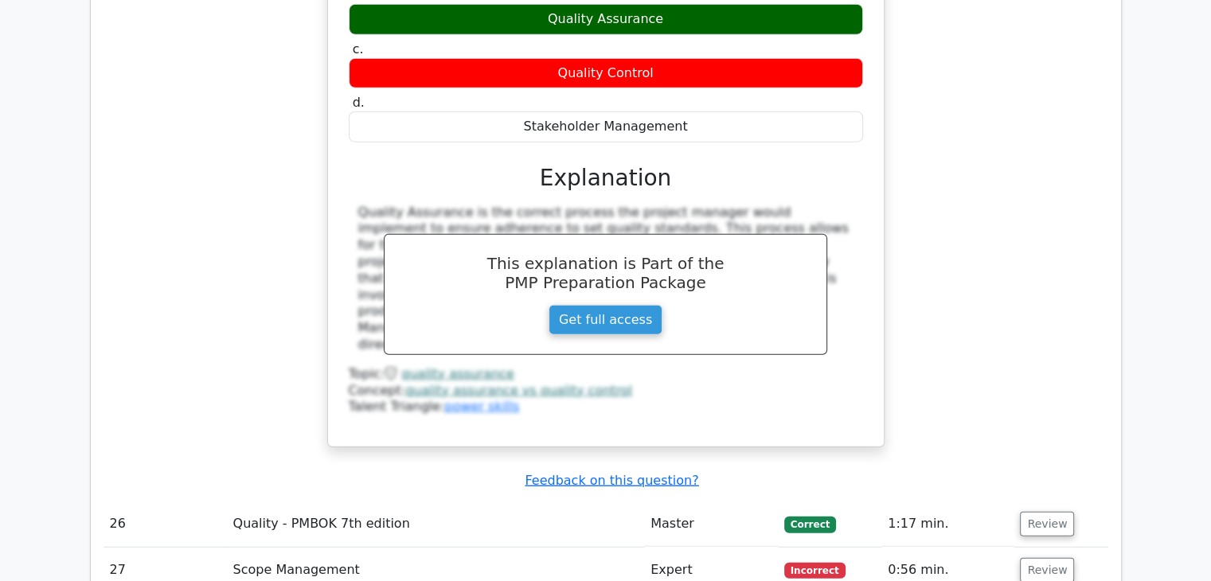
drag, startPoint x: 737, startPoint y: 361, endPoint x: 344, endPoint y: 153, distance: 444.2
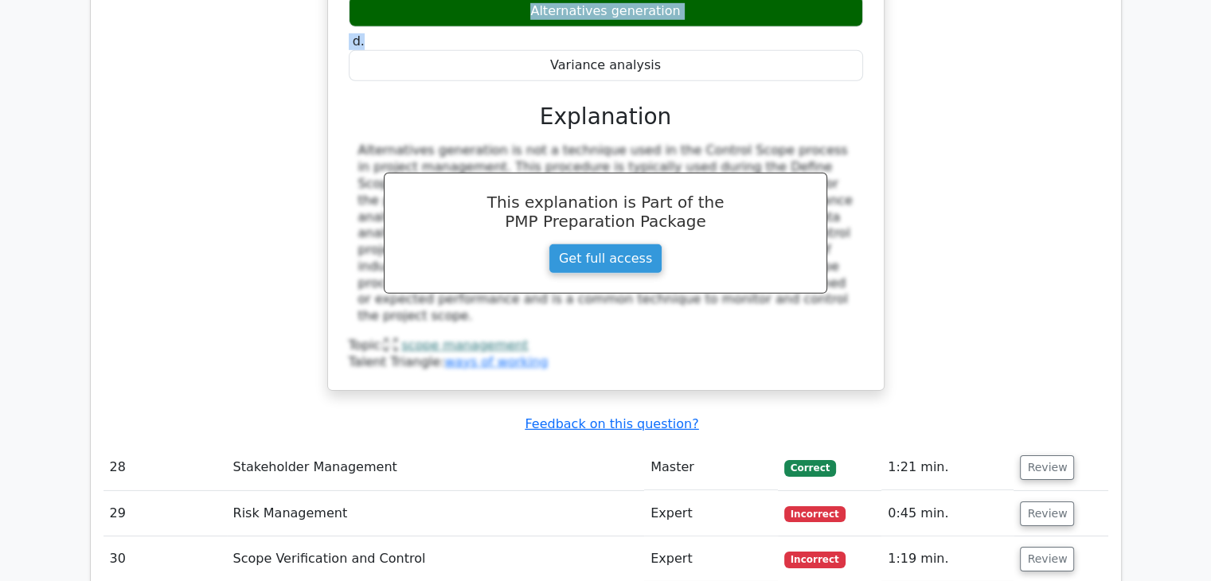
scroll to position [10989, 0]
click at [1035, 501] on button "Review" at bounding box center [1047, 513] width 54 height 25
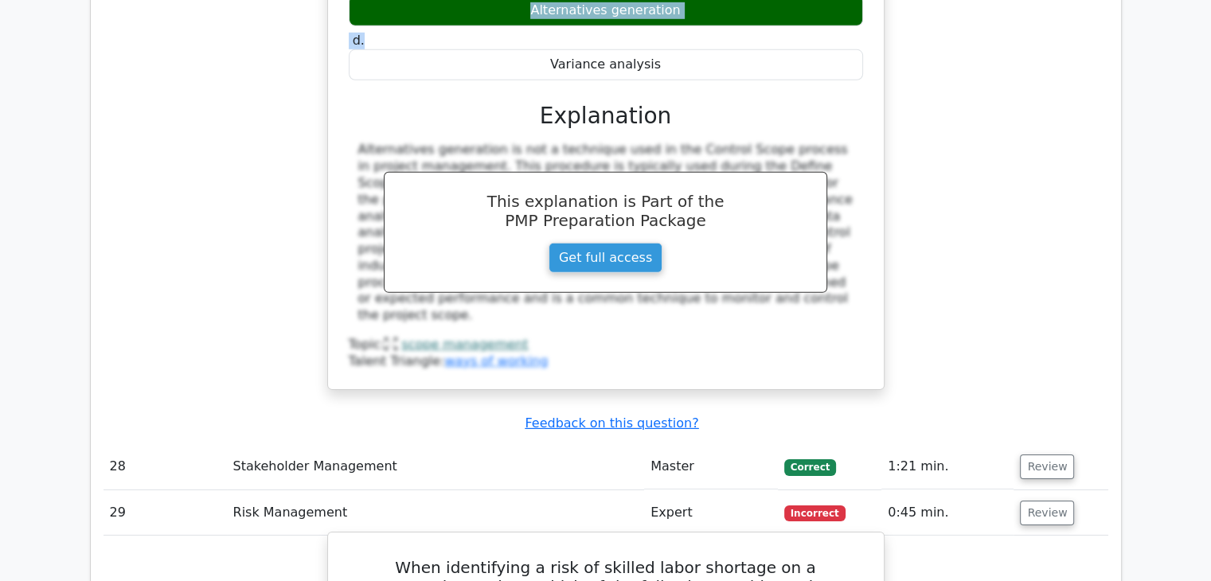
drag, startPoint x: 758, startPoint y: 348, endPoint x: 362, endPoint y: 92, distance: 471.1
copy div "When identifying a risk of skilled labor shortage on a construction project, wh…"
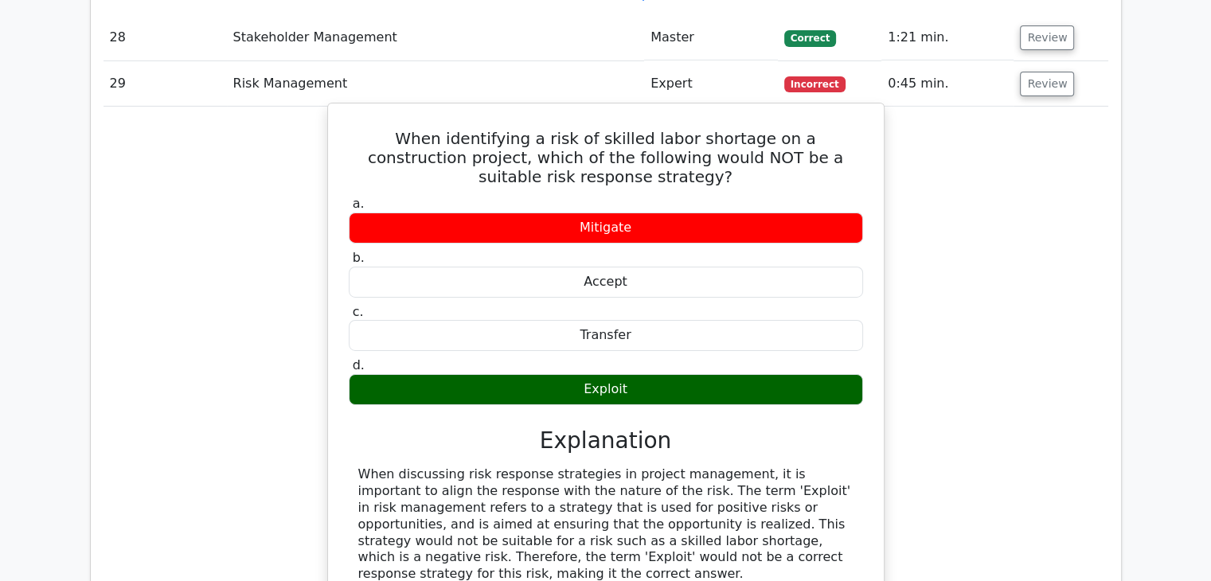
scroll to position [11546, 0]
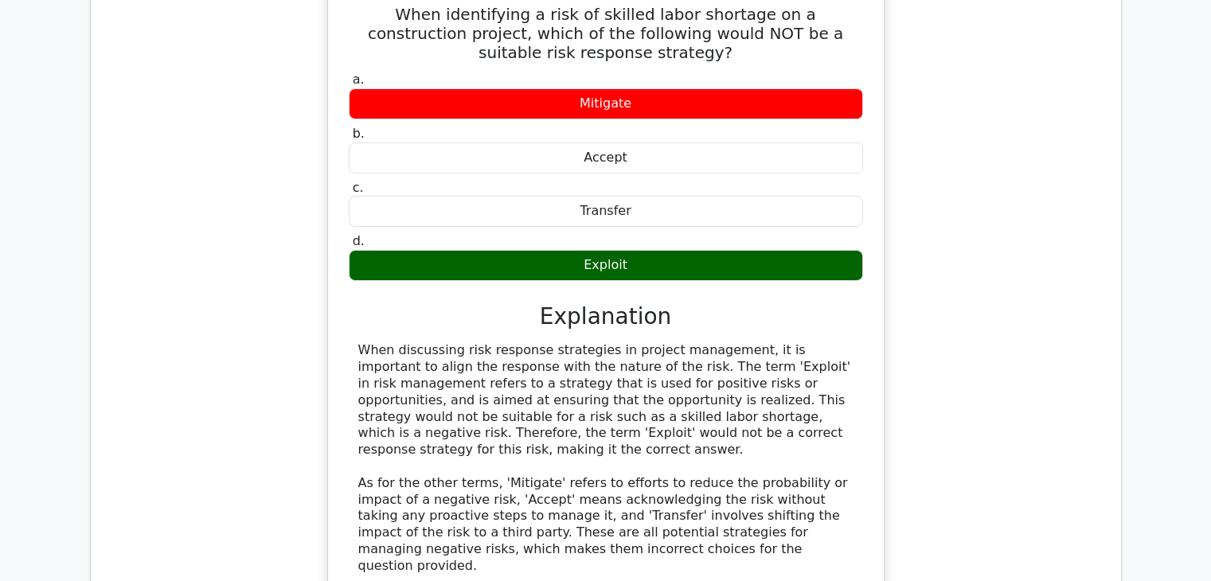
drag, startPoint x: 778, startPoint y: 449, endPoint x: 338, endPoint y: 283, distance: 470.7
copy div "John is managing an office renovation project. An initial planned value was set…"
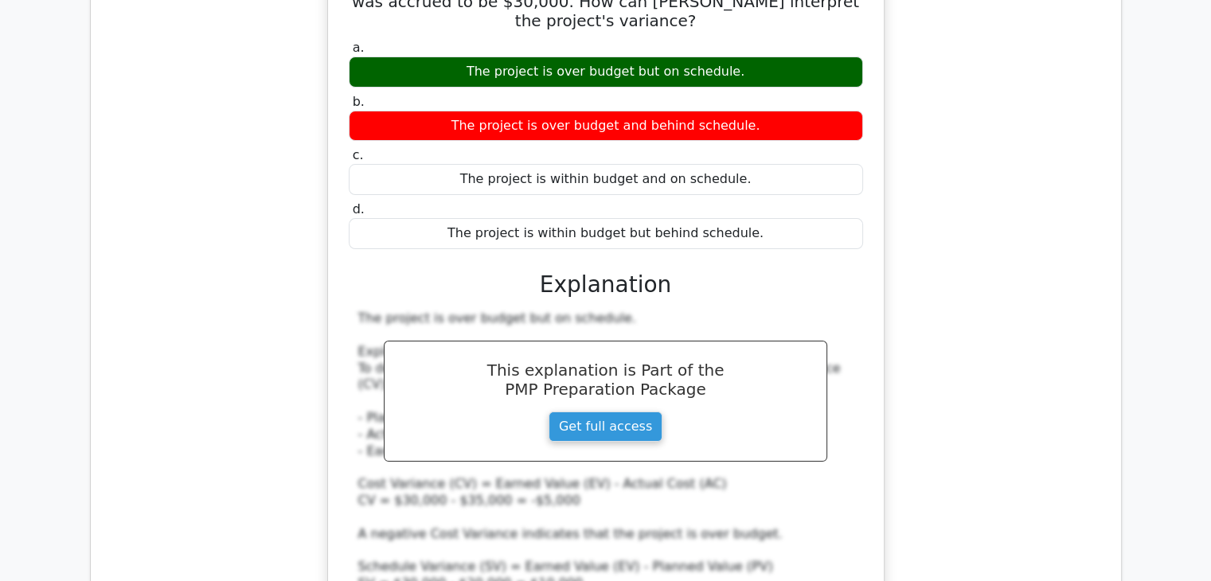
scroll to position [12422, 0]
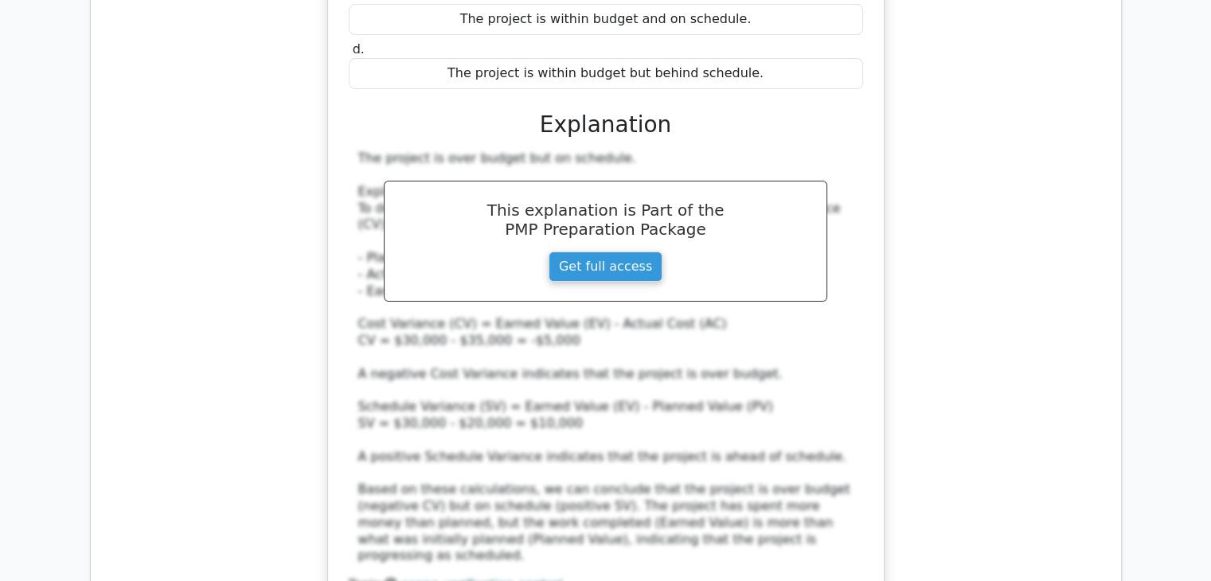
scroll to position [12661, 0]
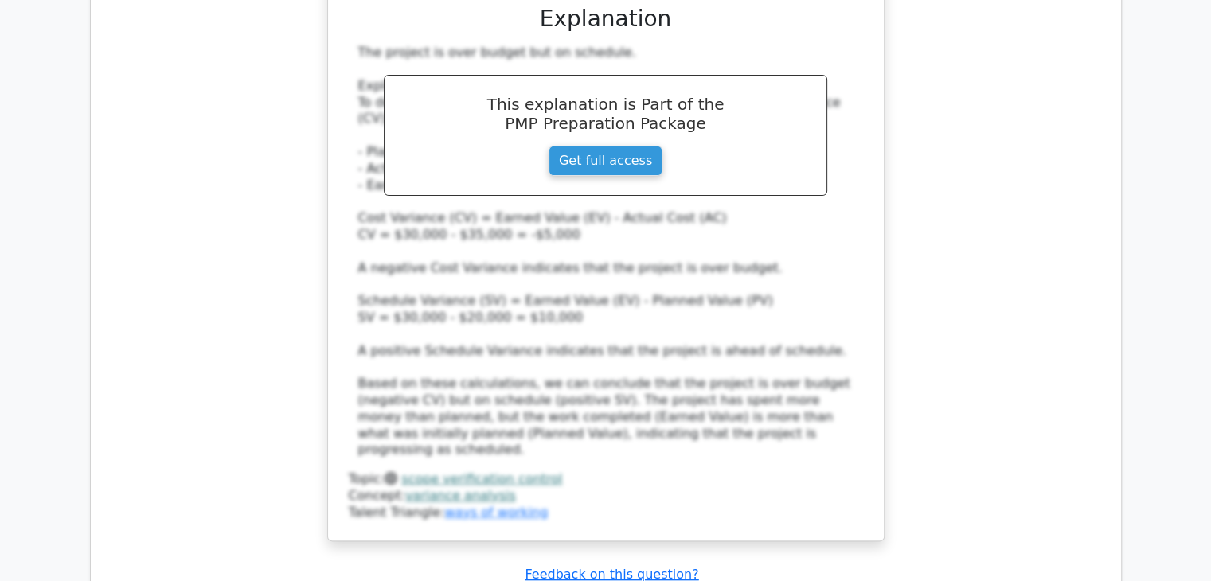
drag, startPoint x: 815, startPoint y: 403, endPoint x: 306, endPoint y: 125, distance: 580.5
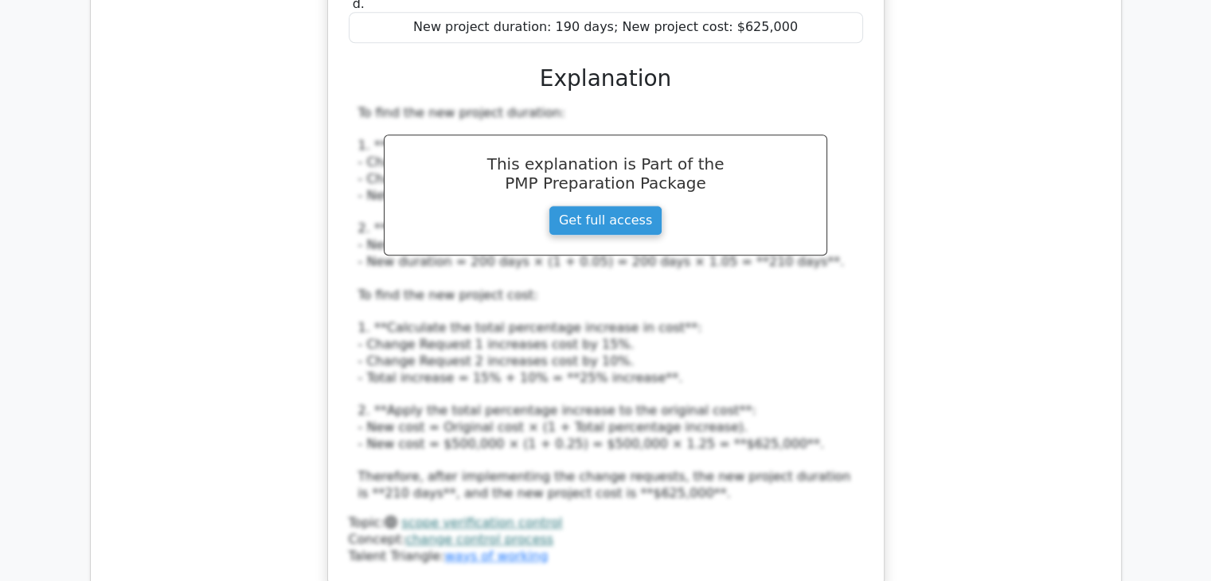
scroll to position [13696, 0]
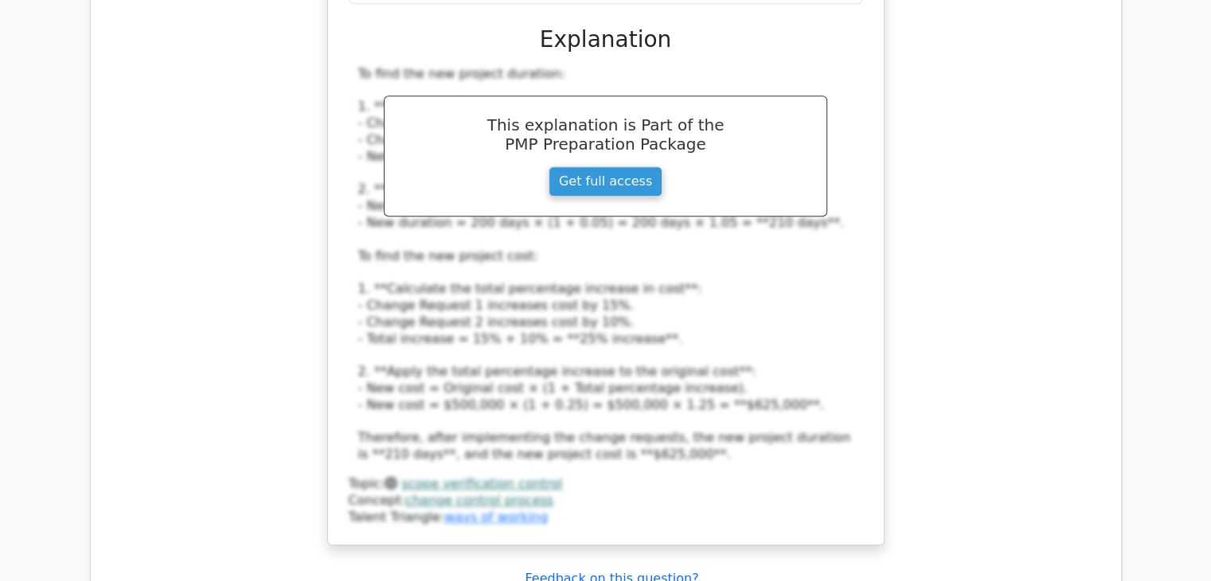
drag, startPoint x: 806, startPoint y: 405, endPoint x: 370, endPoint y: 233, distance: 468.3
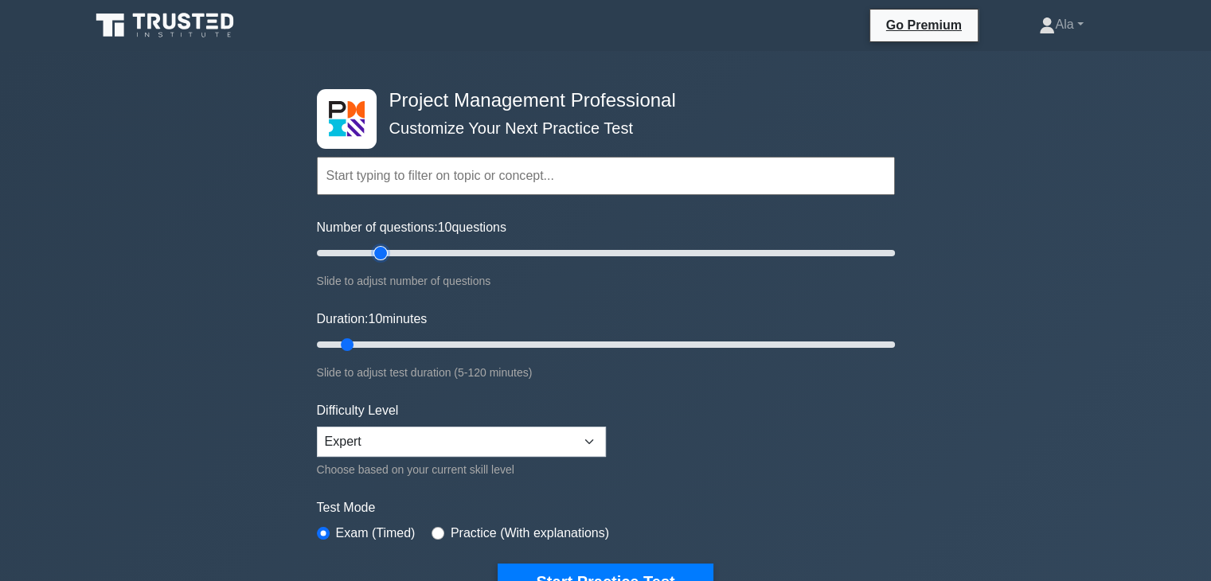
click at [388, 252] on input "Number of questions: 10 questions" at bounding box center [606, 253] width 578 height 19
type input "20"
click at [363, 246] on input "Number of questions: 25 questions" at bounding box center [606, 253] width 578 height 19
type input "20"
click at [397, 343] on input "Duration: 10 minutes" at bounding box center [606, 344] width 578 height 19
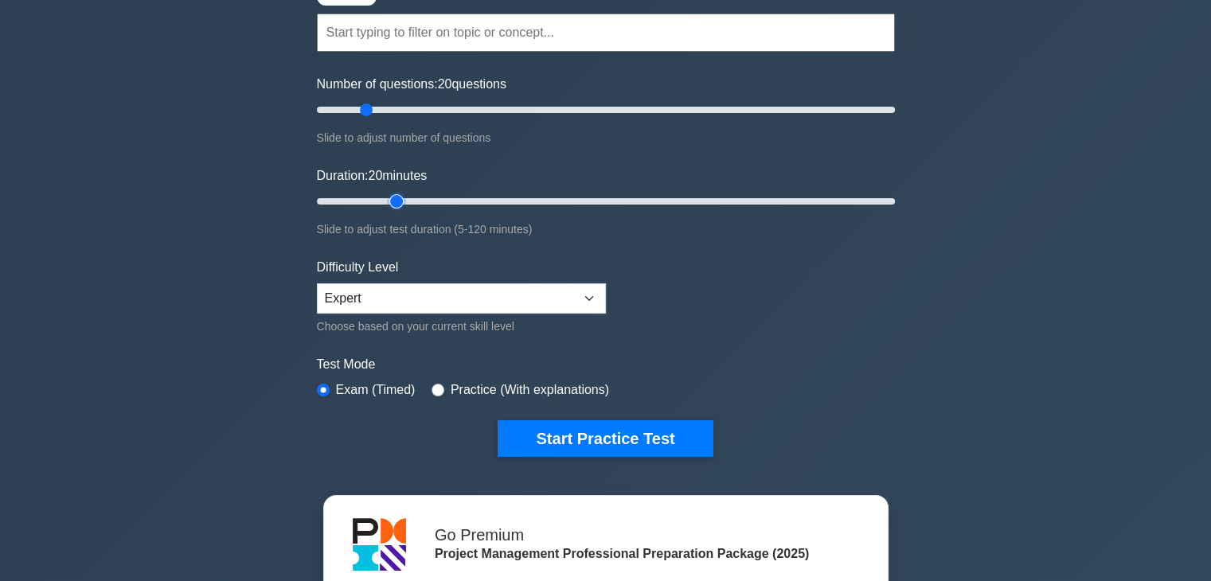
scroll to position [159, 0]
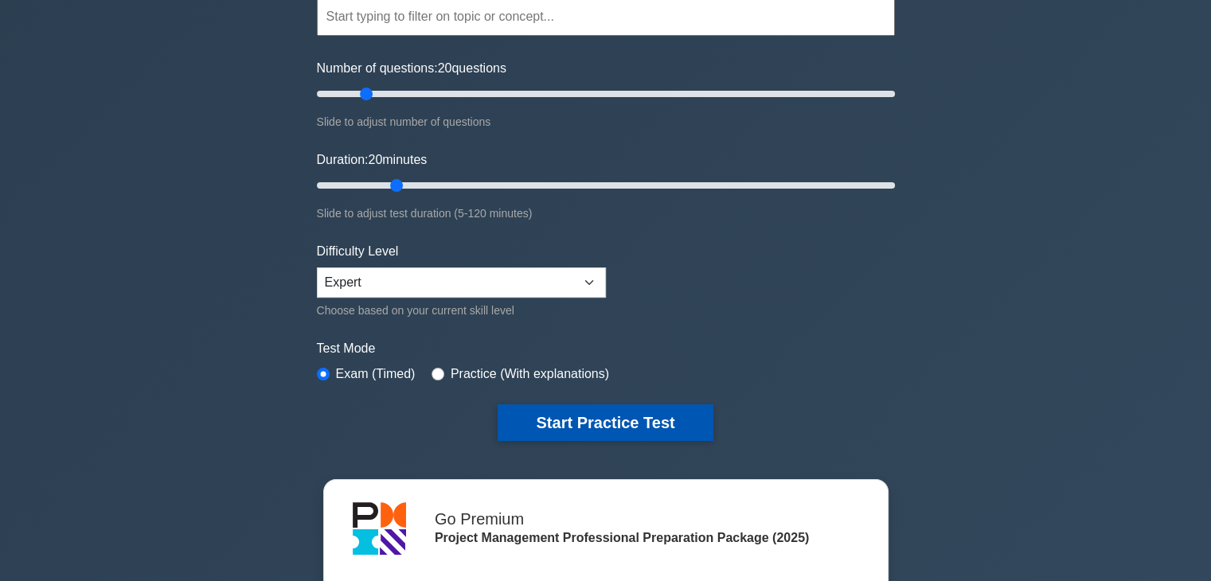
click at [631, 412] on button "Start Practice Test" at bounding box center [605, 423] width 215 height 37
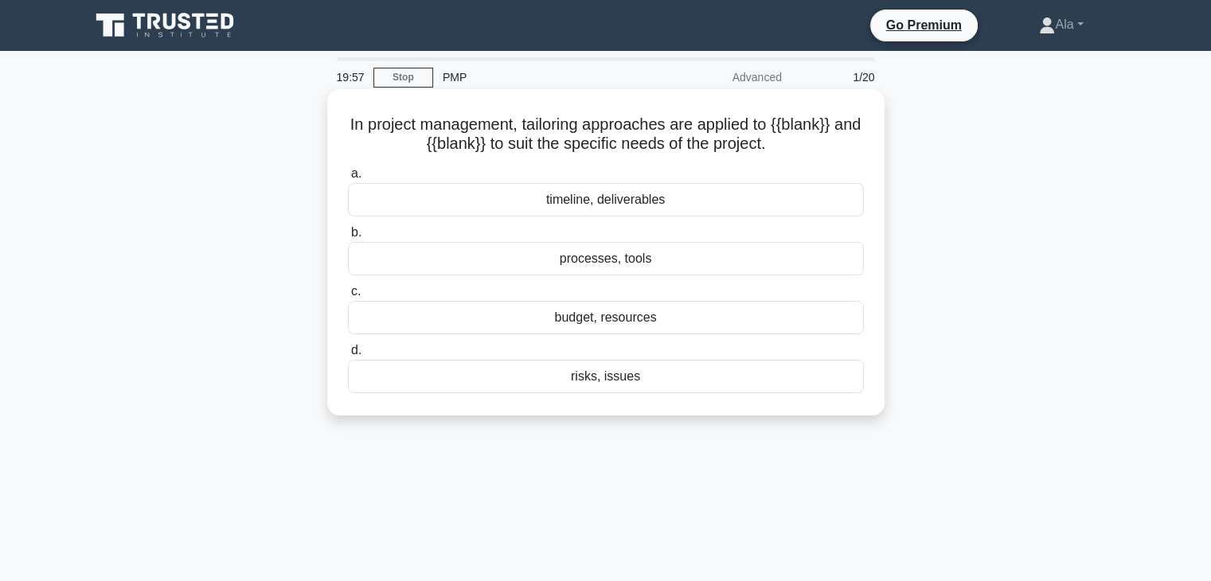
drag, startPoint x: 691, startPoint y: 374, endPoint x: 340, endPoint y: 122, distance: 432.5
click at [340, 122] on div "In project management, tailoring approaches are applied to {{blank}} and {{blan…" at bounding box center [606, 253] width 545 height 314
copy div "In project management, tailoring approaches are applied to {{blank}} and {{blan…"
click at [491, 320] on div "budget, resources" at bounding box center [606, 317] width 516 height 33
click at [348, 297] on input "c. budget, resources" at bounding box center [348, 292] width 0 height 10
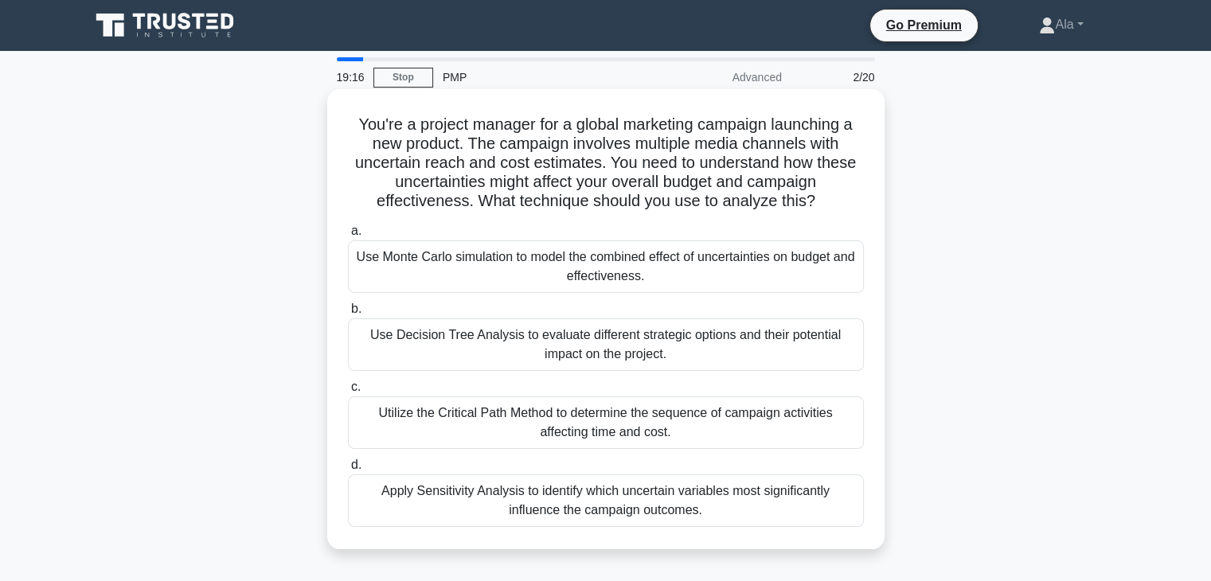
drag, startPoint x: 725, startPoint y: 519, endPoint x: 346, endPoint y: 107, distance: 560.2
click at [346, 107] on div "You're a project manager for a global marketing campaign launching a new produc…" at bounding box center [606, 320] width 545 height 448
copy div "You're a project manager for a global marketing campaign launching a new produc…"
click at [465, 264] on div "Use Monte Carlo simulation to model the combined effect of uncertainties on bud…" at bounding box center [606, 266] width 516 height 53
click at [348, 236] on input "a. Use Monte Carlo simulation to model the combined effect of uncertainties on …" at bounding box center [348, 231] width 0 height 10
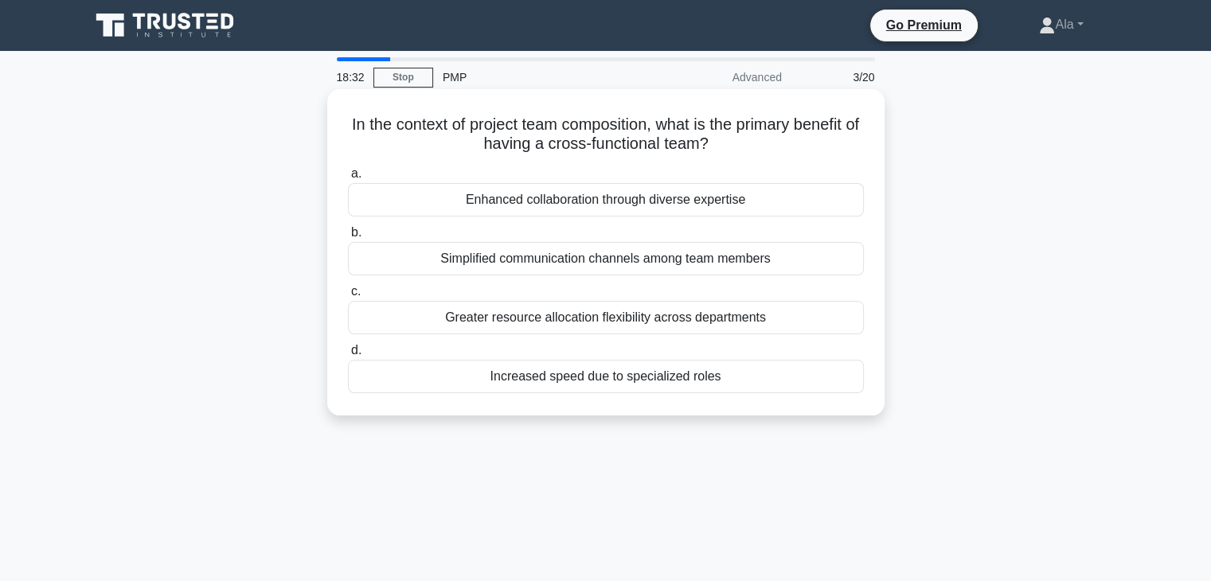
drag, startPoint x: 741, startPoint y: 398, endPoint x: 340, endPoint y: 115, distance: 490.7
click at [340, 115] on div "In the context of project team composition, what is the primary benefit of havi…" at bounding box center [606, 253] width 545 height 314
copy div "In the context of project team composition, what is the primary benefit of havi…"
click at [477, 374] on div "Increased speed due to specialized roles" at bounding box center [606, 376] width 516 height 33
click at [348, 356] on input "d. Increased speed due to specialized roles" at bounding box center [348, 351] width 0 height 10
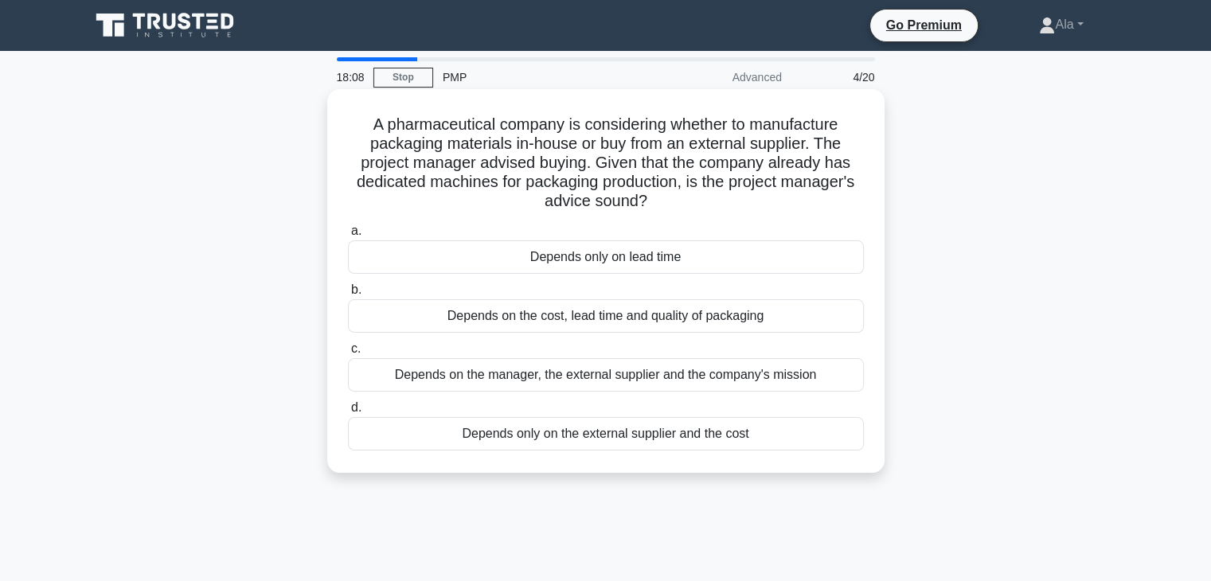
drag, startPoint x: 858, startPoint y: 479, endPoint x: 330, endPoint y: 120, distance: 638.1
click at [330, 120] on div "A pharmaceutical company is considering whether to manufacture packaging materi…" at bounding box center [605, 294] width 1051 height 403
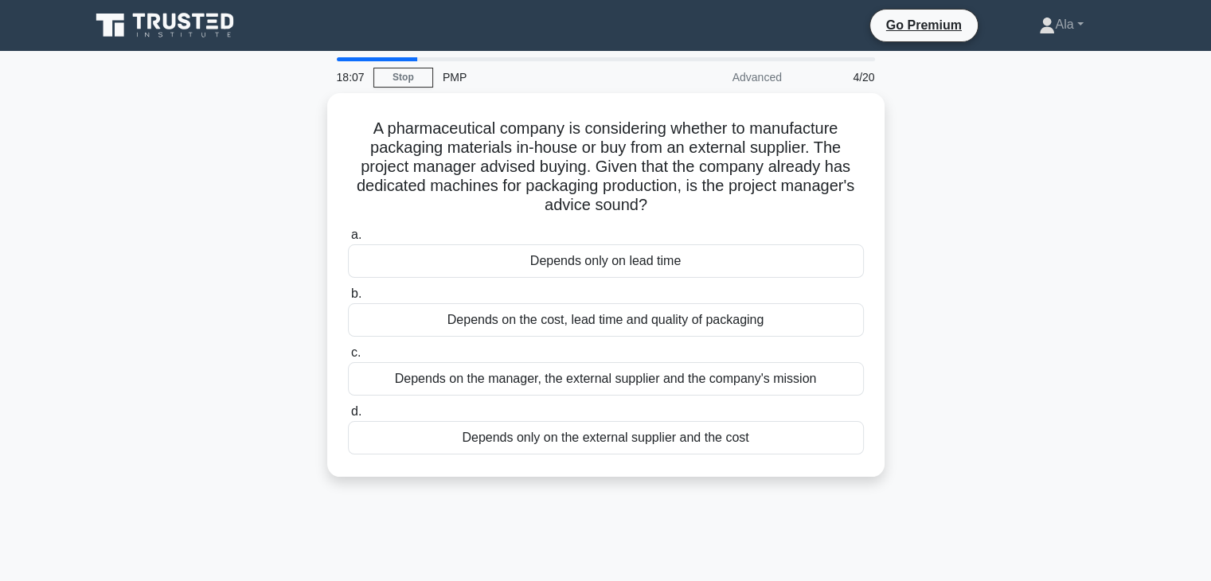
copy div "A pharmaceutical company is considering whether to manufacture packaging materi…"
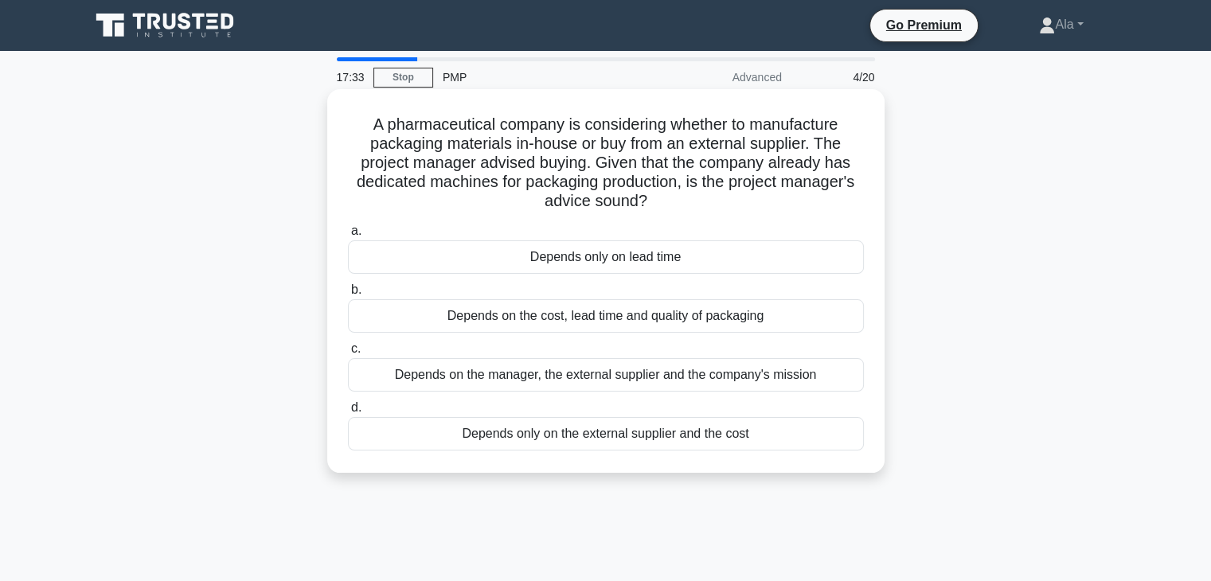
click at [522, 315] on div "Depends on the cost, lead time and quality of packaging" at bounding box center [606, 315] width 516 height 33
click at [348, 295] on input "b. Depends on the cost, lead time and quality of packaging" at bounding box center [348, 290] width 0 height 10
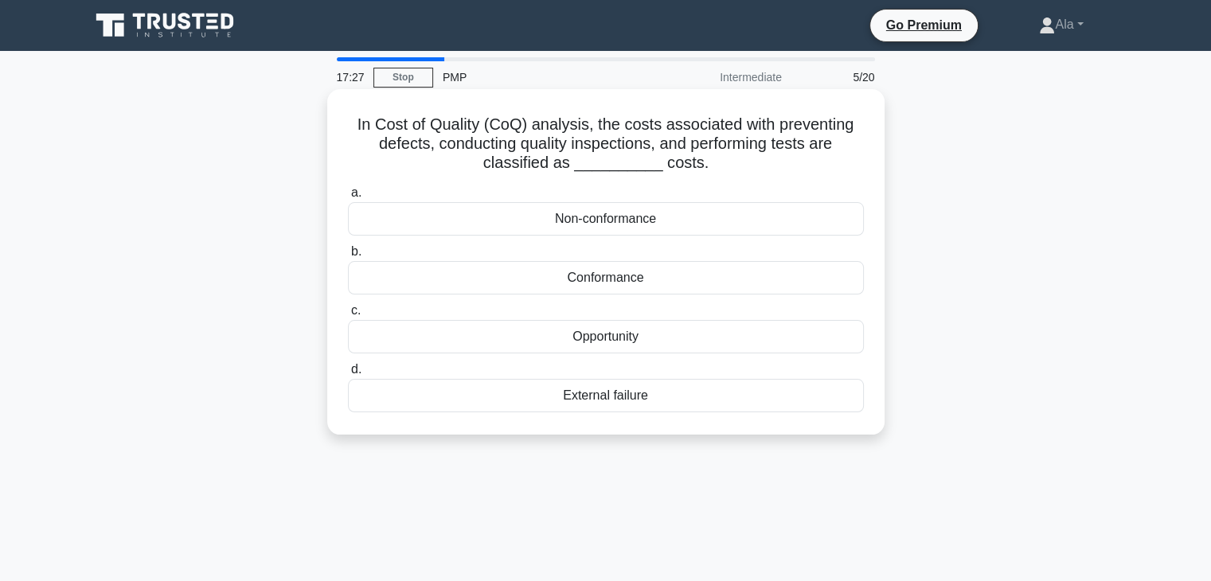
drag, startPoint x: 695, startPoint y: 438, endPoint x: 344, endPoint y: 121, distance: 473.0
click at [344, 121] on div "In Cost of Quality (CoQ) analysis, the costs associated with preventing defects…" at bounding box center [605, 275] width 1051 height 365
copy div "In Cost of Quality (CoQ) analysis, the costs associated with preventing defects…"
click at [518, 275] on div "Conformance" at bounding box center [606, 277] width 516 height 33
click at [348, 257] on input "b. Conformance" at bounding box center [348, 252] width 0 height 10
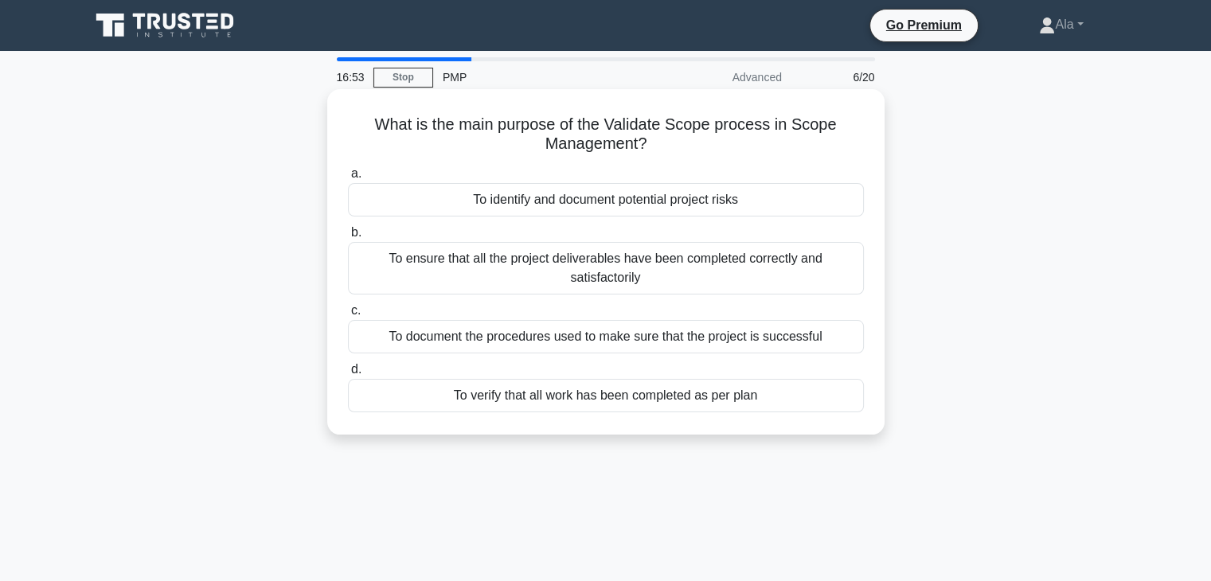
drag, startPoint x: 792, startPoint y: 412, endPoint x: 371, endPoint y: 123, distance: 510.4
click at [369, 124] on div "What is the main purpose of the Validate Scope process in Scope Management? .sp…" at bounding box center [606, 262] width 545 height 333
copy div "What is the main purpose of the Validate Scope process in Scope Management? .sp…"
click at [588, 403] on div "To verify that all work has been completed as per plan" at bounding box center [606, 395] width 516 height 33
click at [348, 375] on input "d. To verify that all work has been completed as per plan" at bounding box center [348, 370] width 0 height 10
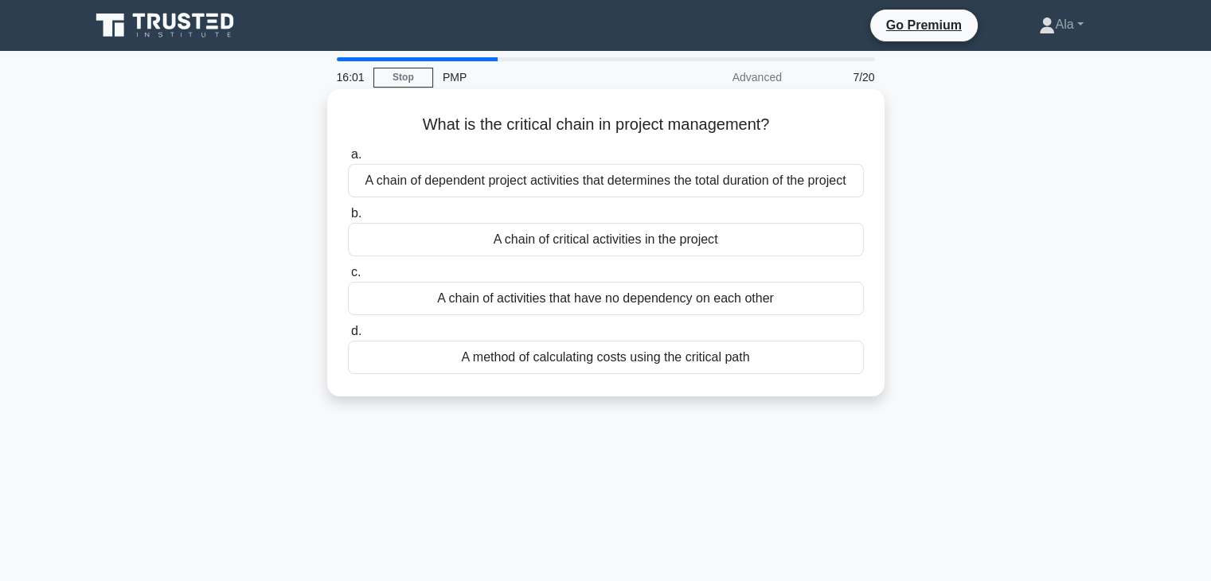
drag, startPoint x: 779, startPoint y: 381, endPoint x: 387, endPoint y: 126, distance: 467.8
click at [387, 126] on div "What is the critical chain in project management? .spinner_0XTQ{transform-origi…" at bounding box center [606, 243] width 545 height 295
copy div "What is the critical chain in project management? .spinner_0XTQ{transform-origi…"
click at [420, 182] on div "A chain of dependent project activities that determines the total duration of t…" at bounding box center [606, 180] width 516 height 33
click at [348, 160] on input "a. A chain of dependent project activities that determines the total duration o…" at bounding box center [348, 155] width 0 height 10
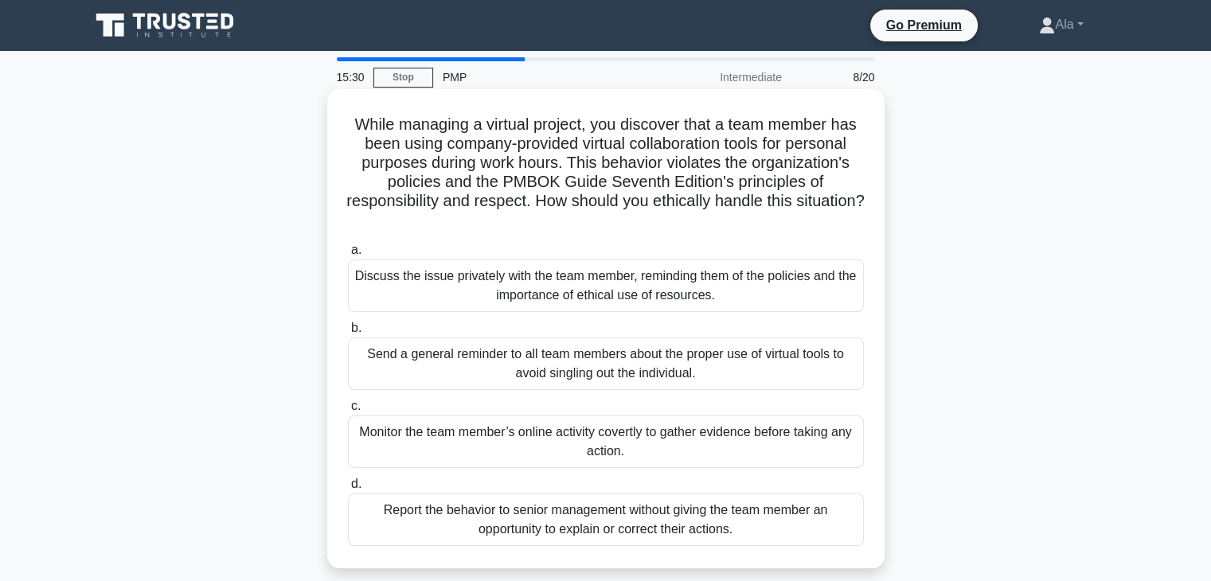
drag, startPoint x: 767, startPoint y: 536, endPoint x: 337, endPoint y: 119, distance: 599.2
click at [337, 119] on div "While managing a virtual project, you discover that a team member has been usin…" at bounding box center [606, 329] width 545 height 467
copy div "Lorem ipsumdol s ametcon adipisc, eli seddoeiu temp i utla etdolo mag aliq enim…"
click at [403, 360] on div "Send a general reminder to all team members about the proper use of virtual too…" at bounding box center [606, 364] width 516 height 53
click at [348, 334] on input "b. Send a general reminder to all team members about the proper use of virtual …" at bounding box center [348, 328] width 0 height 10
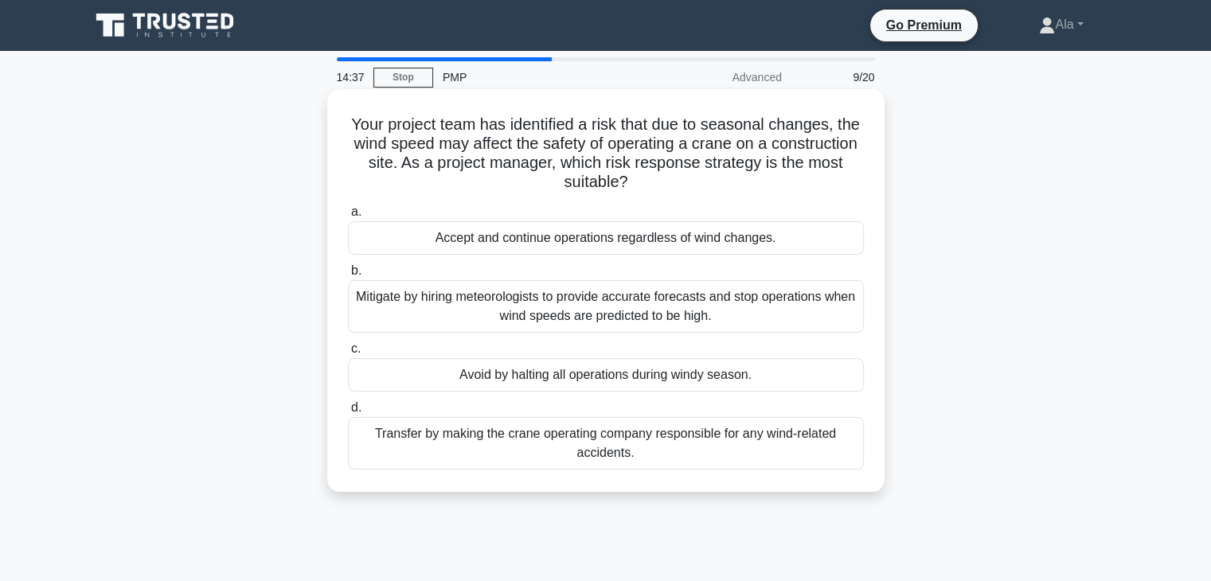
drag, startPoint x: 763, startPoint y: 479, endPoint x: 392, endPoint y: 122, distance: 514.7
click at [347, 118] on div "Your project team has identified a risk that due to seasonal changes, the wind …" at bounding box center [606, 291] width 545 height 390
copy div "Your project team has identified a risk that due to seasonal changes, the wind …"
click at [508, 304] on div "Mitigate by hiring meteorologists to provide accurate forecasts and stop operat…" at bounding box center [606, 306] width 516 height 53
click at [348, 276] on input "b. Mitigate by hiring meteorologists to provide accurate forecasts and stop ope…" at bounding box center [348, 271] width 0 height 10
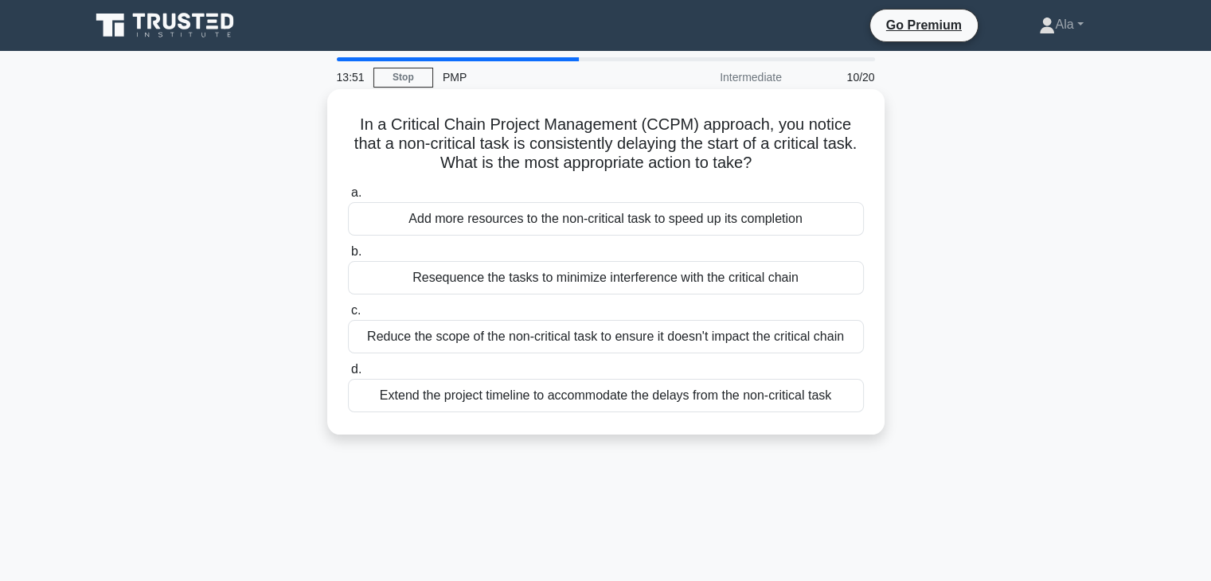
drag, startPoint x: 870, startPoint y: 411, endPoint x: 334, endPoint y: 122, distance: 608.9
click at [334, 122] on div "In a Critical Chain Project Management (CCPM) approach, you notice that a non-c…" at bounding box center [606, 262] width 545 height 333
copy div "In a Critical Chain Project Management (CCPM) approach, you notice that a non-c…"
click at [413, 278] on div "Resequence the tasks to minimize interference with the critical chain" at bounding box center [606, 277] width 516 height 33
click at [348, 257] on input "b. Resequence the tasks to minimize interference with the critical chain" at bounding box center [348, 252] width 0 height 10
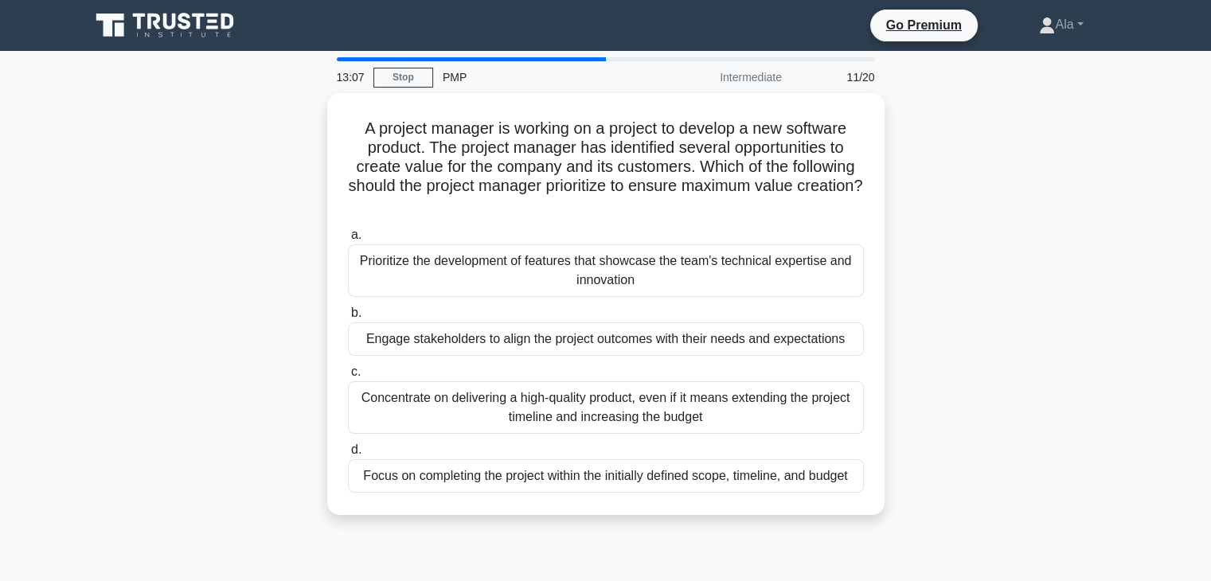
drag, startPoint x: 882, startPoint y: 485, endPoint x: 296, endPoint y: 131, distance: 684.9
click at [296, 131] on div "A project manager is working on a project to develop a new software product. Th…" at bounding box center [605, 313] width 1051 height 441
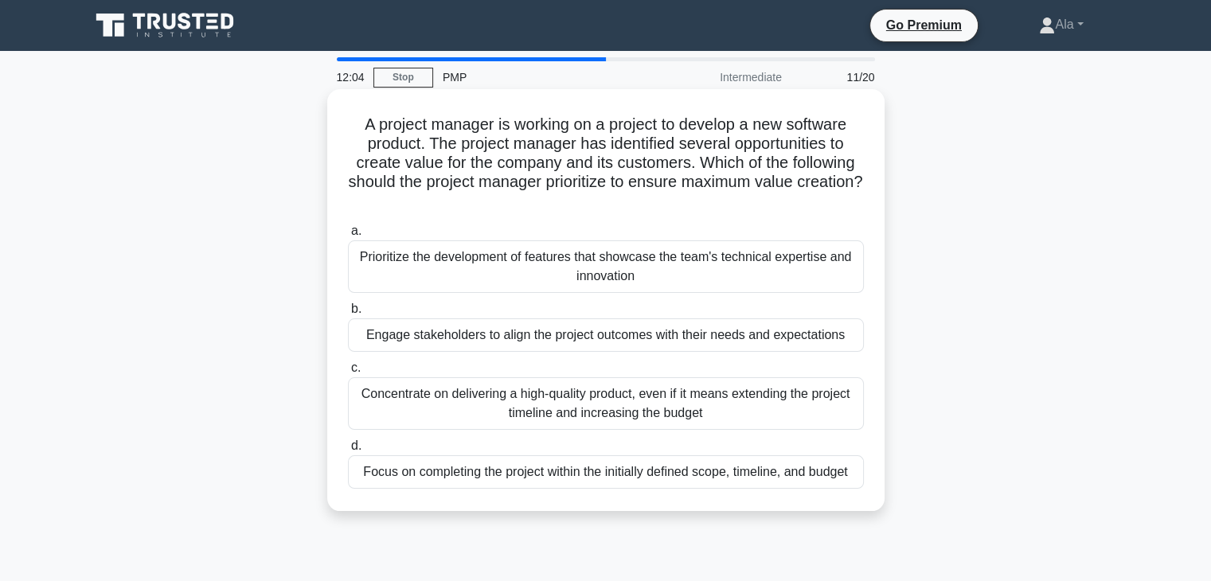
click at [519, 340] on div "Engage stakeholders to align the project outcomes with their needs and expectat…" at bounding box center [606, 335] width 516 height 33
click at [348, 315] on input "b. Engage stakeholders to align the project outcomes with their needs and expec…" at bounding box center [348, 309] width 0 height 10
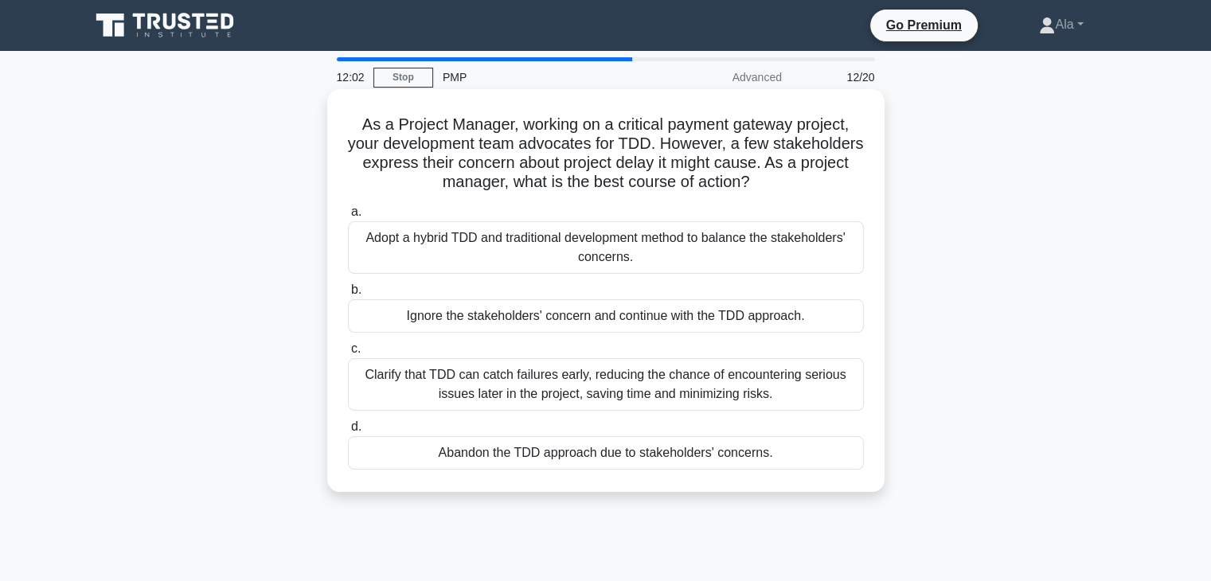
drag, startPoint x: 790, startPoint y: 455, endPoint x: 350, endPoint y: 112, distance: 557.2
click at [350, 112] on div "As a Project Manager, working on a critical payment gateway project, your devel…" at bounding box center [606, 291] width 545 height 390
click at [405, 398] on div "Clarify that TDD can catch failures early, reducing the chance of encountering …" at bounding box center [606, 384] width 516 height 53
click at [348, 354] on input "c. Clarify that TDD can catch failures early, reducing the chance of encounteri…" at bounding box center [348, 349] width 0 height 10
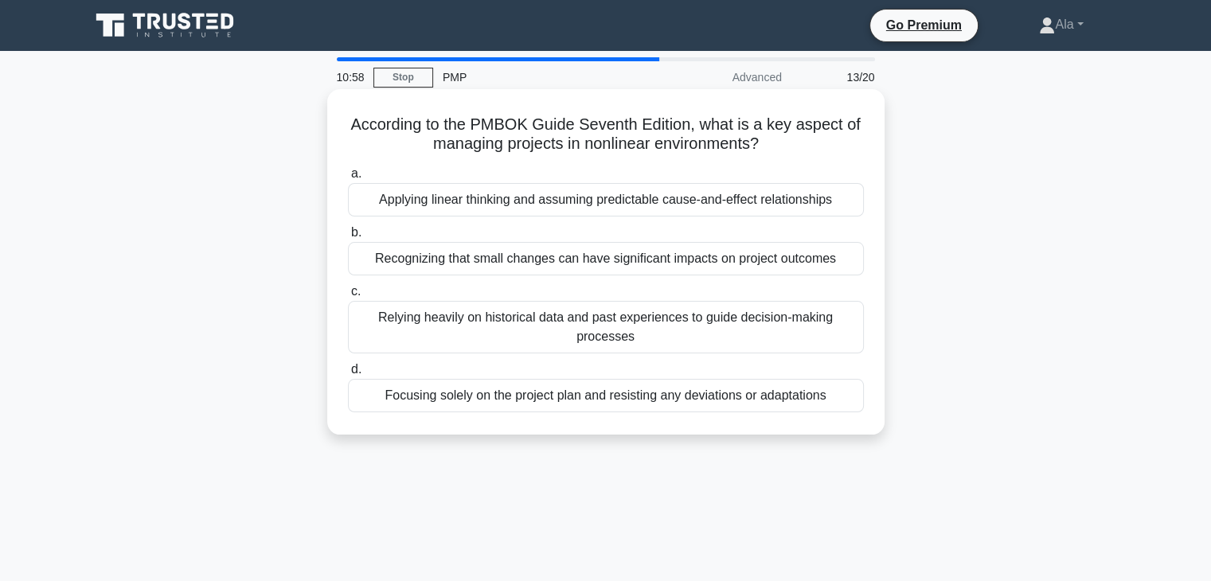
drag, startPoint x: 842, startPoint y: 402, endPoint x: 348, endPoint y: 120, distance: 569.2
click at [348, 120] on div "According to the PMBOK Guide Seventh Edition, what is a key aspect of managing …" at bounding box center [606, 262] width 545 height 333
click at [500, 317] on div "Relying heavily on historical data and past experiences to guide decision-makin…" at bounding box center [606, 327] width 516 height 53
click at [348, 297] on input "c. Relying heavily on historical data and past experiences to guide decision-ma…" at bounding box center [348, 292] width 0 height 10
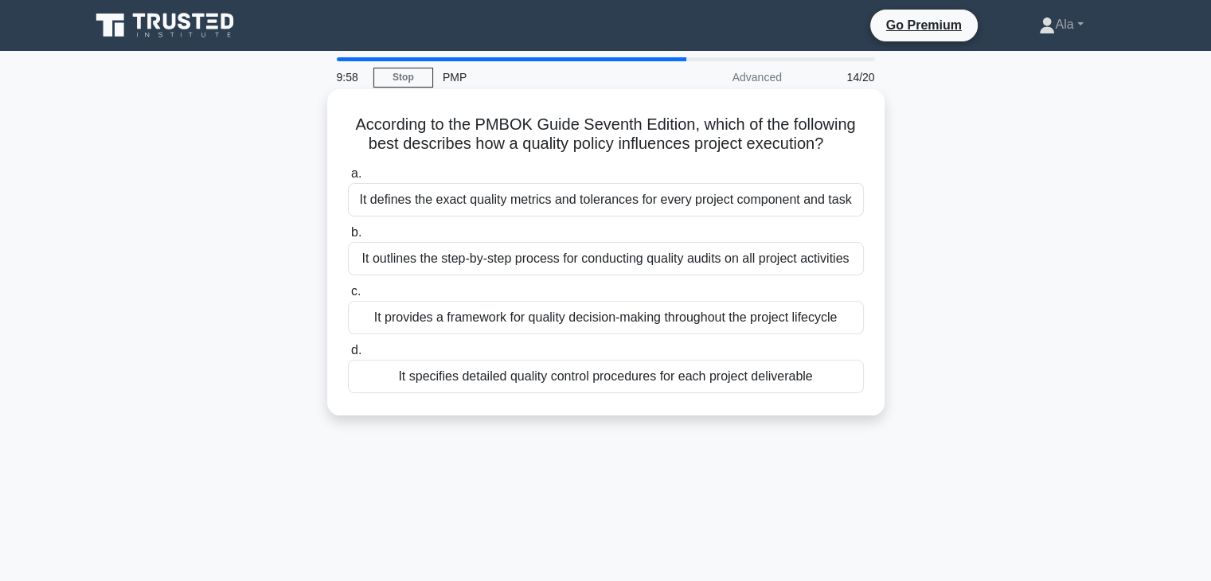
drag, startPoint x: 866, startPoint y: 393, endPoint x: 334, endPoint y: 125, distance: 595.8
click at [334, 125] on div "According to the PMBOK Guide Seventh Edition, which of the following best descr…" at bounding box center [606, 253] width 545 height 314
click at [471, 370] on div "It specifies detailed quality control procedures for each project deliverable" at bounding box center [606, 376] width 516 height 33
click at [348, 356] on input "d. It specifies detailed quality control procedures for each project deliverable" at bounding box center [348, 351] width 0 height 10
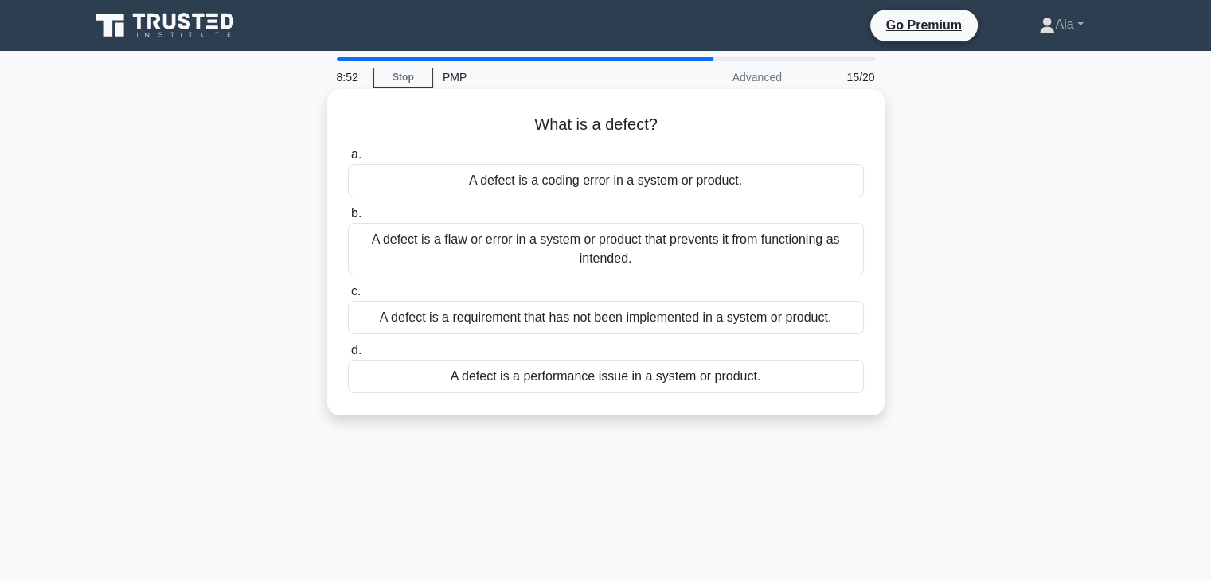
drag, startPoint x: 771, startPoint y: 427, endPoint x: 436, endPoint y: 128, distance: 448.4
click at [436, 128] on div "What is a defect? .spinner_0XTQ{transform-origin:center;animation:spinner_y6GP …" at bounding box center [605, 266] width 1051 height 346
click at [421, 241] on div "A defect is a flaw or error in a system or product that prevents it from functi…" at bounding box center [606, 249] width 516 height 53
click at [348, 219] on input "b. A defect is a flaw or error in a system or product that prevents it from fun…" at bounding box center [348, 214] width 0 height 10
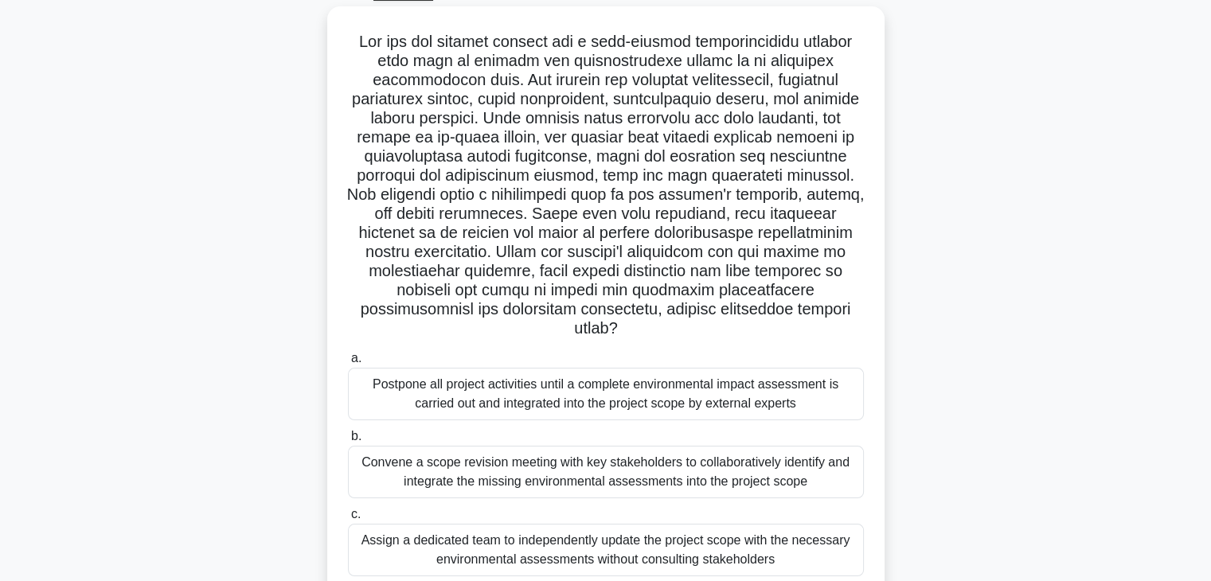
scroll to position [28, 0]
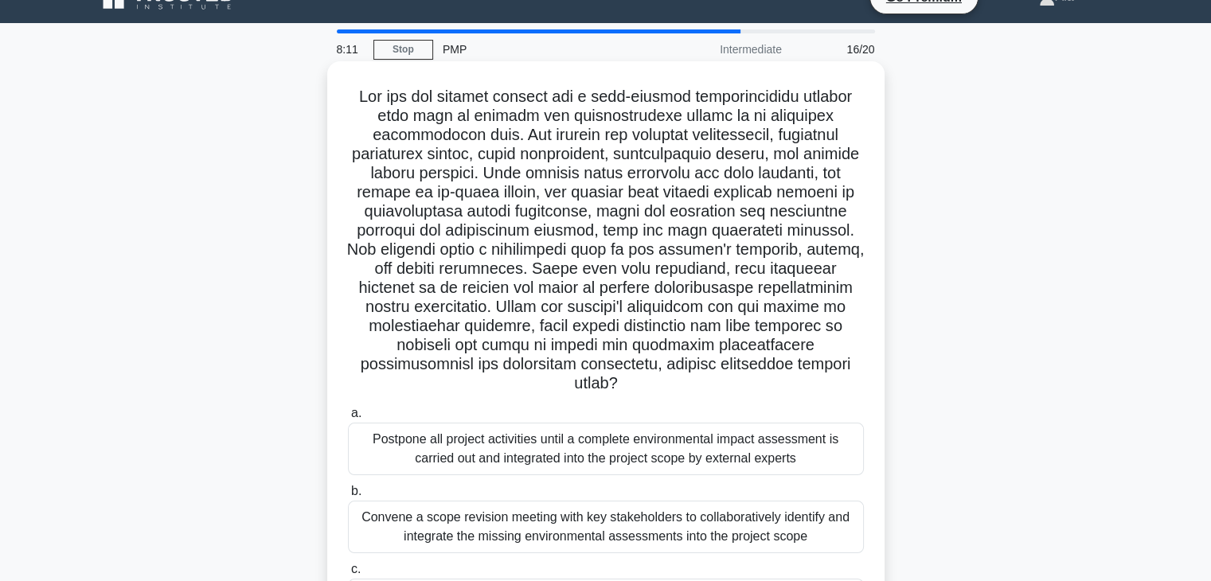
drag, startPoint x: 881, startPoint y: 456, endPoint x: 353, endPoint y: 96, distance: 640.1
click at [353, 96] on div ".spinner_0XTQ{transform-origin:center;animation:spinner_y6GP .75s linear infini…" at bounding box center [605, 396] width 557 height 670
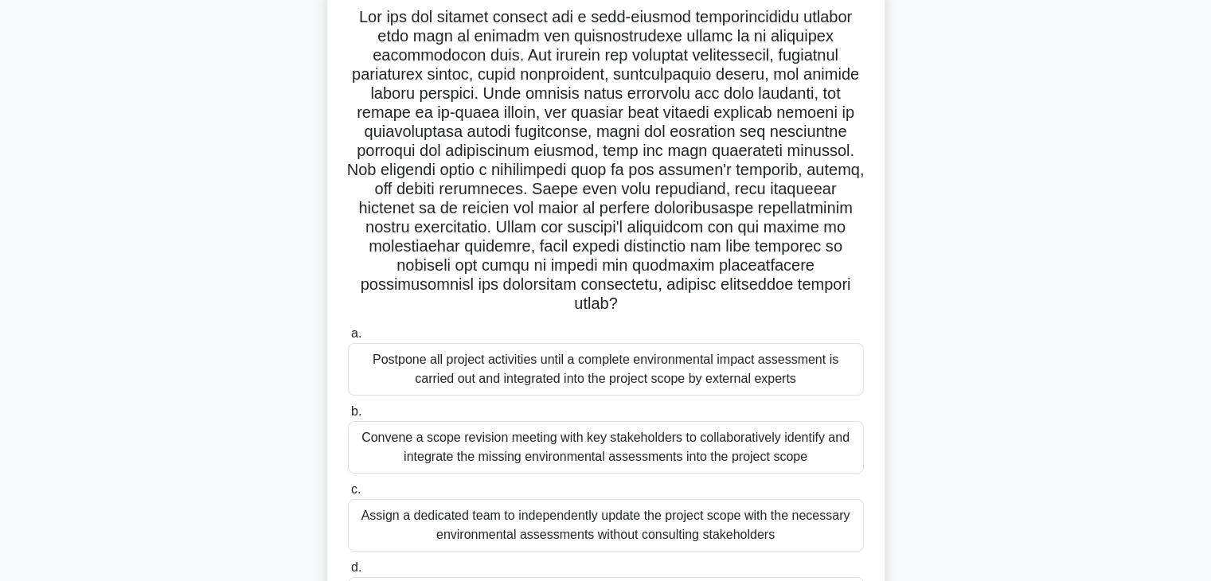
click at [502, 444] on div "Convene a scope revision meeting with key stakeholders to collaboratively ident…" at bounding box center [606, 447] width 516 height 53
click at [348, 417] on input "b. Convene a scope revision meeting with key stakeholders to collaboratively id…" at bounding box center [348, 412] width 0 height 10
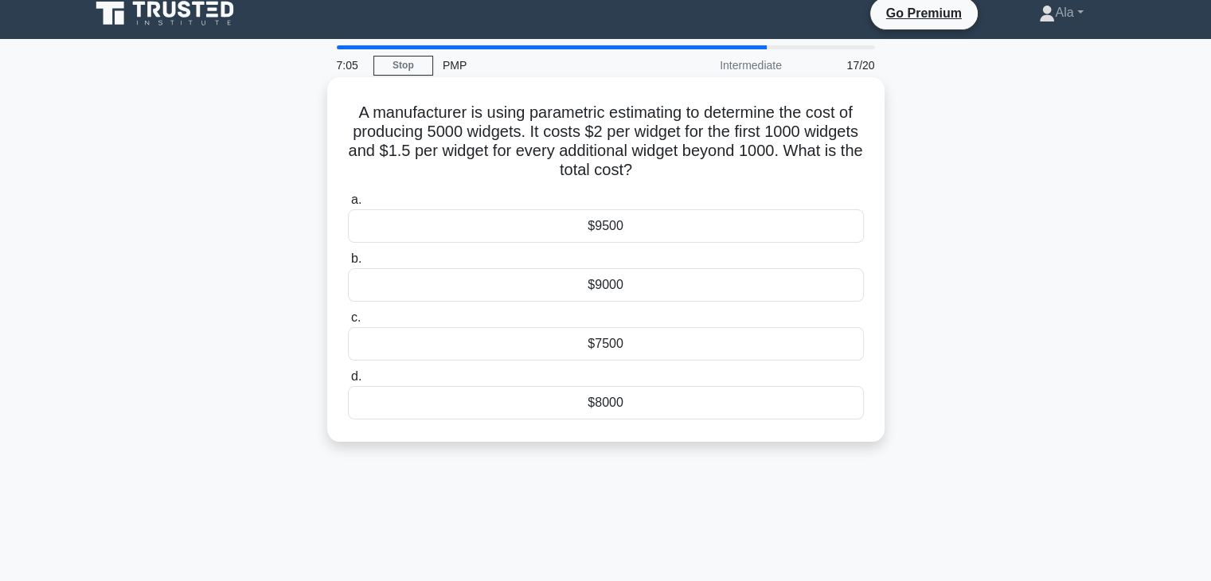
scroll to position [0, 0]
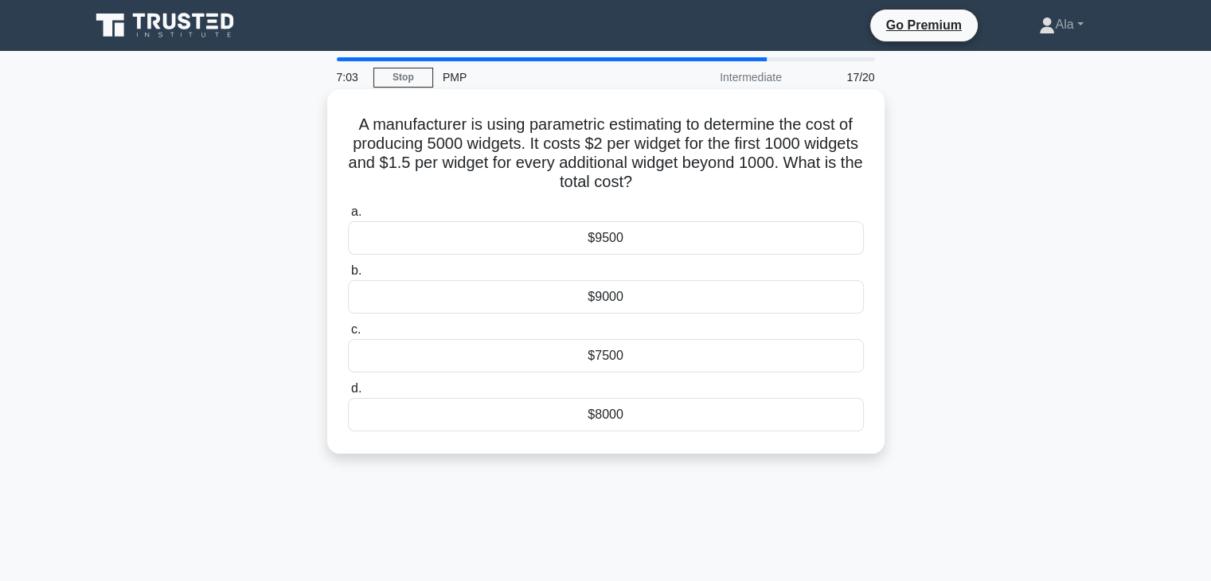
drag, startPoint x: 707, startPoint y: 358, endPoint x: 346, endPoint y: 115, distance: 434.4
click at [346, 115] on div "A manufacturer is using parametric estimating to determine the cost of producin…" at bounding box center [606, 272] width 545 height 352
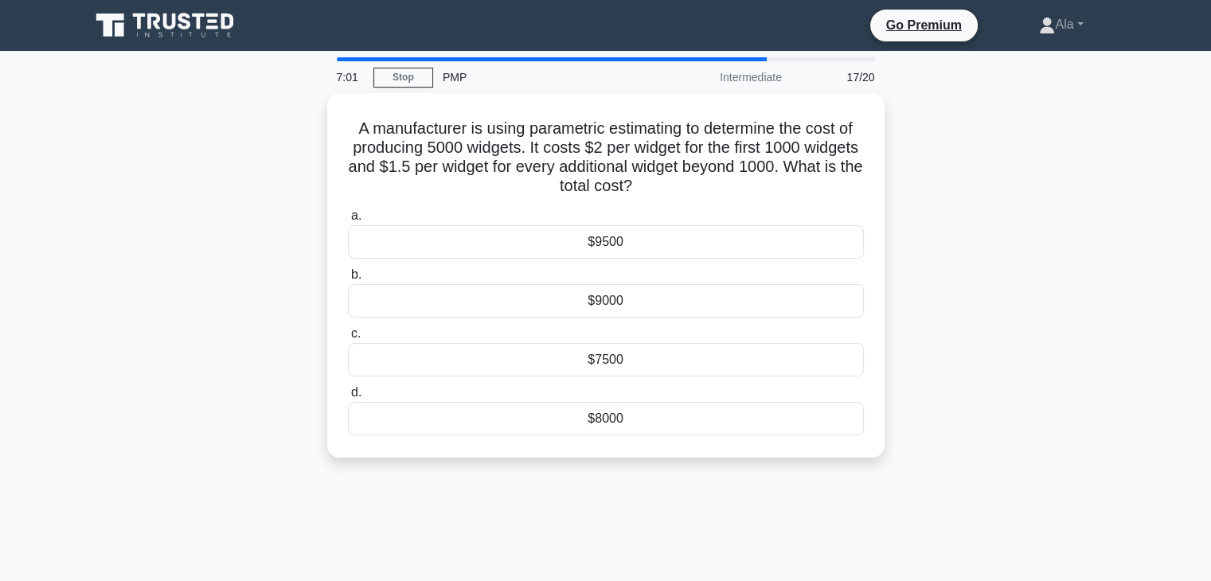
drag, startPoint x: 783, startPoint y: 495, endPoint x: 323, endPoint y: 123, distance: 591.6
click at [323, 123] on div "7:01 Stop PMP Intermediate 17/20 A manufacturer is using parametric estimating …" at bounding box center [605, 455] width 1051 height 796
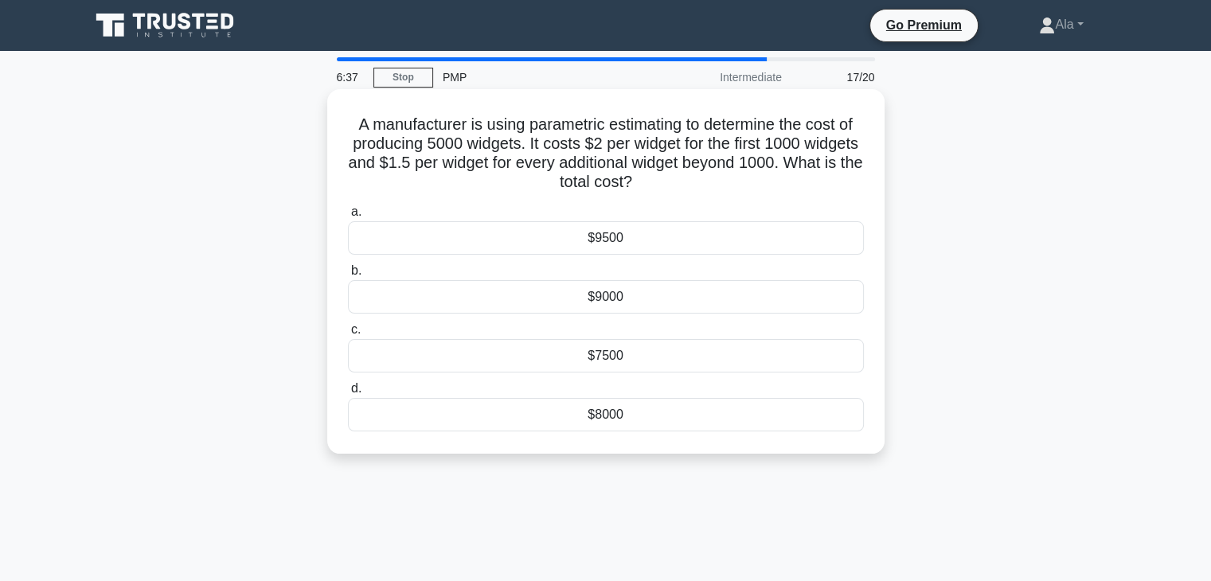
click at [551, 420] on div "$8000" at bounding box center [606, 414] width 516 height 33
click at [348, 394] on input "d. $8000" at bounding box center [348, 389] width 0 height 10
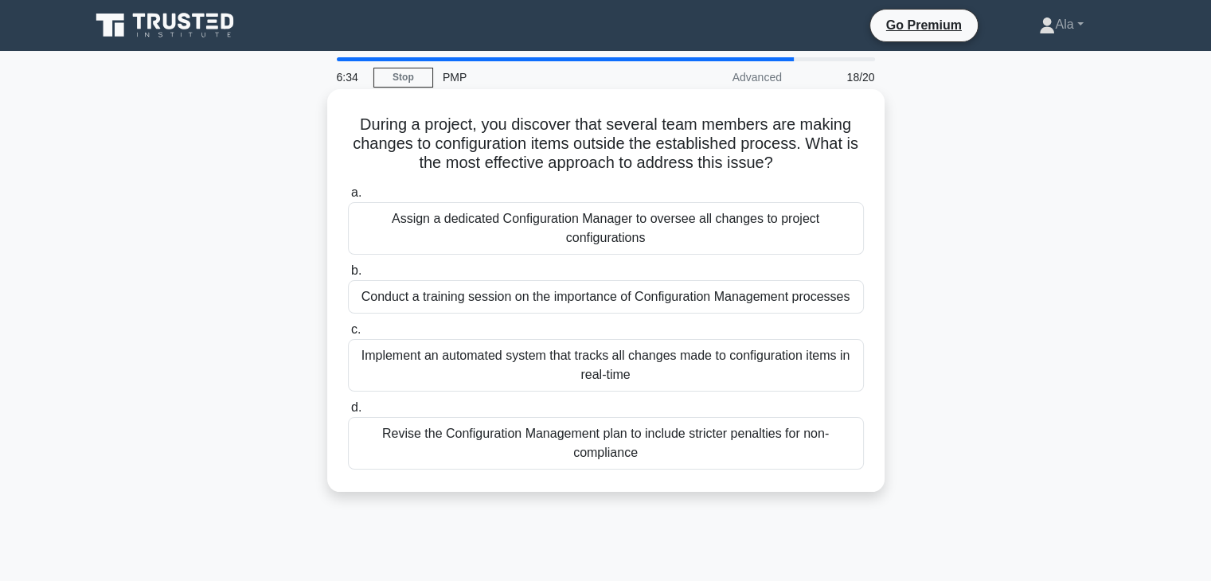
drag, startPoint x: 589, startPoint y: 441, endPoint x: 337, endPoint y: 119, distance: 408.9
click at [337, 119] on div "During a project, you discover that several team members are making changes to …" at bounding box center [606, 291] width 545 height 390
click at [497, 440] on div "Revise the Configuration Management plan to include stricter penalties for non-…" at bounding box center [606, 443] width 516 height 53
click at [348, 413] on input "d. Revise the Configuration Management plan to include stricter penalties for n…" at bounding box center [348, 408] width 0 height 10
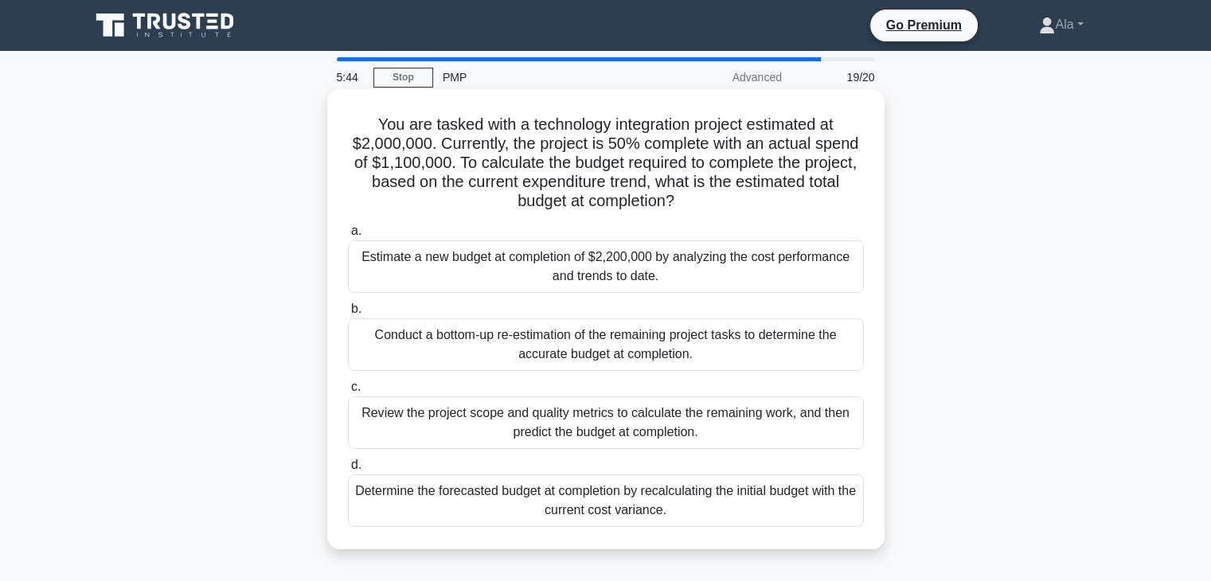
drag, startPoint x: 731, startPoint y: 520, endPoint x: 340, endPoint y: 118, distance: 560.9
click at [340, 118] on div "You are tasked with a technology integration project estimated at $2,000,000. C…" at bounding box center [606, 320] width 545 height 448
click at [516, 283] on div "Estimate a new budget at completion of $2,200,000 by analyzing the cost perform…" at bounding box center [606, 266] width 516 height 53
click at [348, 236] on input "a. Estimate a new budget at completion of $2,200,000 by analyzing the cost perf…" at bounding box center [348, 231] width 0 height 10
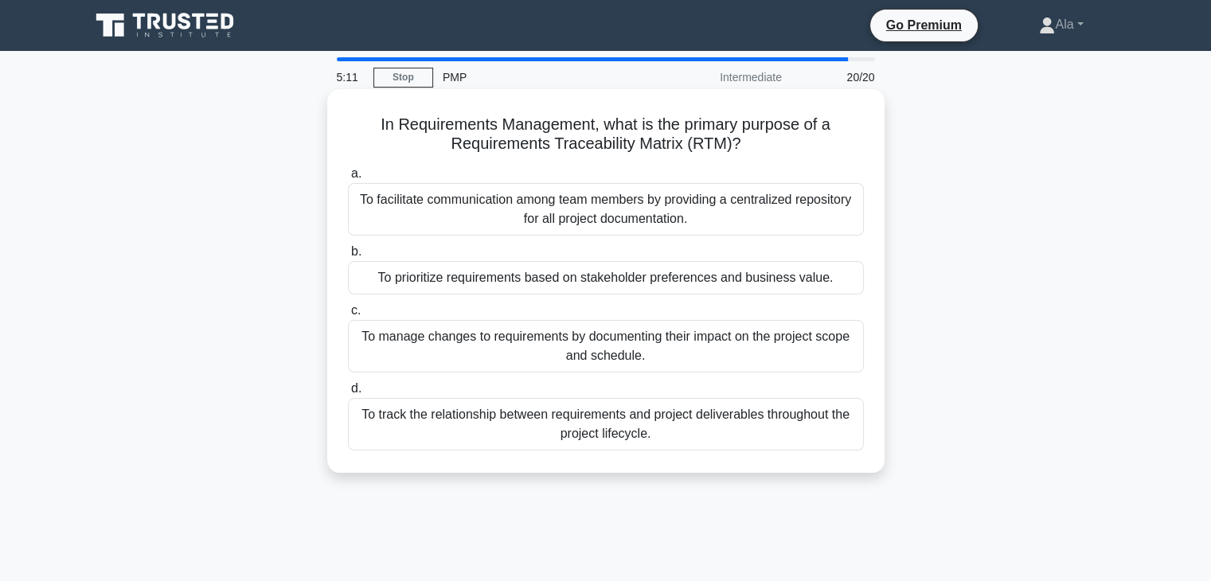
drag, startPoint x: 717, startPoint y: 444, endPoint x: 331, endPoint y: 92, distance: 521.4
click at [331, 92] on div "In Requirements Management, what is the primary purpose of a Requirements Trace…" at bounding box center [605, 281] width 557 height 384
click at [512, 436] on div "To track the relationship between requirements and project deliverables through…" at bounding box center [606, 424] width 516 height 53
click at [348, 394] on input "d. To track the relationship between requirements and project deliverables thro…" at bounding box center [348, 389] width 0 height 10
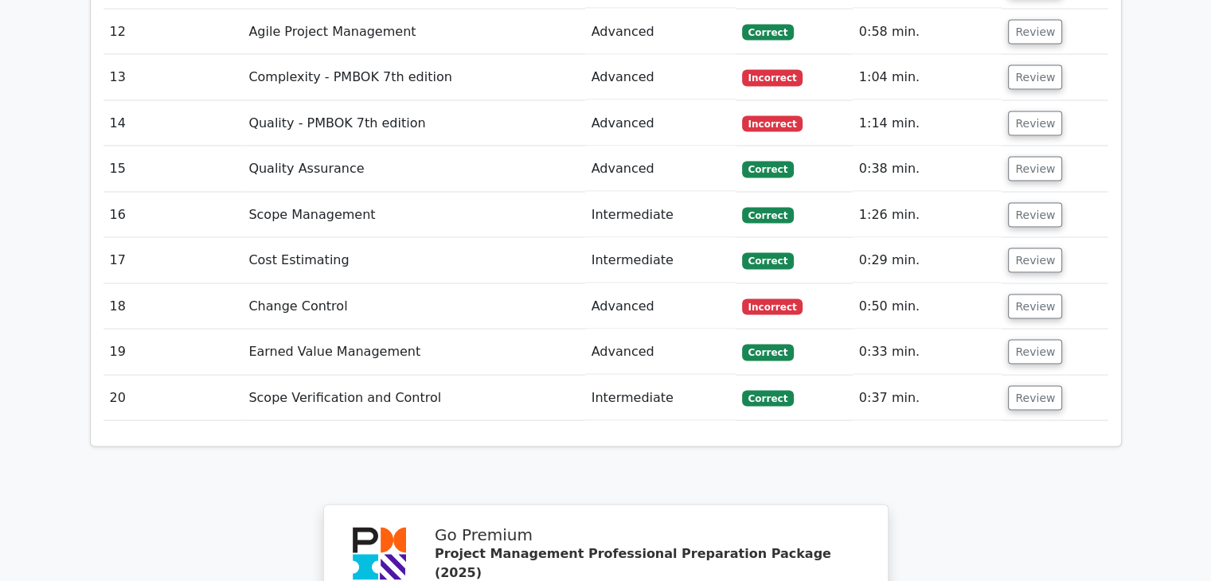
scroll to position [2946, 0]
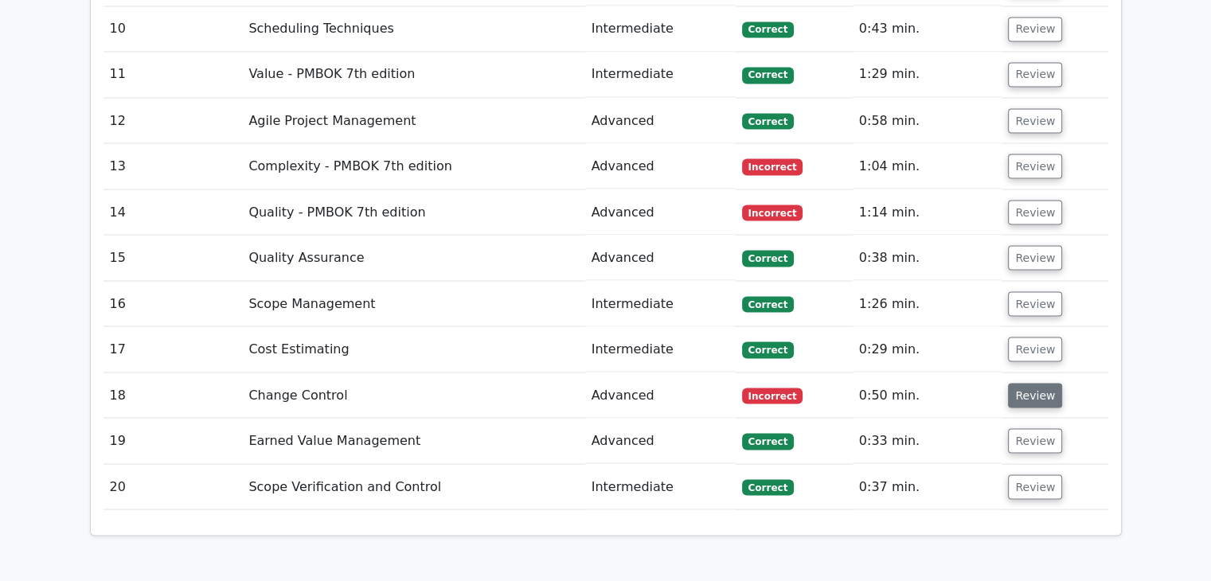
click at [1024, 383] on button "Review" at bounding box center [1035, 395] width 54 height 25
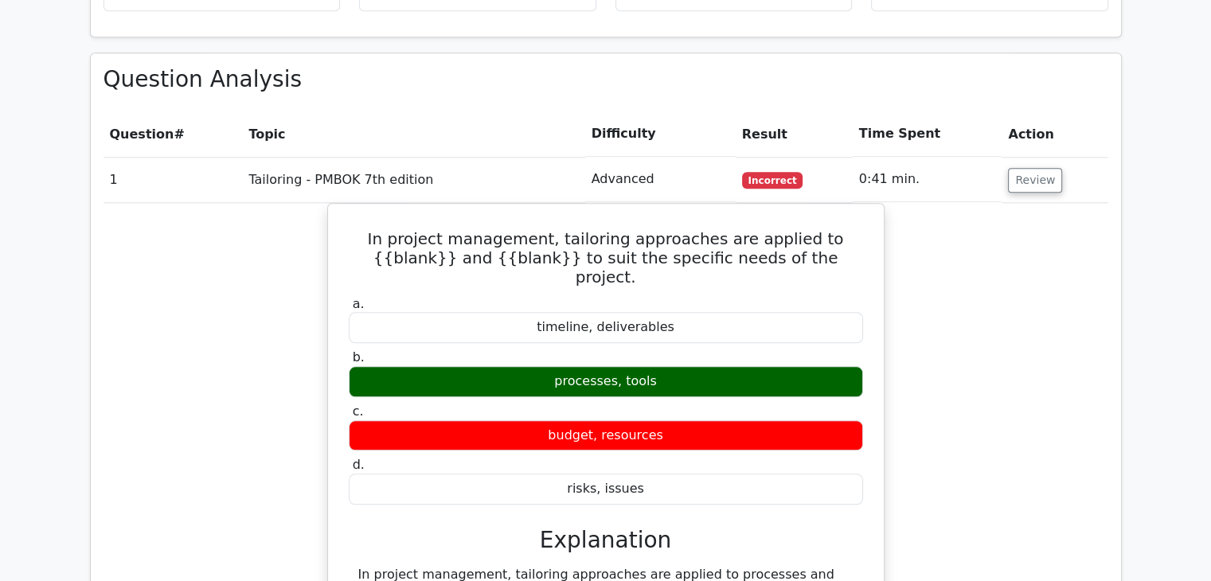
scroll to position [1752, 0]
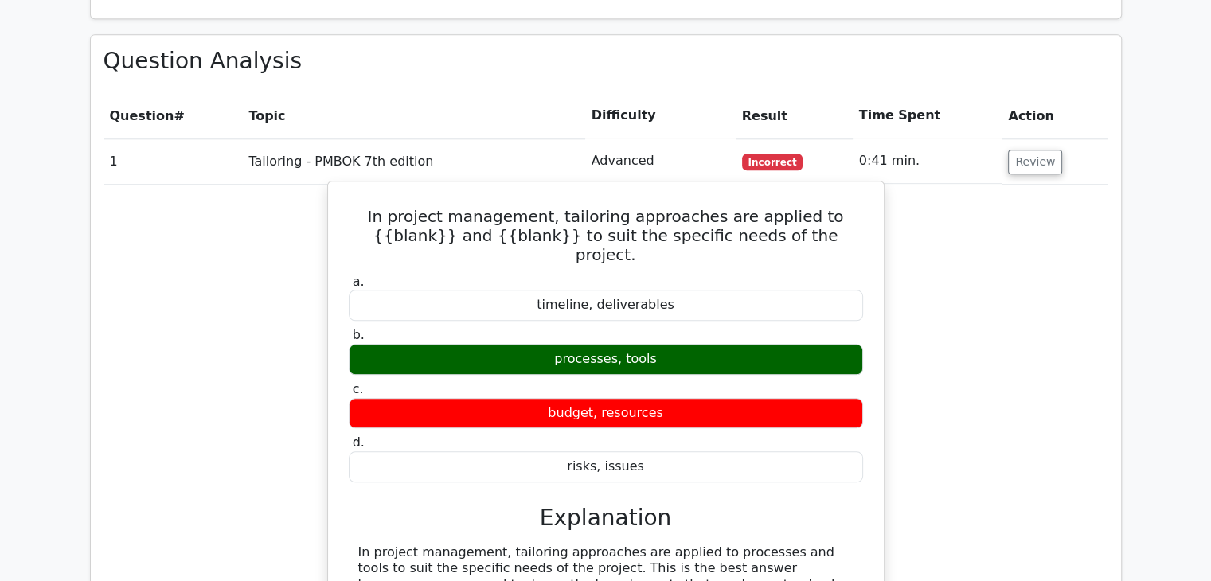
drag, startPoint x: 778, startPoint y: 351, endPoint x: 354, endPoint y: 156, distance: 467.1
click at [354, 188] on div "In project management, tailoring approaches are applied to {{blank}} and {{blan…" at bounding box center [605, 478] width 543 height 581
copy div "In project management, tailoring approaches are applied to {{blank}} and {{blan…"
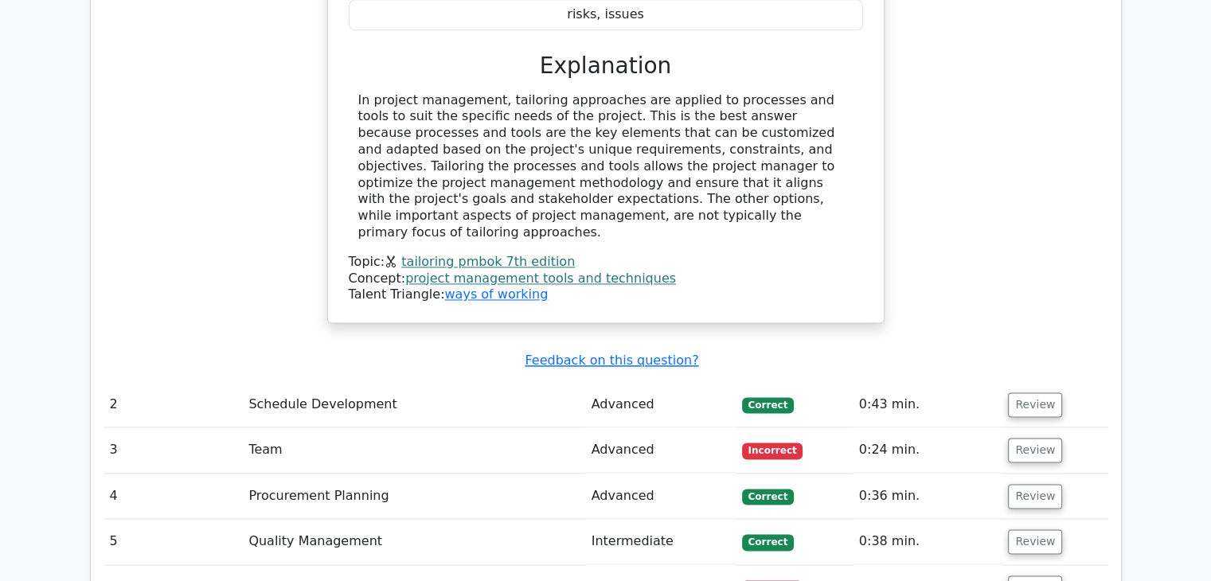
scroll to position [2230, 0]
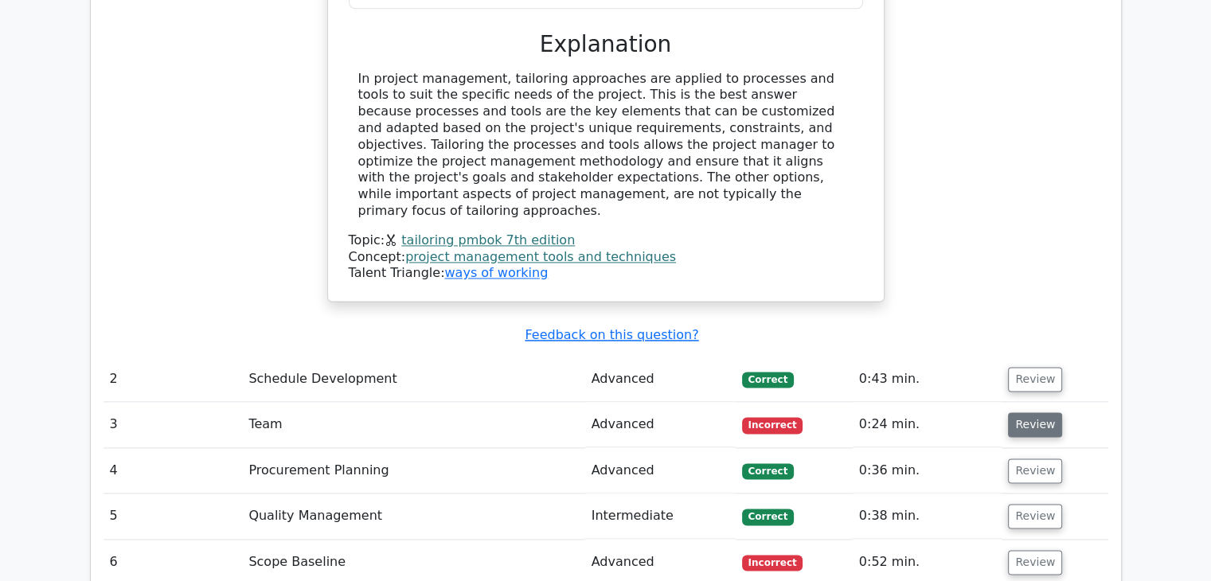
click at [1019, 412] on button "Review" at bounding box center [1035, 424] width 54 height 25
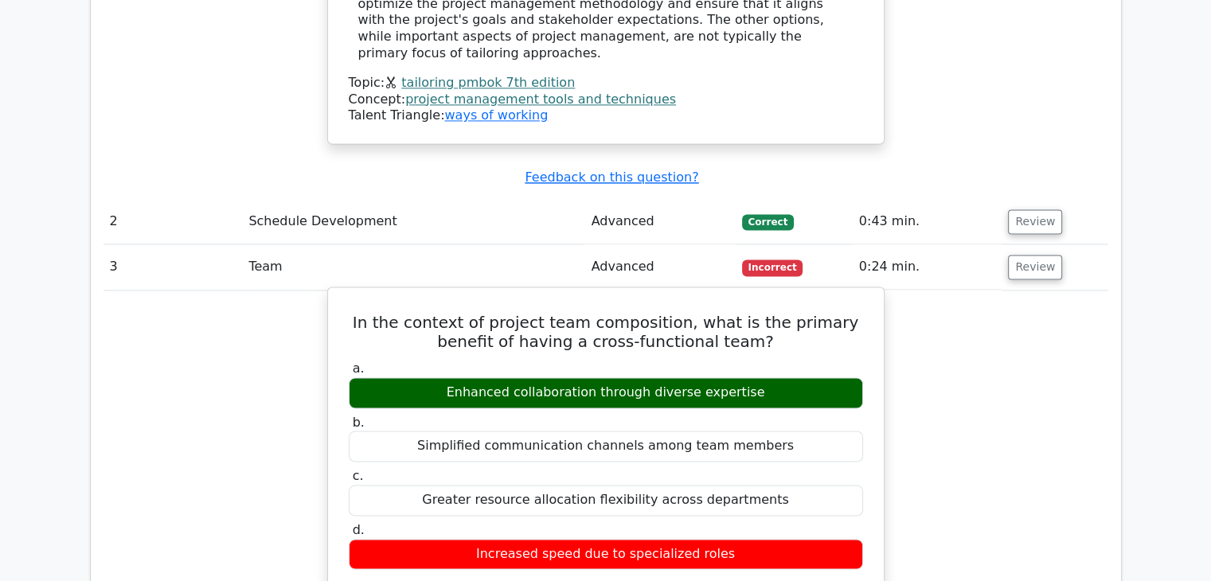
scroll to position [2389, 0]
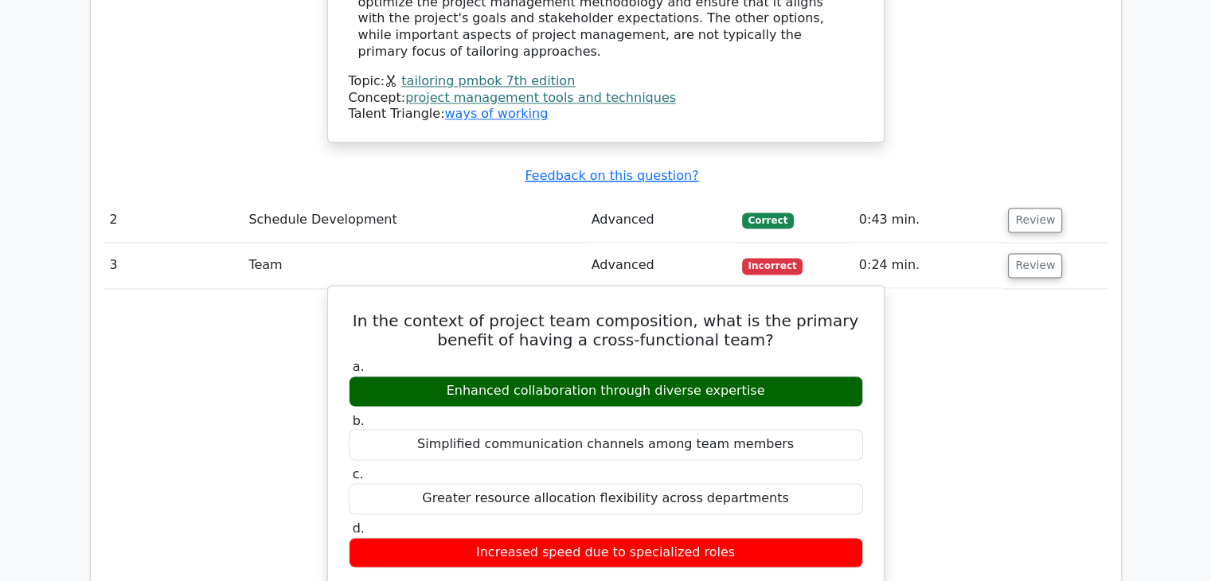
drag, startPoint x: 851, startPoint y: 456, endPoint x: 348, endPoint y: 221, distance: 555.4
click at [348, 292] on div "In the context of project team composition, what is the primary benefit of havi…" at bounding box center [605, 578] width 543 height 573
copy div "In the context of project team composition, what is the primary benefit of havi…"
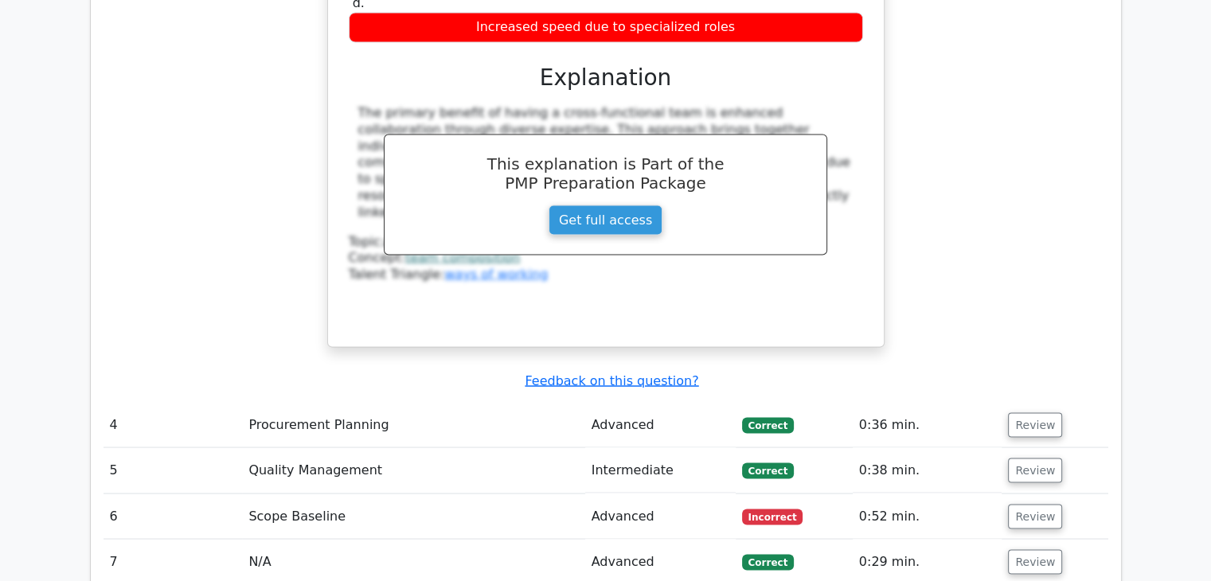
scroll to position [2946, 0]
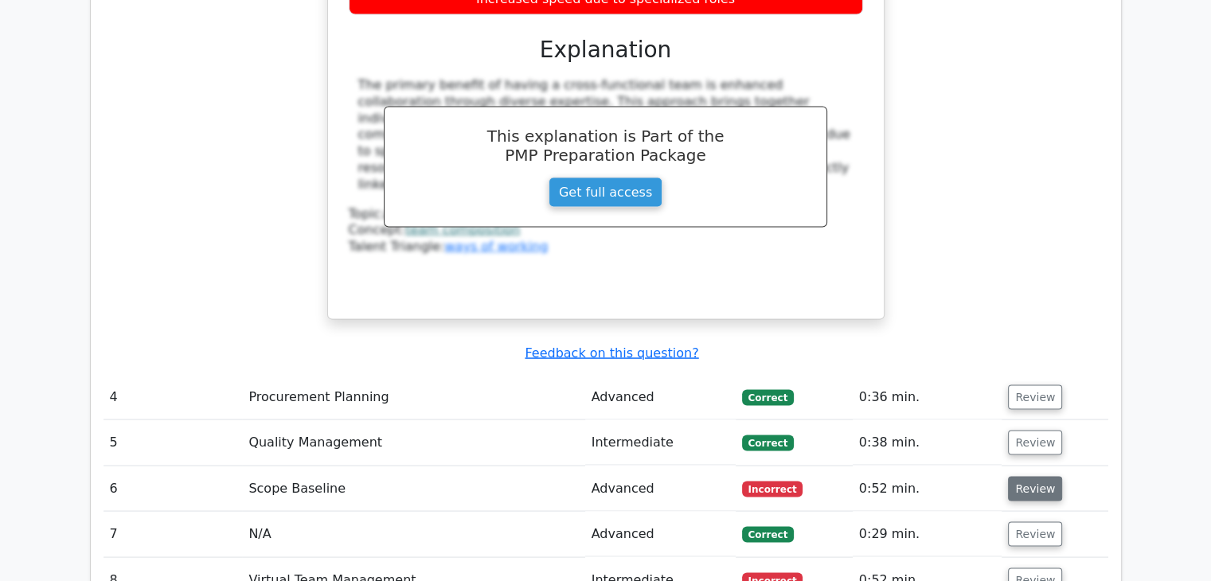
click at [1022, 476] on button "Review" at bounding box center [1035, 488] width 54 height 25
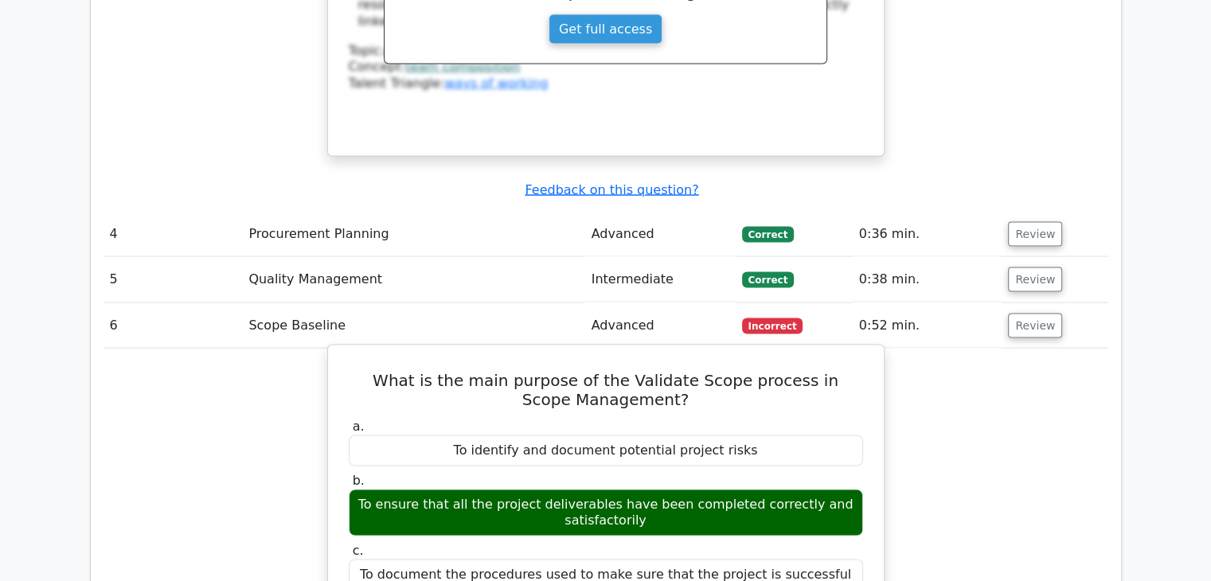
scroll to position [3185, 0]
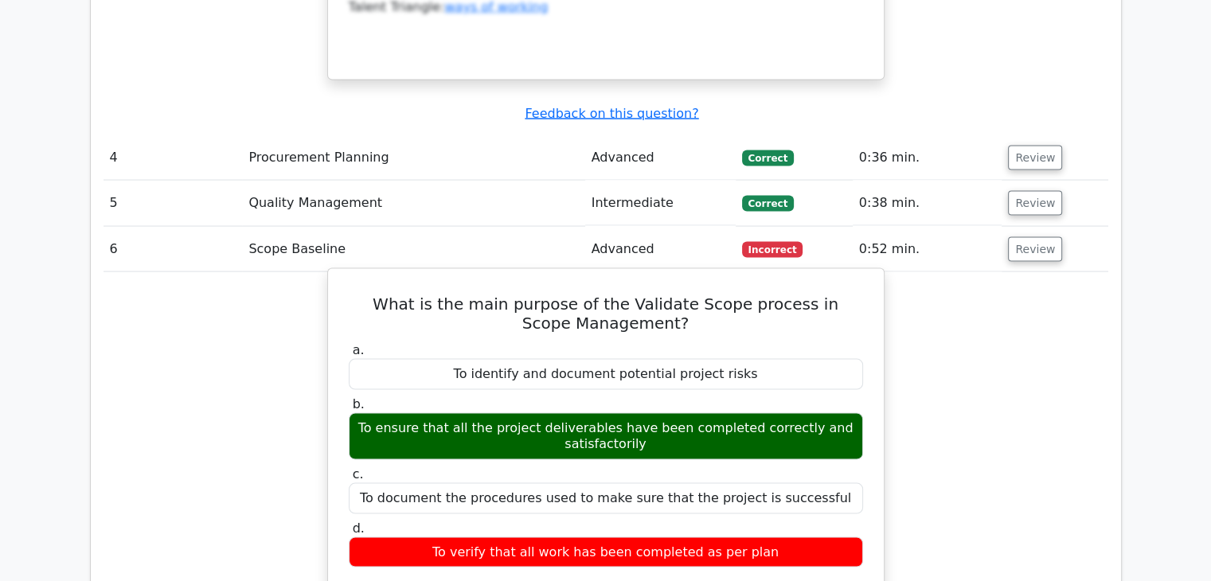
drag, startPoint x: 826, startPoint y: 455, endPoint x: 360, endPoint y: 197, distance: 532.1
click at [360, 276] on div "What is the main purpose of the Validate Scope process in Scope Management? a. …" at bounding box center [605, 573] width 543 height 595
copy div "What is the main purpose of the Validate Scope process in Scope Management? a. …"
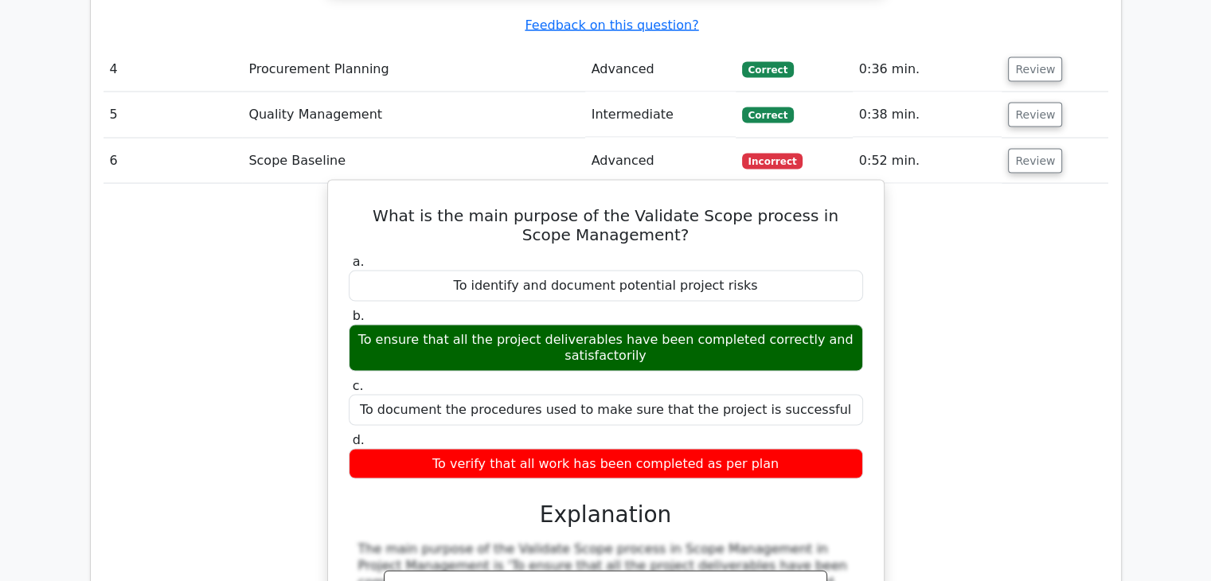
scroll to position [3663, 0]
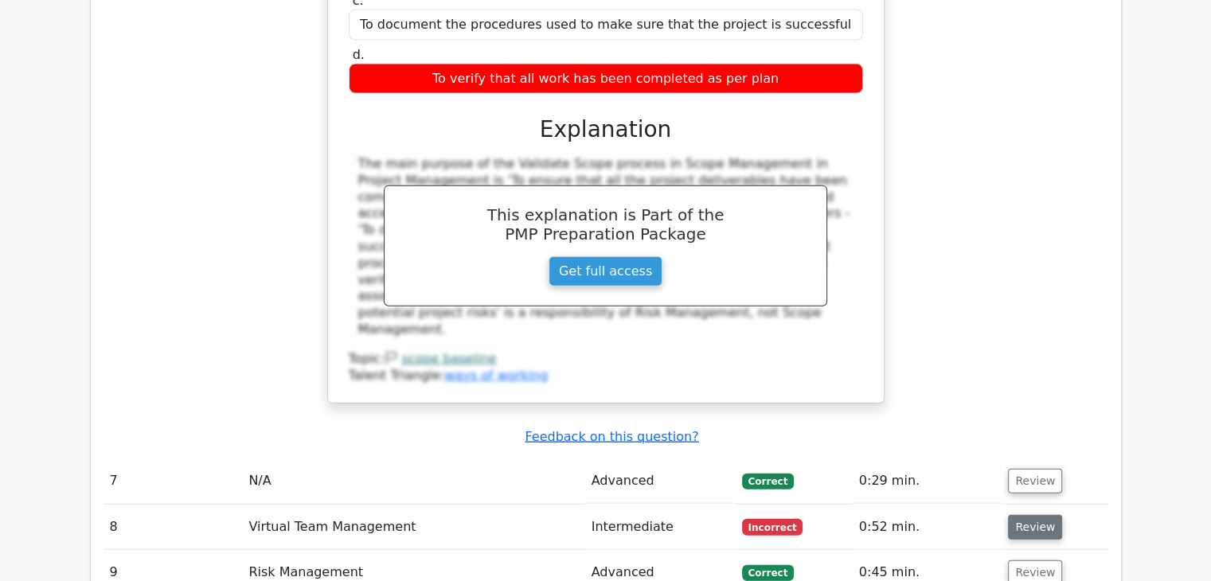
click at [1014, 515] on button "Review" at bounding box center [1035, 527] width 54 height 25
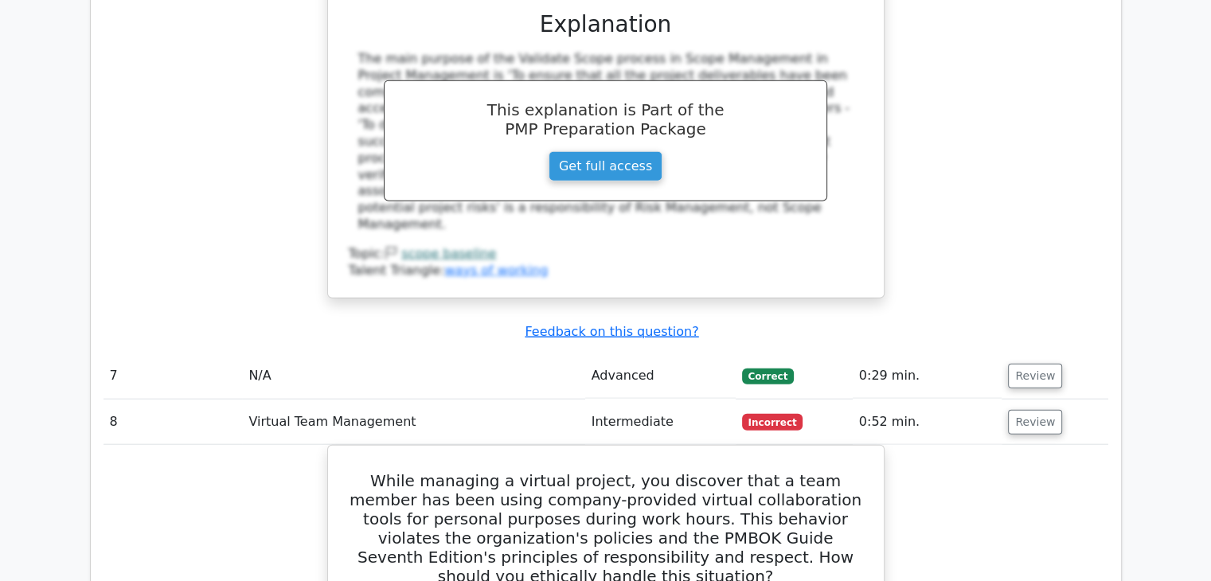
scroll to position [3902, 0]
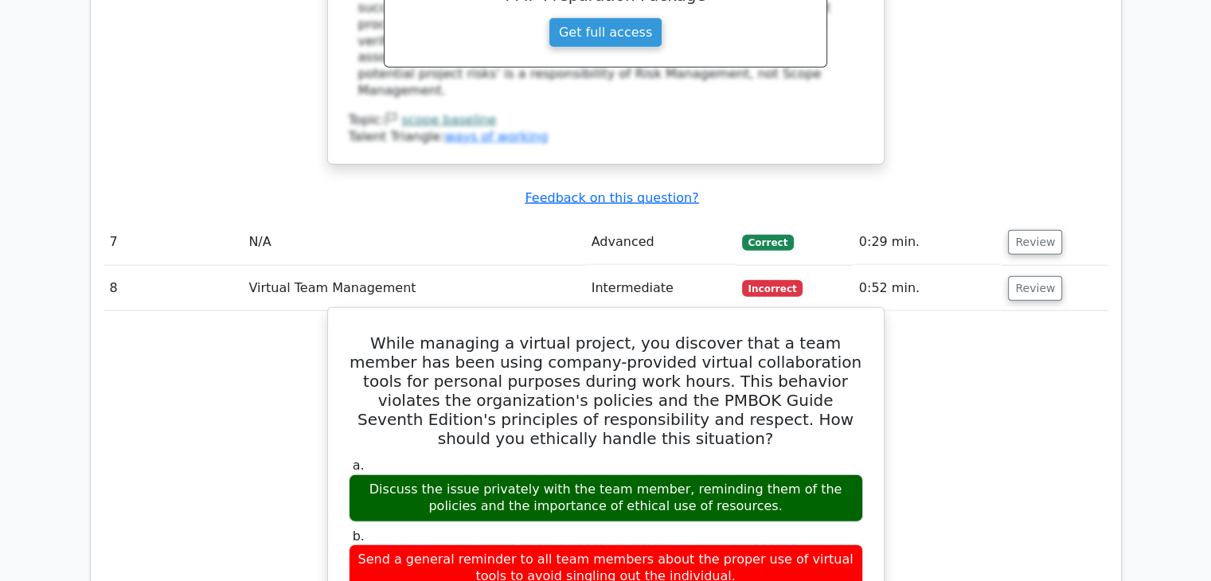
drag, startPoint x: 827, startPoint y: 480, endPoint x: 330, endPoint y: 236, distance: 554.1
copy div "While managing a virtual project, you discover that a team member has been usin…"
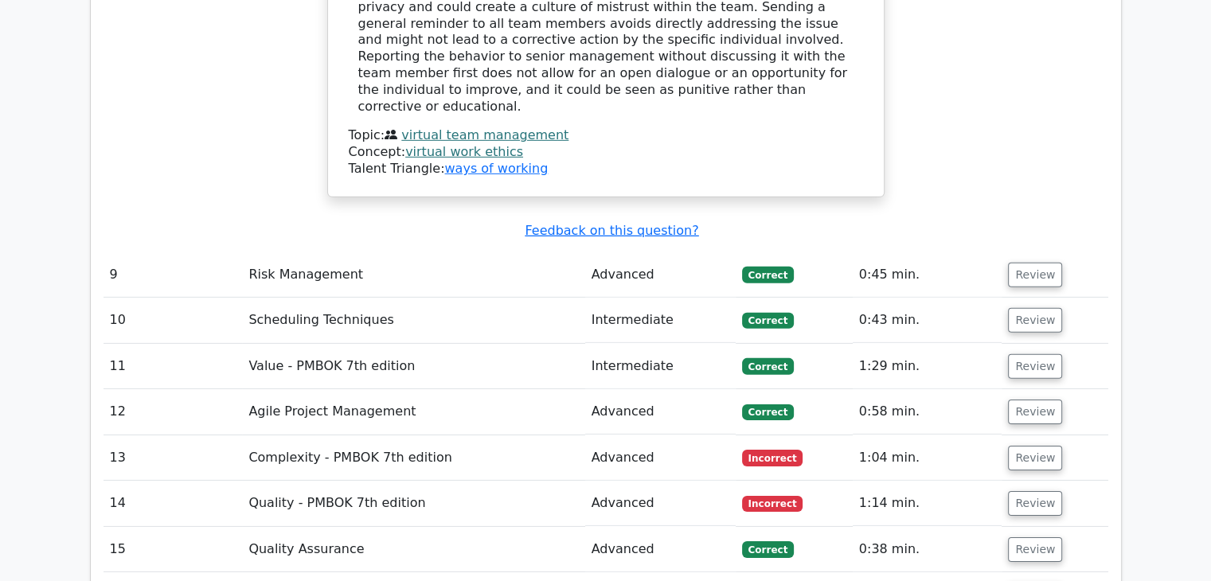
scroll to position [5017, 0]
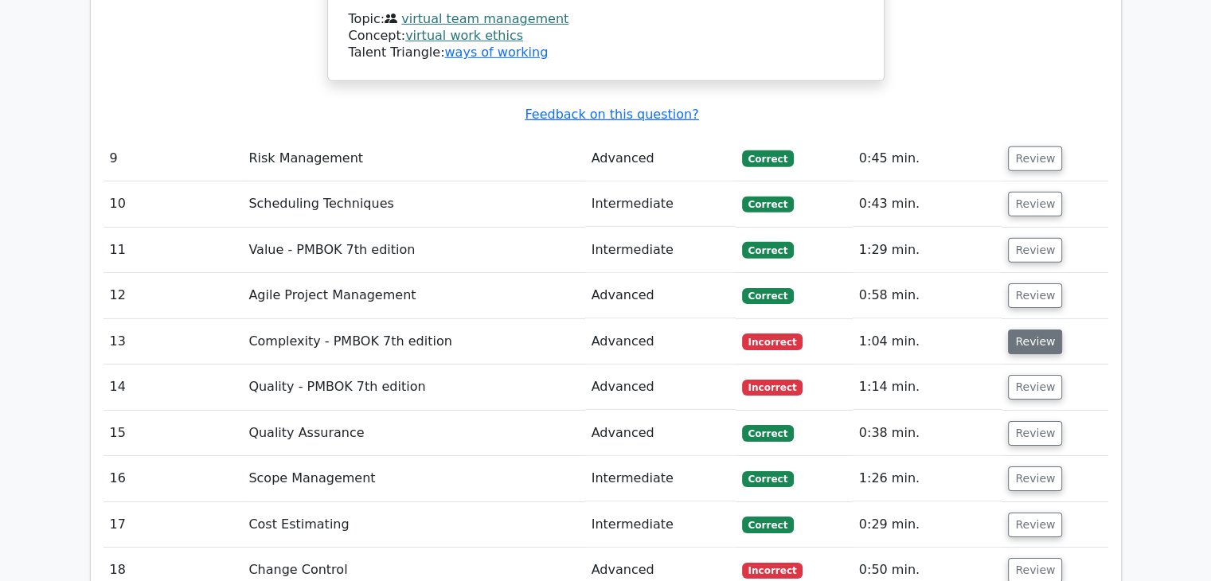
click at [1034, 330] on button "Review" at bounding box center [1035, 342] width 54 height 25
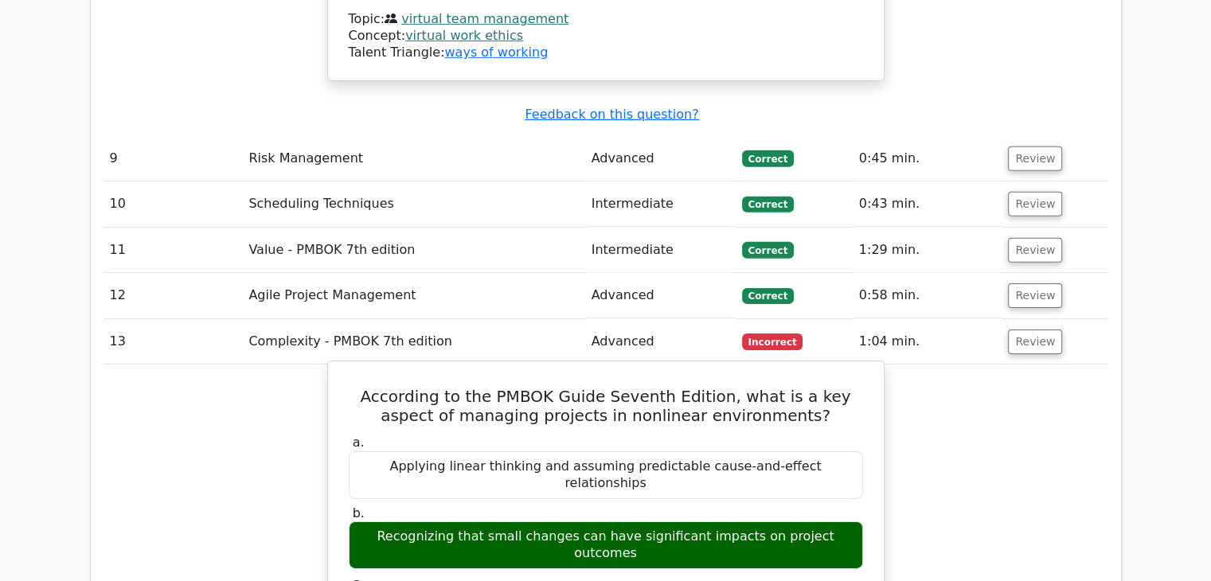
drag, startPoint x: 785, startPoint y: 437, endPoint x: 328, endPoint y: 231, distance: 501.4
copy div "According to the PMBOK Guide Seventh Edition, what is a key aspect of managing …"
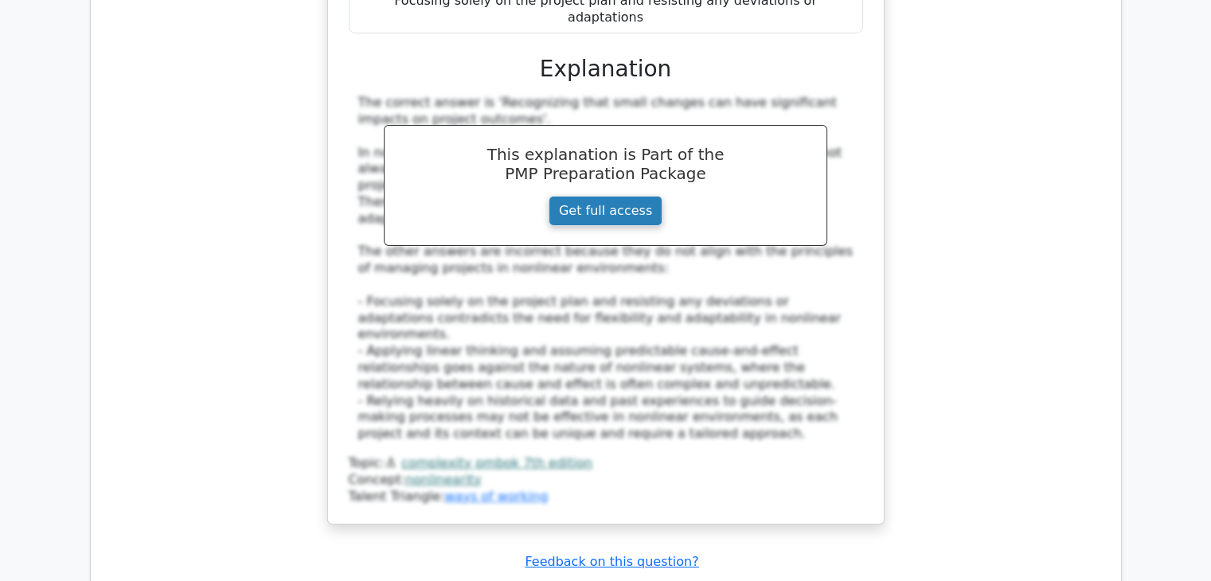
scroll to position [5813, 0]
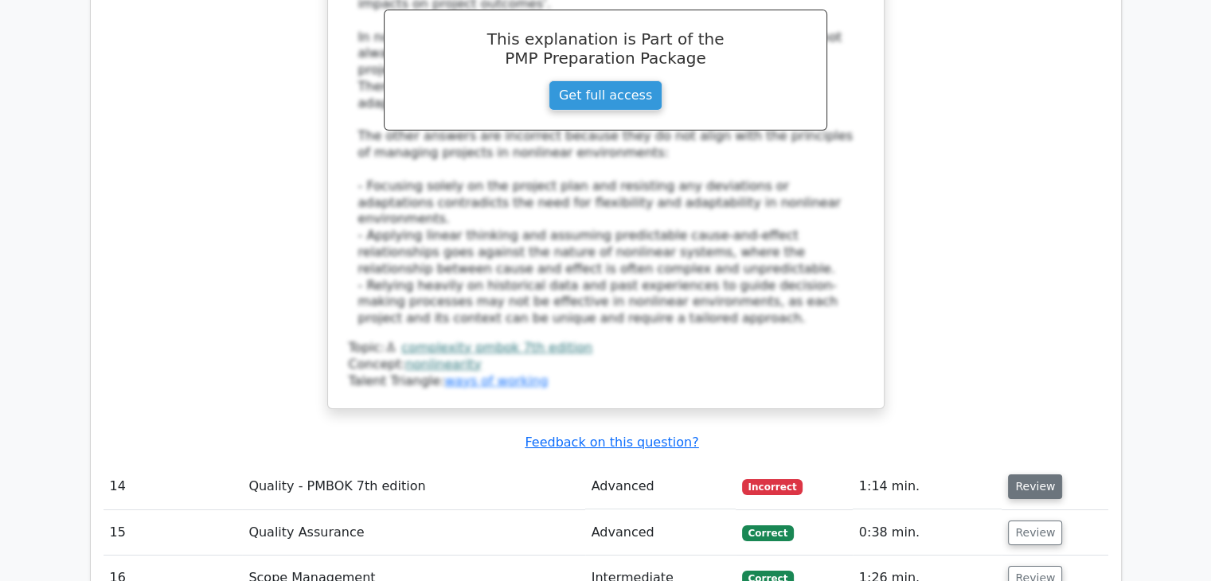
click at [1038, 475] on button "Review" at bounding box center [1035, 487] width 54 height 25
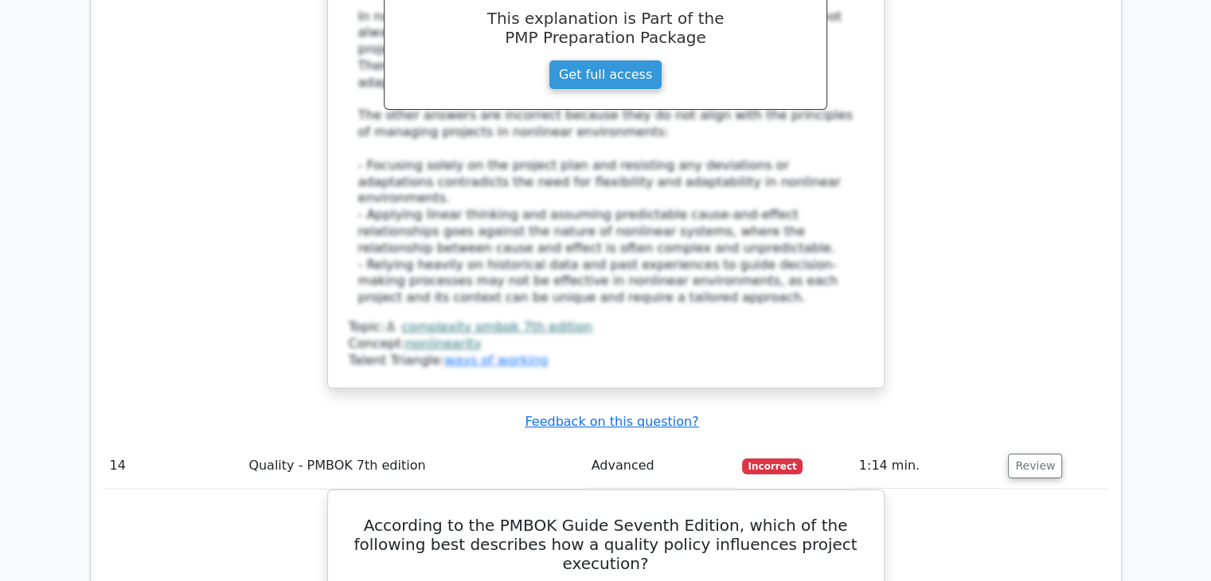
scroll to position [5893, 0]
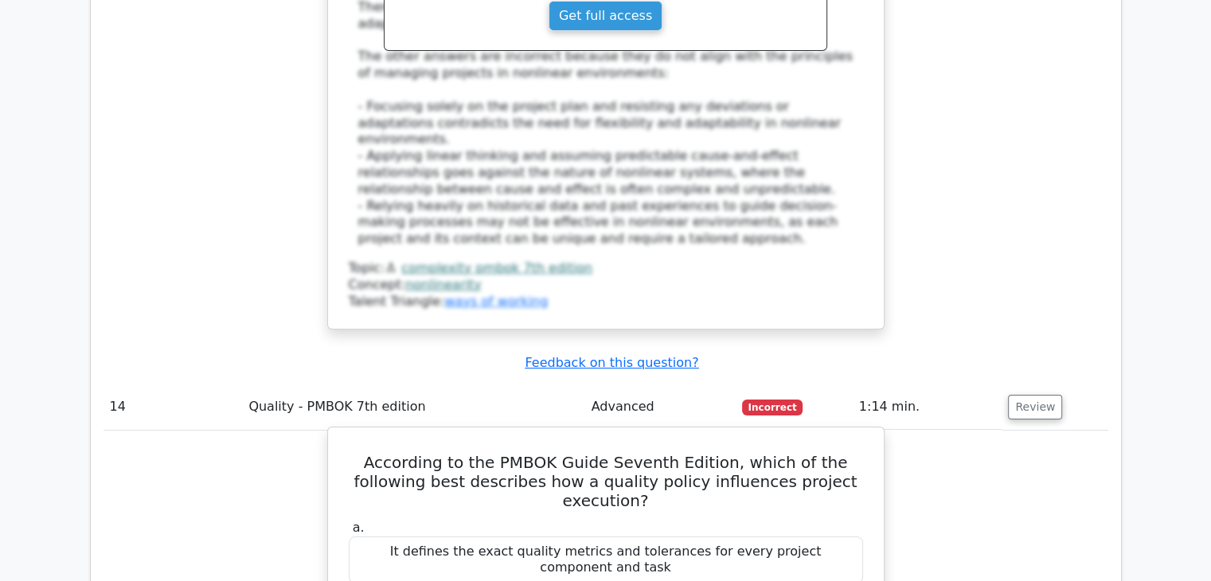
drag, startPoint x: 831, startPoint y: 452, endPoint x: 331, endPoint y: 212, distance: 554.9
copy div "According to the PMBOK Guide Seventh Edition, which of the following best descr…"
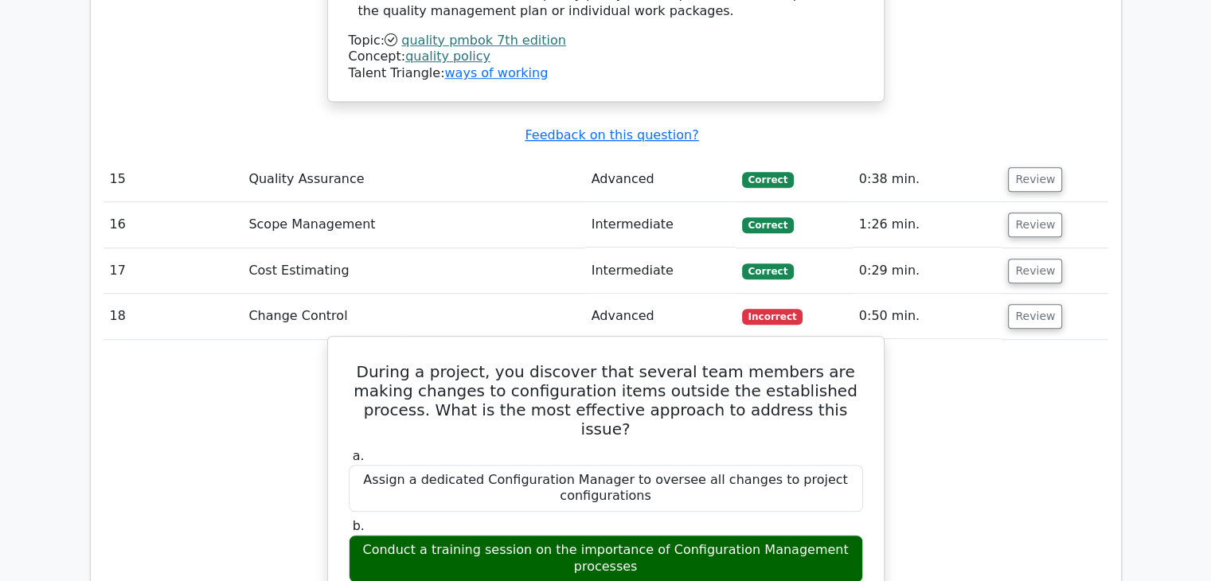
scroll to position [7167, 0]
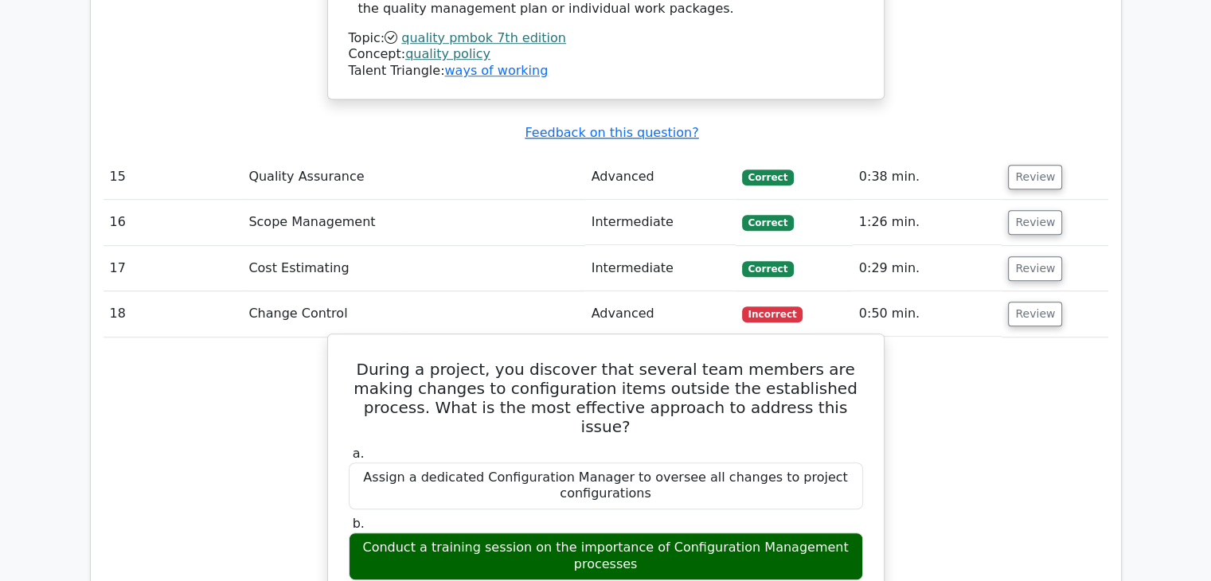
drag, startPoint x: 816, startPoint y: 347, endPoint x: 350, endPoint y: 7, distance: 576.7
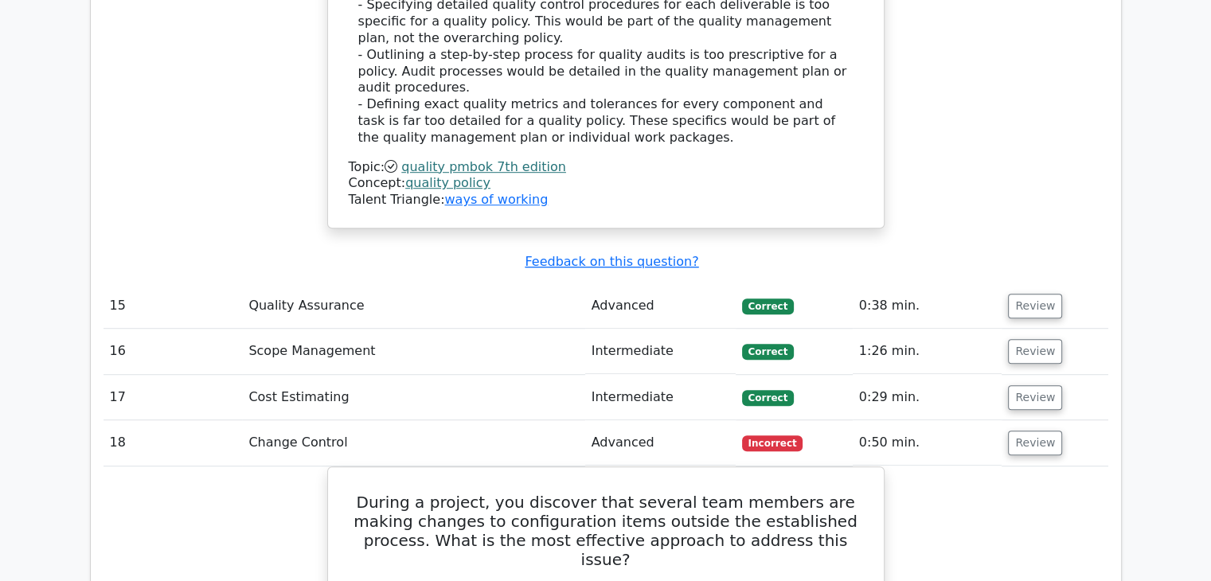
scroll to position [7007, 0]
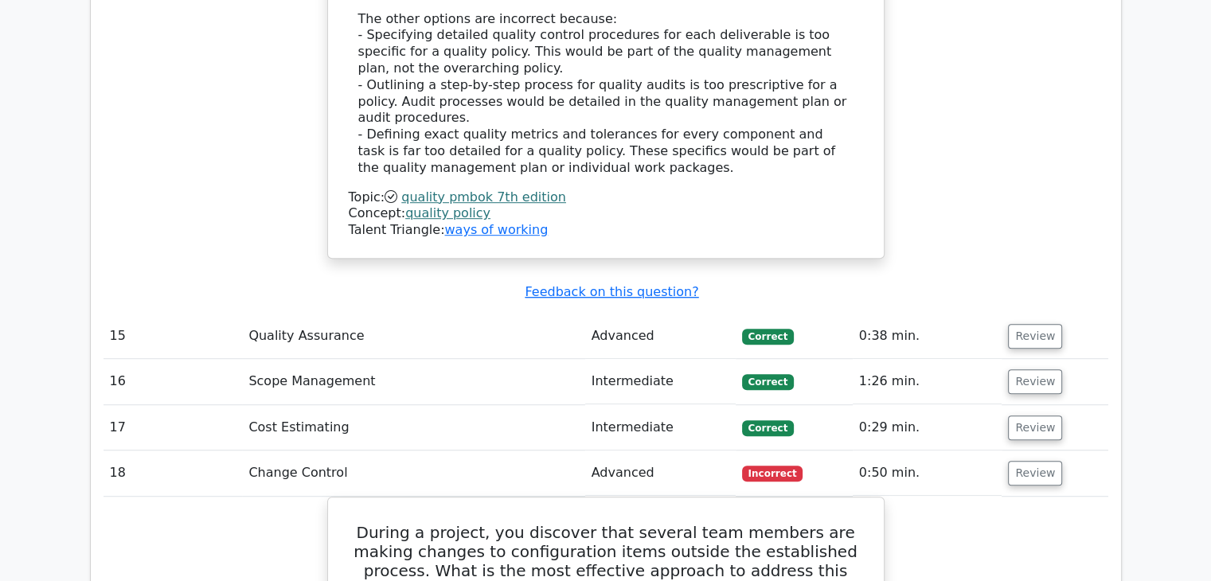
copy div "During a project, you discover that several team members are making changes to …"
